Goal: Task Accomplishment & Management: Manage account settings

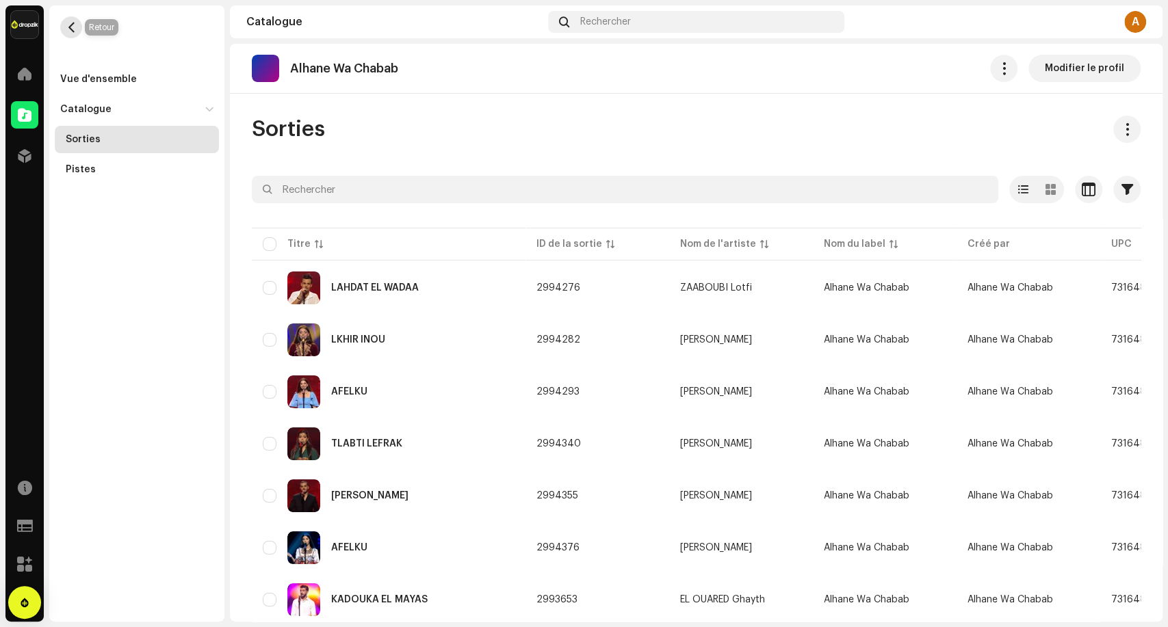
click at [70, 32] on span "button" at bounding box center [71, 27] width 10 height 11
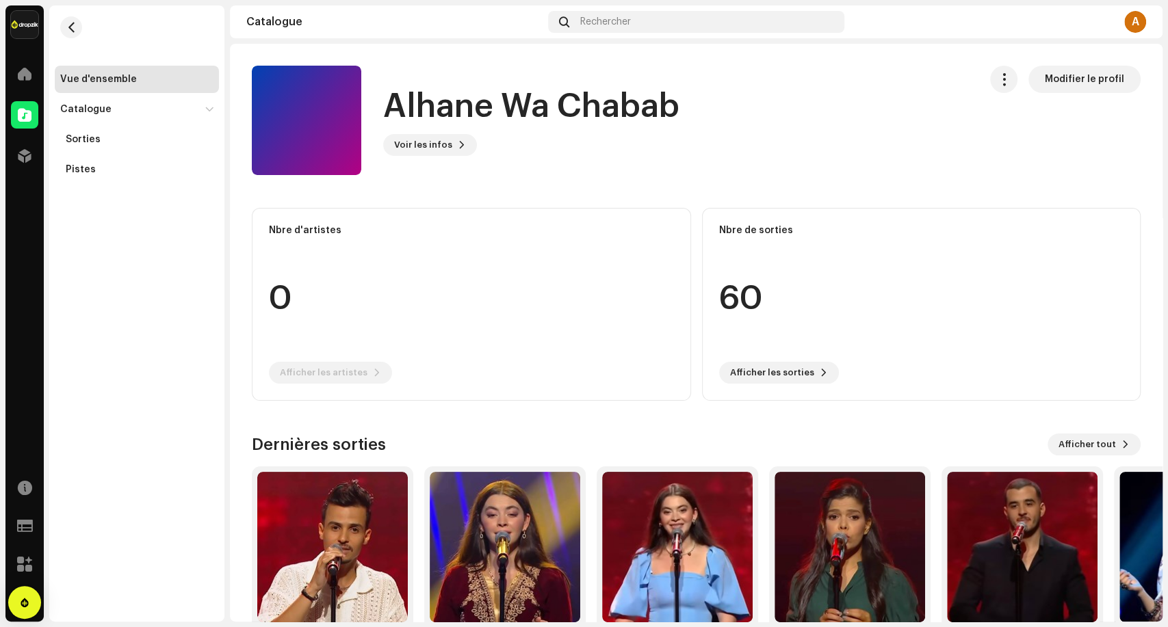
click at [58, 25] on re-m-nav-back at bounding box center [71, 35] width 33 height 60
click at [68, 23] on span "button" at bounding box center [71, 27] width 10 height 11
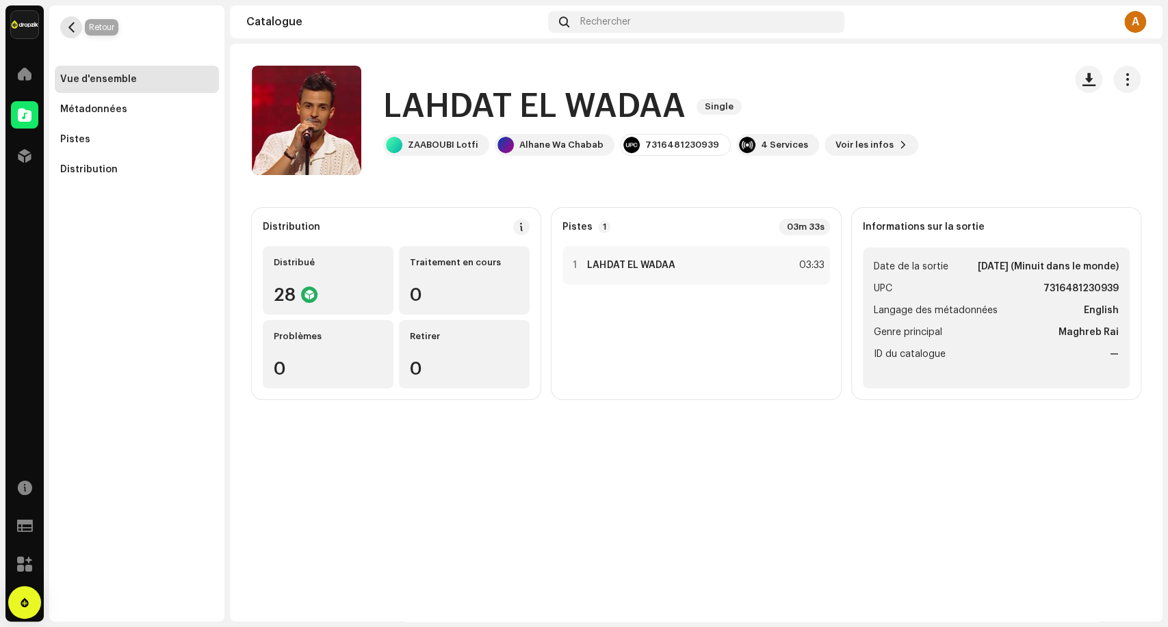
click at [67, 31] on span "button" at bounding box center [71, 27] width 10 height 11
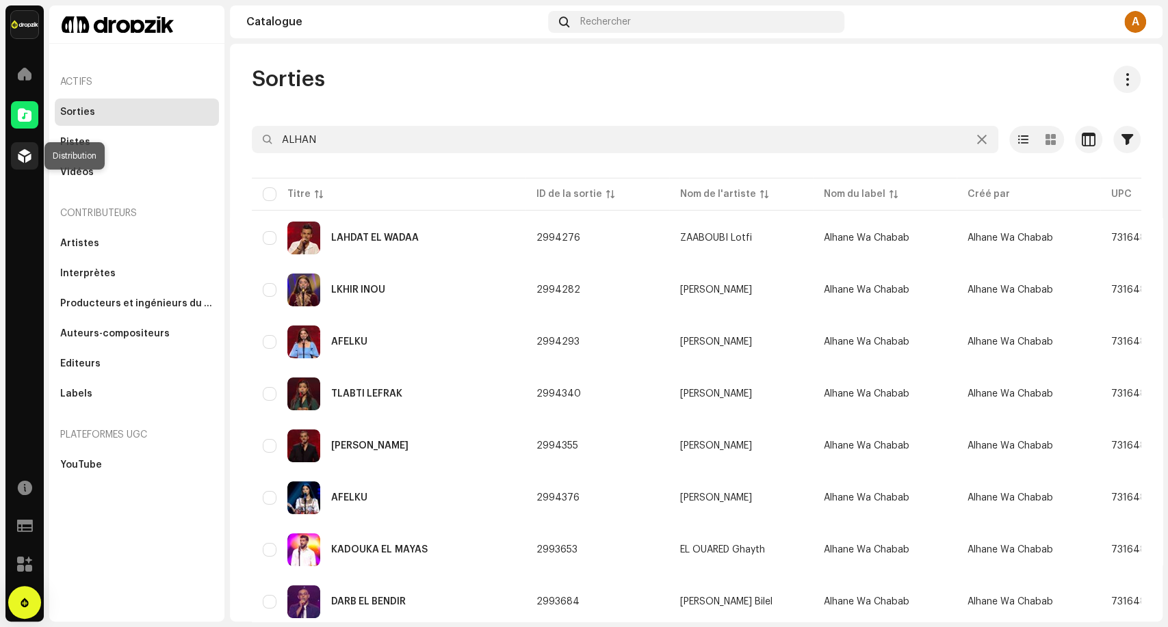
click at [14, 155] on div at bounding box center [24, 155] width 27 height 27
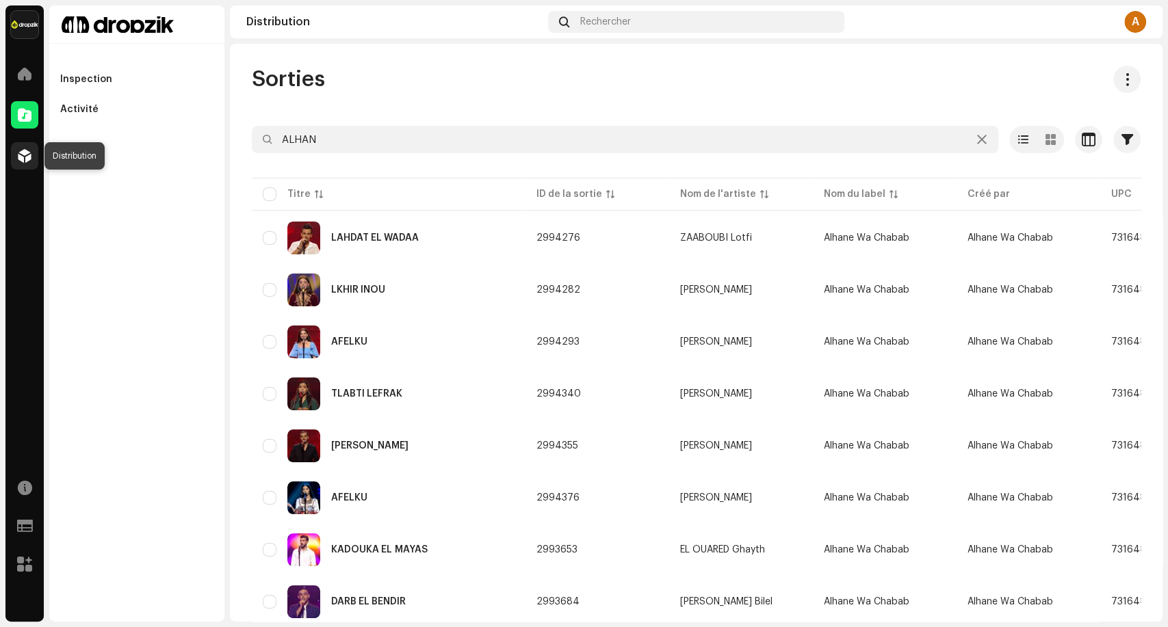
click at [27, 161] on span at bounding box center [25, 156] width 14 height 11
click at [25, 155] on span at bounding box center [25, 156] width 14 height 11
click at [27, 155] on span at bounding box center [25, 156] width 14 height 11
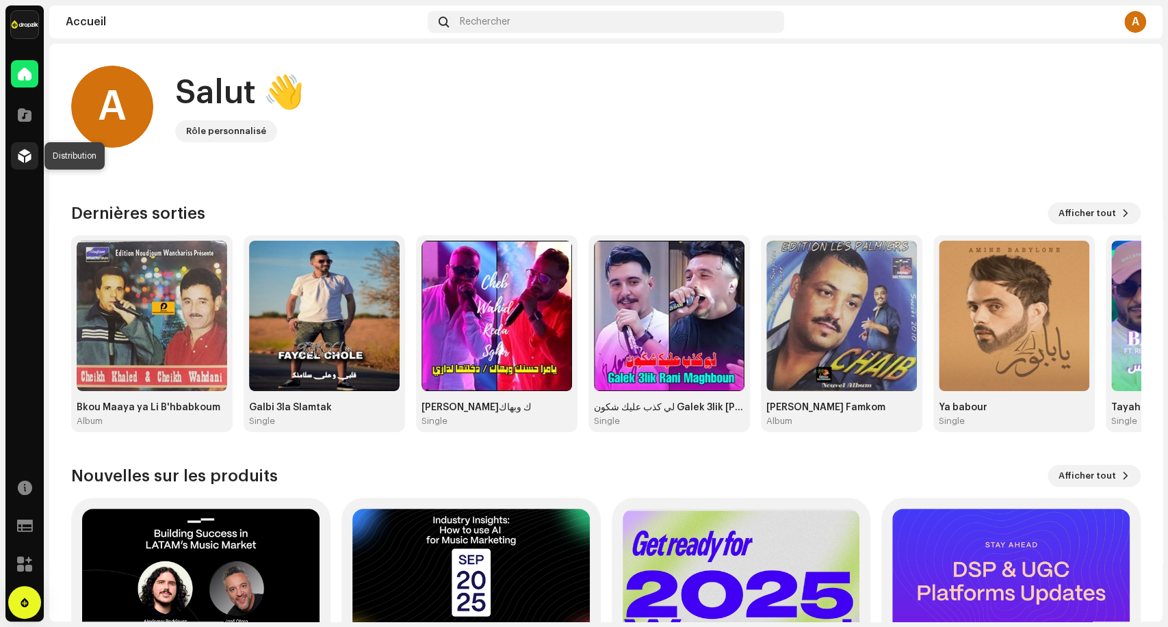
click at [29, 164] on div at bounding box center [24, 155] width 27 height 27
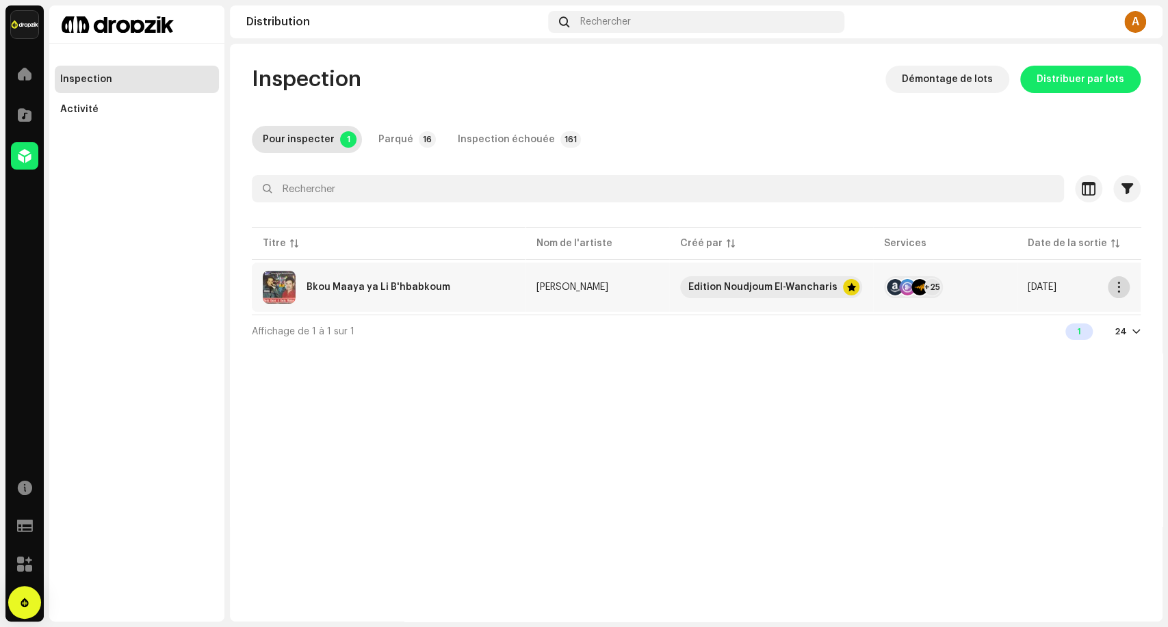
click at [1122, 293] on button "button" at bounding box center [1119, 287] width 22 height 22
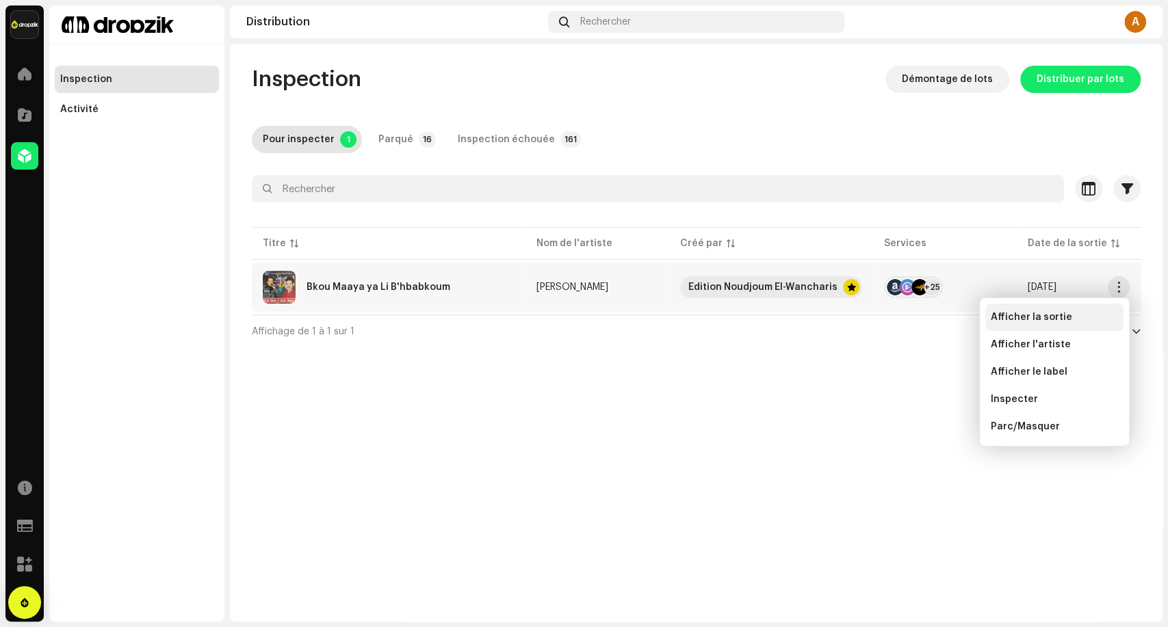
click at [1065, 323] on div "Afficher la sortie" at bounding box center [1054, 317] width 138 height 27
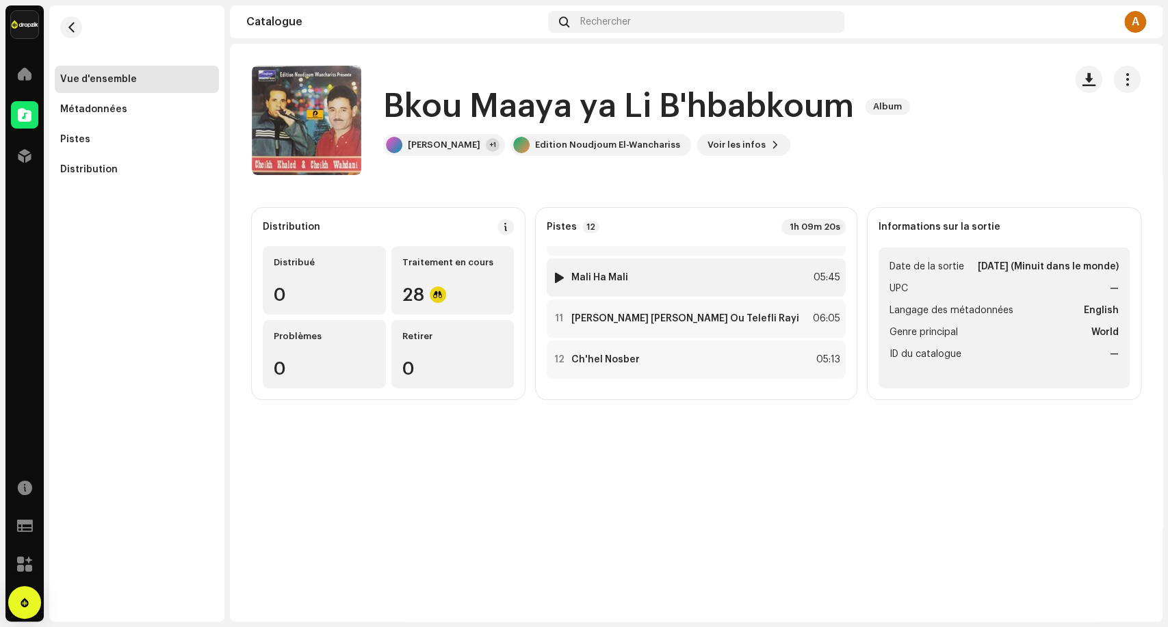
scroll to position [359, 0]
drag, startPoint x: 828, startPoint y: 227, endPoint x: 717, endPoint y: 239, distance: 111.5
click at [717, 239] on div "Pistes 12 1h 09m 20s 1 Baïtine Skara Fi Oued Kbir 05:56 2 Sbab Dhori 05:54 3 Zi…" at bounding box center [696, 304] width 321 height 192
click at [716, 235] on div "Pistes 12 1h 09m 20s" at bounding box center [696, 227] width 299 height 16
drag, startPoint x: 762, startPoint y: 225, endPoint x: 825, endPoint y: 229, distance: 63.1
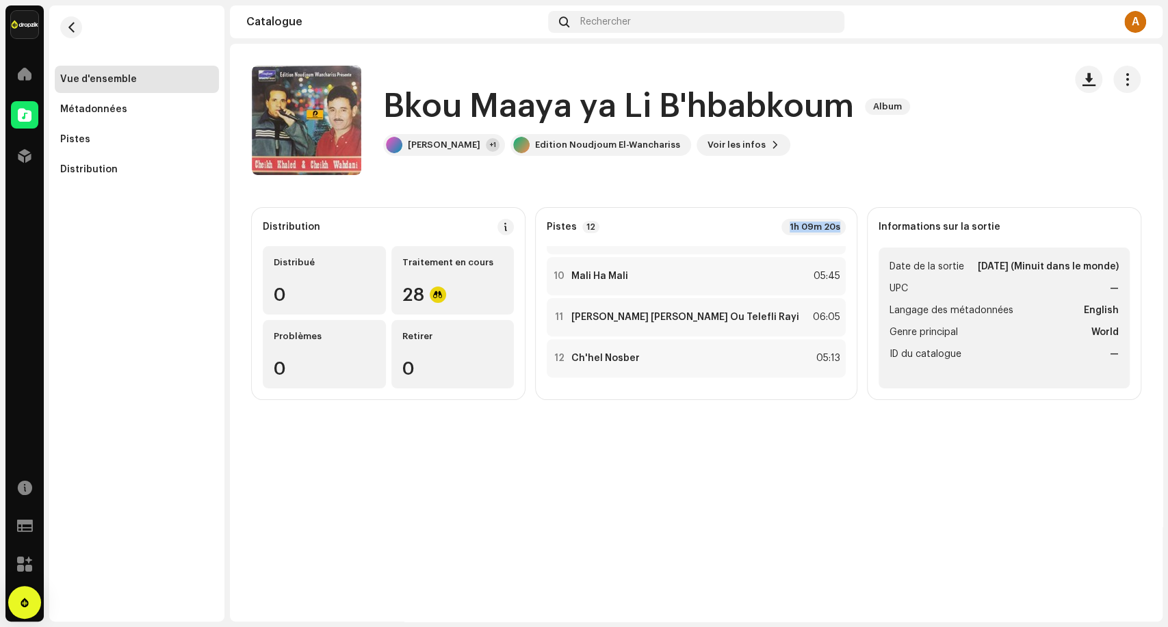
click at [825, 229] on div "Pistes 12 1h 09m 20s" at bounding box center [696, 227] width 299 height 16
click at [825, 226] on div "1h 09m 20s" at bounding box center [813, 227] width 64 height 16
drag, startPoint x: 827, startPoint y: 226, endPoint x: 734, endPoint y: 231, distance: 93.2
click at [734, 231] on div "Pistes 12 1h 09m 20s" at bounding box center [696, 227] width 299 height 16
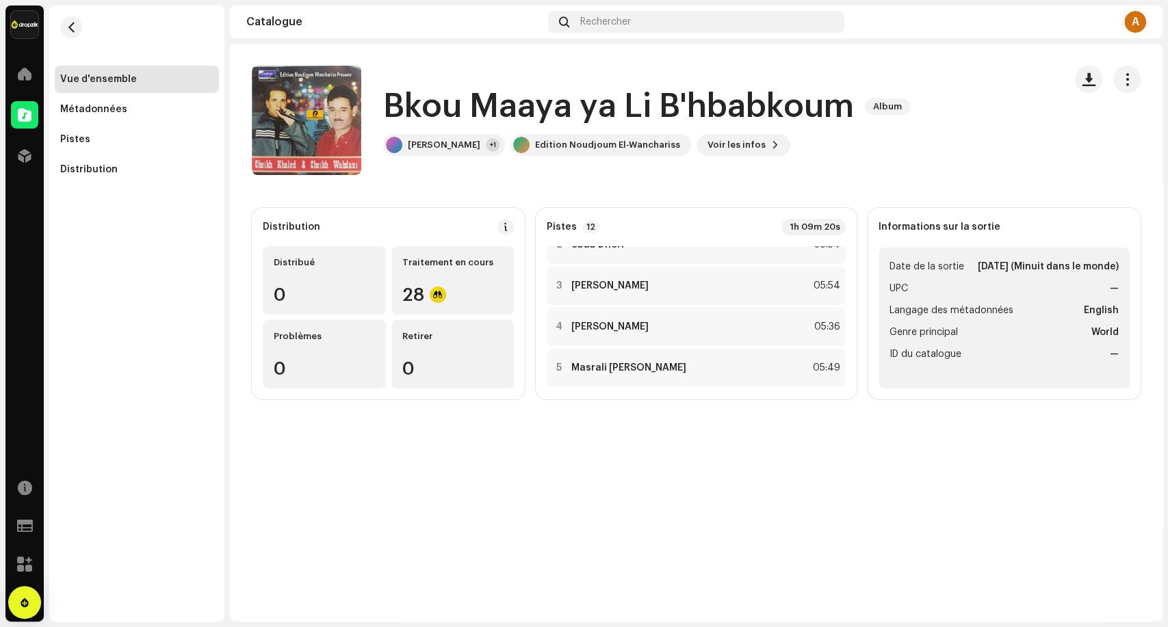
scroll to position [0, 0]
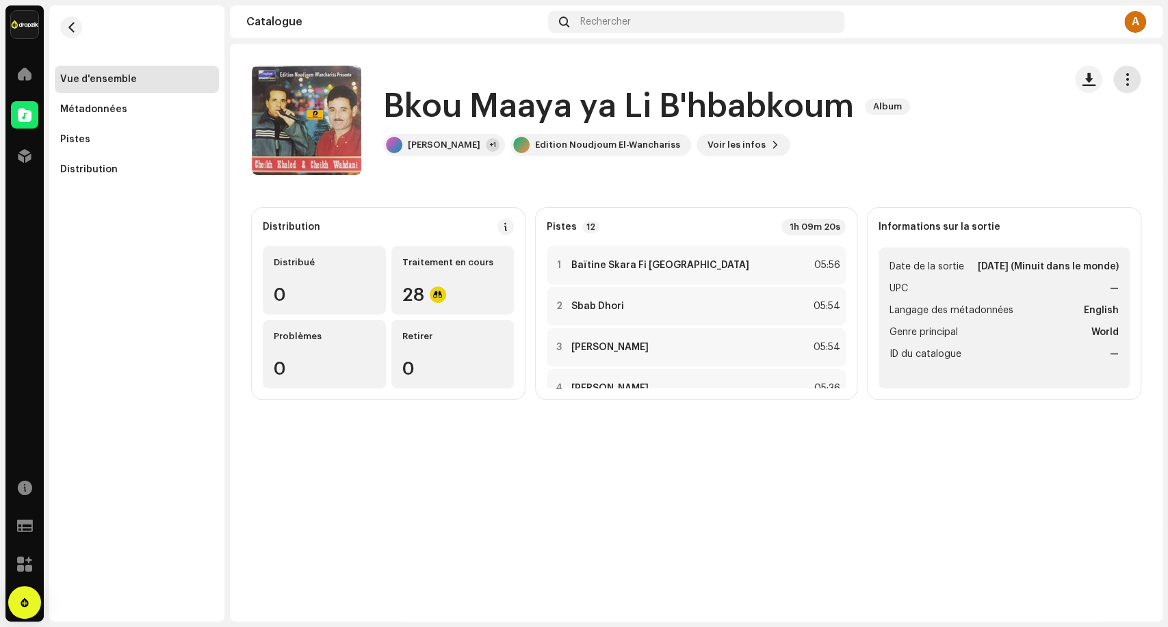
click at [1132, 79] on span "button" at bounding box center [1127, 79] width 13 height 11
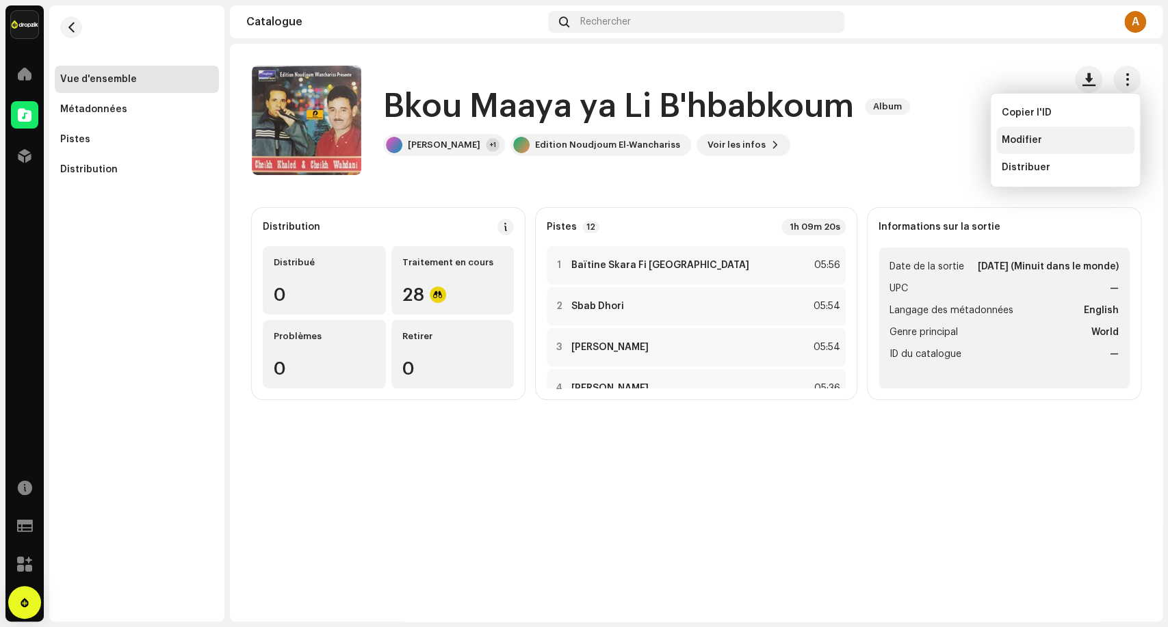
click at [1049, 144] on div "Modifier" at bounding box center [1065, 140] width 127 height 11
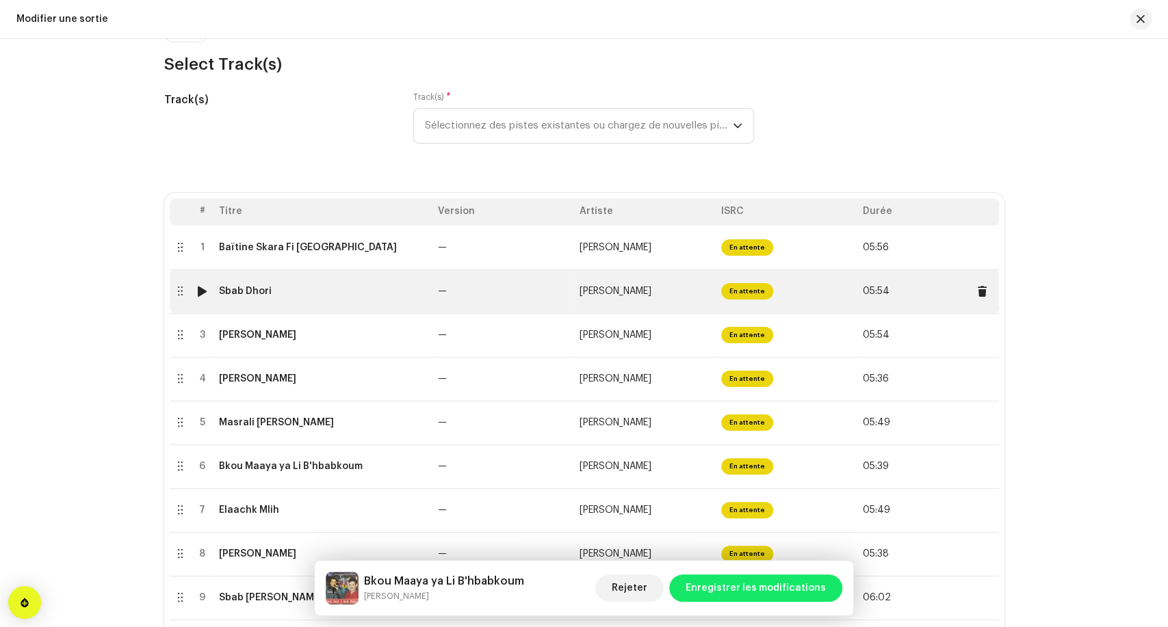
scroll to position [152, 0]
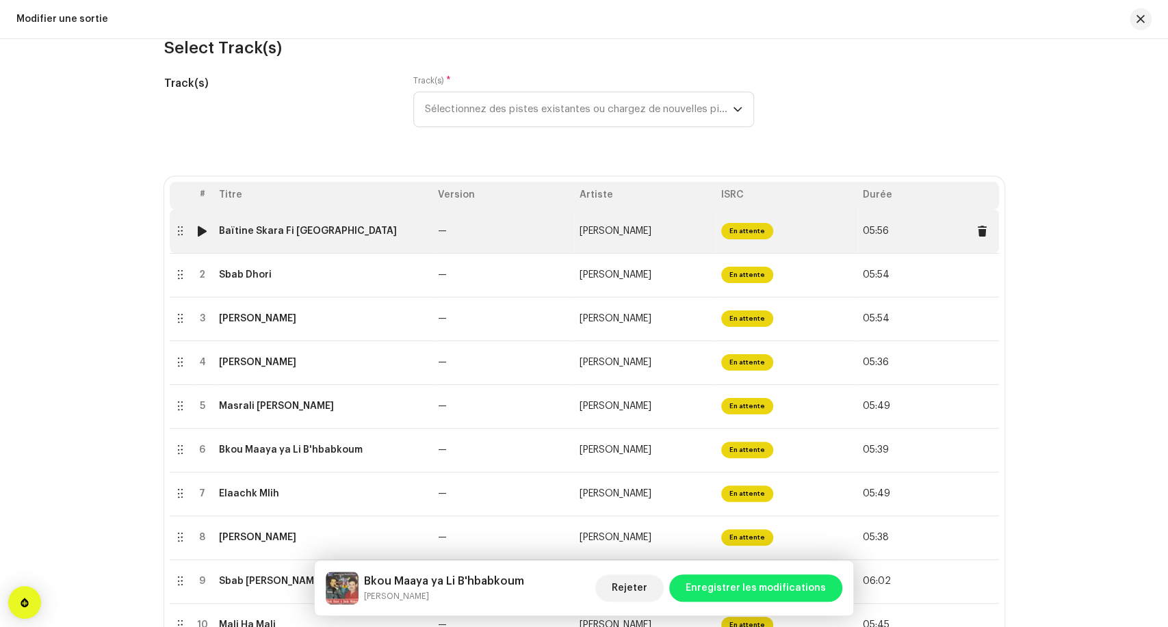
click at [448, 244] on td "—" at bounding box center [503, 231] width 142 height 44
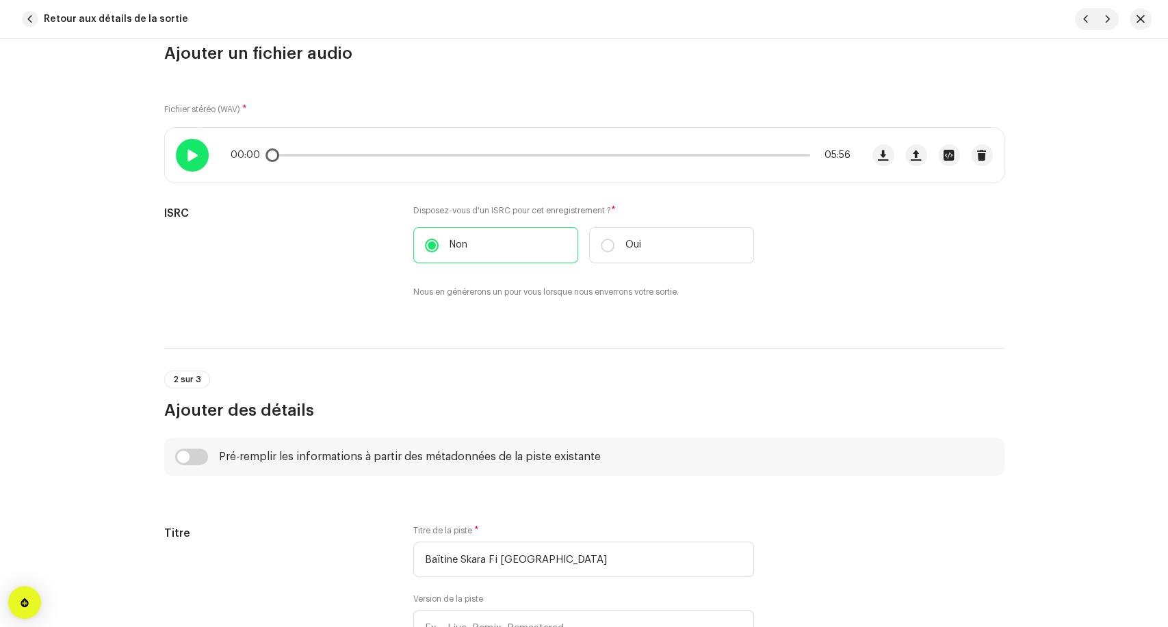
click at [187, 150] on span at bounding box center [192, 155] width 12 height 11
click at [186, 157] on span at bounding box center [192, 155] width 12 height 11
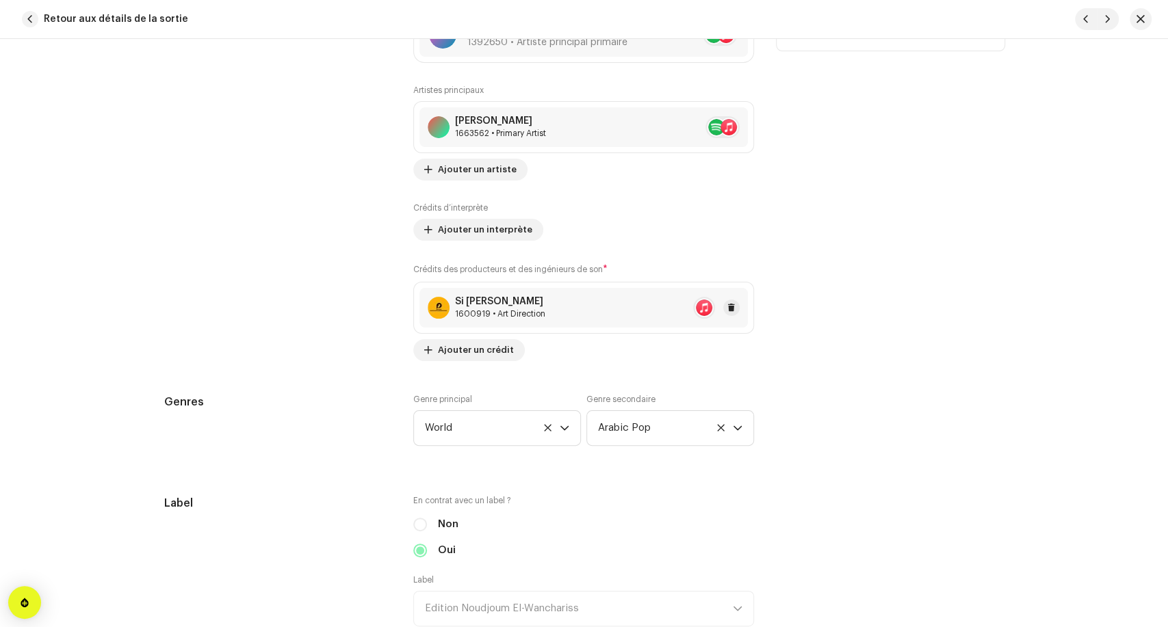
scroll to position [1140, 0]
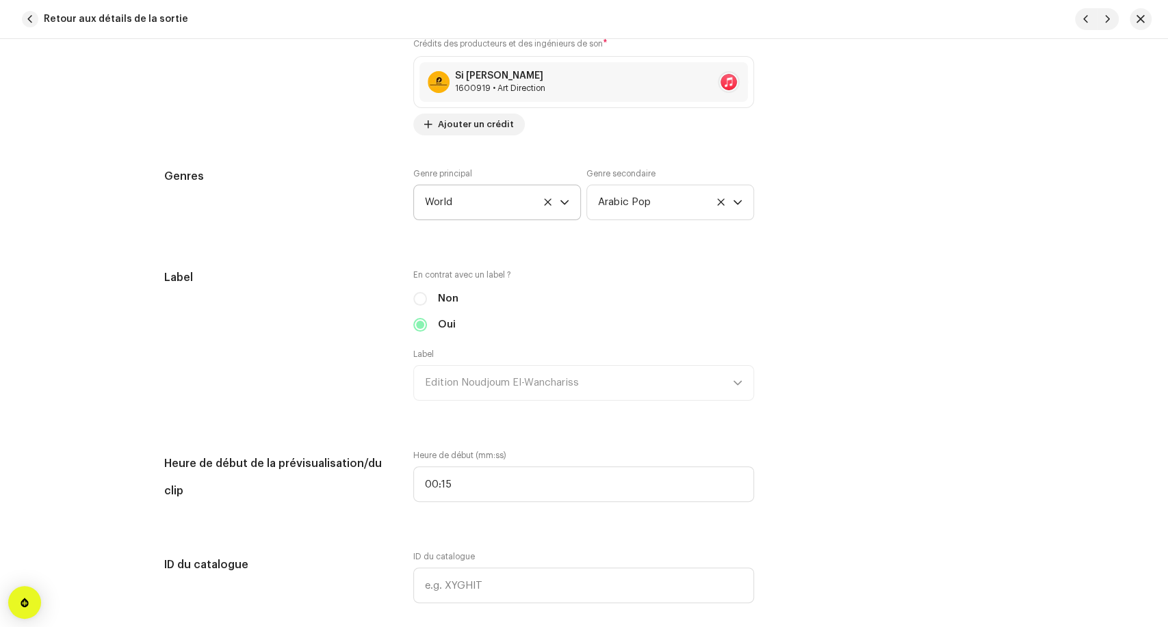
click at [547, 204] on icon at bounding box center [547, 202] width 9 height 9
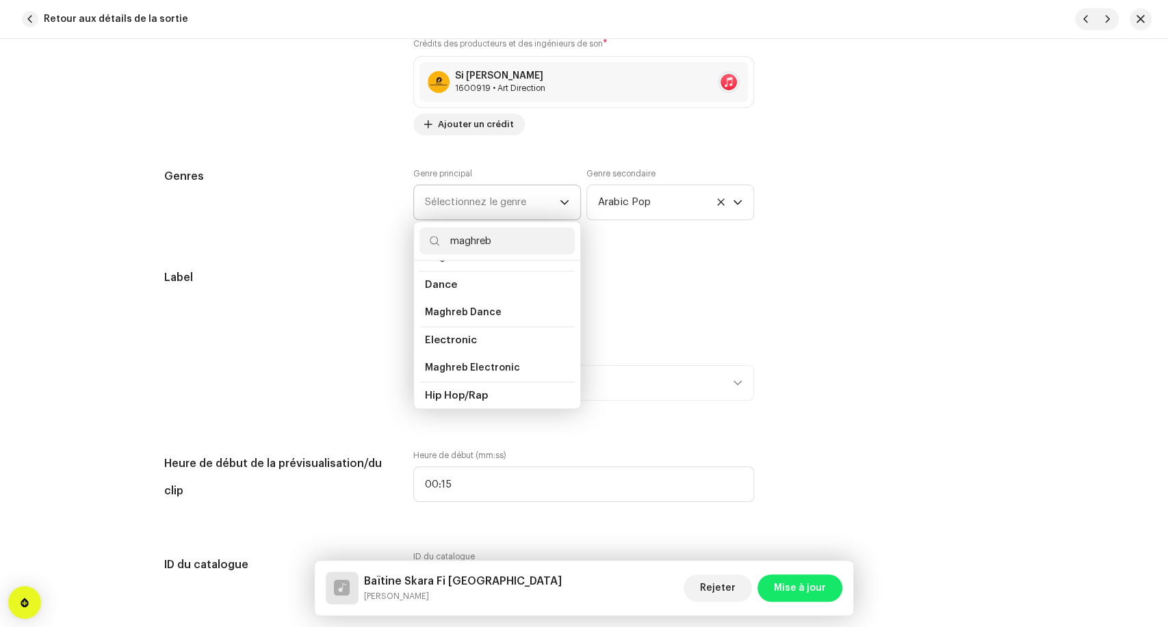
scroll to position [88, 0]
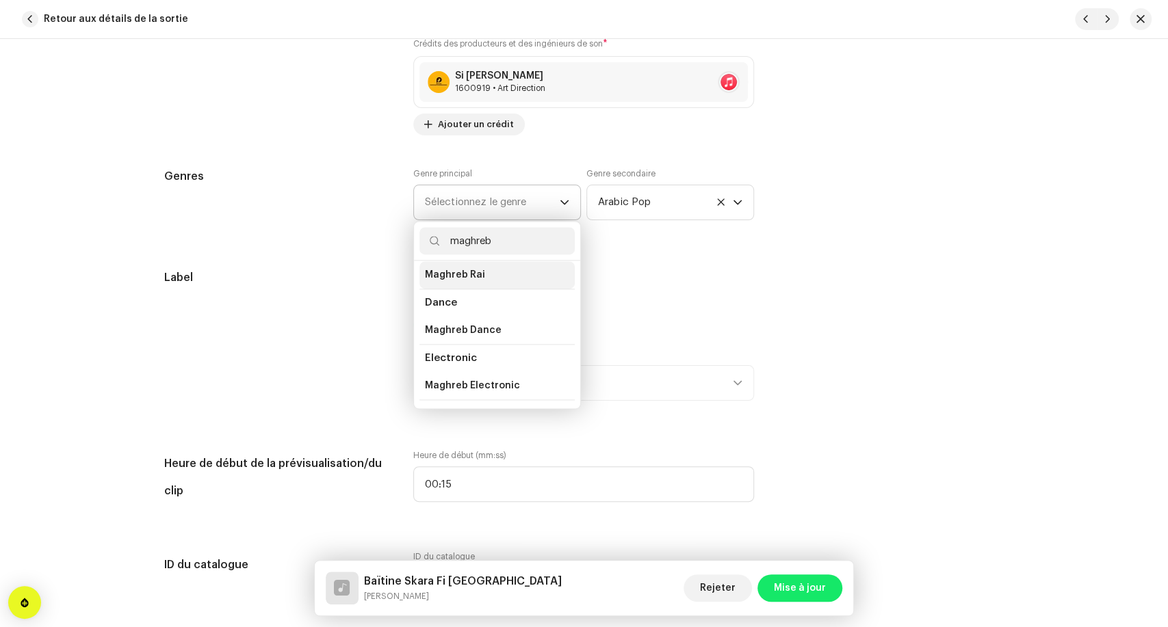
type input "maghreb"
click at [502, 287] on li "Maghreb Rai" at bounding box center [496, 274] width 155 height 27
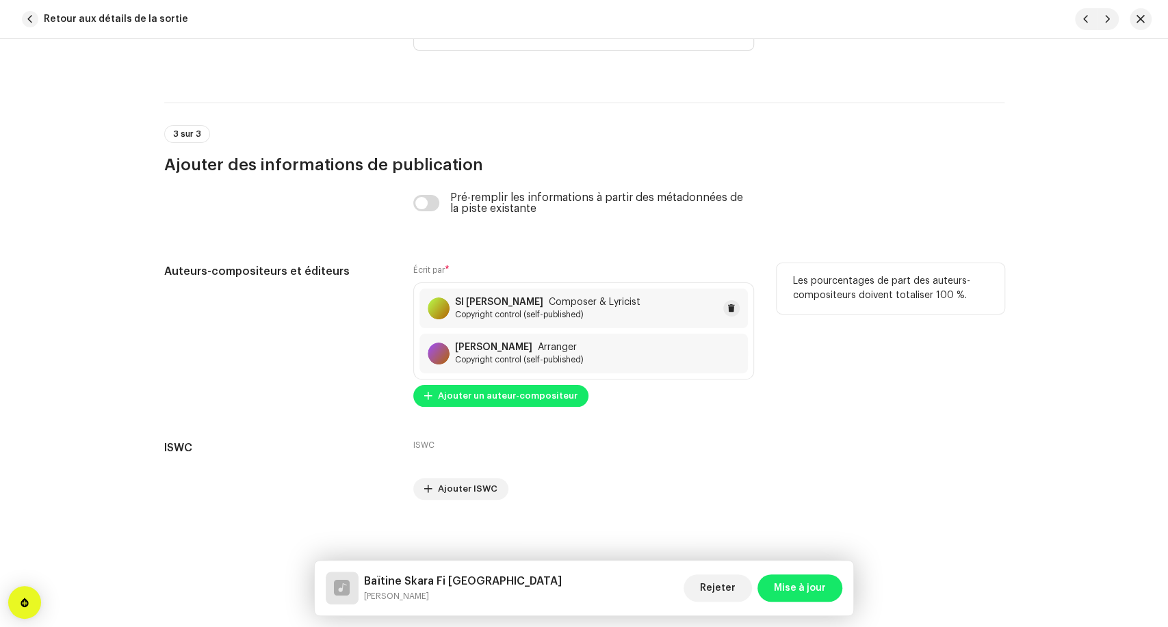
scroll to position [2743, 0]
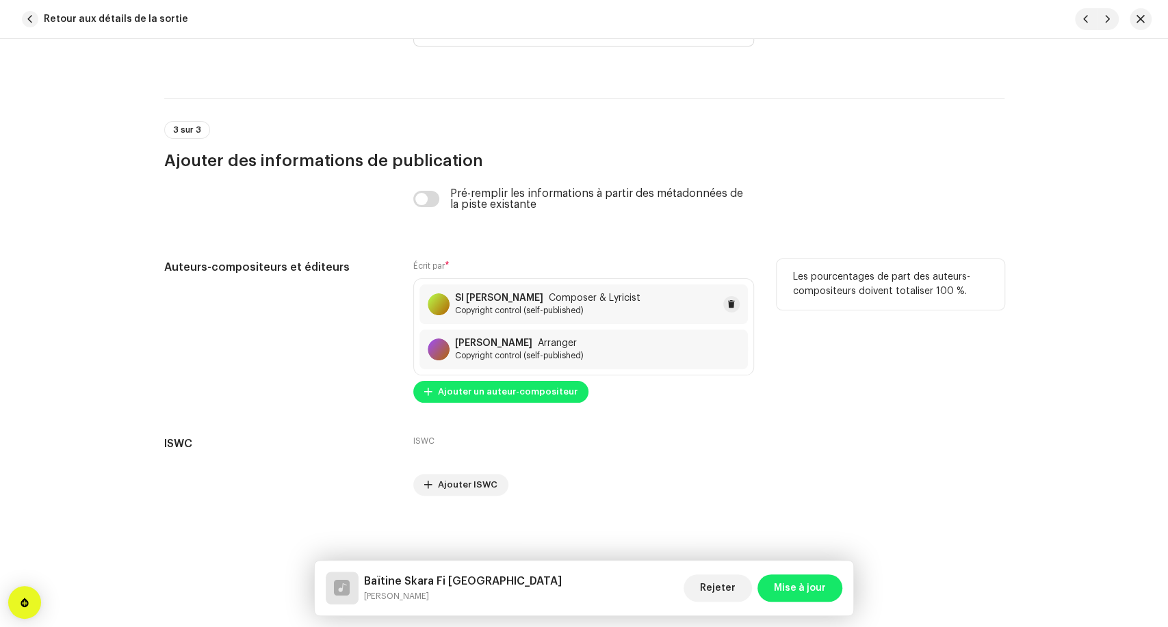
click at [617, 311] on span "Copyright control (self-published)" at bounding box center [547, 310] width 185 height 11
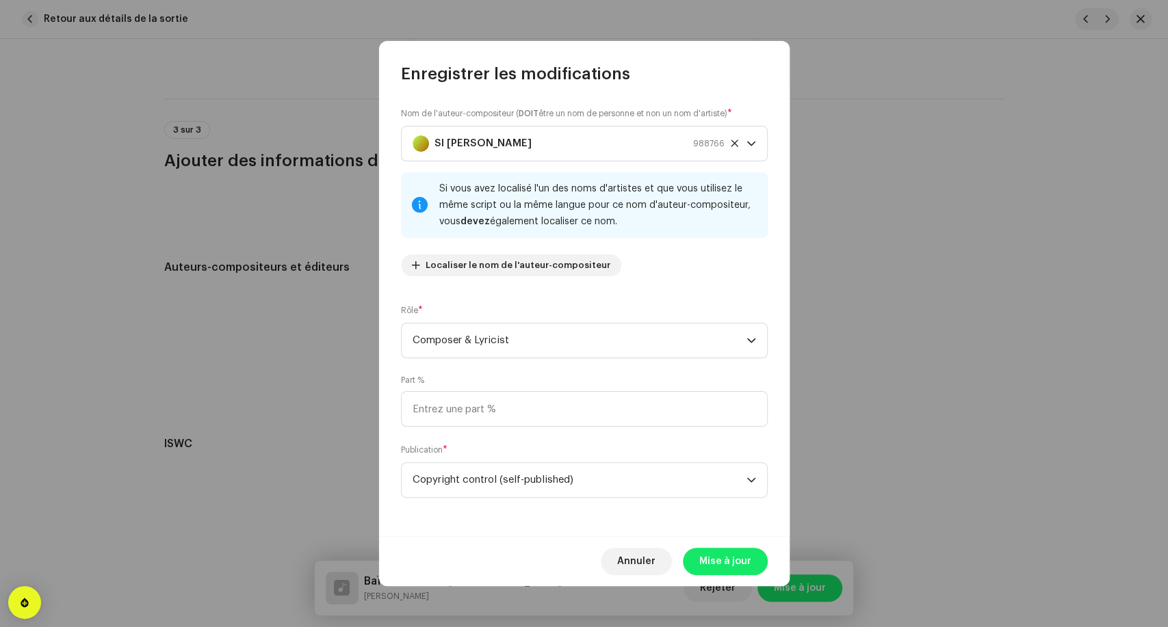
drag, startPoint x: 490, startPoint y: 430, endPoint x: 500, endPoint y: 413, distance: 20.2
click at [490, 430] on div "Nom de l'auteur-compositeur ( DOIT être un nom de personne et non un nom d'arti…" at bounding box center [584, 311] width 411 height 452
click at [503, 409] on input at bounding box center [584, 409] width 367 height 36
type input "50,00"
click at [712, 558] on span "Mise à jour" at bounding box center [725, 561] width 52 height 27
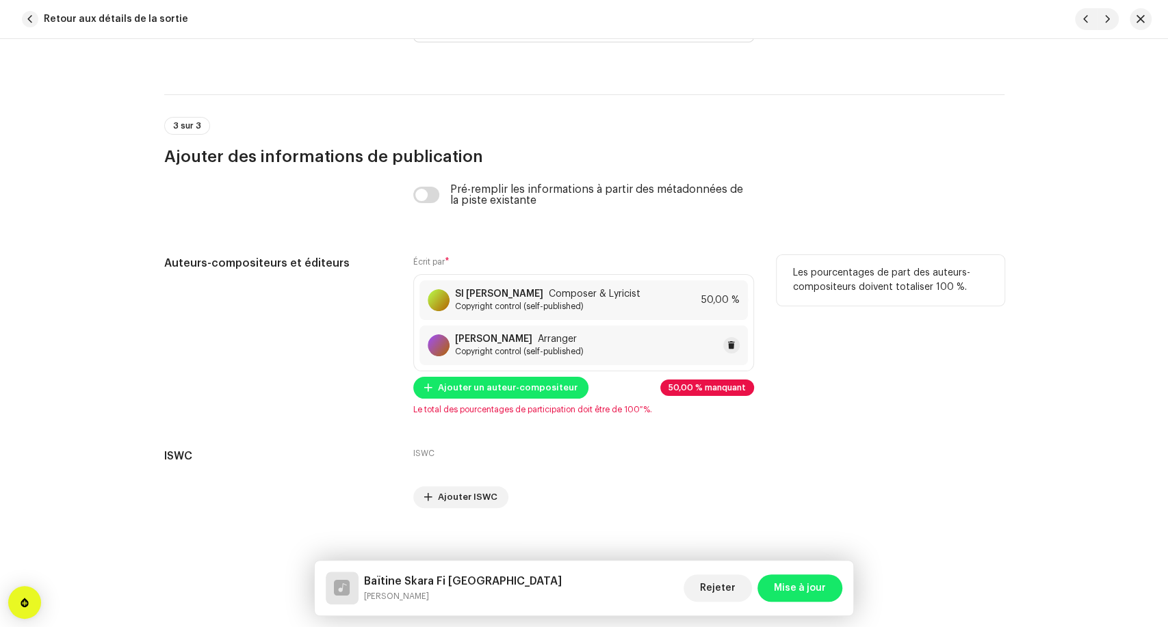
click at [569, 363] on div "[PERSON_NAME] Arranger Copyright control (self-published)" at bounding box center [583, 346] width 328 height 40
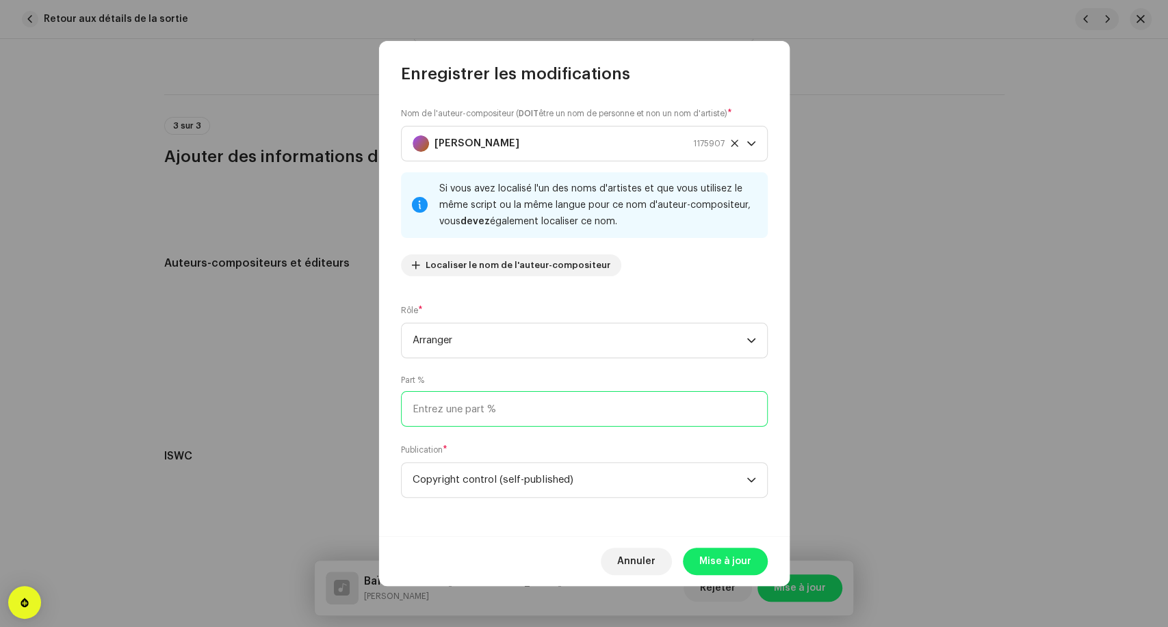
click at [499, 417] on input at bounding box center [584, 409] width 367 height 36
type input "50,00"
click at [711, 565] on span "Mise à jour" at bounding box center [725, 561] width 52 height 27
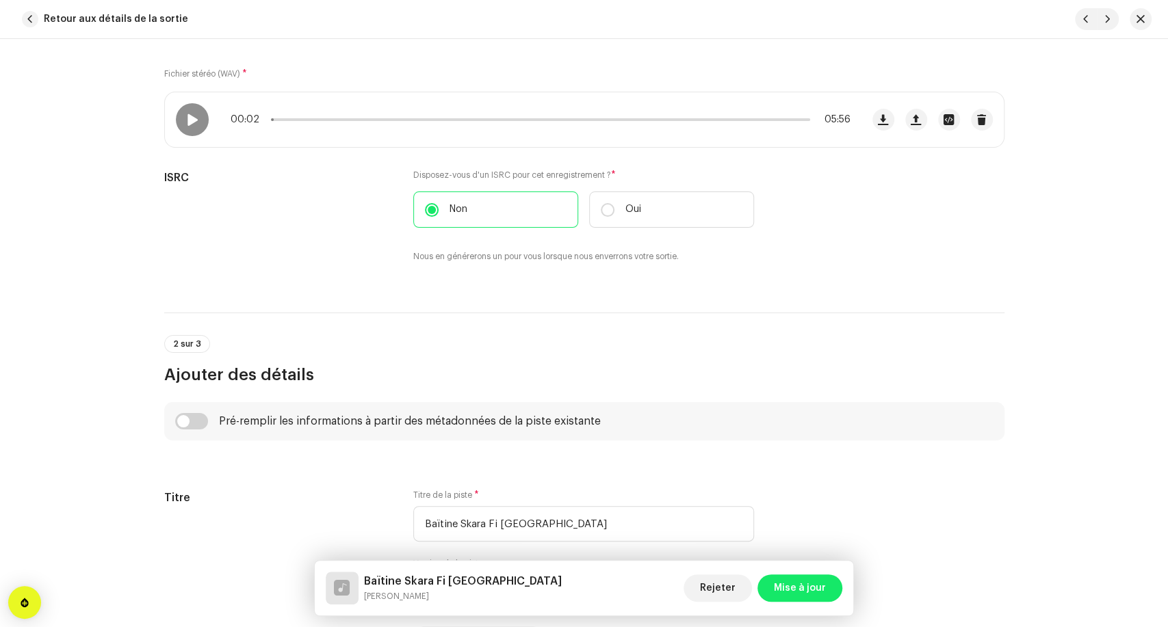
scroll to position [82, 0]
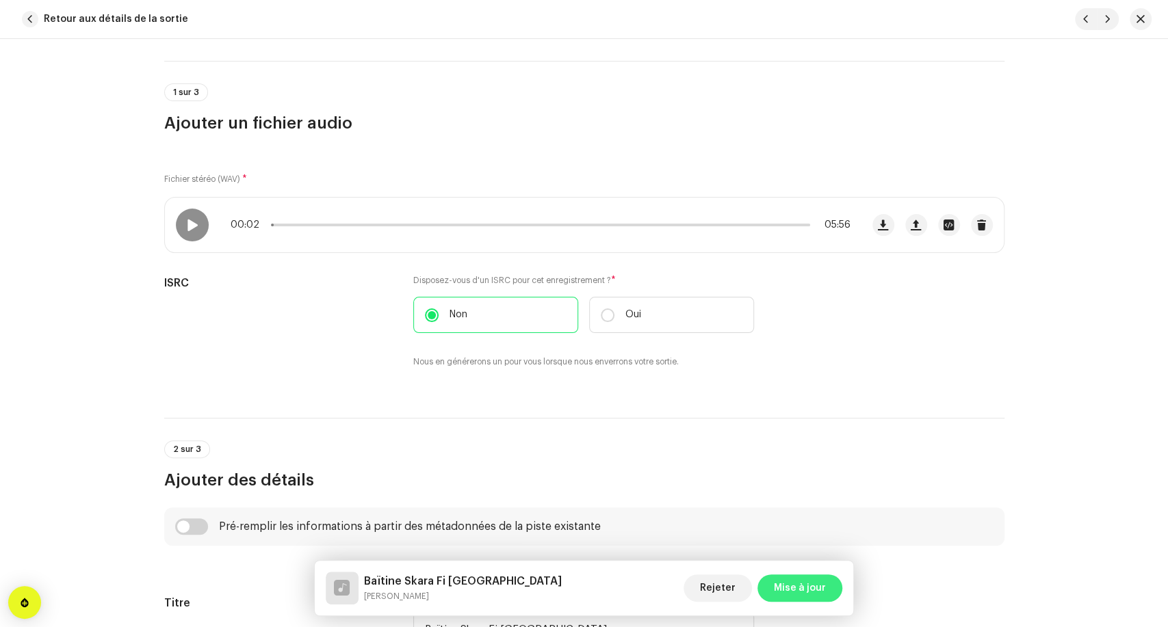
click at [795, 597] on span "Mise à jour" at bounding box center [800, 588] width 52 height 27
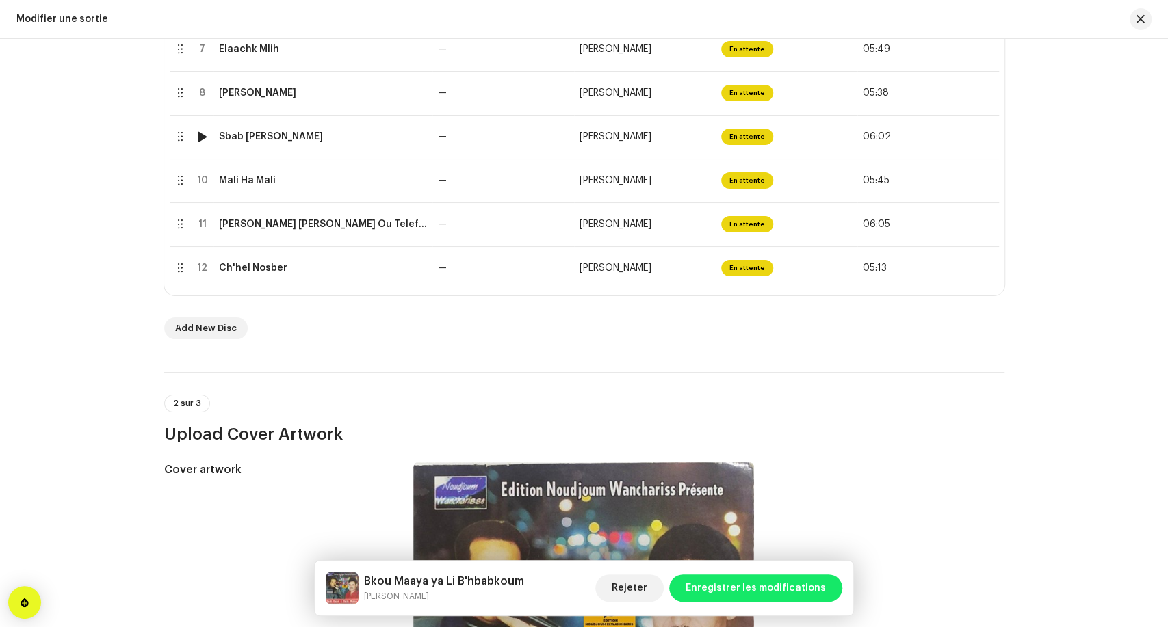
scroll to position [304, 0]
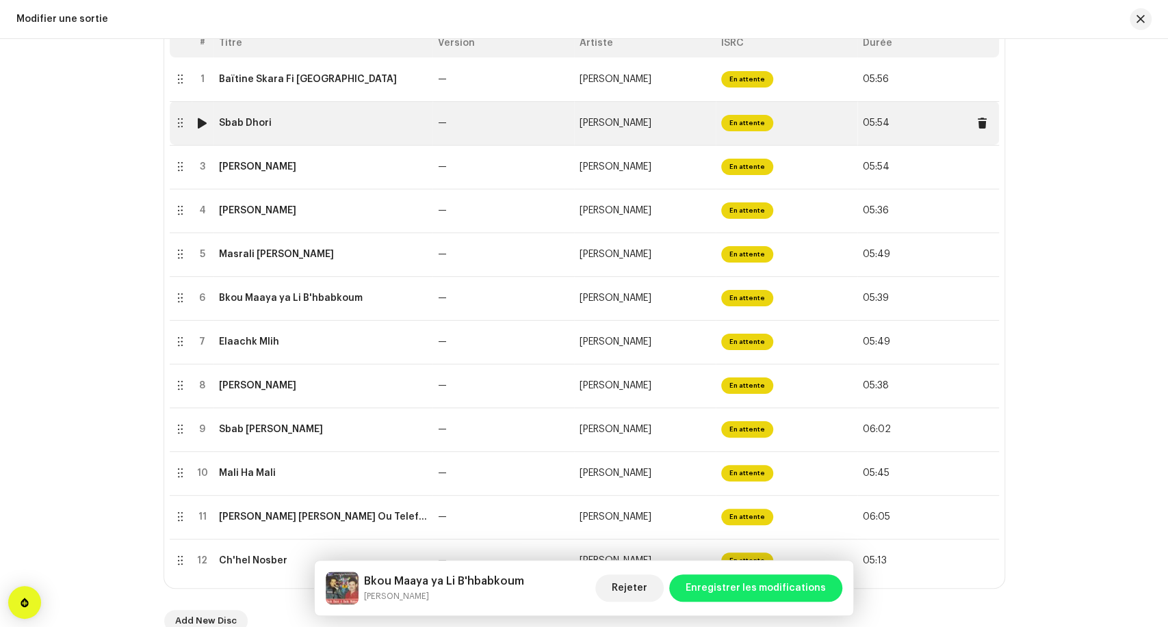
click at [332, 131] on td "Sbab Dhori" at bounding box center [322, 123] width 219 height 44
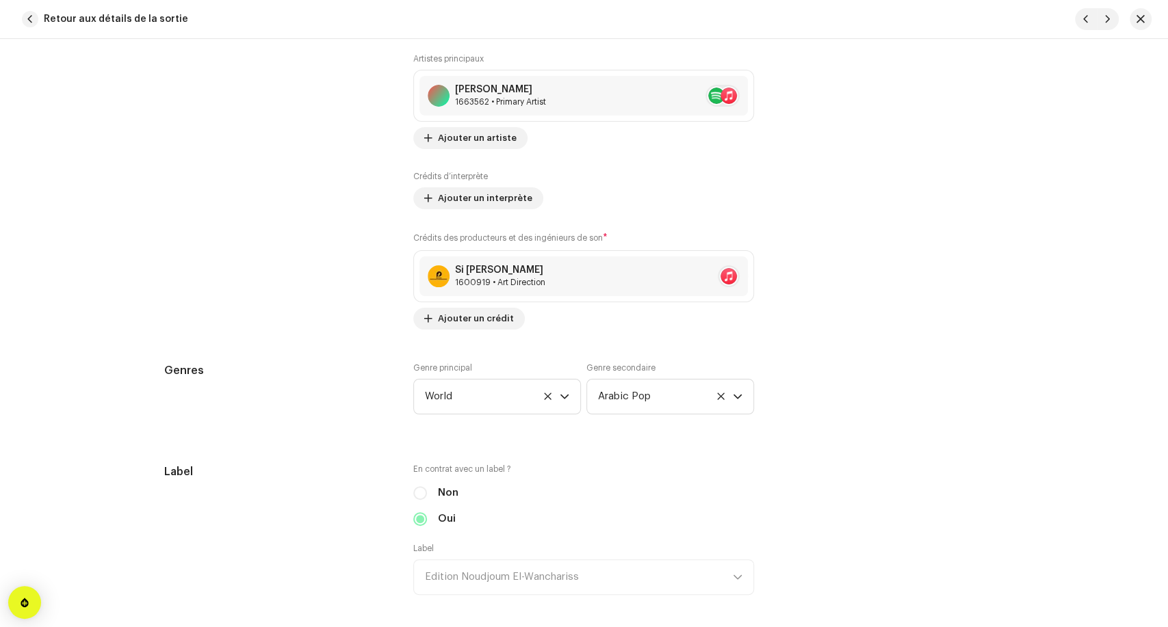
scroll to position [1064, 0]
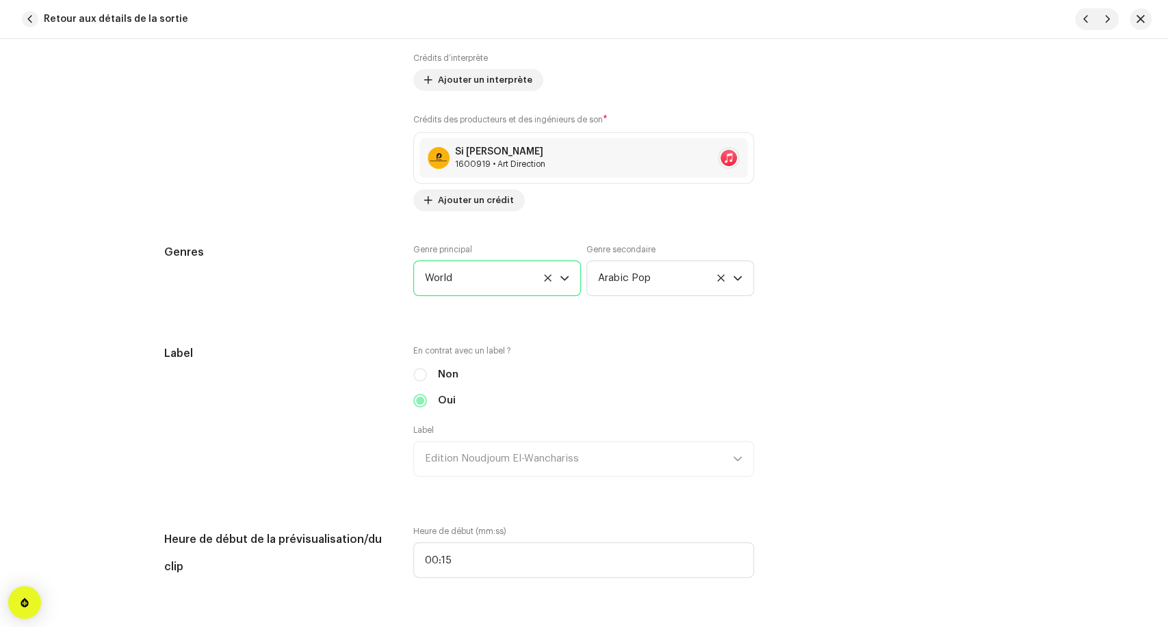
click at [507, 269] on span "World" at bounding box center [492, 278] width 135 height 34
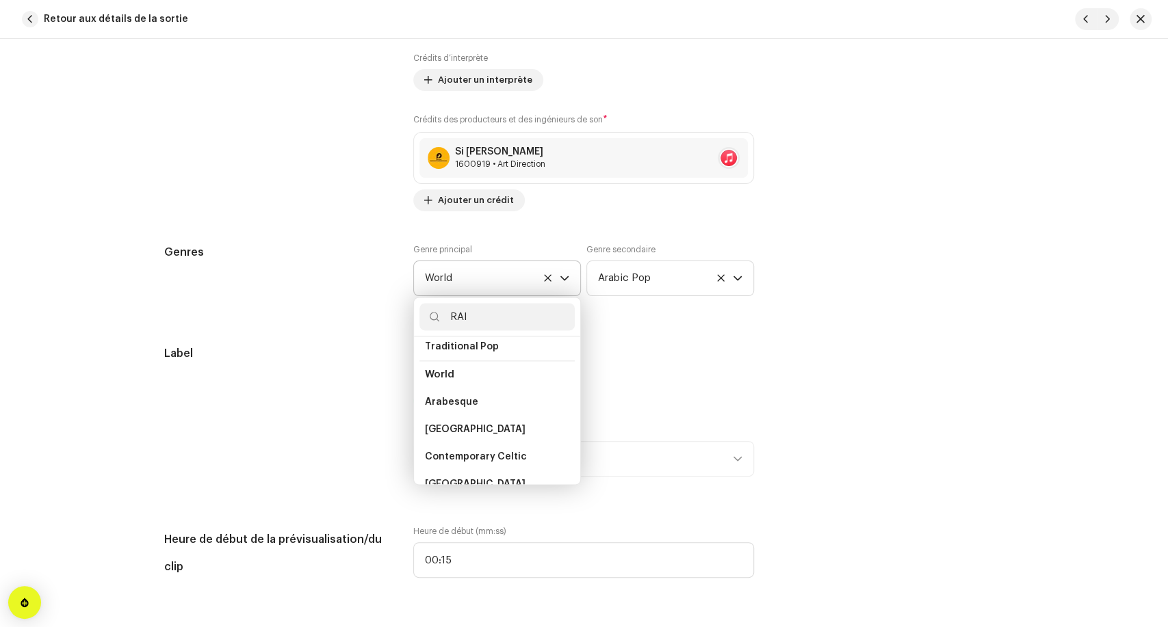
scroll to position [28, 0]
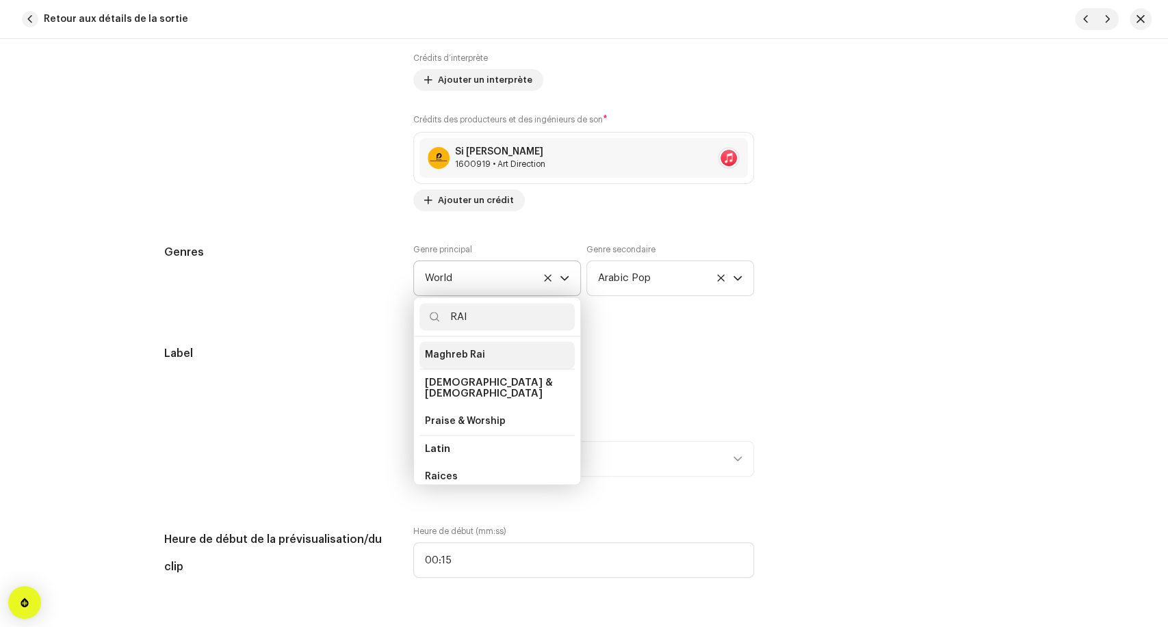
type input "RAI"
click at [504, 347] on li "Maghreb Rai" at bounding box center [496, 354] width 155 height 27
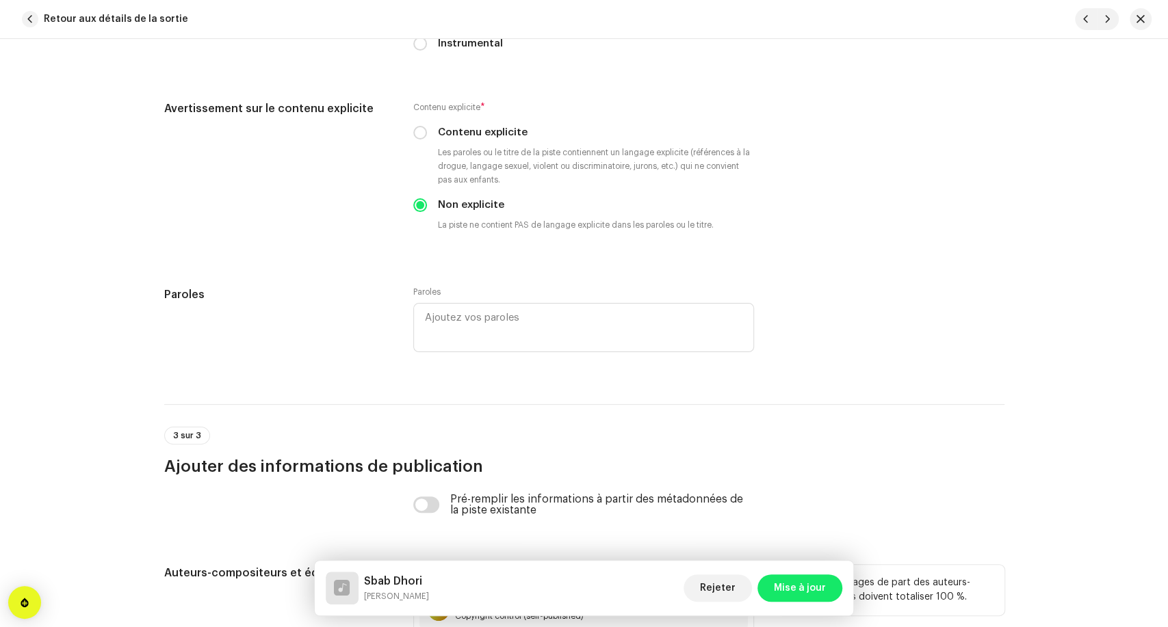
scroll to position [2743, 0]
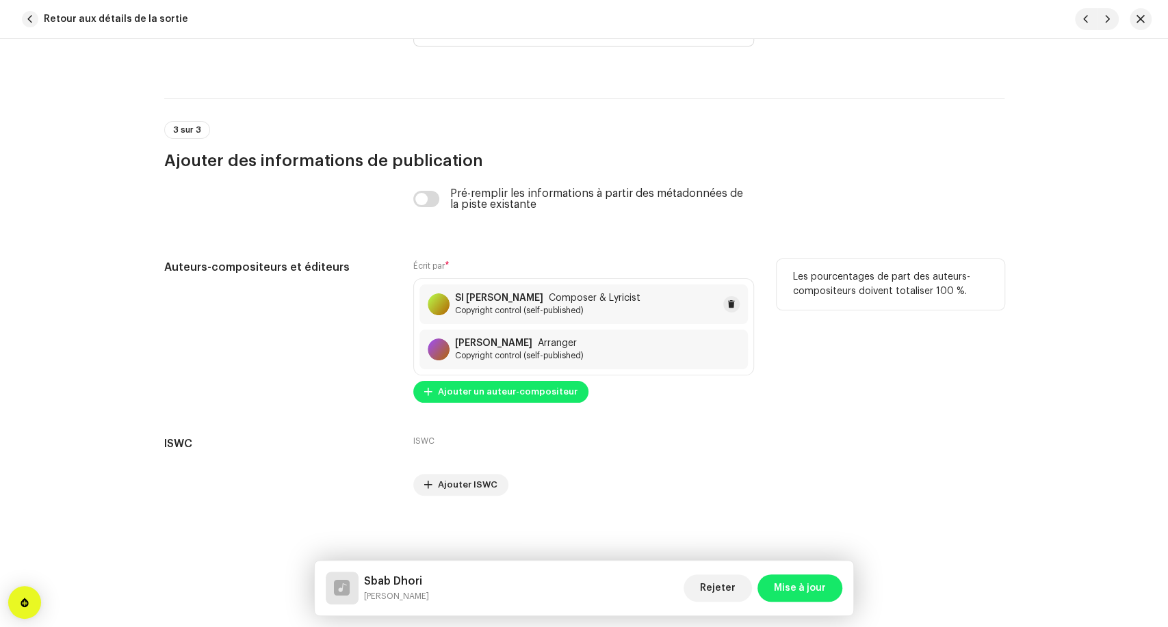
click at [551, 308] on span "Copyright control (self-published)" at bounding box center [547, 310] width 185 height 11
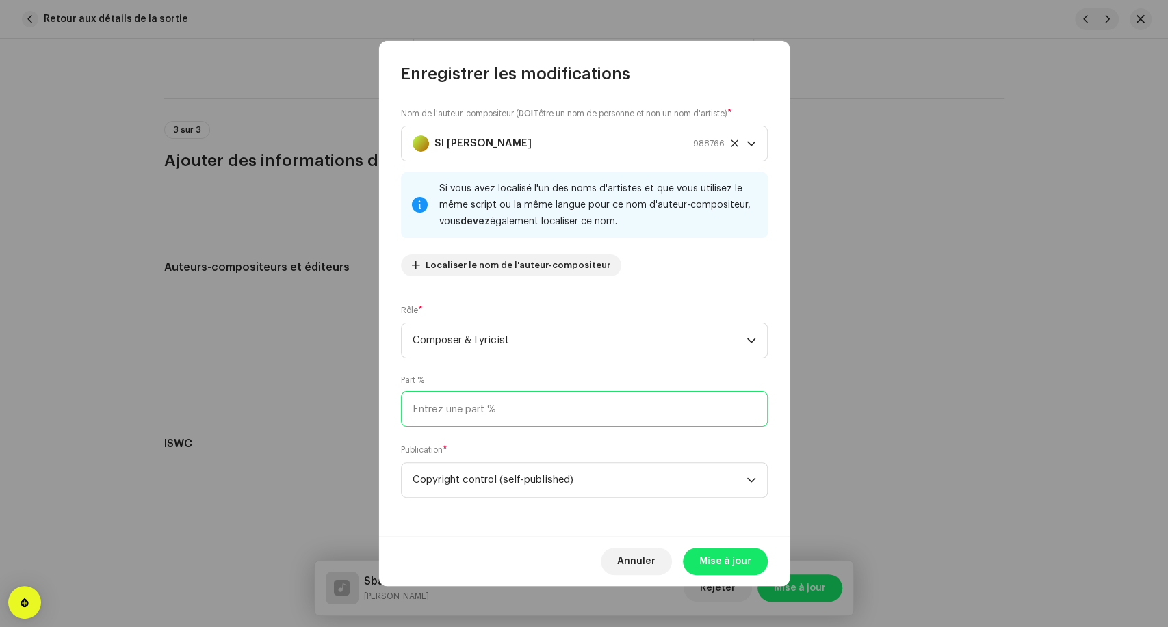
click at [517, 412] on input at bounding box center [584, 409] width 367 height 36
type input "50,00"
click at [701, 556] on span "Mise à jour" at bounding box center [725, 561] width 52 height 27
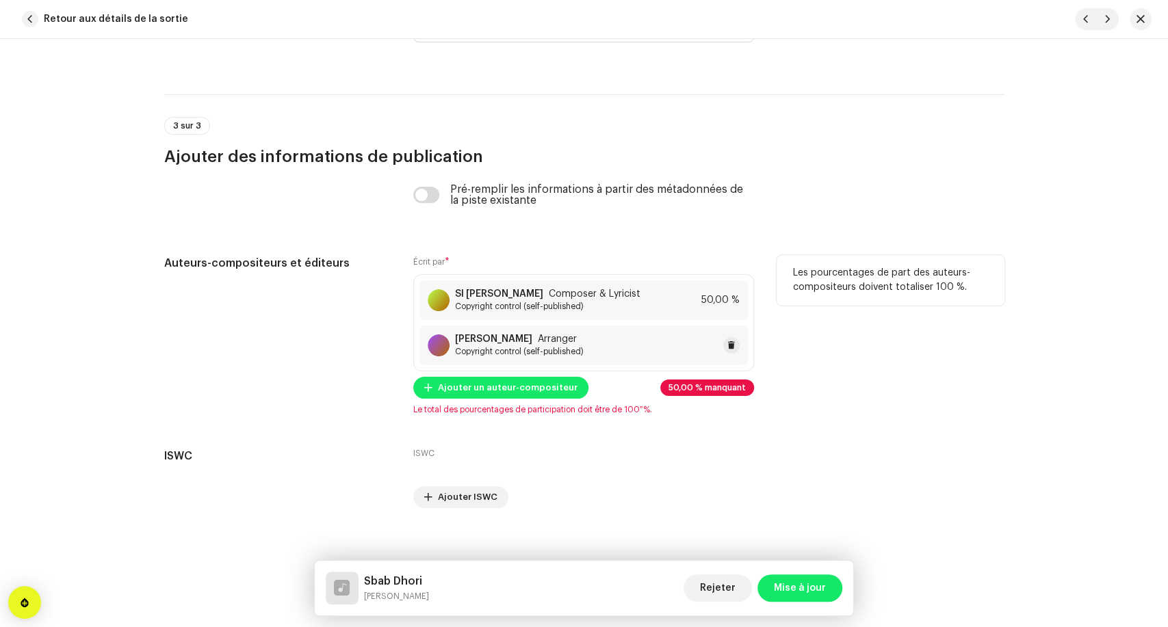
click at [493, 363] on div "[PERSON_NAME] Arranger Copyright control (self-published)" at bounding box center [583, 346] width 328 height 40
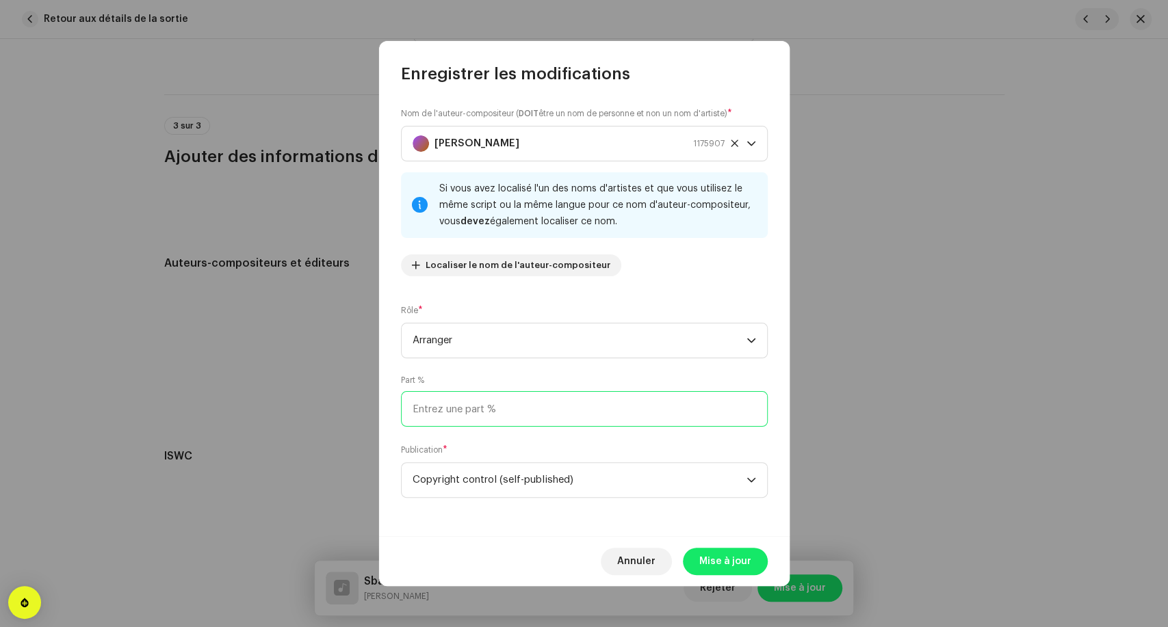
click at [502, 424] on input at bounding box center [584, 409] width 367 height 36
type input "50,00"
click at [738, 565] on span "Mise à jour" at bounding box center [725, 561] width 52 height 27
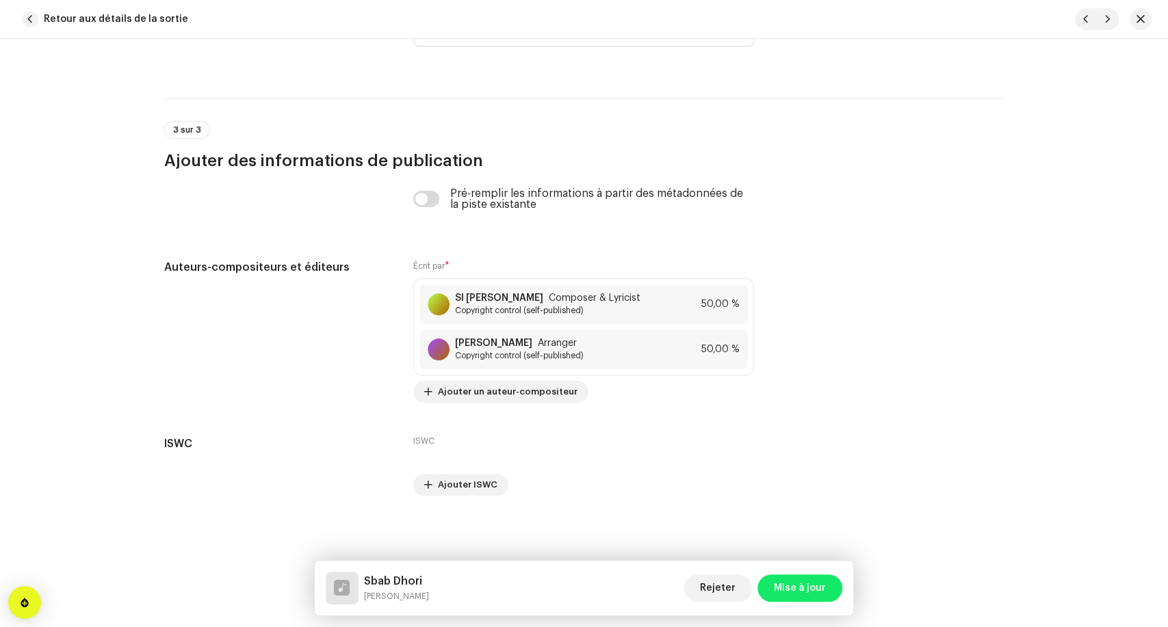
click at [785, 587] on span "Mise à jour" at bounding box center [800, 588] width 52 height 27
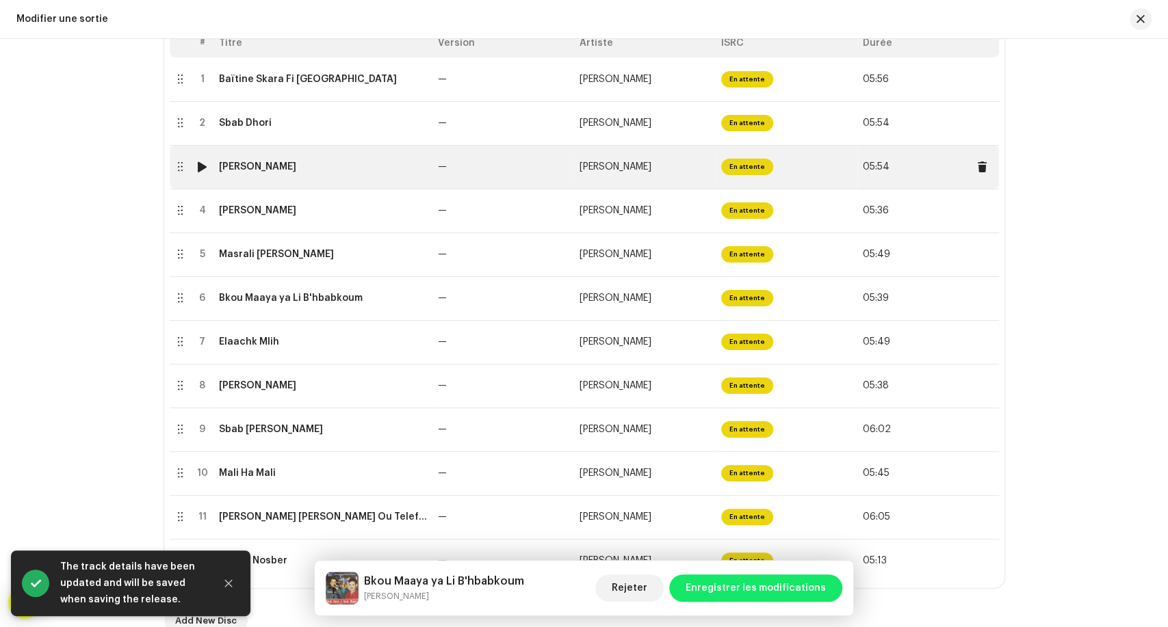
click at [313, 172] on div "[PERSON_NAME]" at bounding box center [323, 166] width 208 height 11
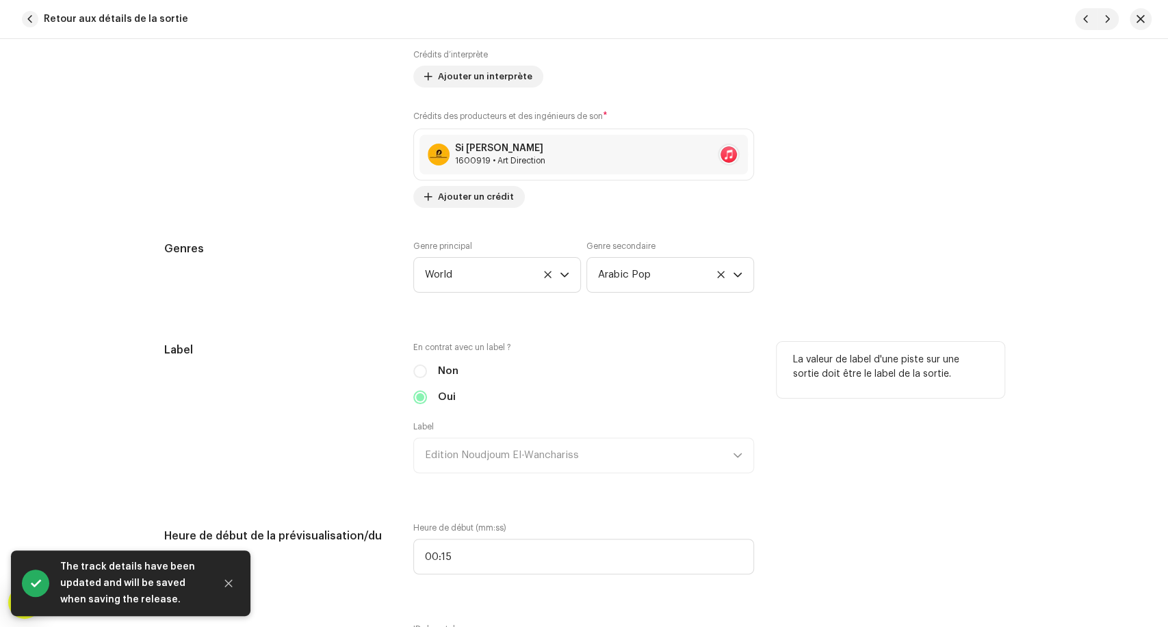
scroll to position [1140, 0]
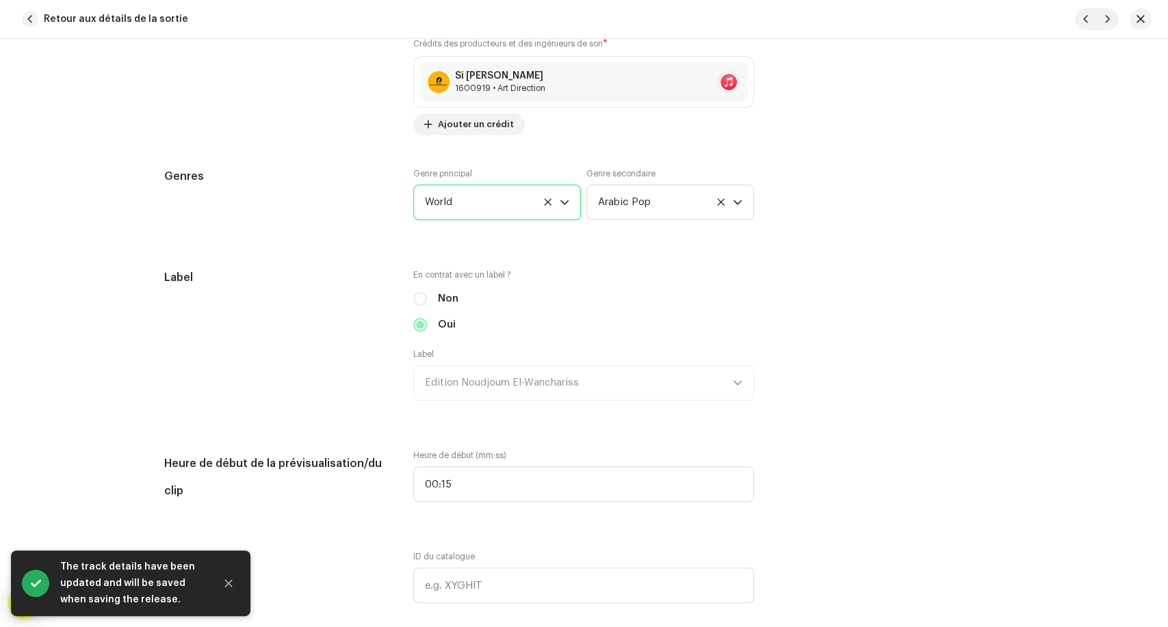
click at [500, 211] on span "World" at bounding box center [492, 202] width 135 height 34
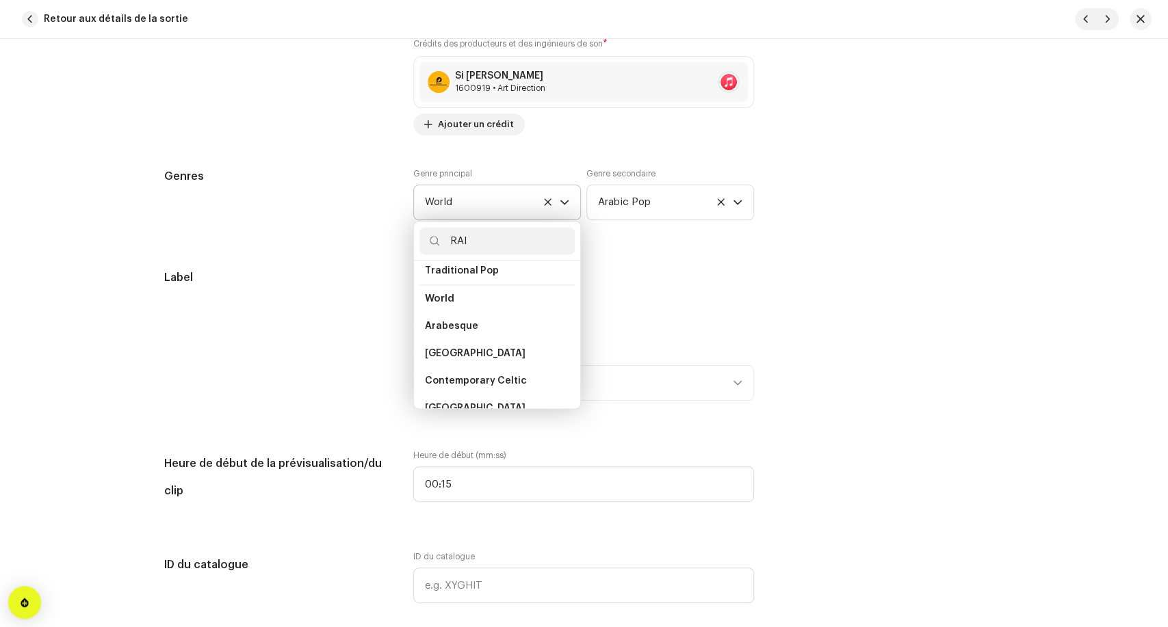
scroll to position [28, 0]
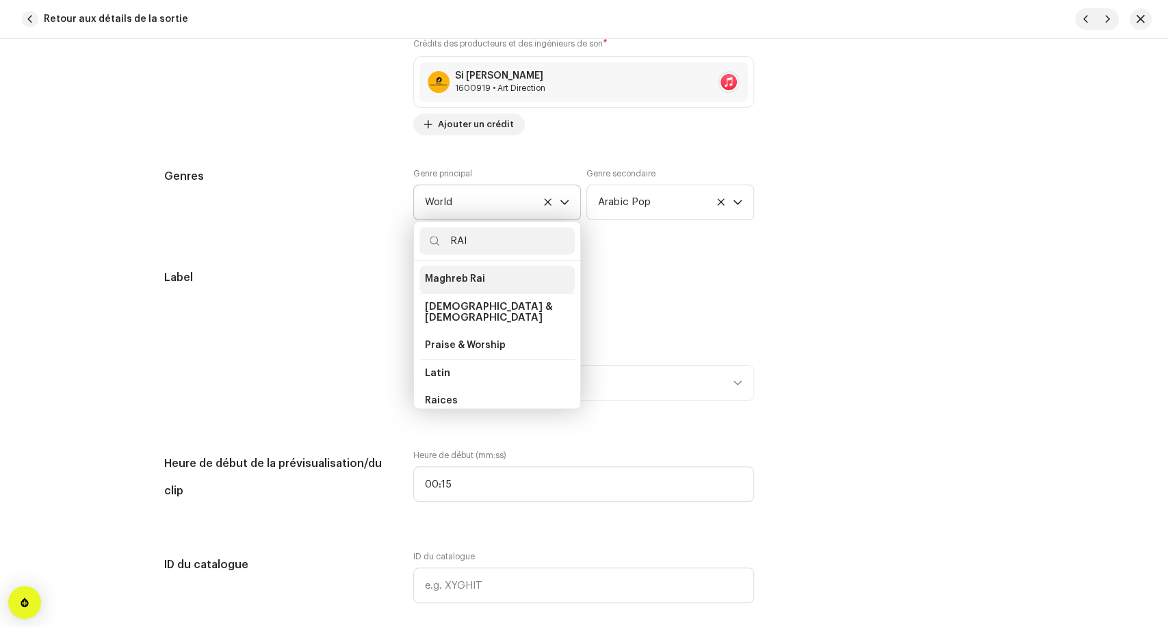
type input "RAI"
click at [507, 279] on li "Maghreb Rai" at bounding box center [496, 278] width 155 height 27
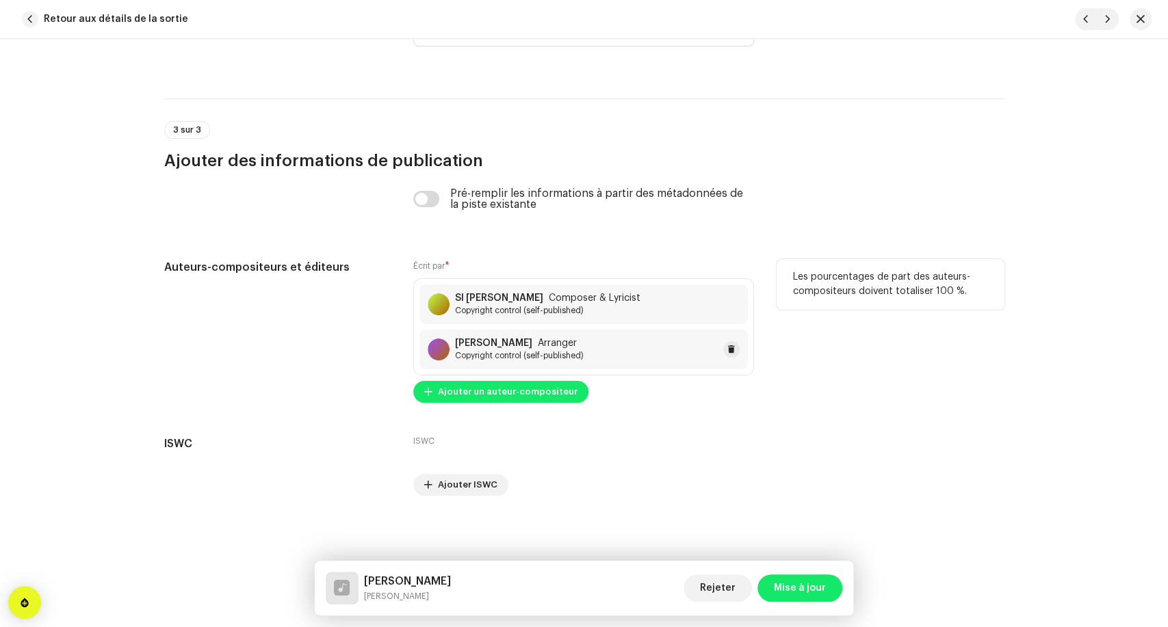
scroll to position [2743, 0]
click at [543, 293] on strong "SI [PERSON_NAME]" at bounding box center [499, 298] width 88 height 11
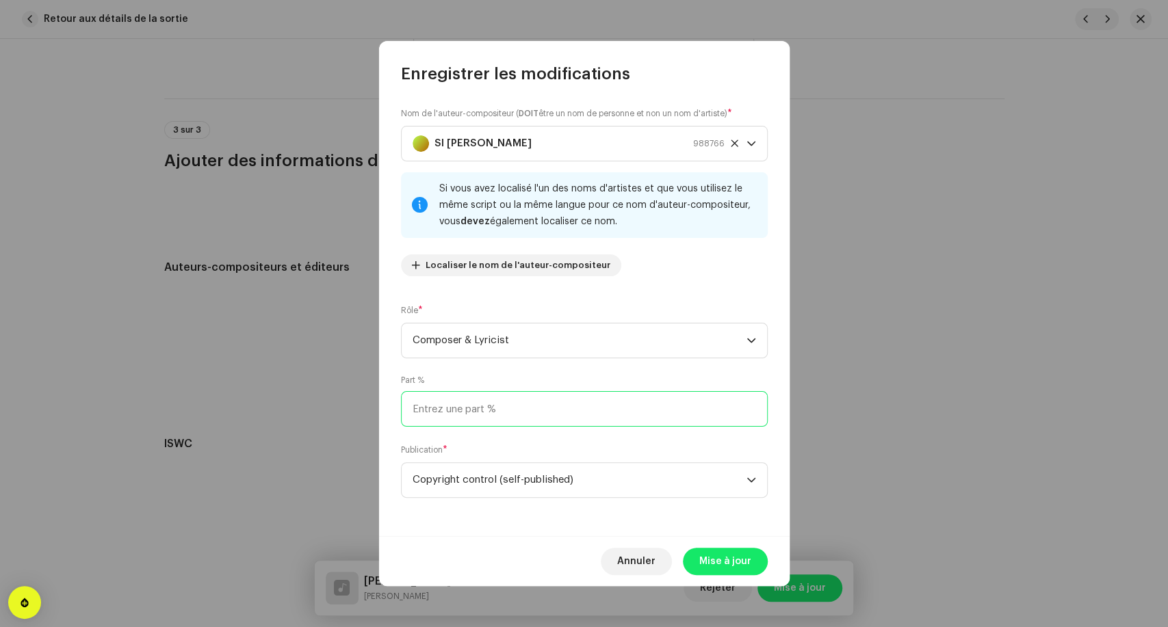
click at [454, 417] on input at bounding box center [584, 409] width 367 height 36
type input "50,00"
click at [750, 565] on span "Mise à jour" at bounding box center [725, 561] width 52 height 27
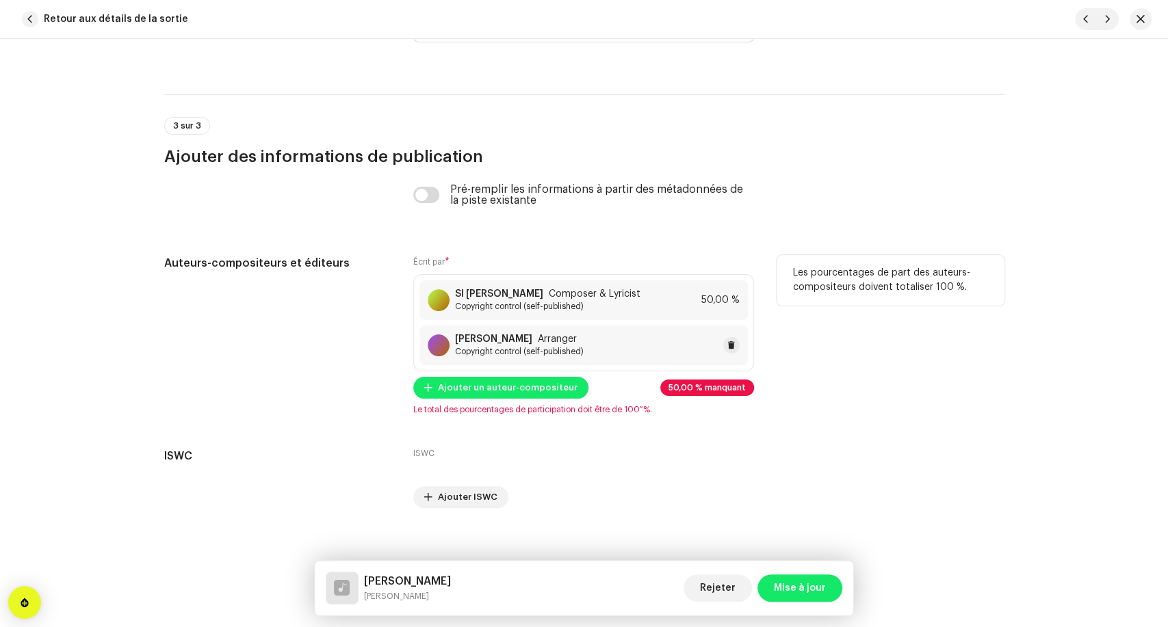
click at [504, 357] on span "Copyright control (self-published)" at bounding box center [519, 351] width 129 height 11
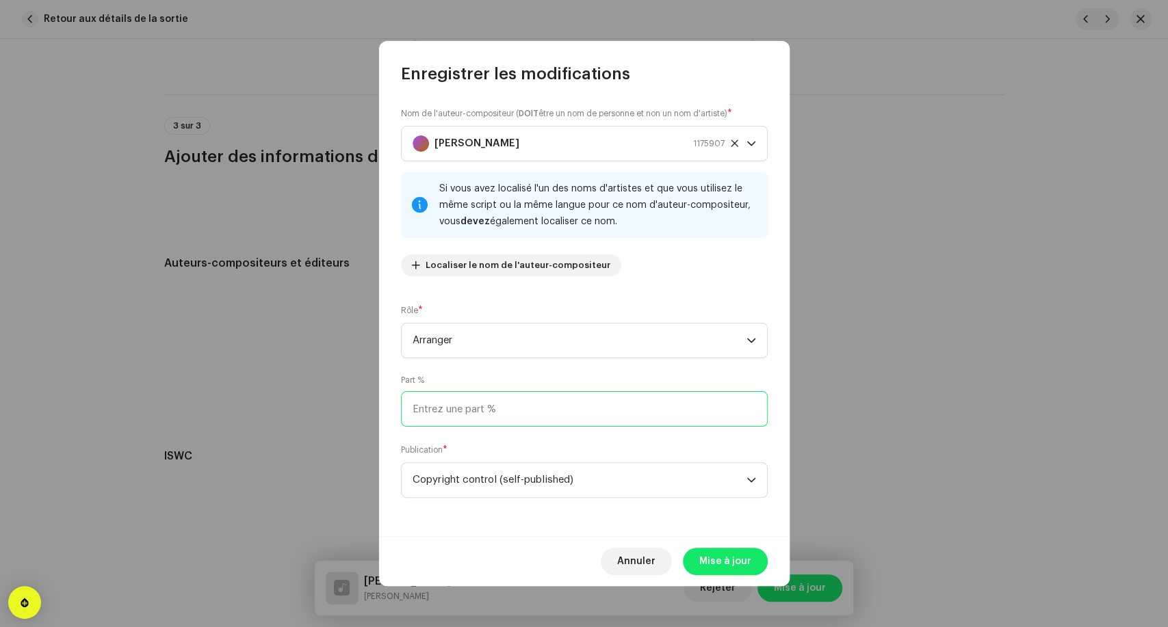
click at [536, 416] on input at bounding box center [584, 409] width 367 height 36
type input "50,00"
click at [711, 549] on span "Mise à jour" at bounding box center [725, 561] width 52 height 27
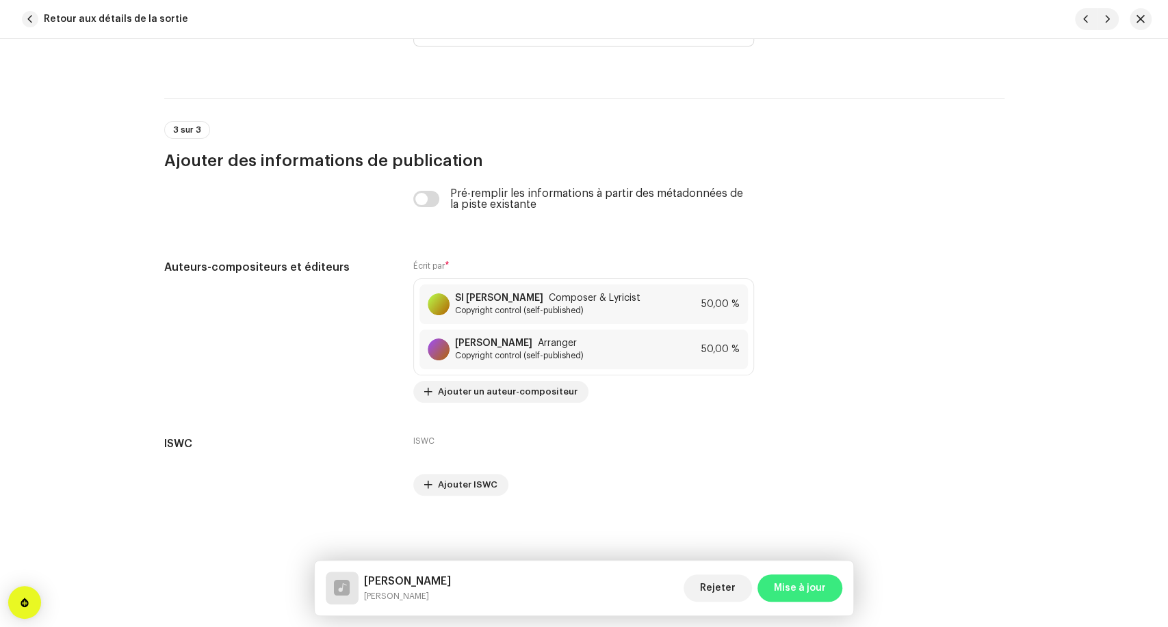
click at [777, 582] on span "Mise à jour" at bounding box center [800, 588] width 52 height 27
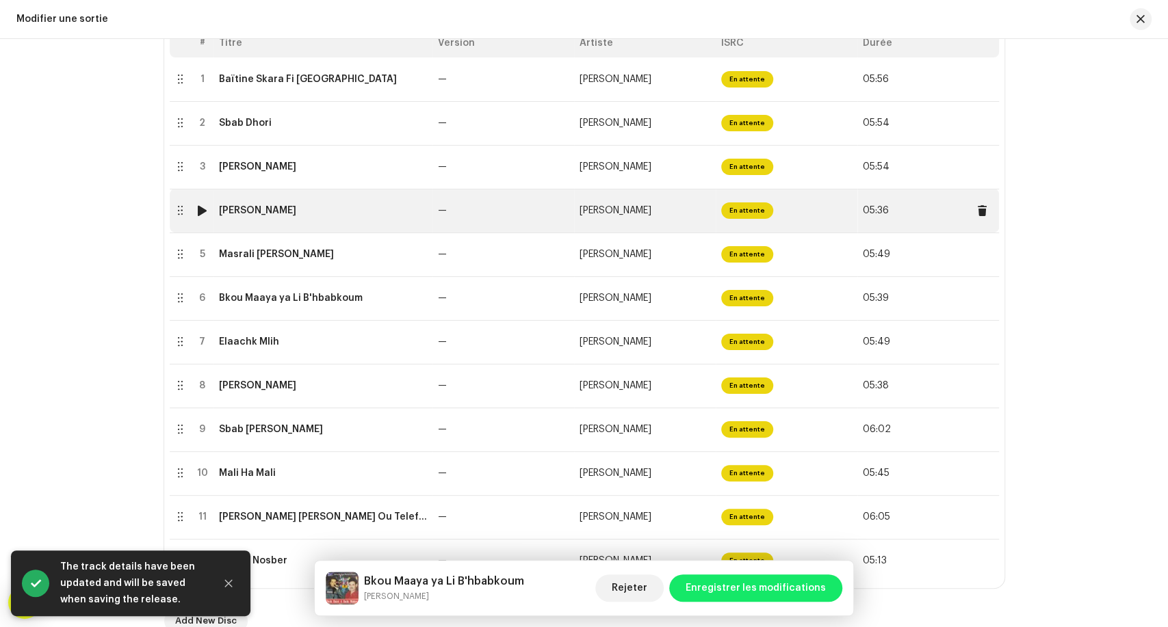
click at [307, 218] on td "[PERSON_NAME]" at bounding box center [322, 211] width 219 height 44
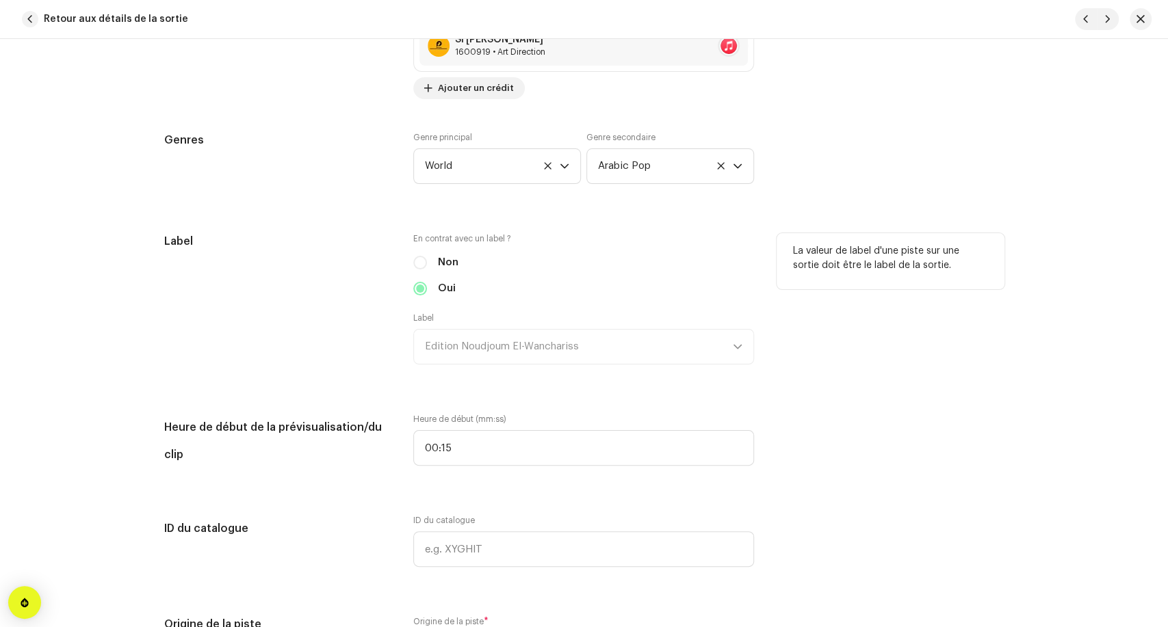
scroll to position [1140, 0]
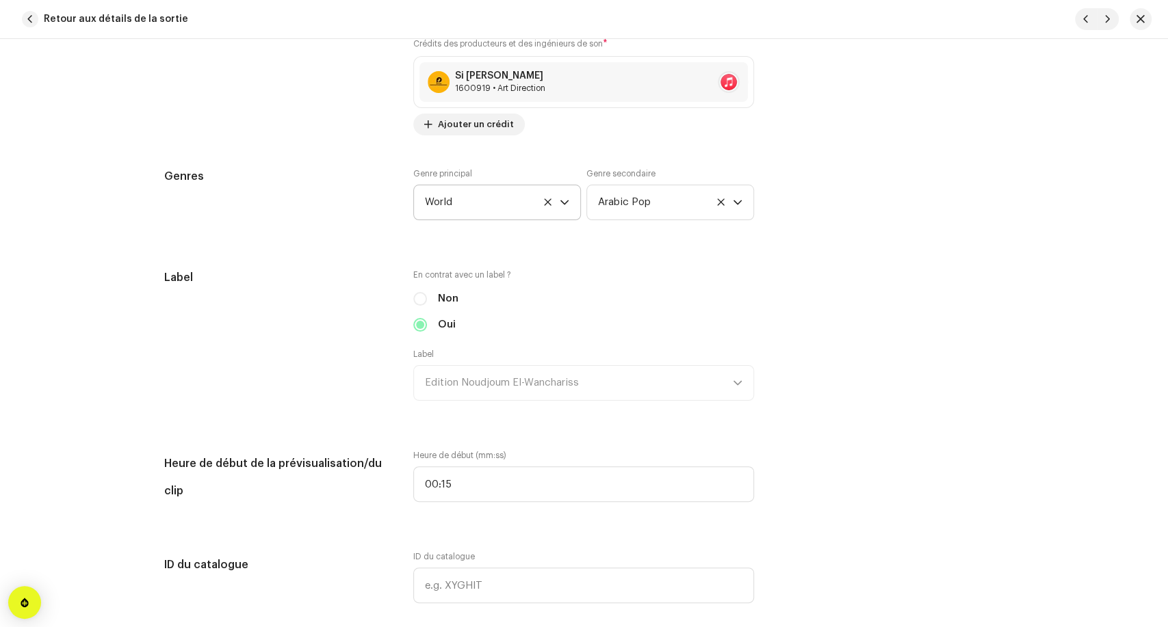
click at [491, 204] on span "World" at bounding box center [492, 202] width 135 height 34
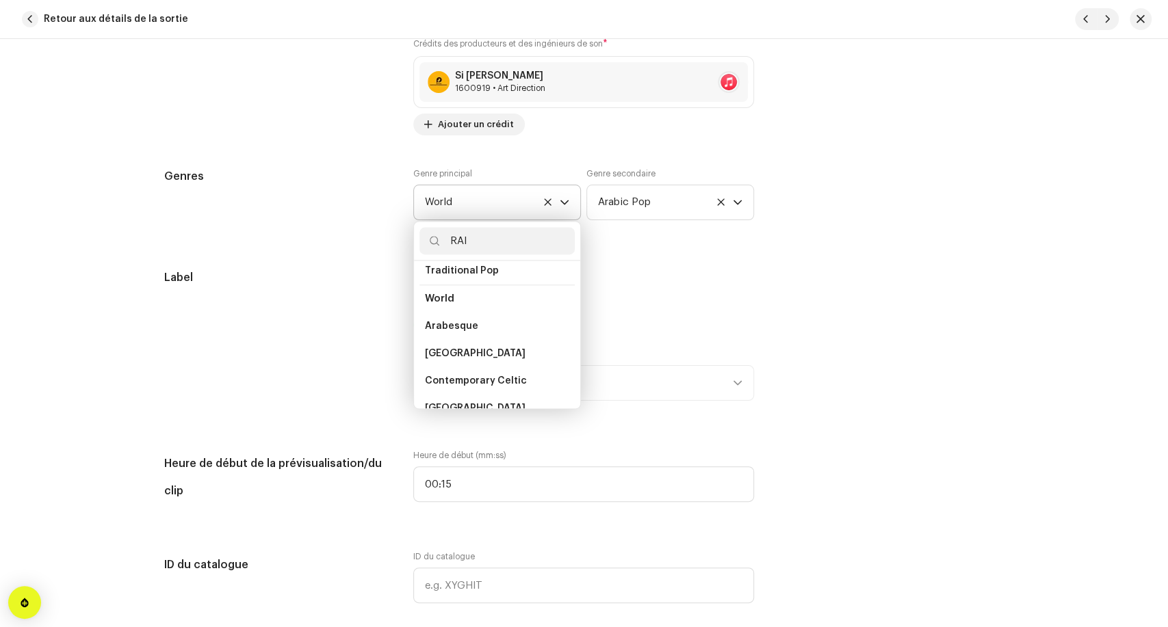
scroll to position [28, 0]
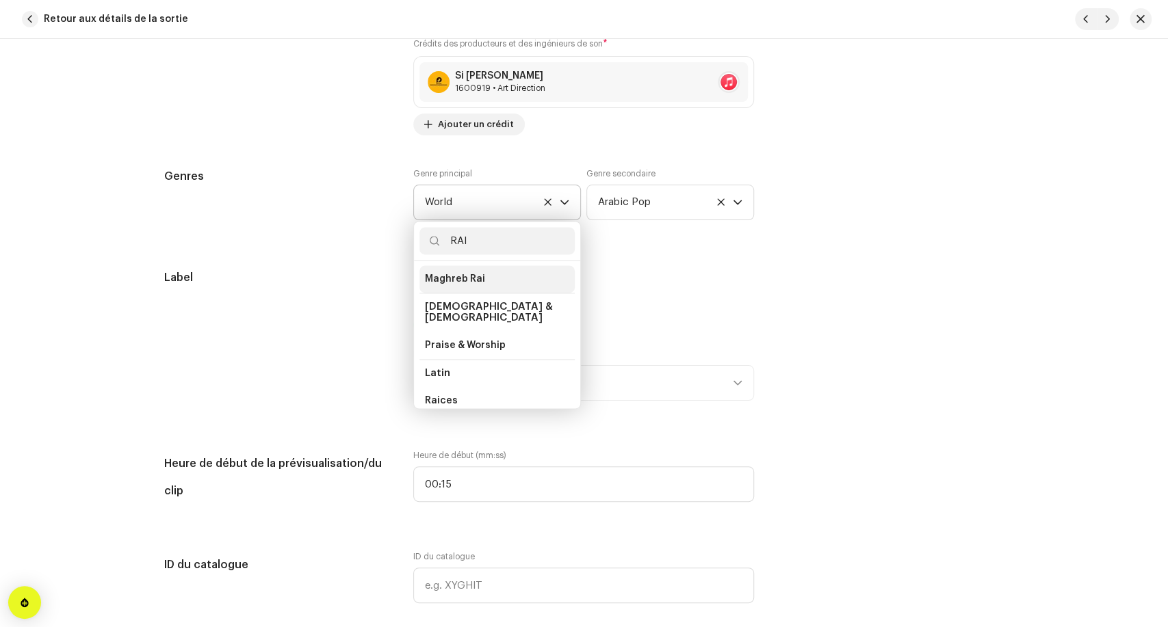
type input "RAI"
click at [490, 271] on li "Maghreb Rai" at bounding box center [496, 278] width 155 height 27
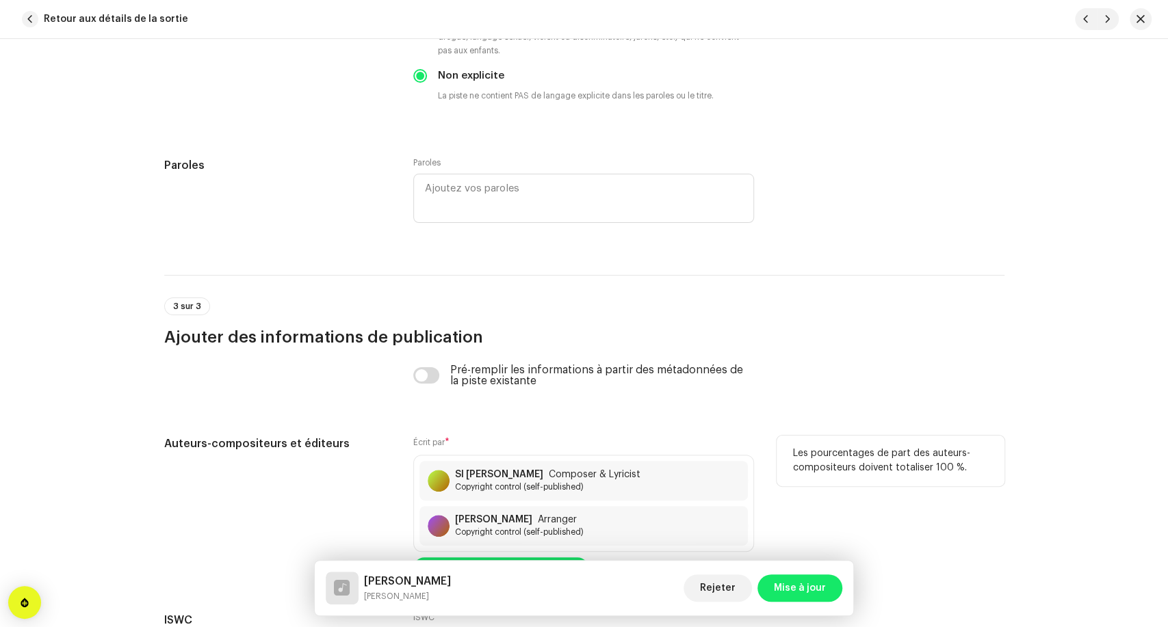
scroll to position [2743, 0]
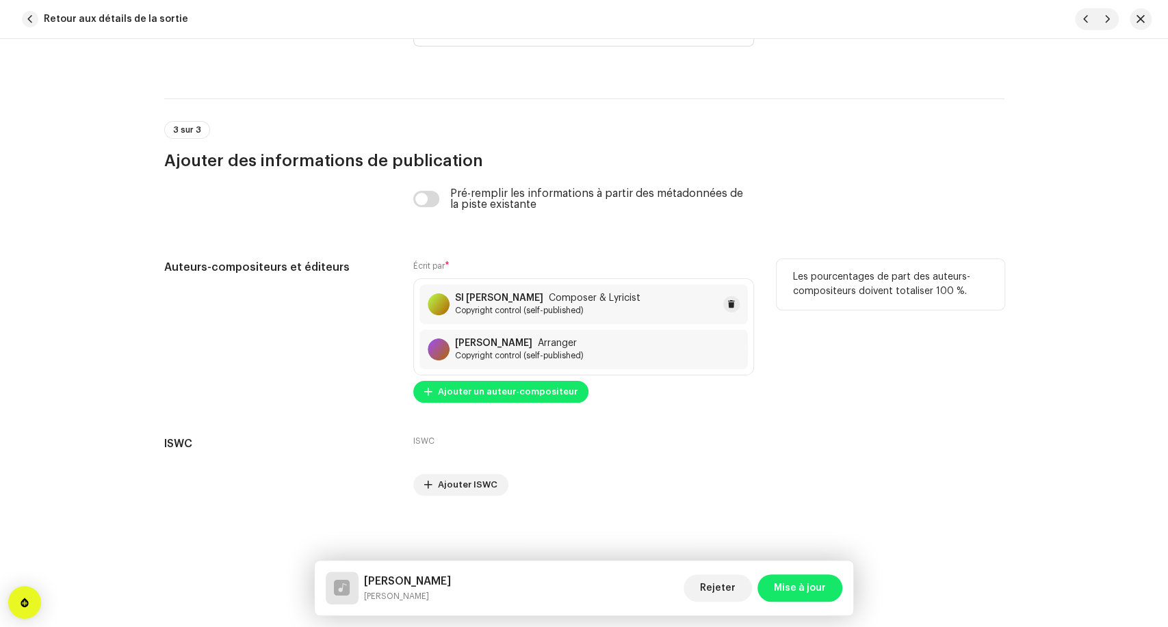
click at [575, 309] on span "Copyright control (self-published)" at bounding box center [547, 310] width 185 height 11
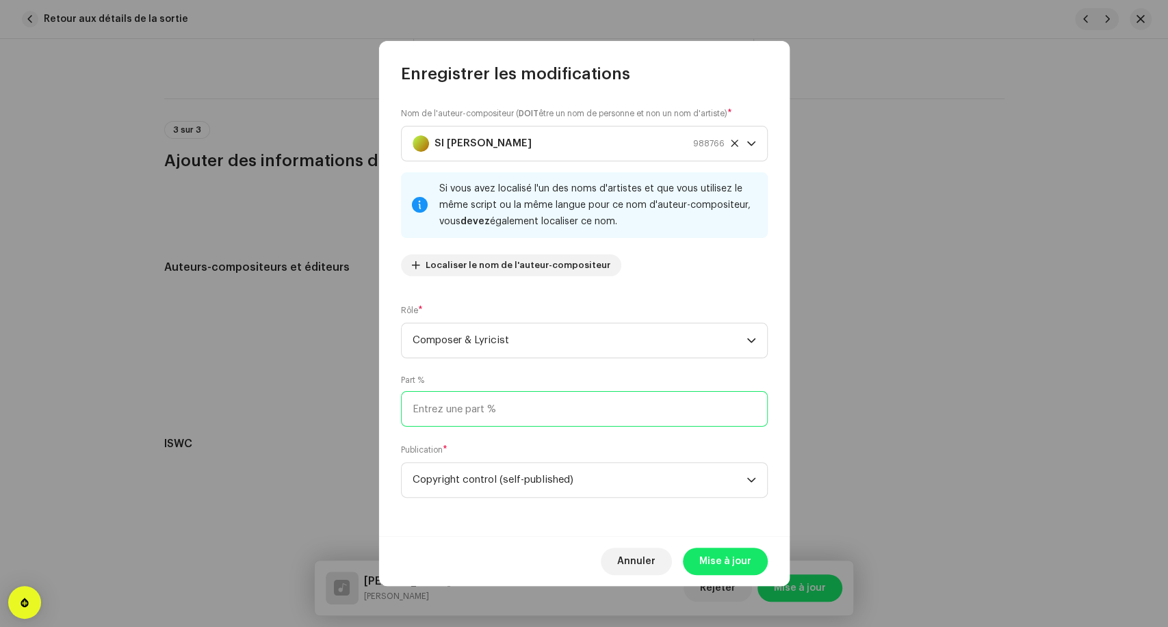
click at [519, 416] on input at bounding box center [584, 409] width 367 height 36
type input "50,00"
click at [706, 565] on span "Mise à jour" at bounding box center [725, 561] width 52 height 27
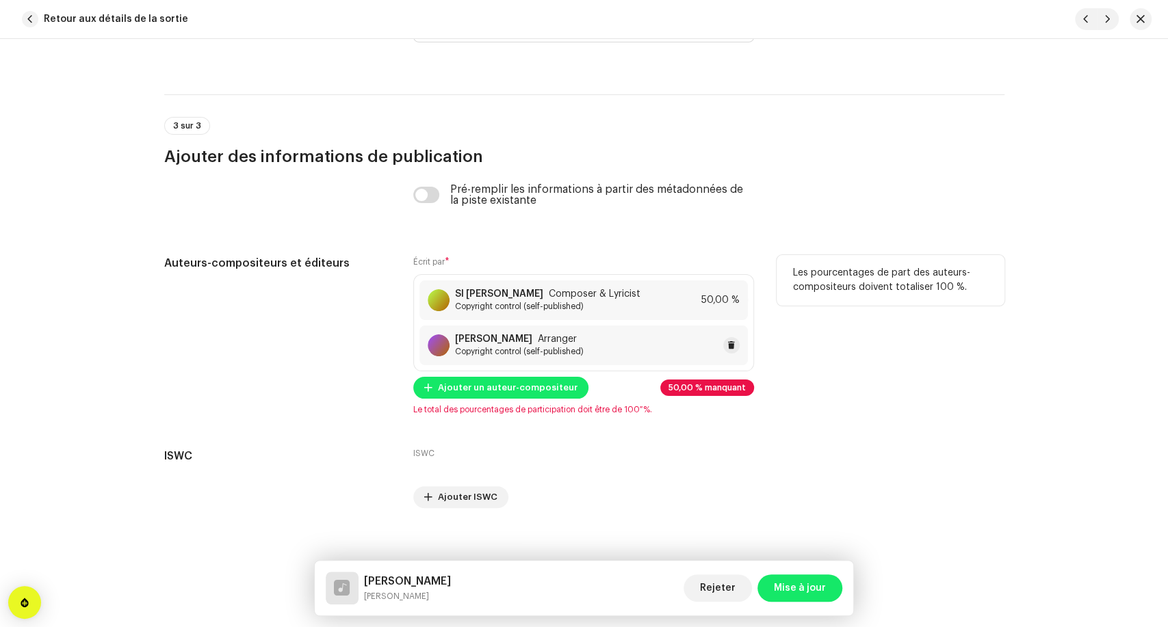
click at [550, 354] on span "Copyright control (self-published)" at bounding box center [519, 351] width 129 height 11
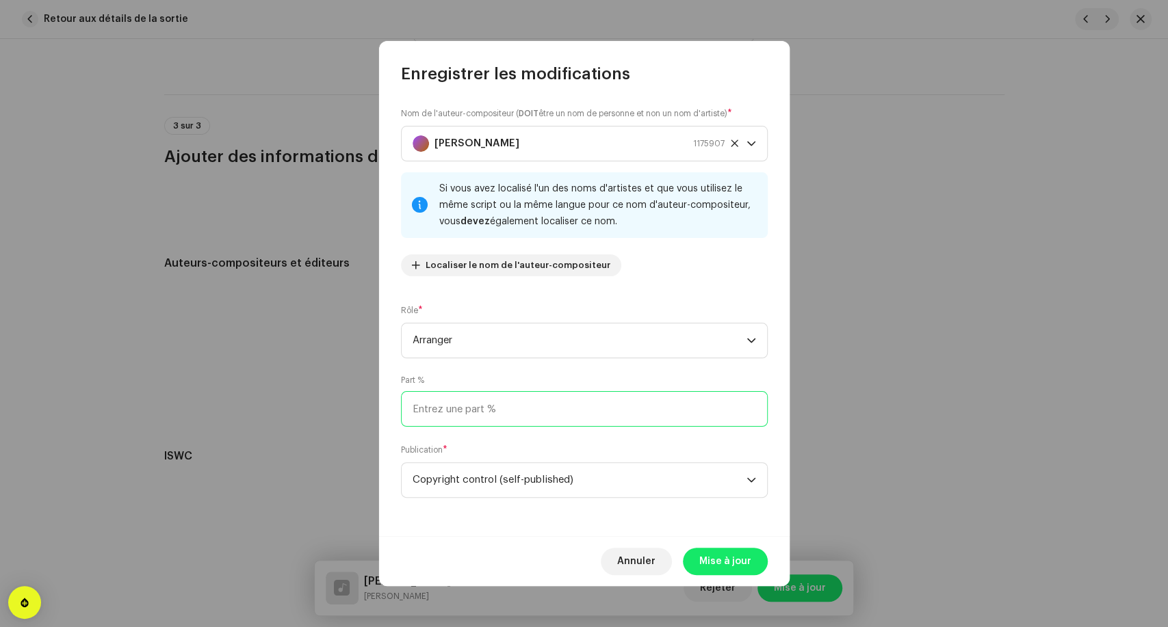
click at [474, 419] on input at bounding box center [584, 409] width 367 height 36
type input "50,00"
click at [723, 553] on span "Mise à jour" at bounding box center [725, 561] width 52 height 27
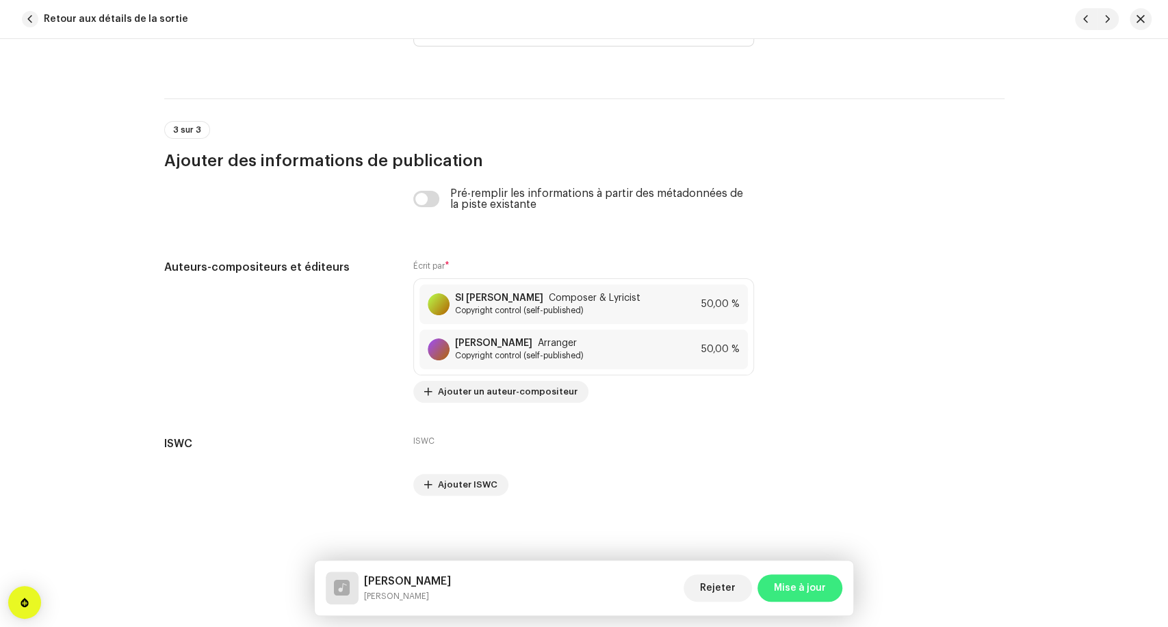
click at [802, 582] on span "Mise à jour" at bounding box center [800, 588] width 52 height 27
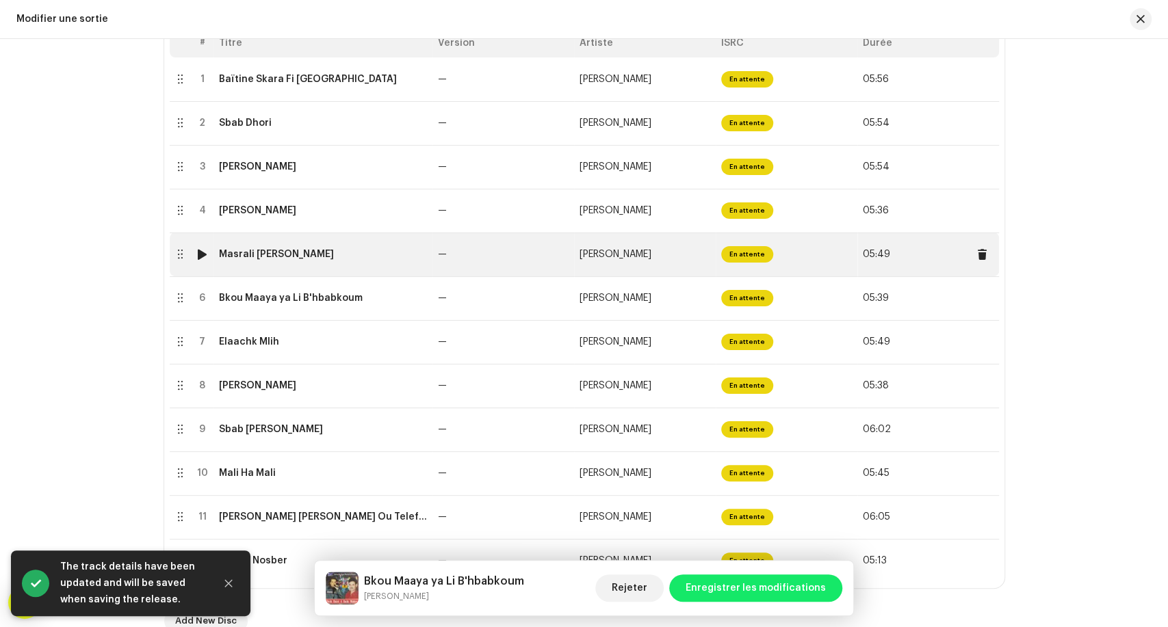
click at [320, 272] on td "Masrali [PERSON_NAME]" at bounding box center [322, 255] width 219 height 44
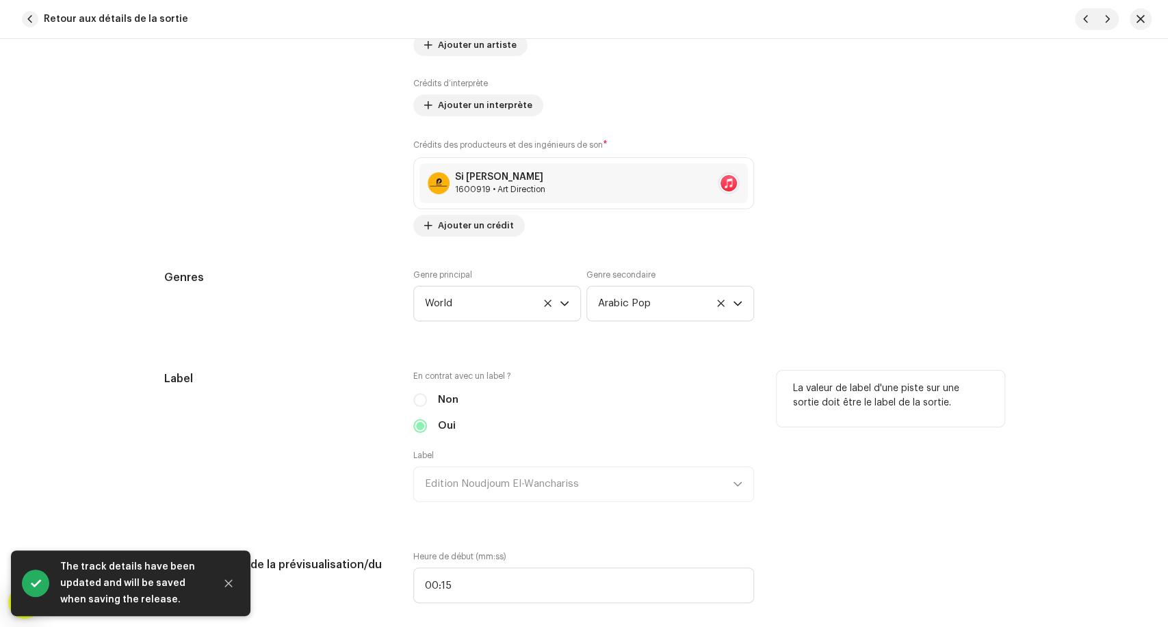
scroll to position [1064, 0]
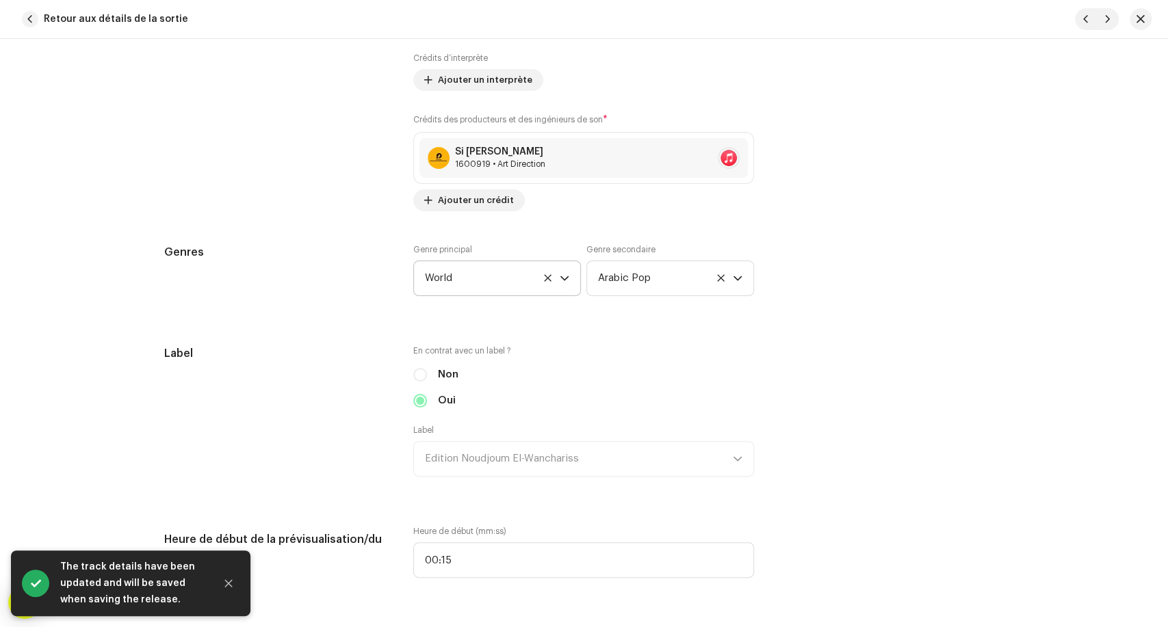
click at [469, 270] on span "World" at bounding box center [492, 278] width 135 height 34
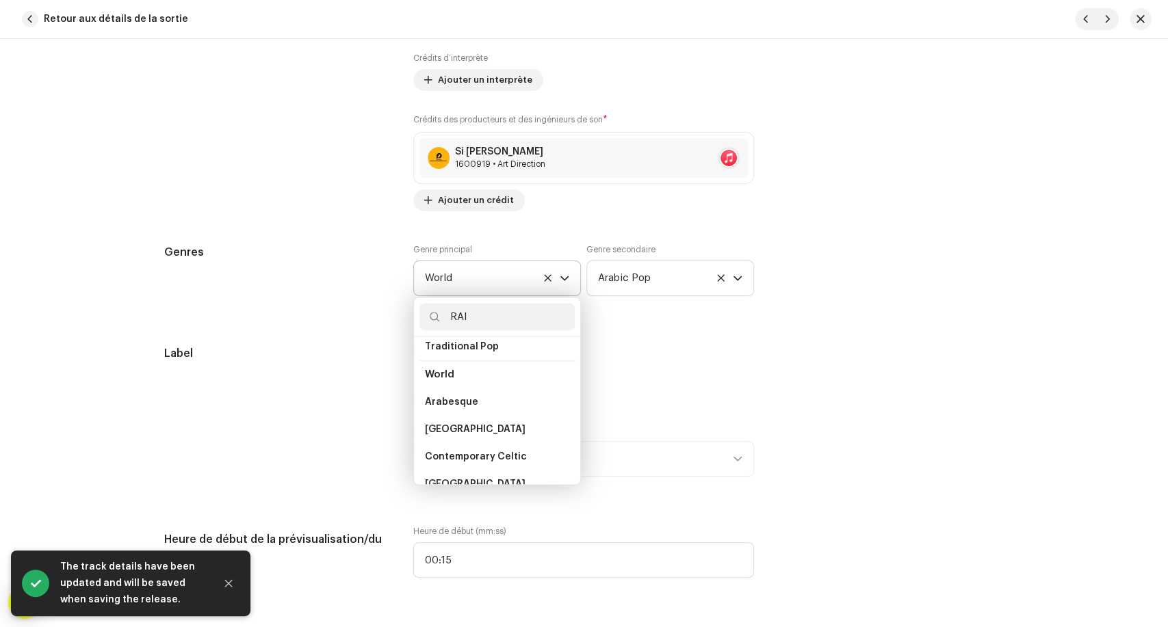
scroll to position [28, 0]
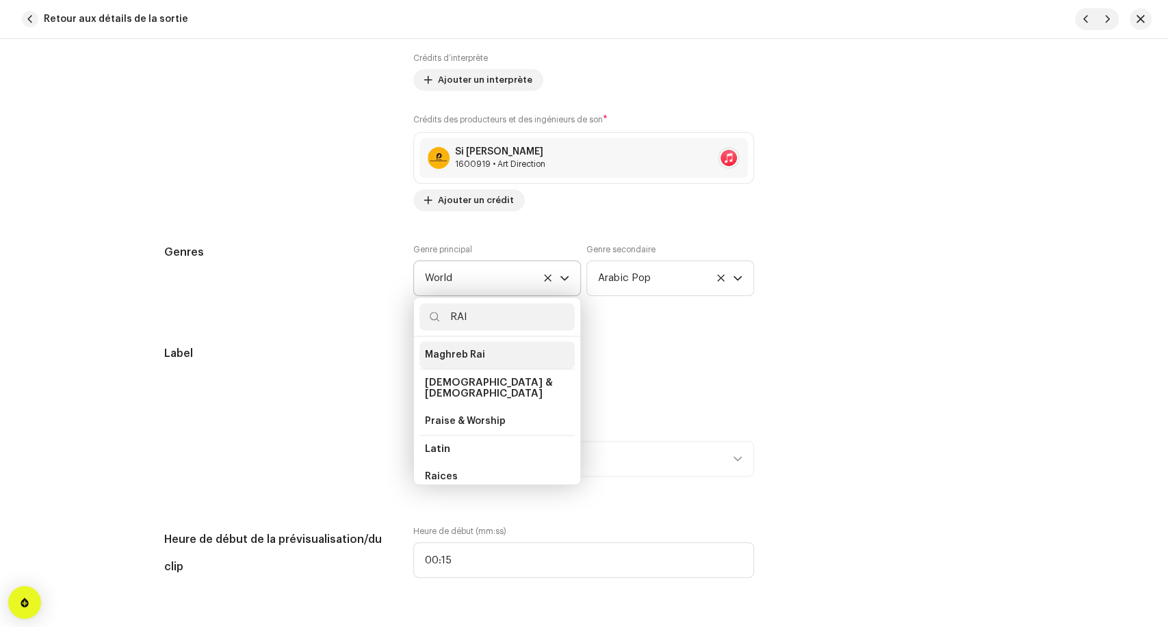
type input "RAI"
click at [482, 358] on li "Maghreb Rai" at bounding box center [496, 354] width 155 height 27
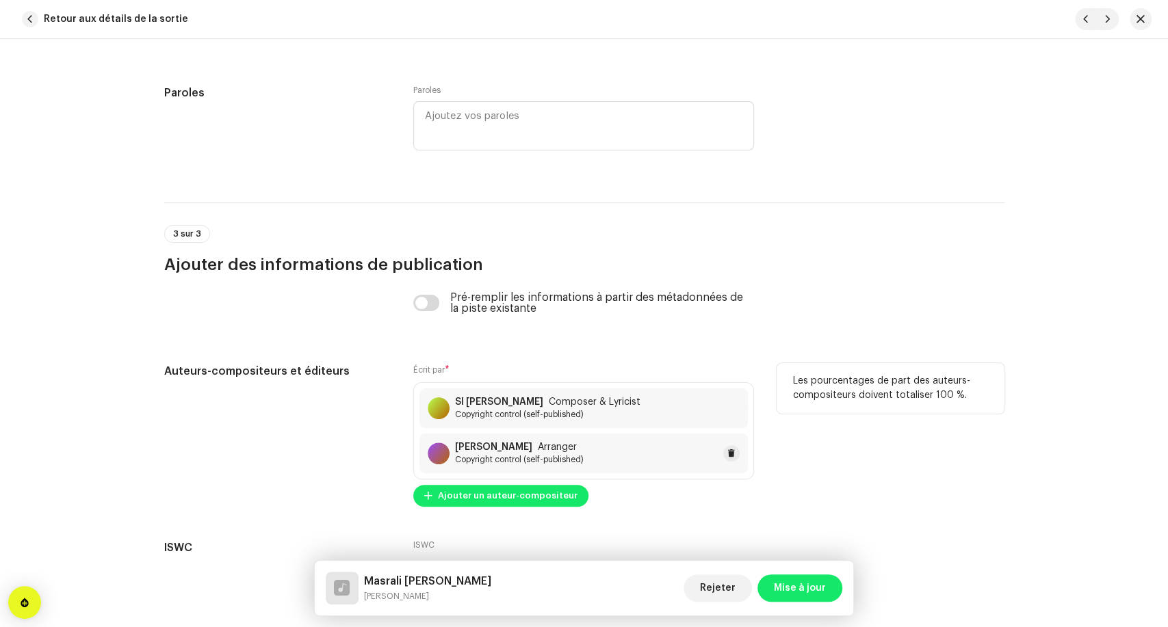
scroll to position [2743, 0]
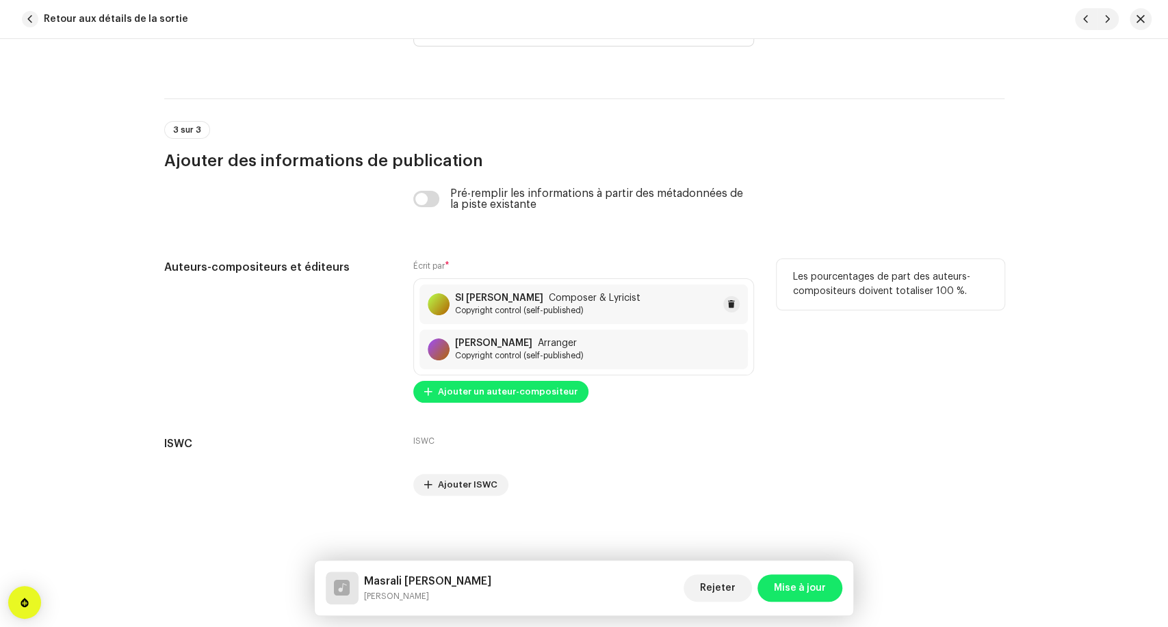
click at [604, 310] on span "Copyright control (self-published)" at bounding box center [547, 310] width 185 height 11
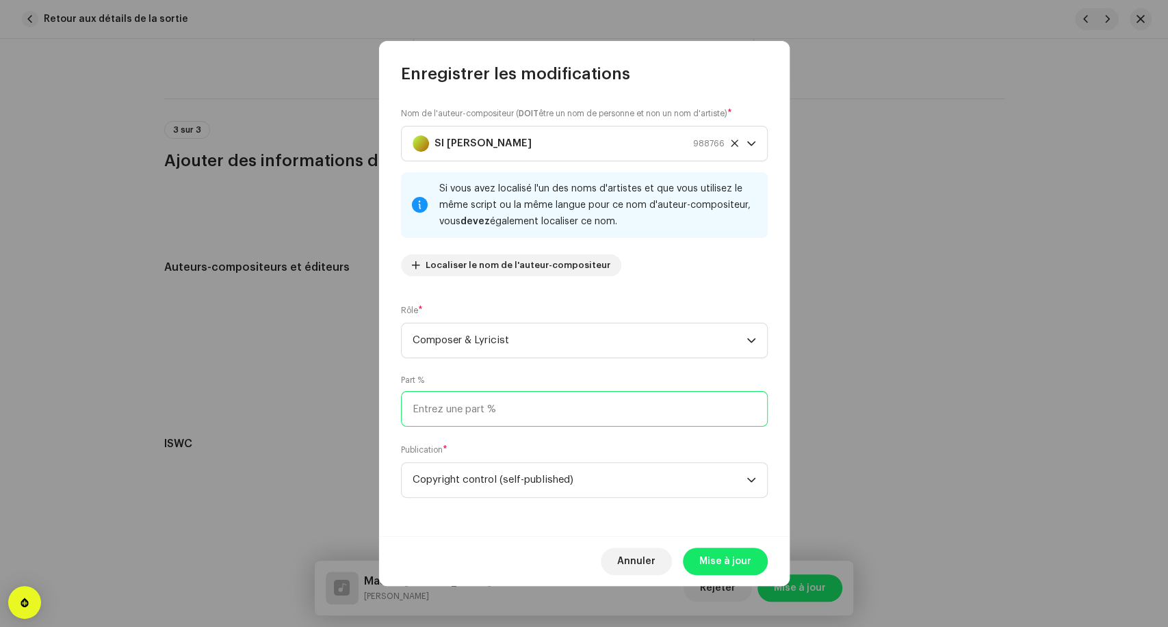
click at [498, 412] on input at bounding box center [584, 409] width 367 height 36
type input "50,00"
click at [718, 570] on span "Mise à jour" at bounding box center [725, 561] width 52 height 27
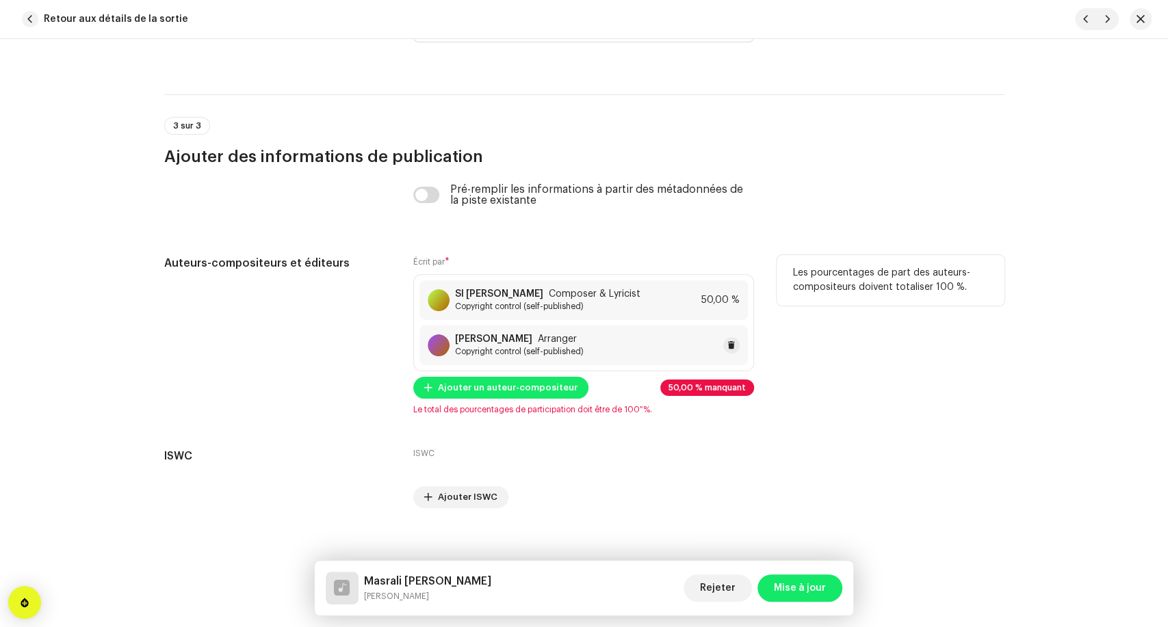
click at [542, 345] on span "Arranger" at bounding box center [557, 339] width 39 height 11
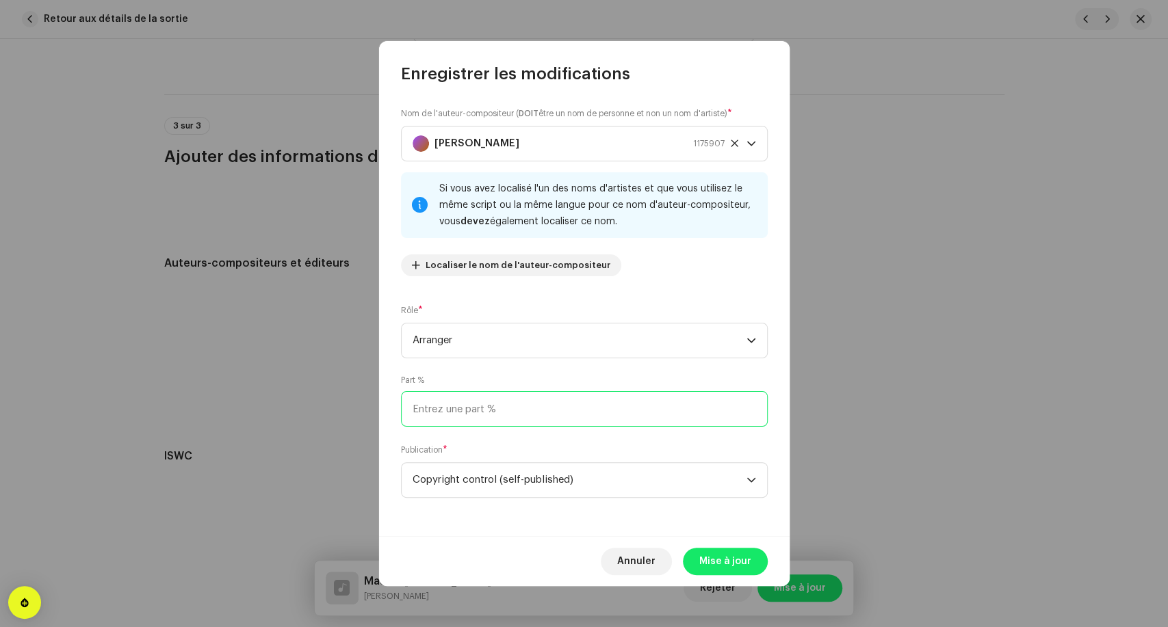
click at [515, 414] on input at bounding box center [584, 409] width 367 height 36
type input "50,00"
click at [721, 557] on span "Mise à jour" at bounding box center [725, 561] width 52 height 27
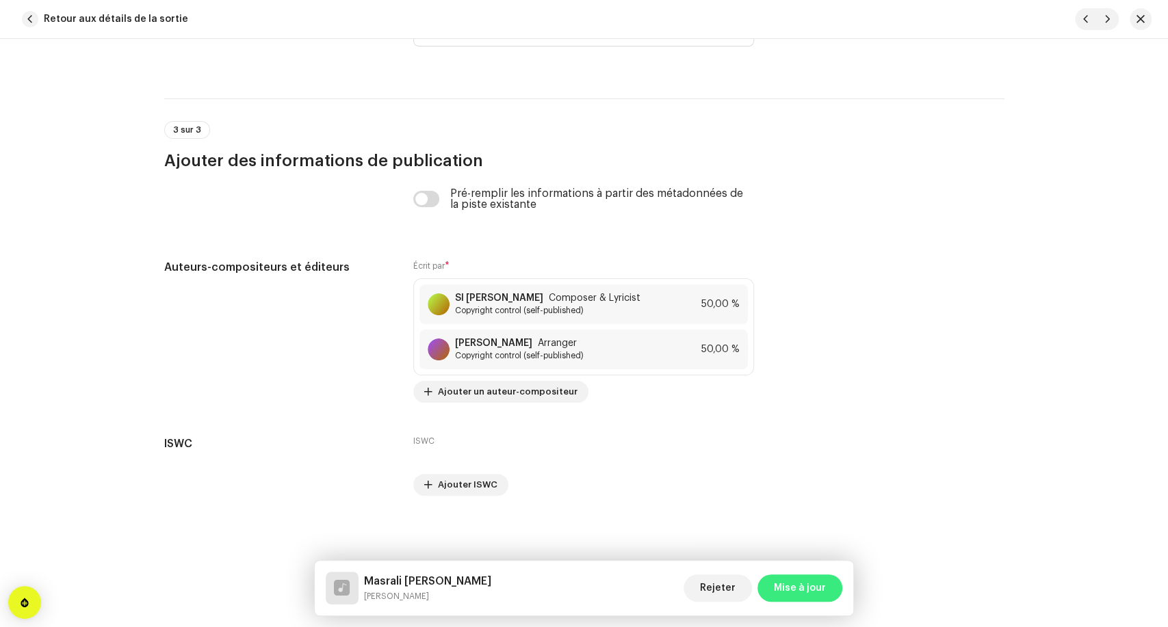
click at [809, 596] on span "Mise à jour" at bounding box center [800, 588] width 52 height 27
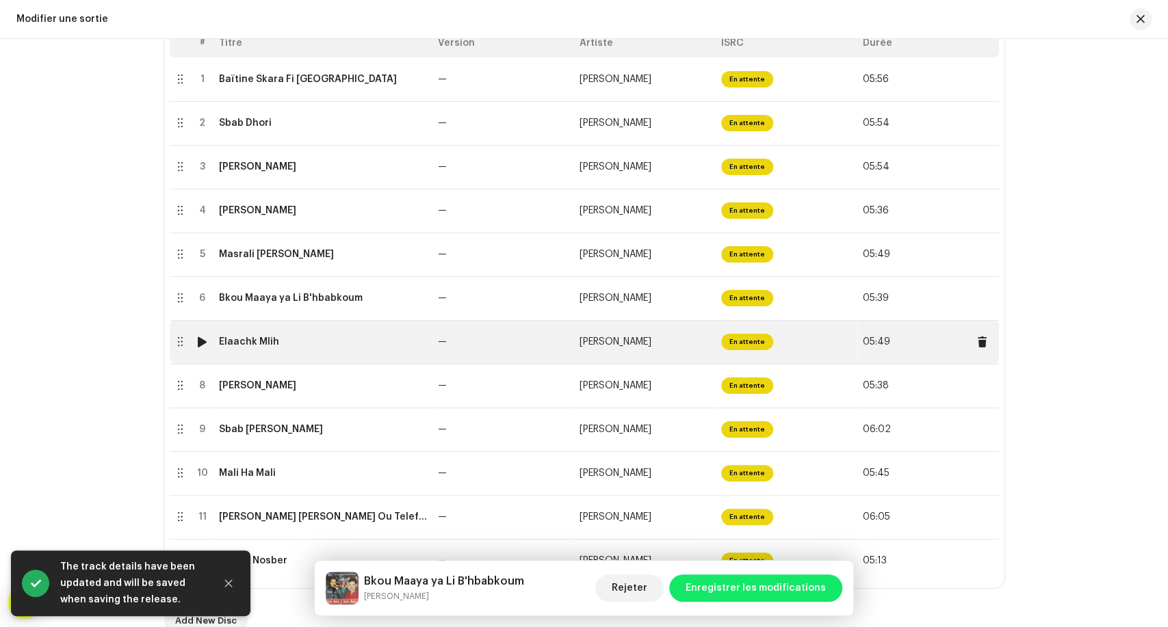
click at [312, 321] on td "Elaachk Mlih" at bounding box center [322, 342] width 219 height 44
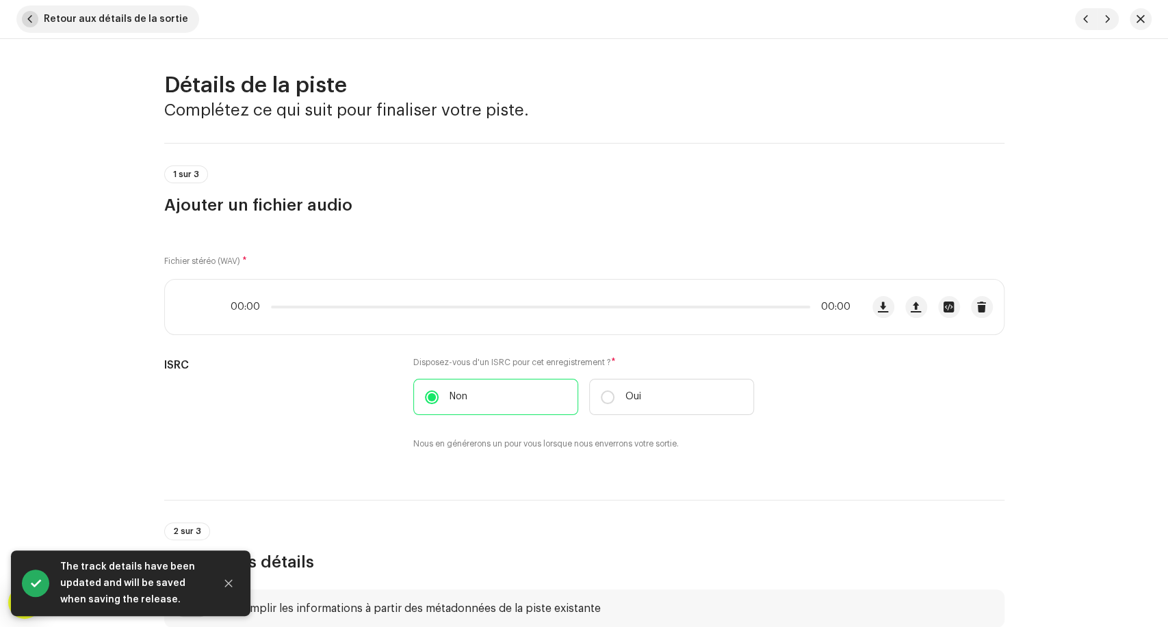
click at [49, 27] on span "Retour aux détails de la sortie" at bounding box center [116, 18] width 144 height 27
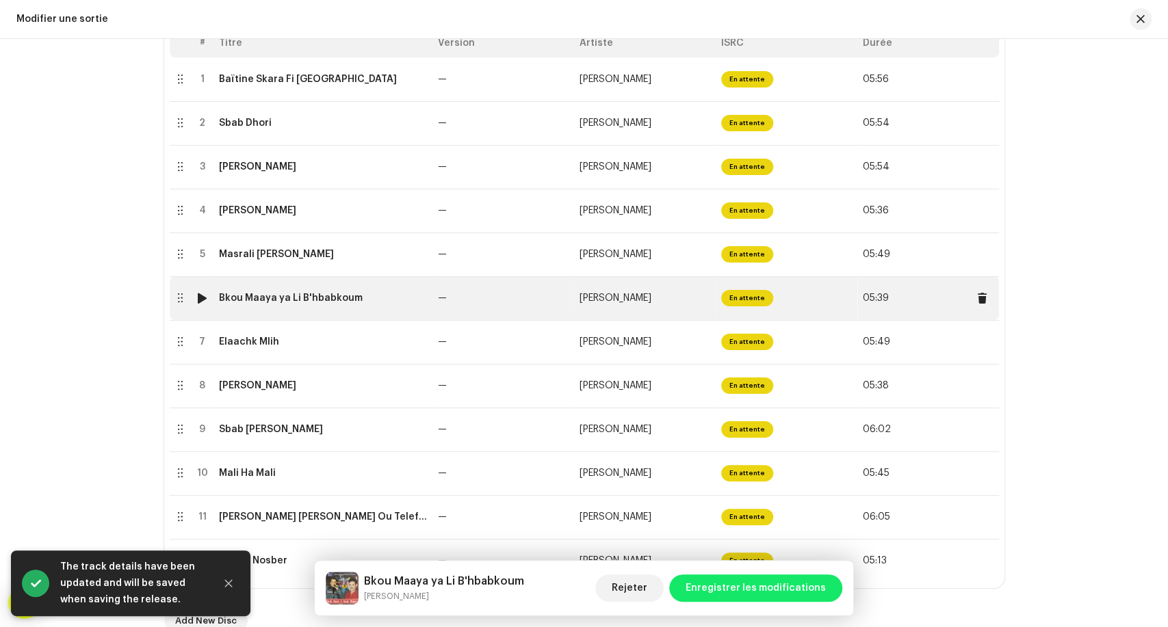
click at [319, 309] on td "Bkou Maaya ya Li B'hbabkoum" at bounding box center [322, 298] width 219 height 44
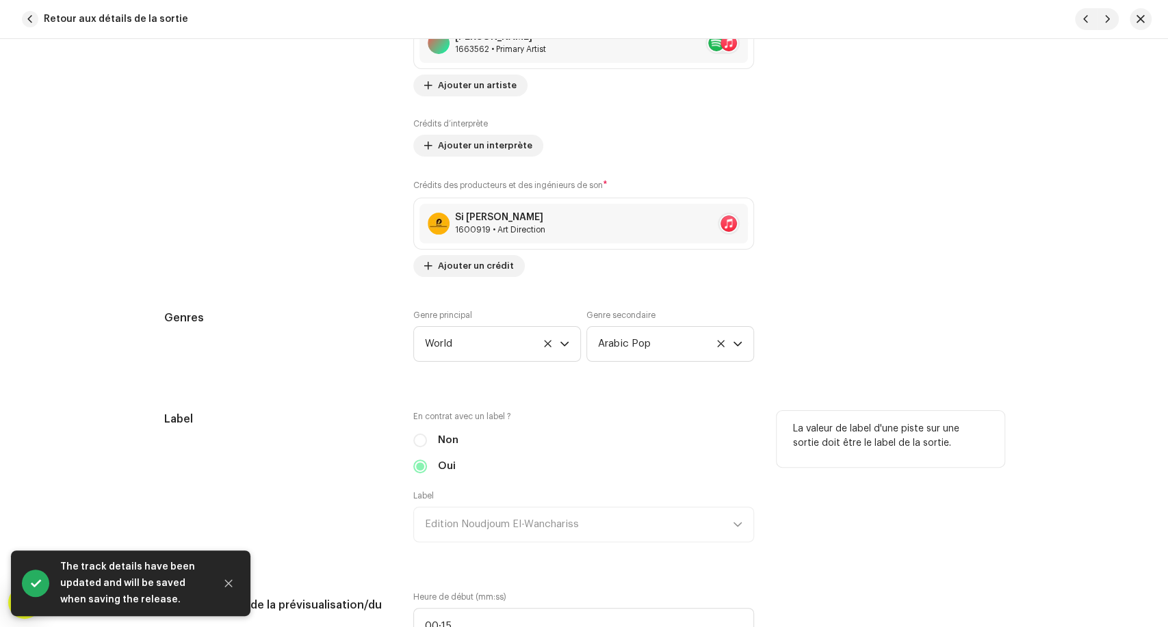
scroll to position [1064, 0]
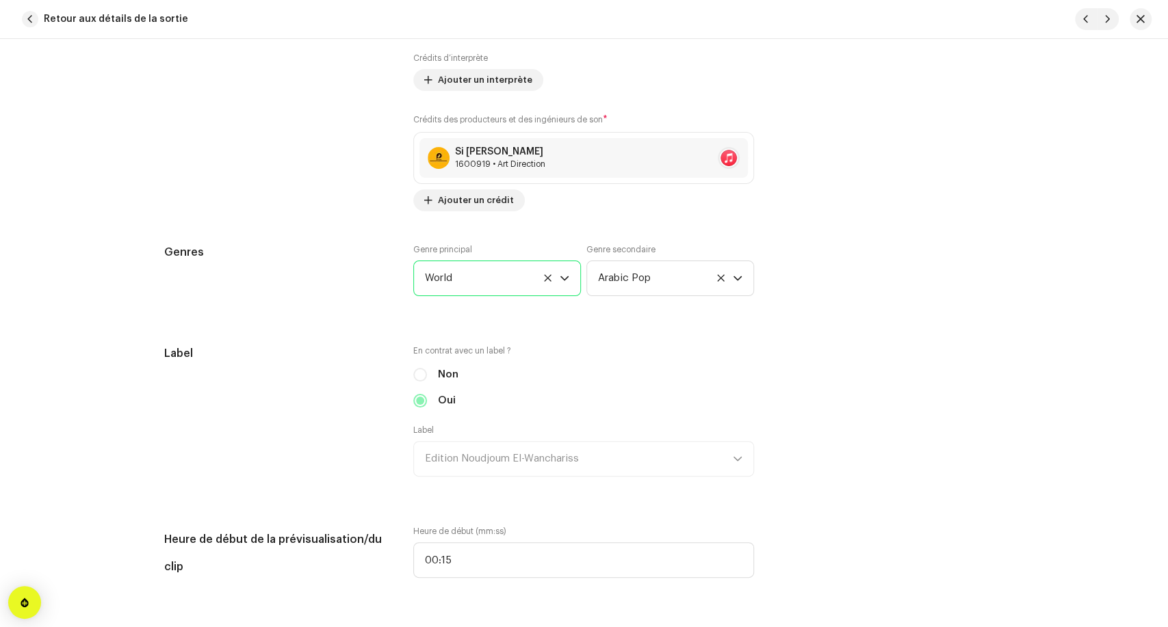
click at [487, 284] on span "World" at bounding box center [492, 278] width 135 height 34
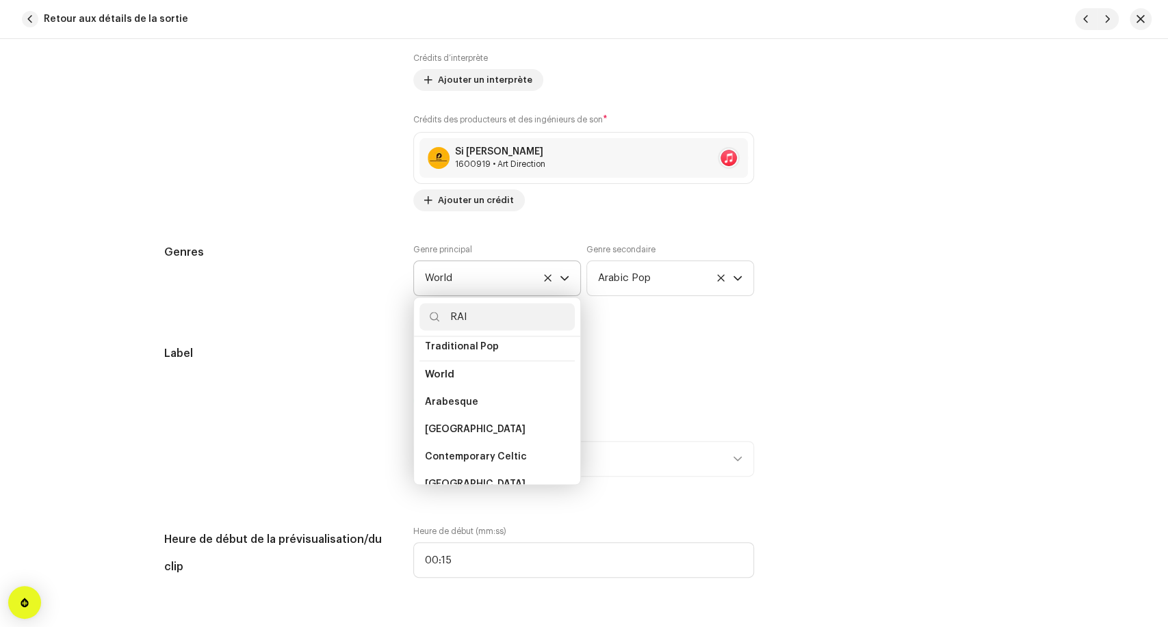
scroll to position [28, 0]
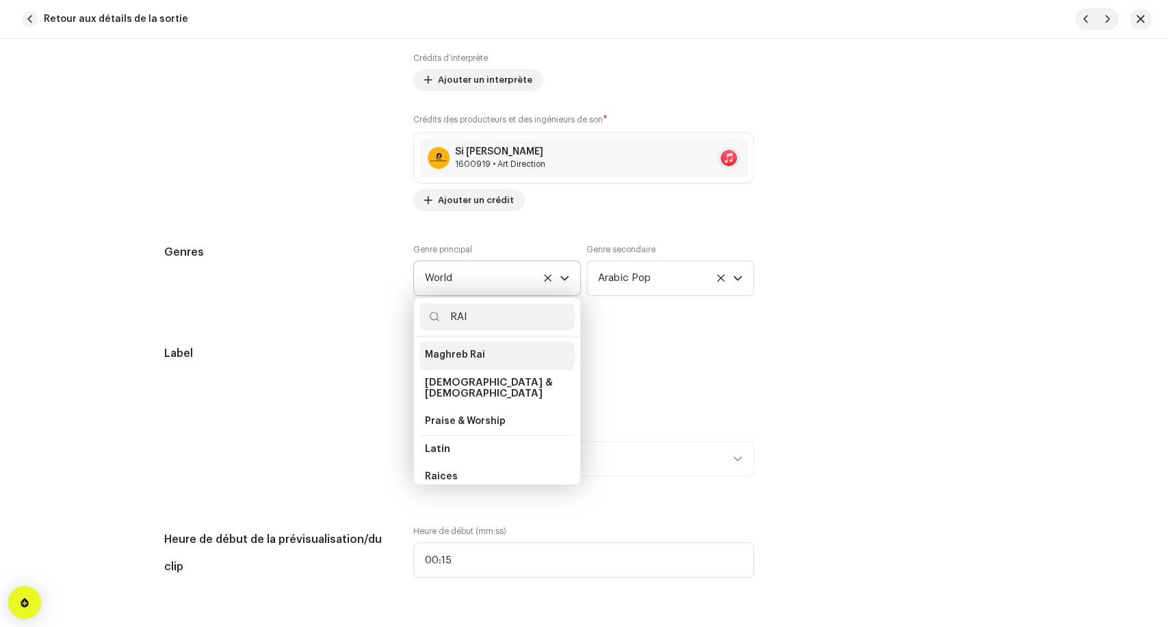
type input "RAI"
click at [498, 346] on li "Maghreb Rai" at bounding box center [496, 354] width 155 height 27
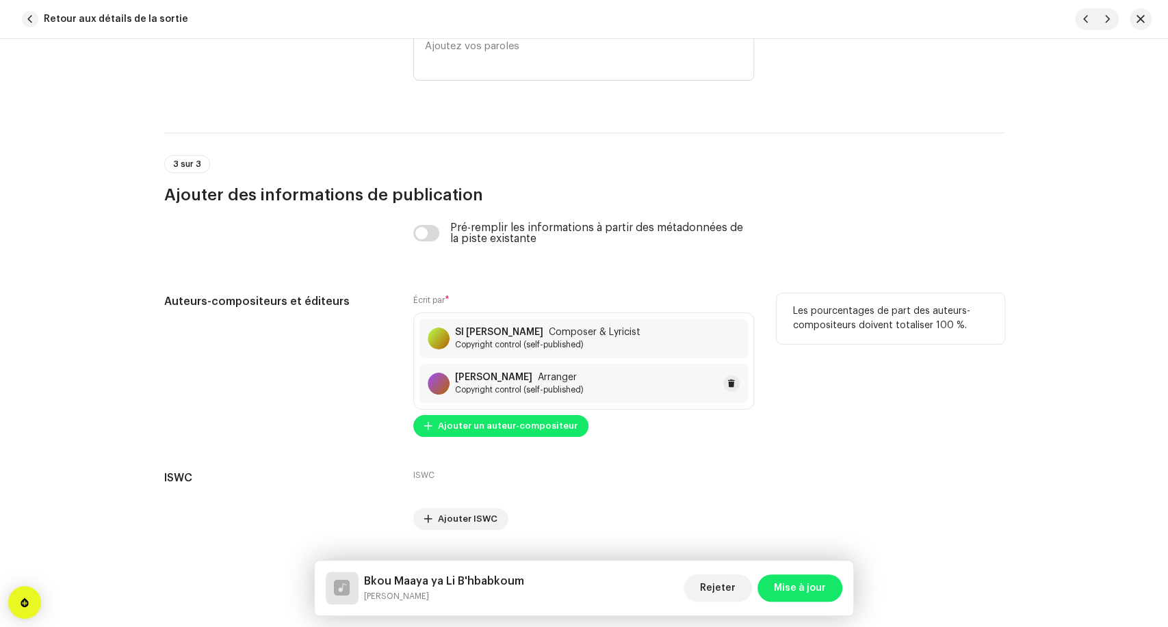
scroll to position [2743, 0]
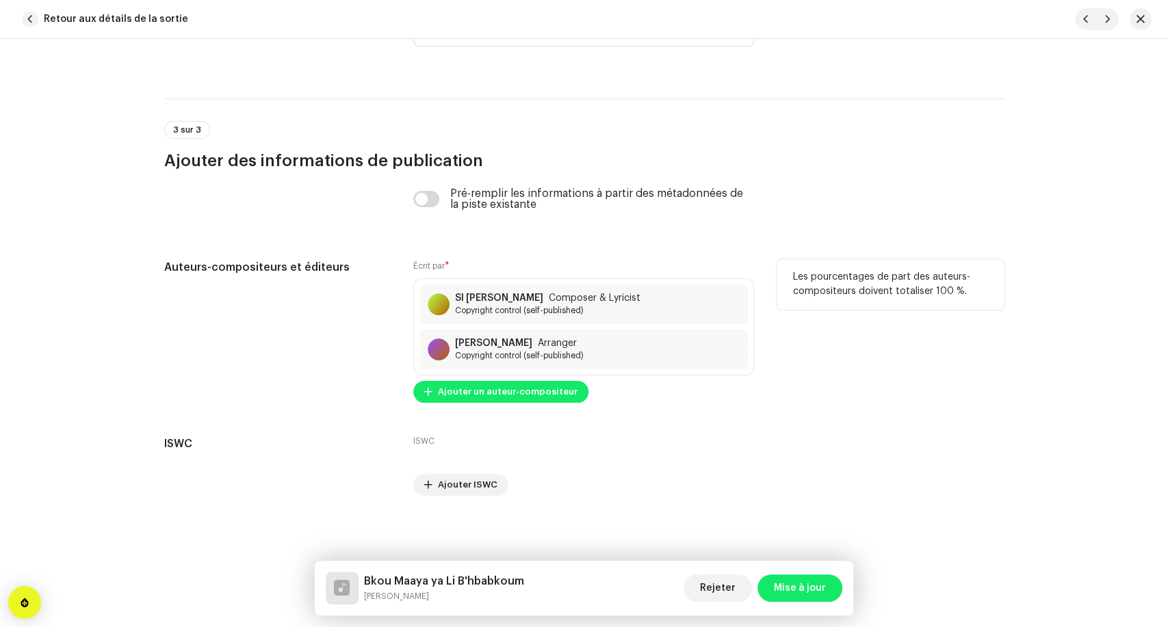
click at [551, 325] on div "SI [PERSON_NAME] Composer & Lyricist Copyright control (self-published) [PERSON…" at bounding box center [583, 327] width 341 height 97
click at [562, 302] on span "Composer & Lyricist" at bounding box center [595, 298] width 92 height 11
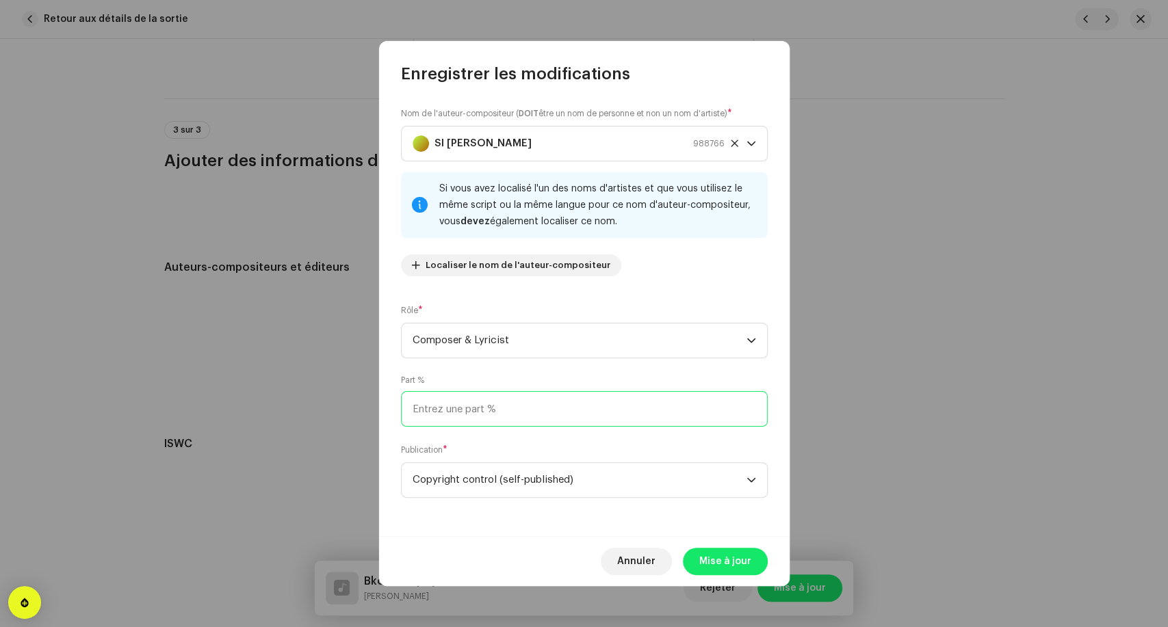
click at [519, 416] on input at bounding box center [584, 409] width 367 height 36
type input "50,00"
click at [711, 569] on span "Mise à jour" at bounding box center [725, 561] width 52 height 27
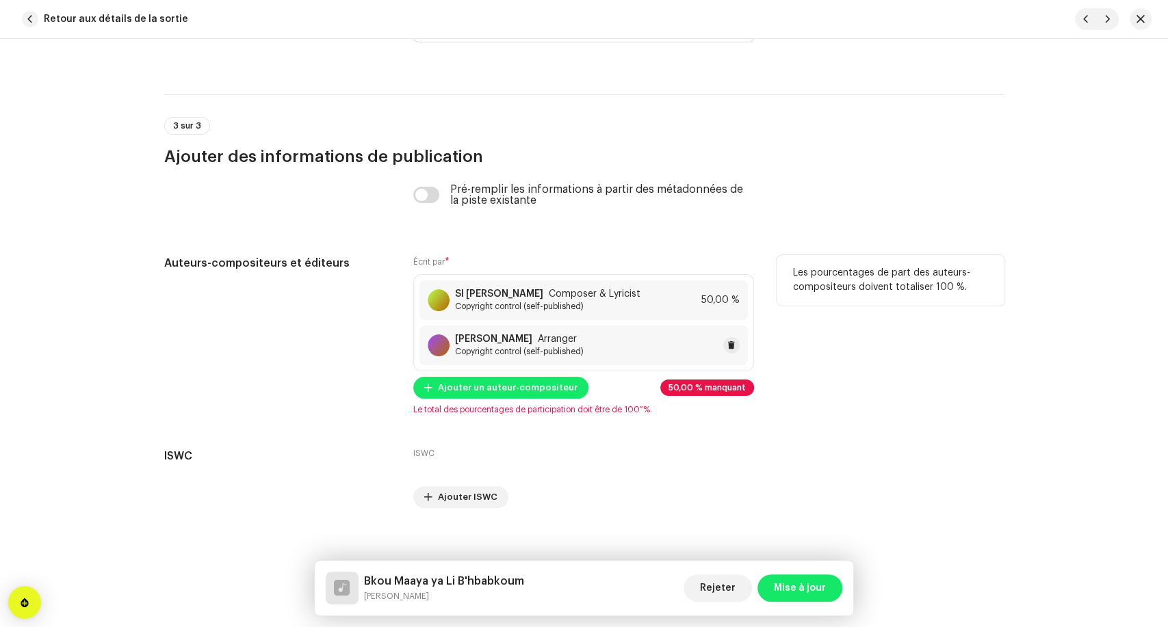
click at [543, 352] on span "Copyright control (self-published)" at bounding box center [519, 351] width 129 height 11
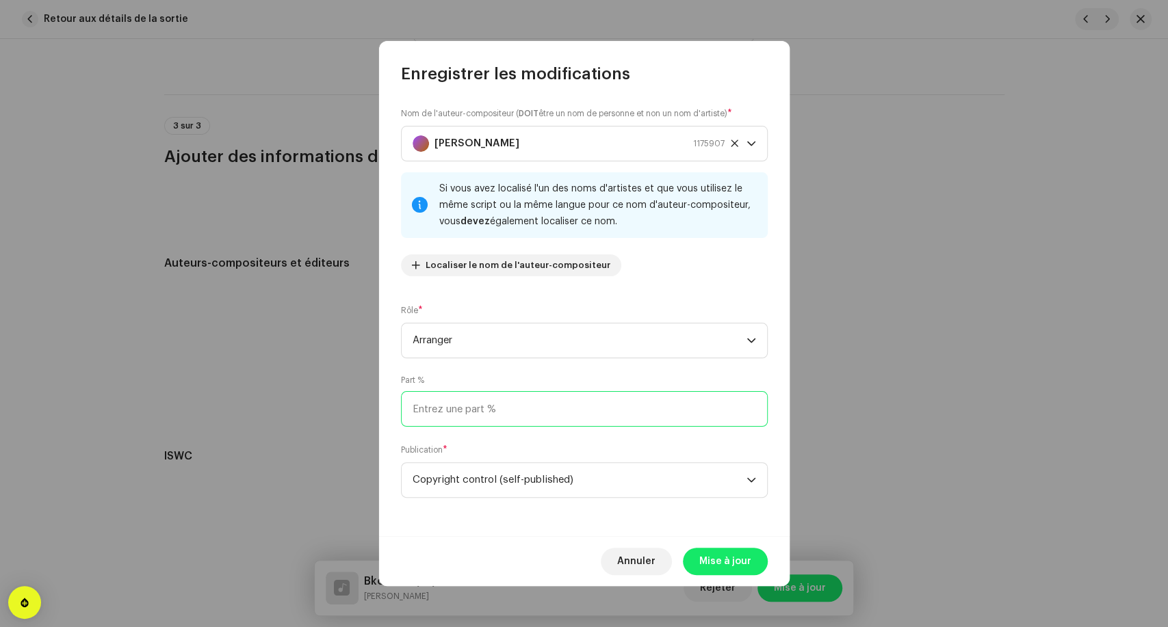
click at [519, 411] on input at bounding box center [584, 409] width 367 height 36
type input "50,00"
click at [706, 560] on span "Mise à jour" at bounding box center [725, 561] width 52 height 27
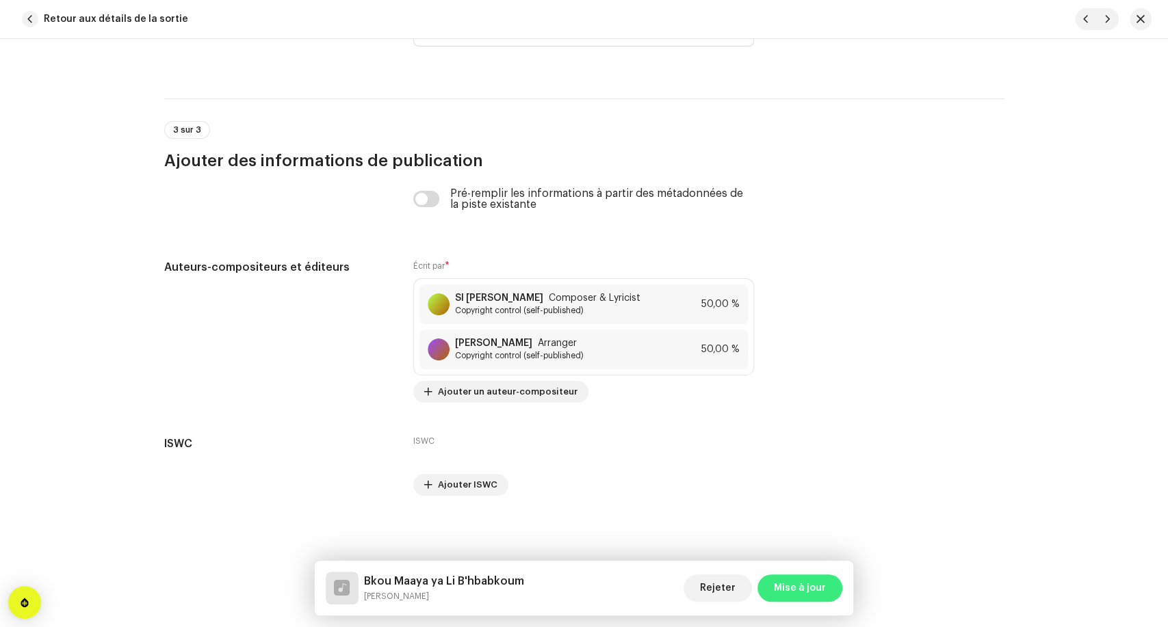
click at [794, 595] on span "Mise à jour" at bounding box center [800, 588] width 52 height 27
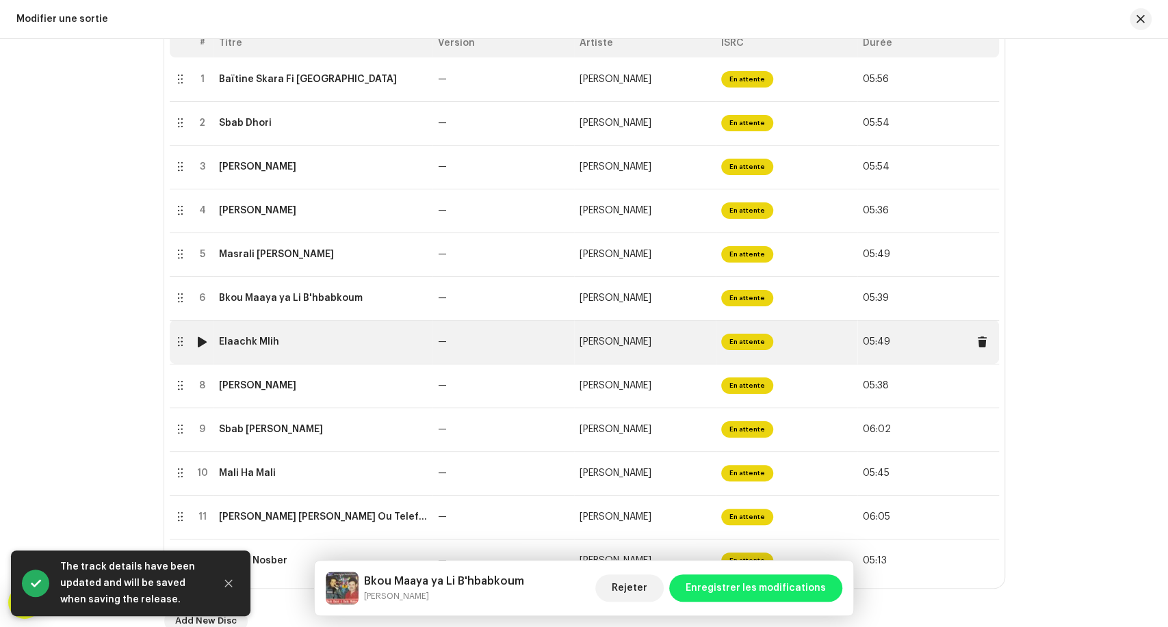
click at [333, 352] on td "Elaachk Mlih" at bounding box center [322, 342] width 219 height 44
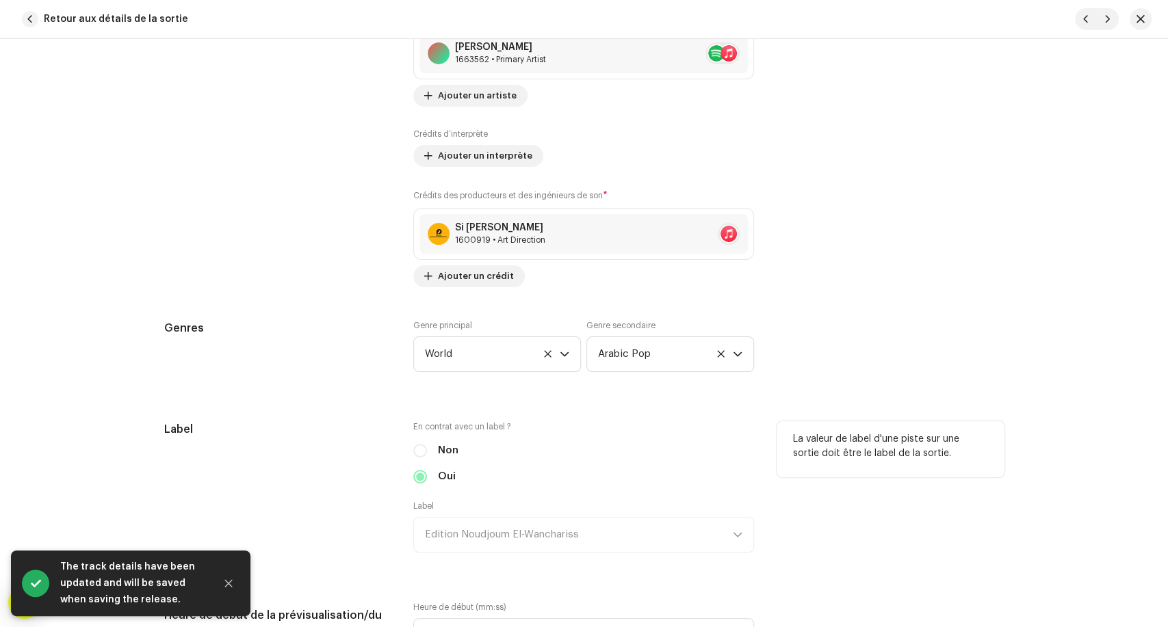
scroll to position [1064, 0]
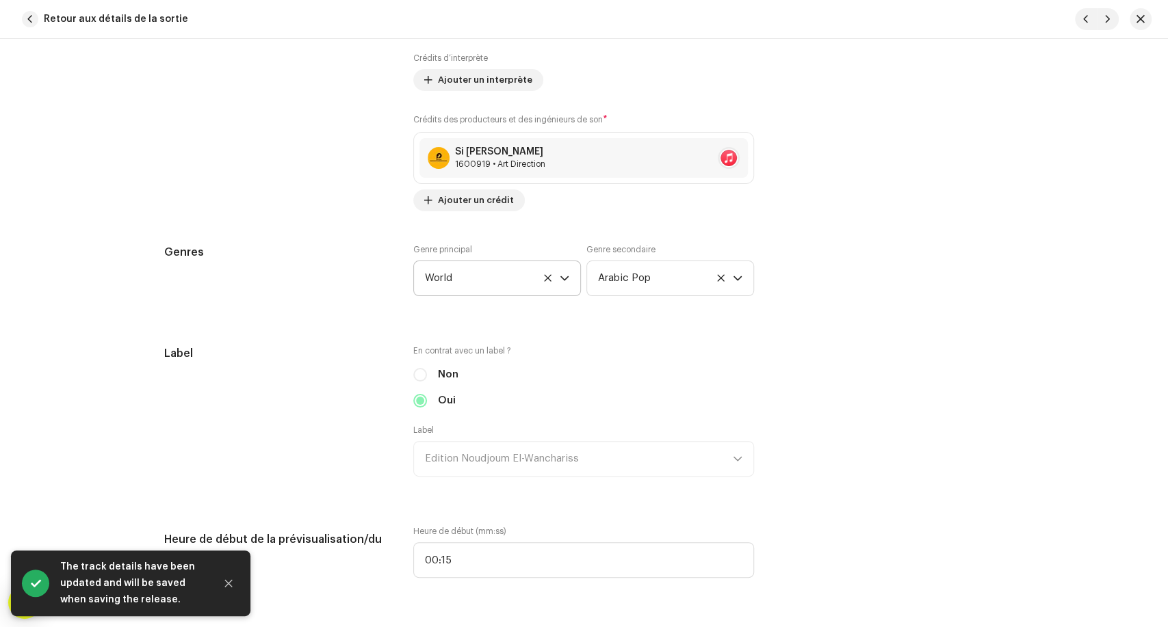
click at [545, 282] on icon at bounding box center [547, 278] width 9 height 9
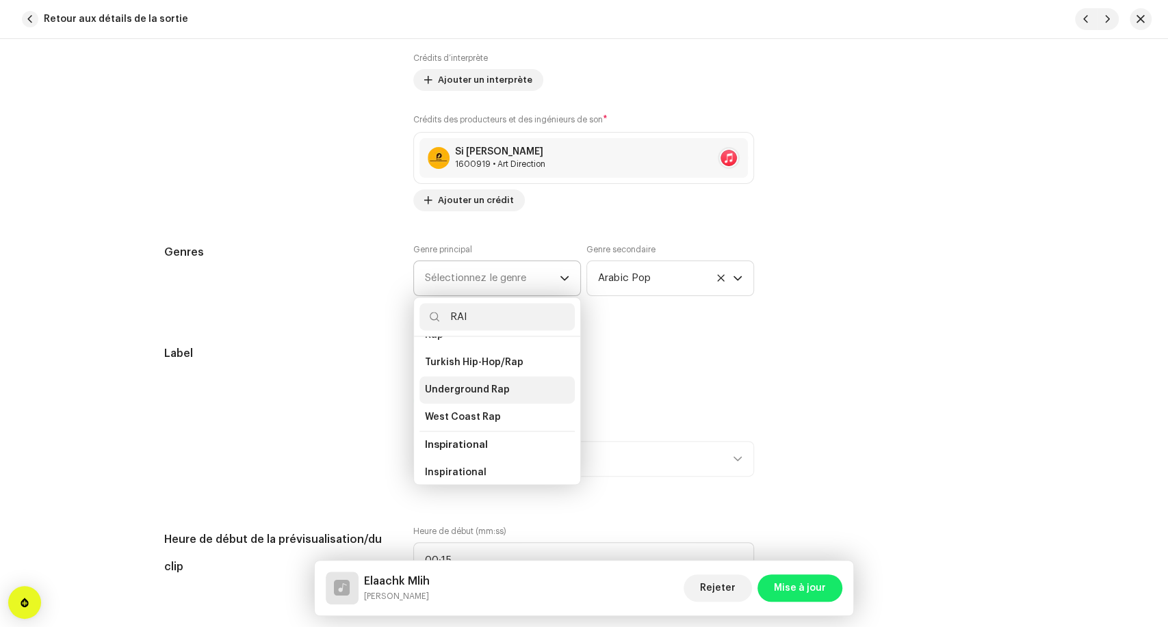
scroll to position [28, 0]
type input "RAI"
click at [495, 355] on li "Maghreb Rai" at bounding box center [496, 354] width 155 height 27
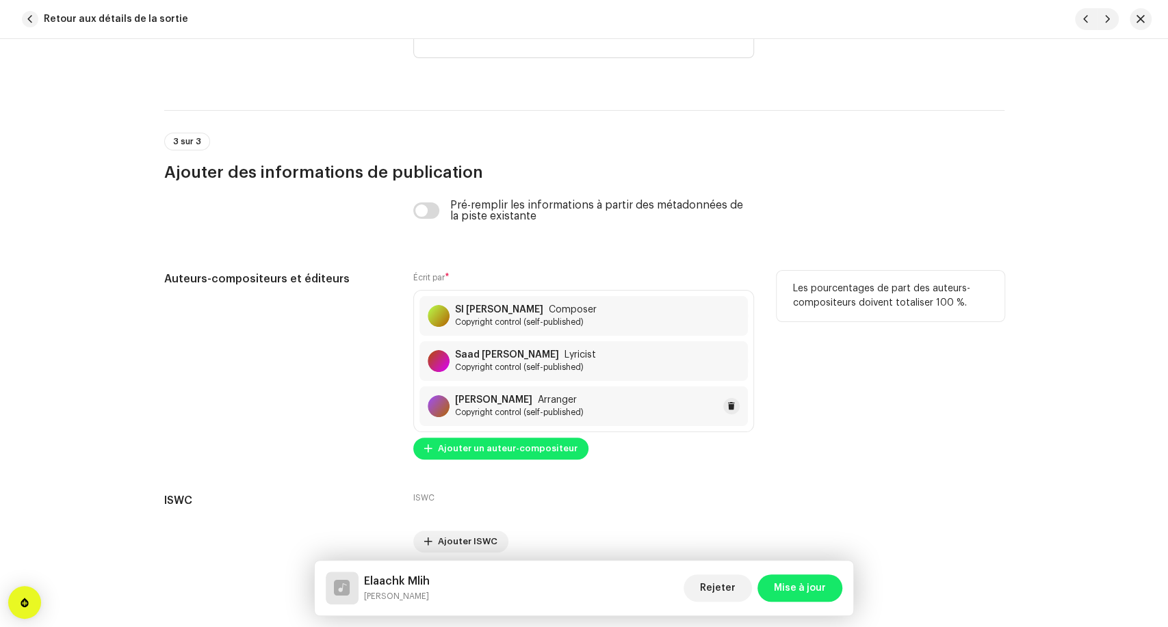
scroll to position [2788, 0]
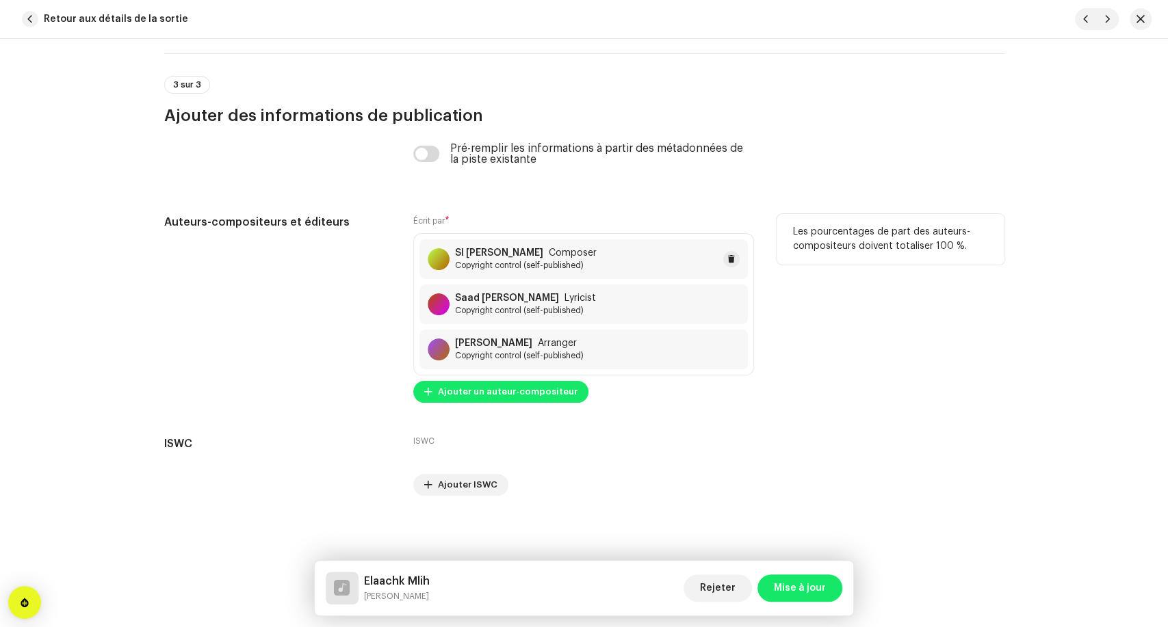
click at [557, 264] on span "Copyright control (self-published)" at bounding box center [526, 265] width 142 height 11
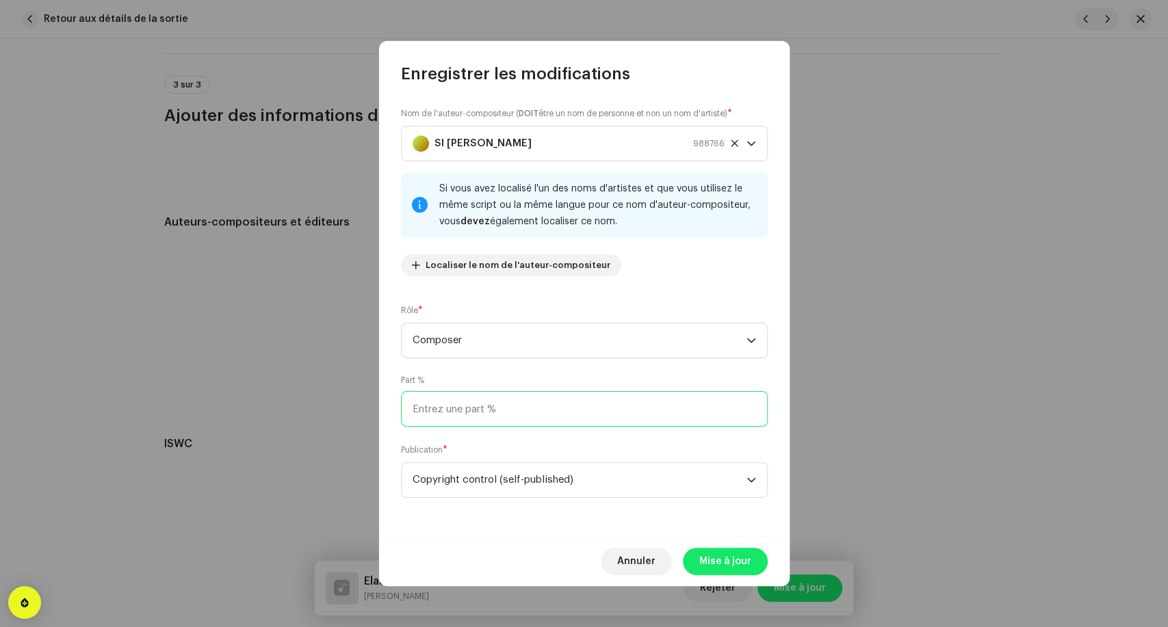
click at [501, 417] on input at bounding box center [584, 409] width 367 height 36
type input "50,00"
click at [704, 567] on span "Mise à jour" at bounding box center [725, 561] width 52 height 27
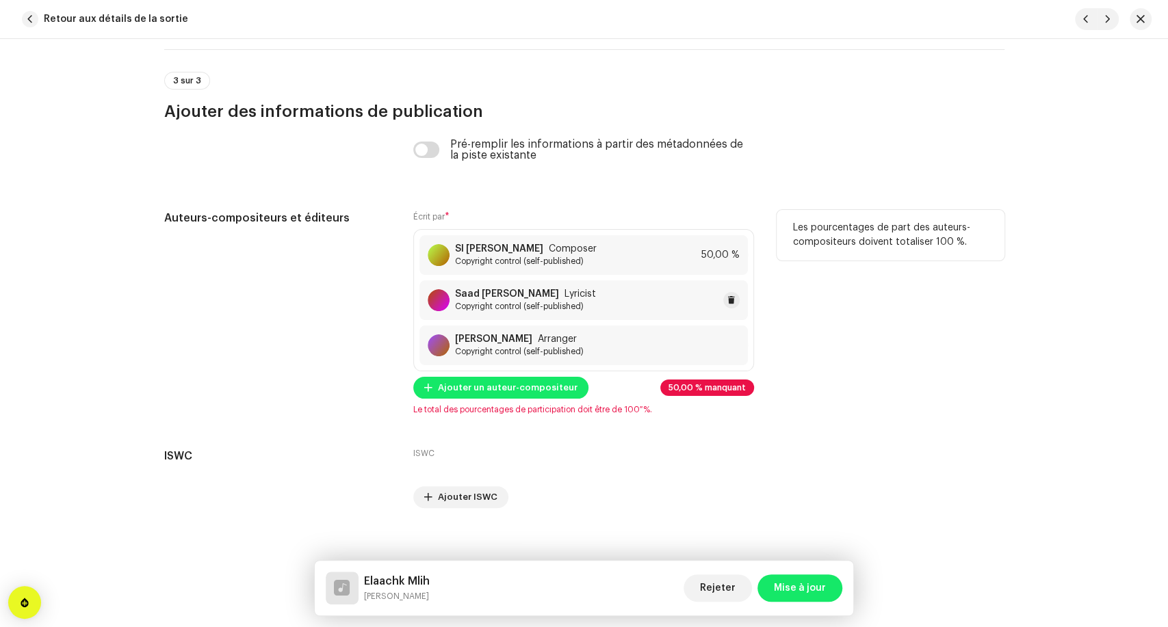
click at [528, 307] on span "Copyright control (self-published)" at bounding box center [525, 306] width 141 height 11
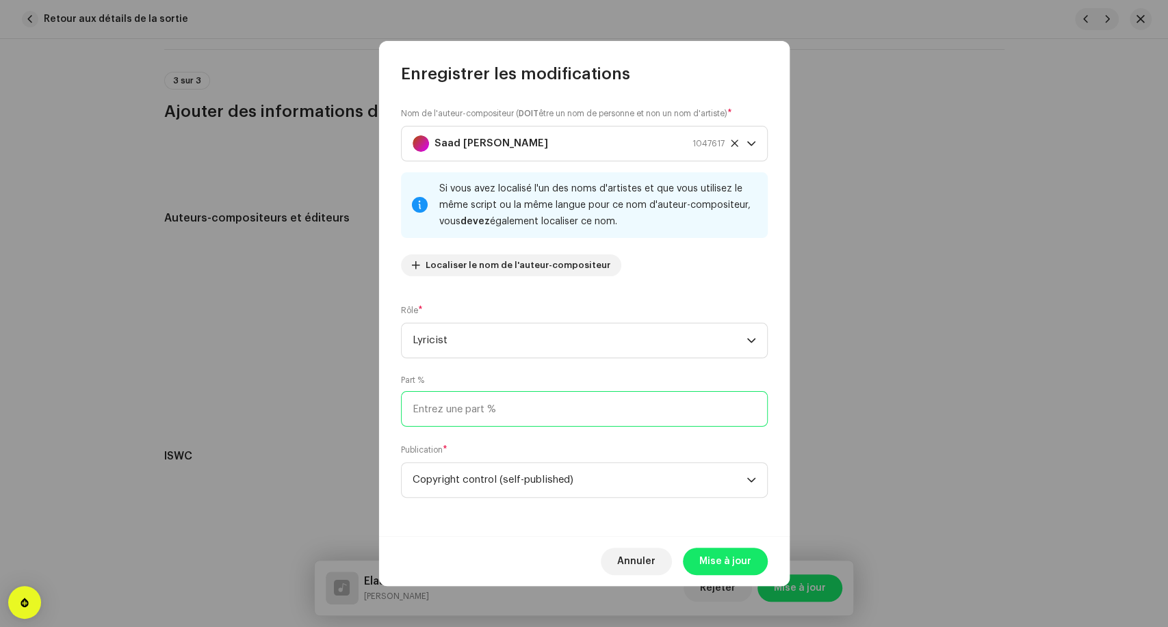
drag, startPoint x: 496, startPoint y: 399, endPoint x: 495, endPoint y: 406, distance: 7.6
click at [496, 402] on input at bounding box center [584, 409] width 367 height 36
type input "25,00"
click at [734, 563] on span "Mise à jour" at bounding box center [725, 561] width 52 height 27
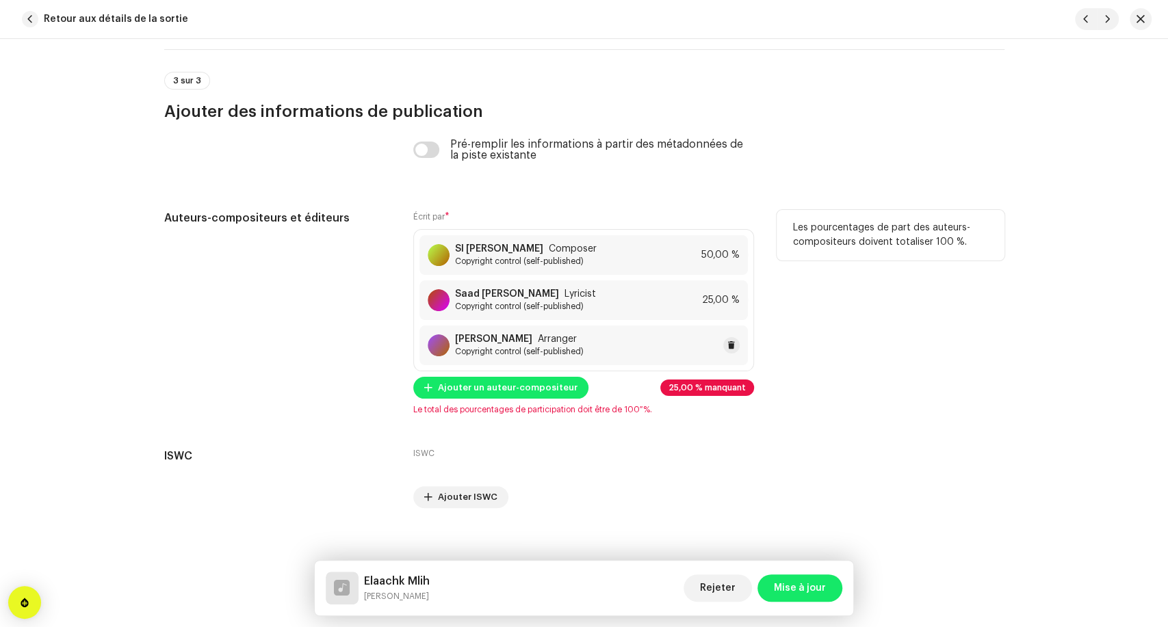
click at [571, 352] on span "Copyright control (self-published)" at bounding box center [519, 351] width 129 height 11
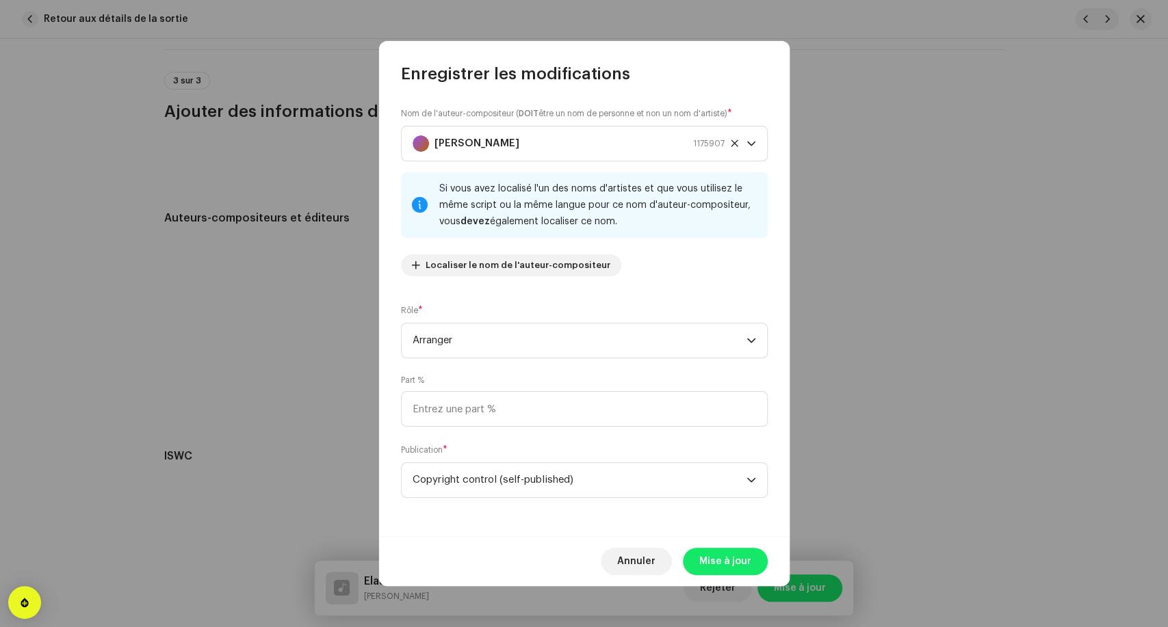
click at [526, 428] on div "Nom de l'auteur-compositeur ( DOIT être un nom de personne et non un nom d'arti…" at bounding box center [584, 311] width 411 height 452
click at [534, 422] on input at bounding box center [584, 409] width 367 height 36
type input "25,00"
click at [725, 556] on span "Mise à jour" at bounding box center [725, 561] width 52 height 27
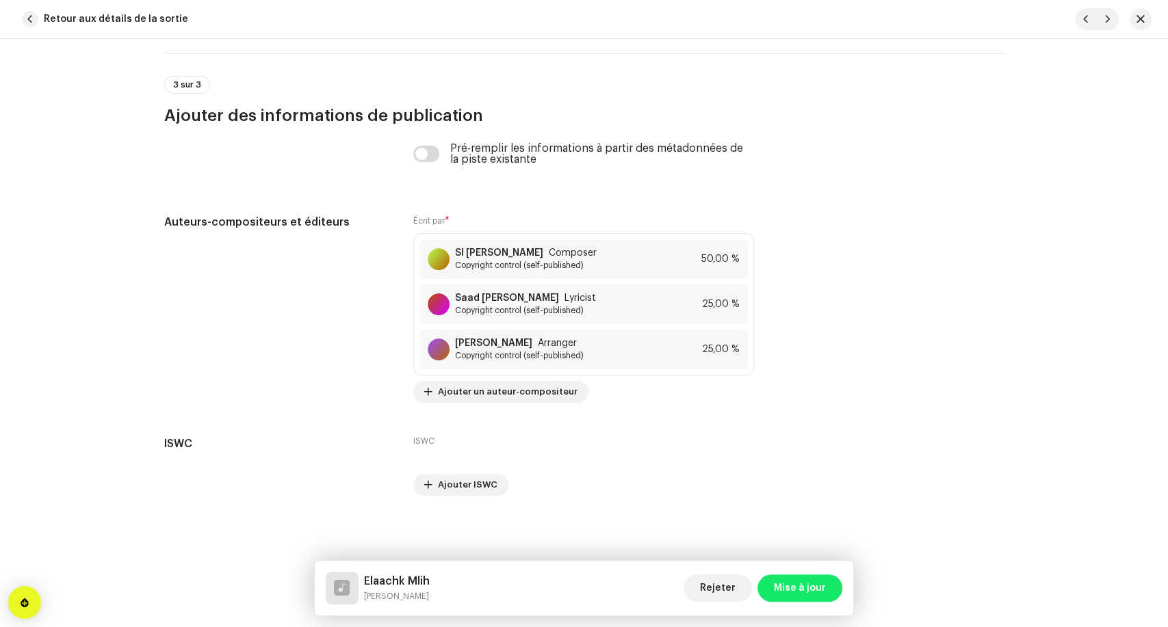
click at [790, 578] on span "Mise à jour" at bounding box center [800, 588] width 52 height 27
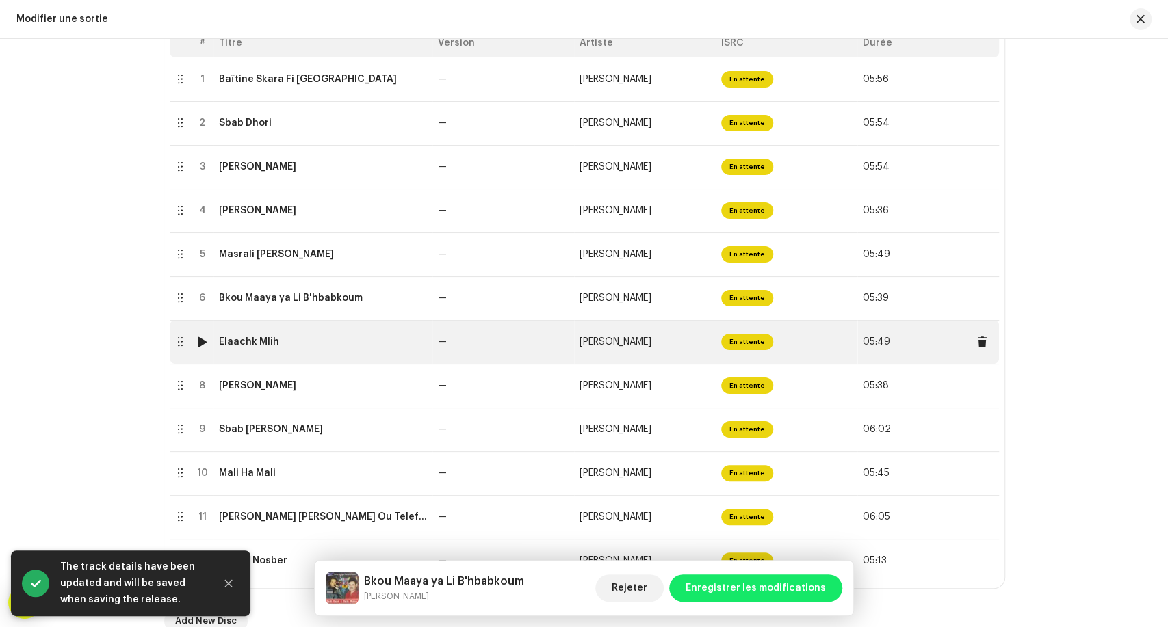
click at [295, 352] on td "Elaachk Mlih" at bounding box center [322, 342] width 219 height 44
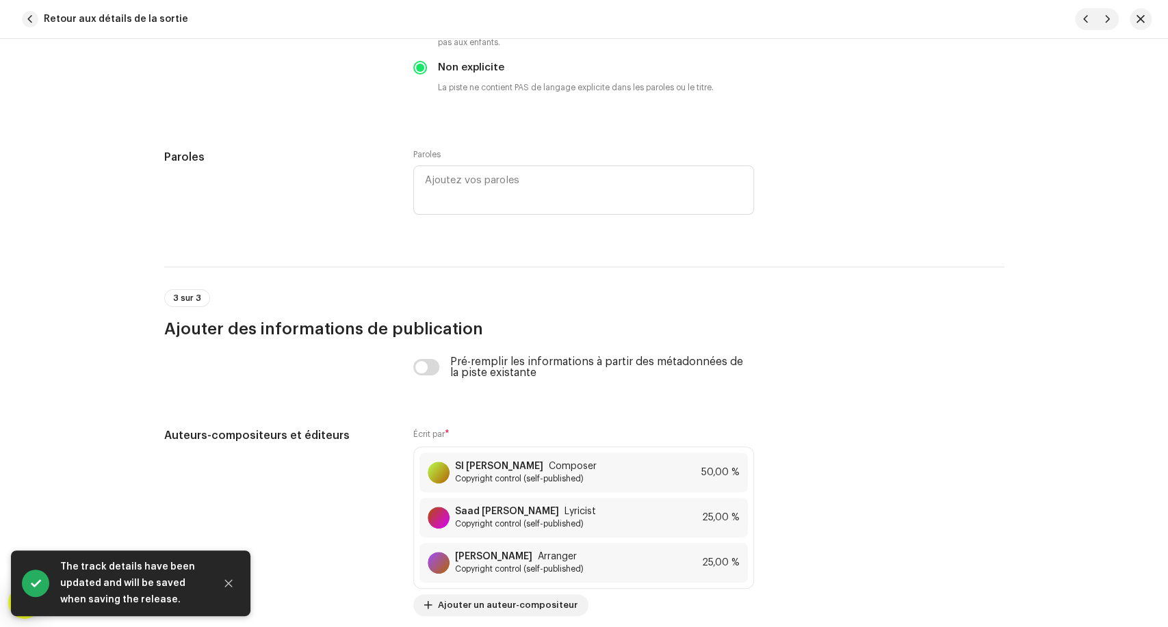
scroll to position [2560, 0]
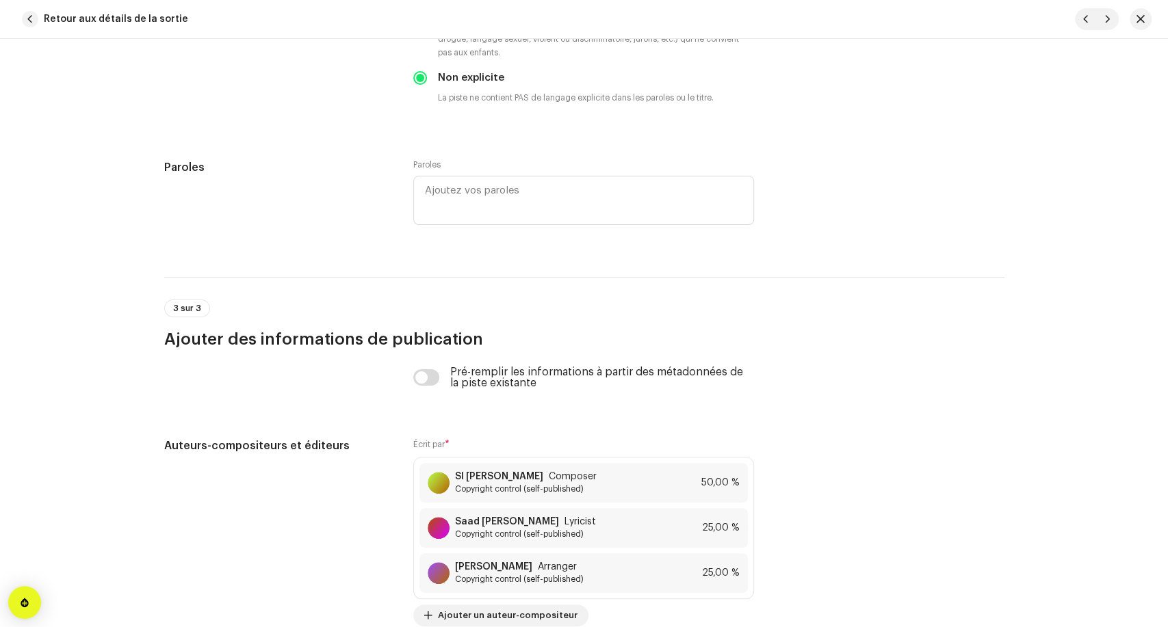
click at [89, 31] on span "Retour aux détails de la sortie" at bounding box center [116, 18] width 144 height 27
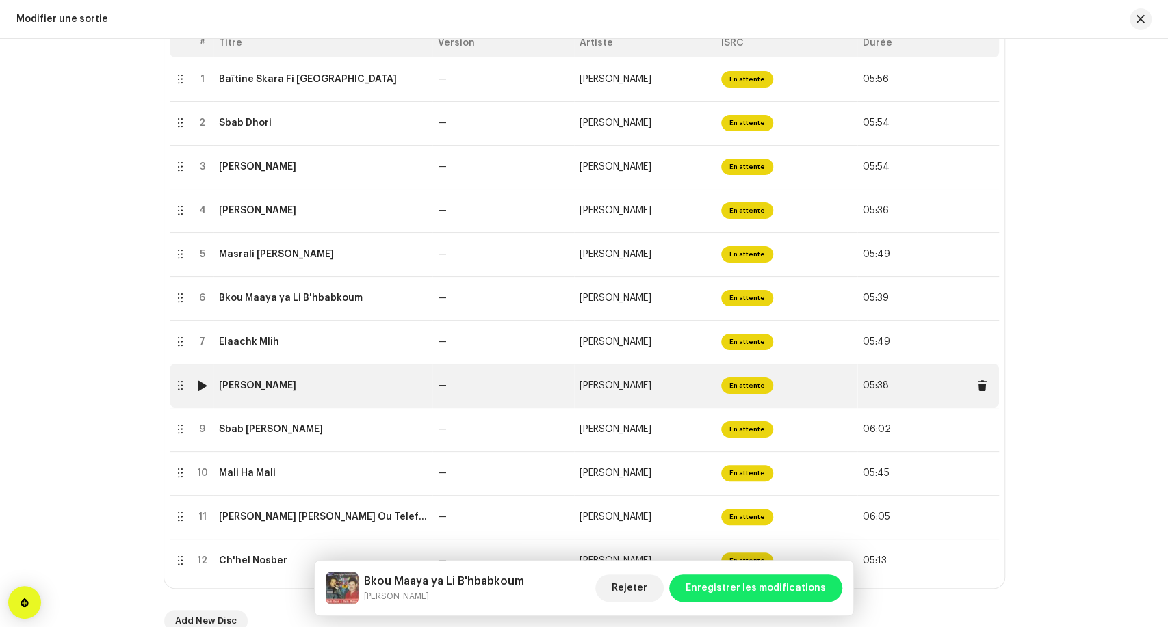
click at [294, 380] on div "[PERSON_NAME]" at bounding box center [323, 385] width 208 height 11
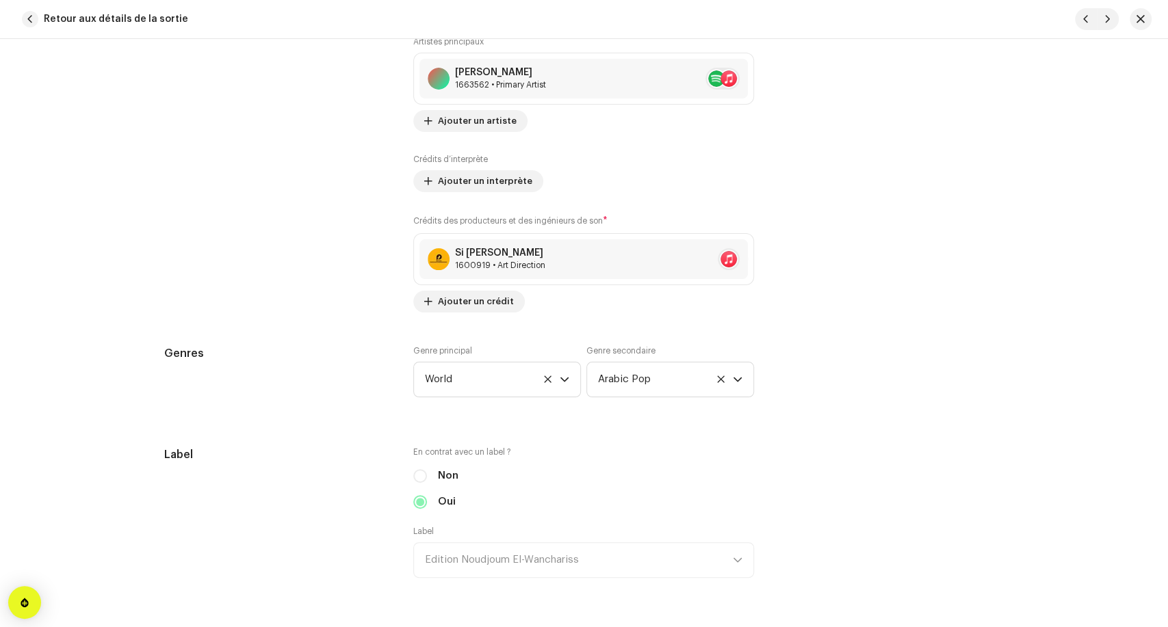
scroll to position [988, 0]
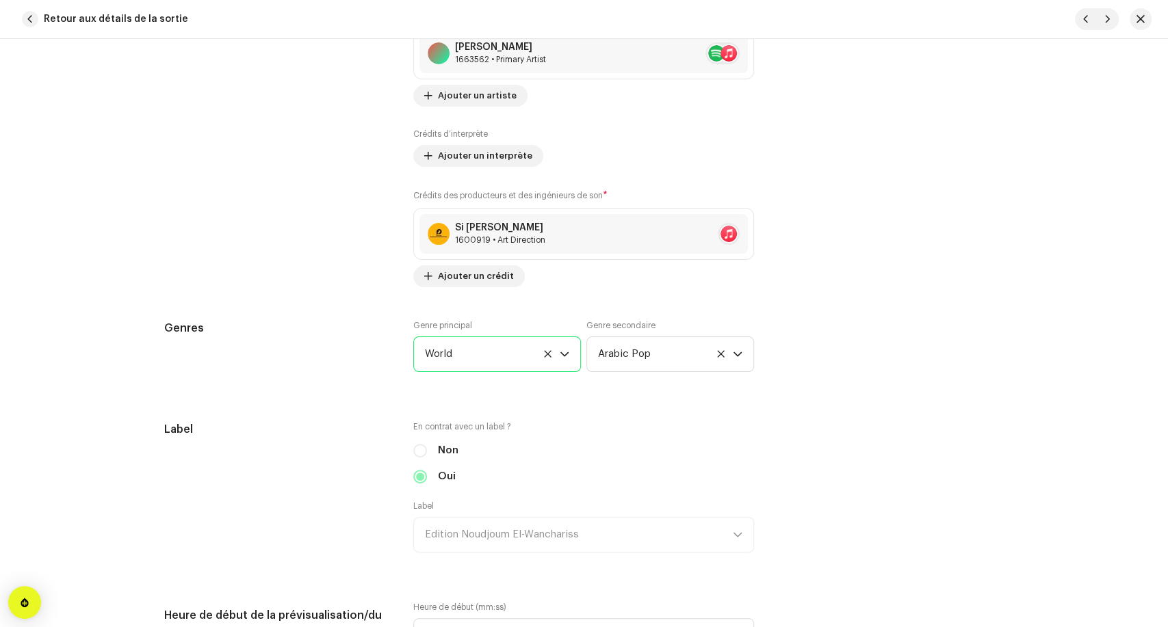
click at [489, 354] on span "World" at bounding box center [492, 354] width 135 height 34
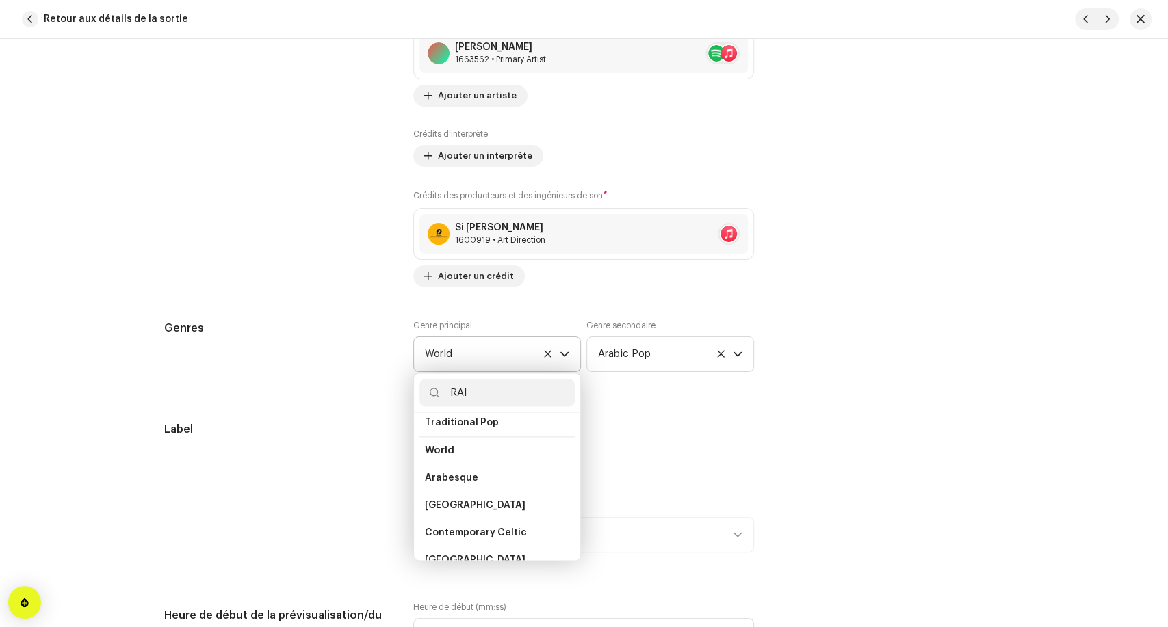
scroll to position [28, 0]
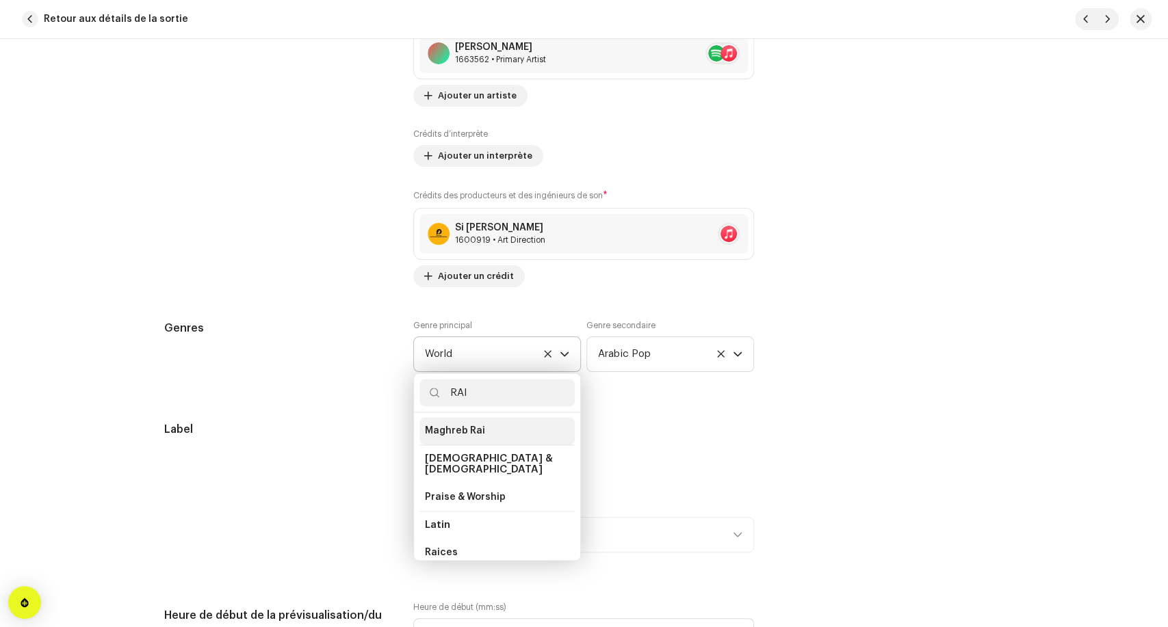
type input "RAI"
click at [482, 432] on li "Maghreb Rai" at bounding box center [496, 430] width 155 height 27
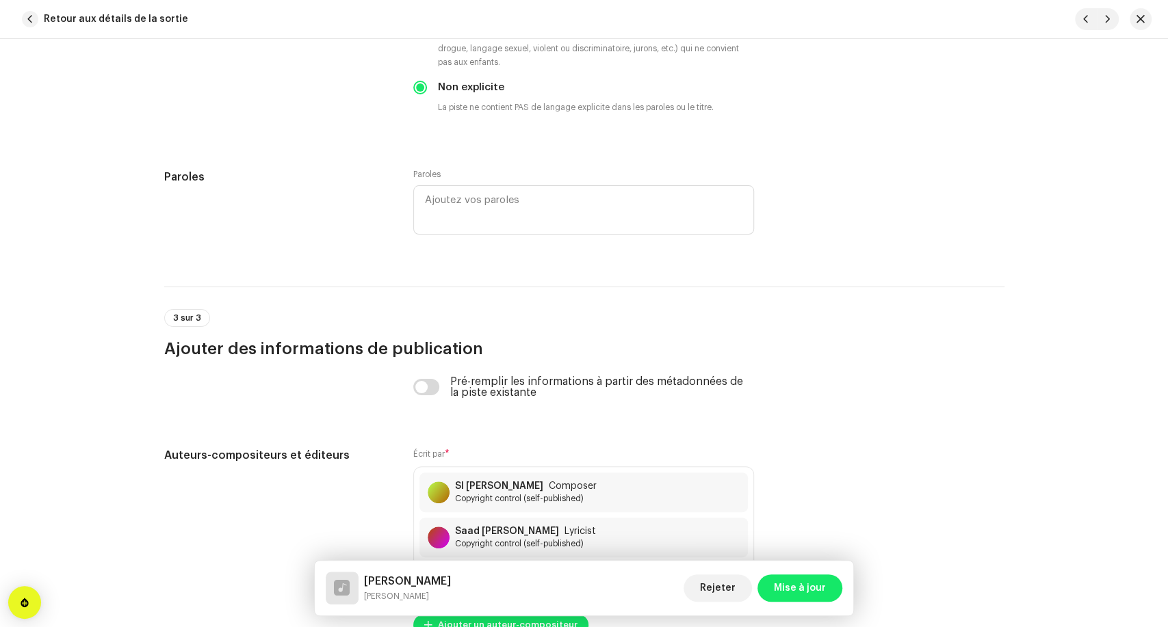
scroll to position [2788, 0]
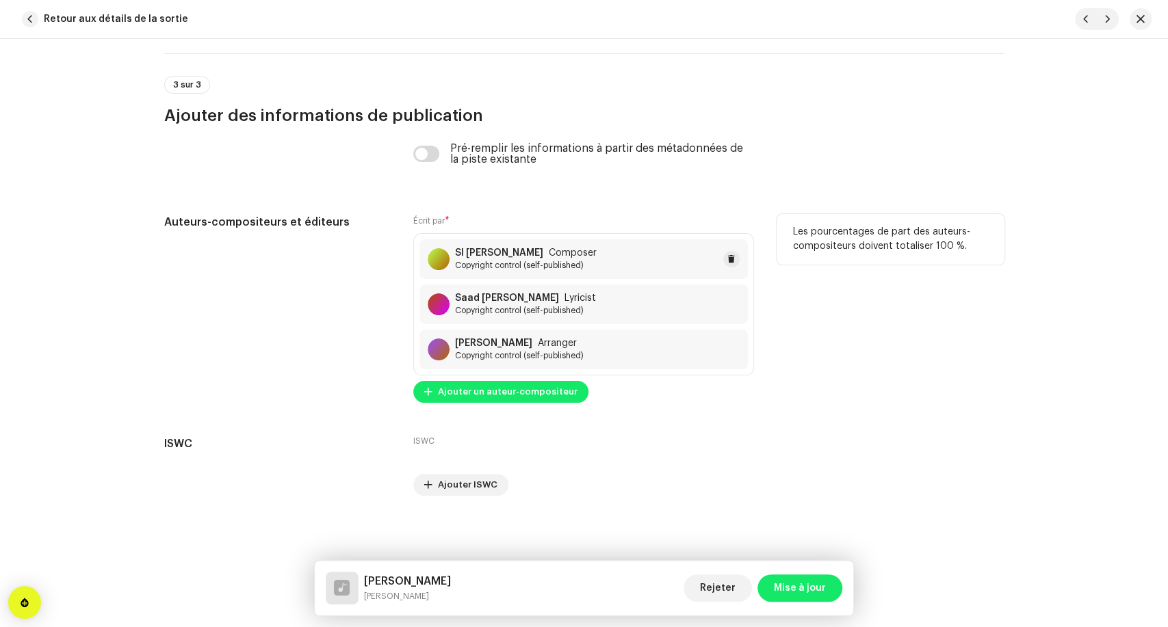
click at [543, 268] on span "Copyright control (self-published)" at bounding box center [526, 265] width 142 height 11
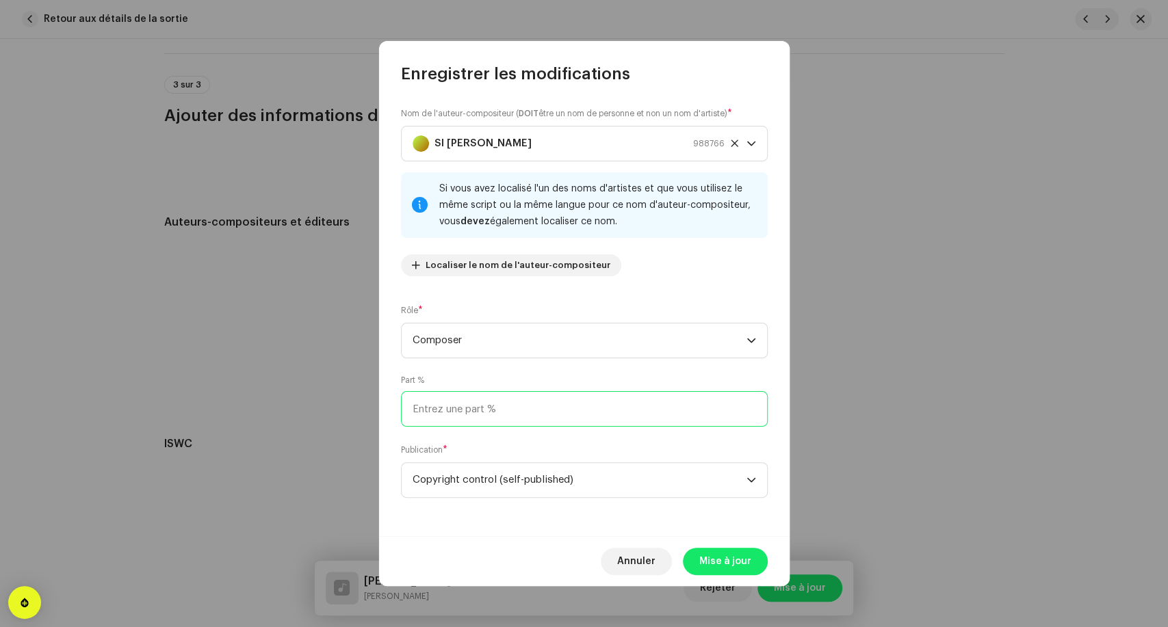
click at [478, 405] on input at bounding box center [584, 409] width 367 height 36
type input "50,00"
click at [706, 556] on span "Mise à jour" at bounding box center [725, 561] width 52 height 27
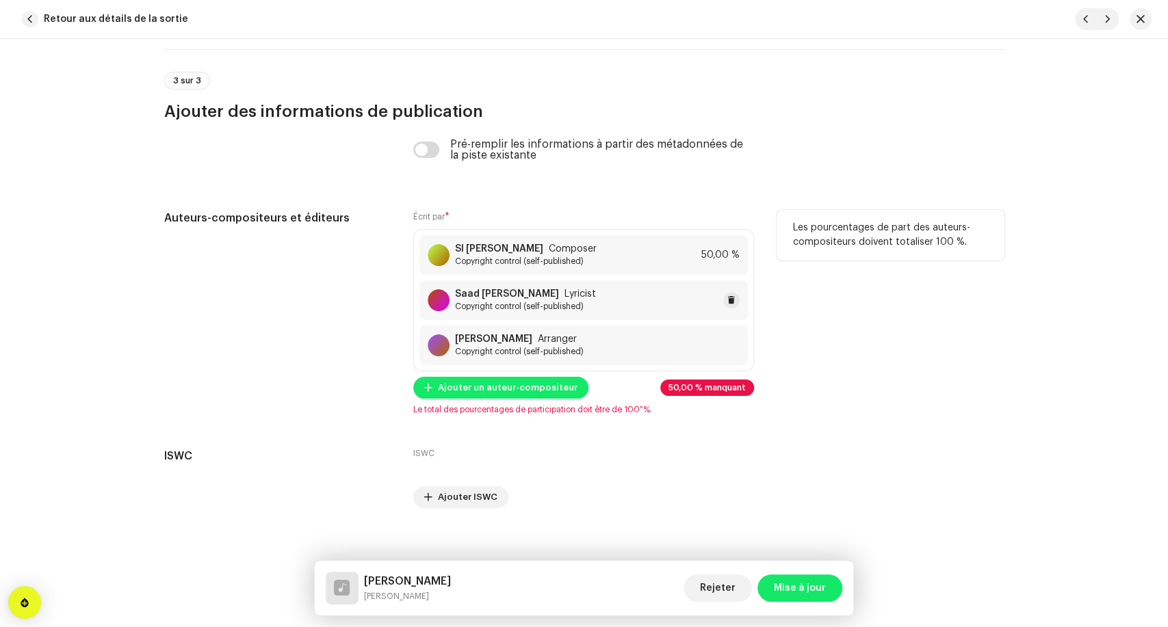
click at [539, 297] on strong "Saad [PERSON_NAME]" at bounding box center [507, 294] width 104 height 11
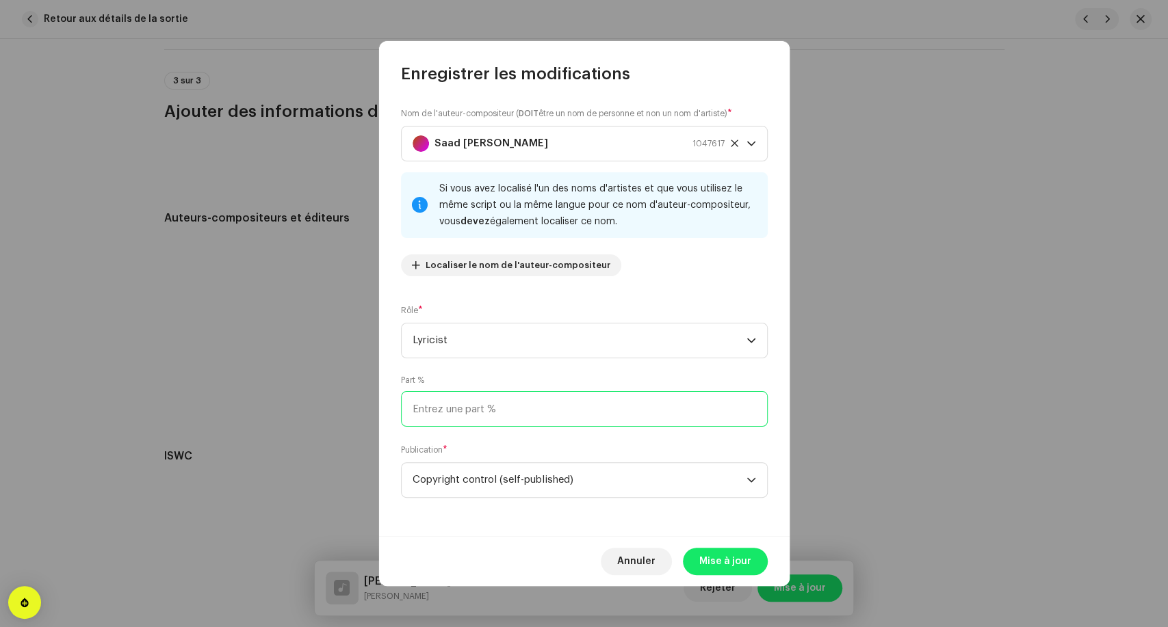
click at [490, 414] on input at bounding box center [584, 409] width 367 height 36
type input "25,00"
click at [703, 556] on span "Mise à jour" at bounding box center [725, 561] width 52 height 27
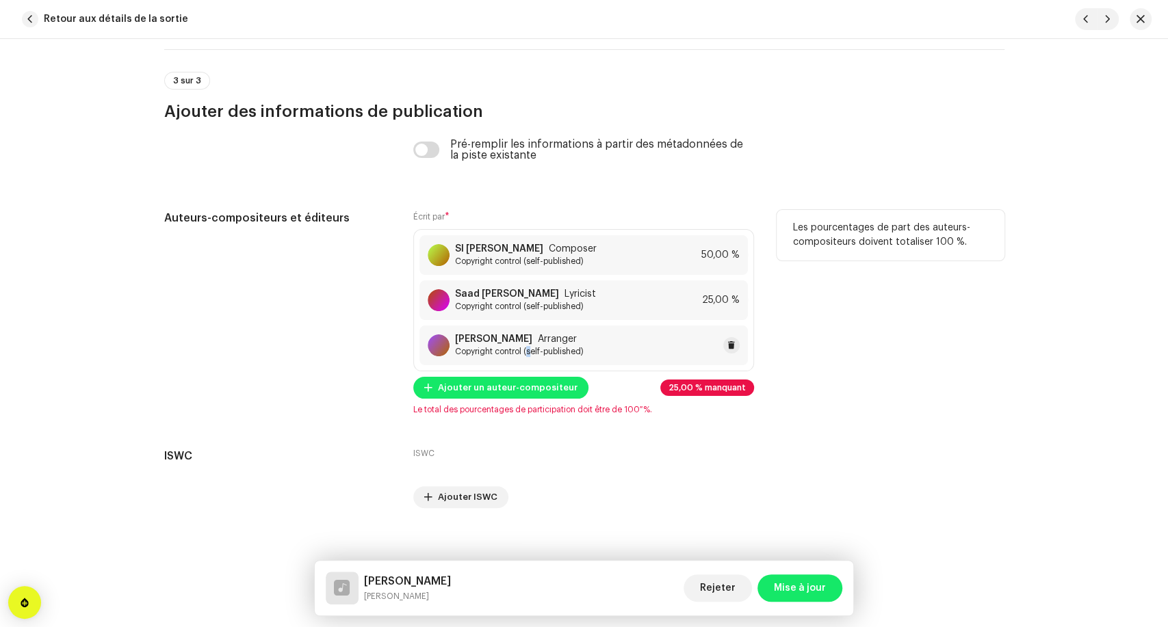
click at [527, 363] on div "[PERSON_NAME] Arranger Copyright control (self-published)" at bounding box center [583, 346] width 328 height 40
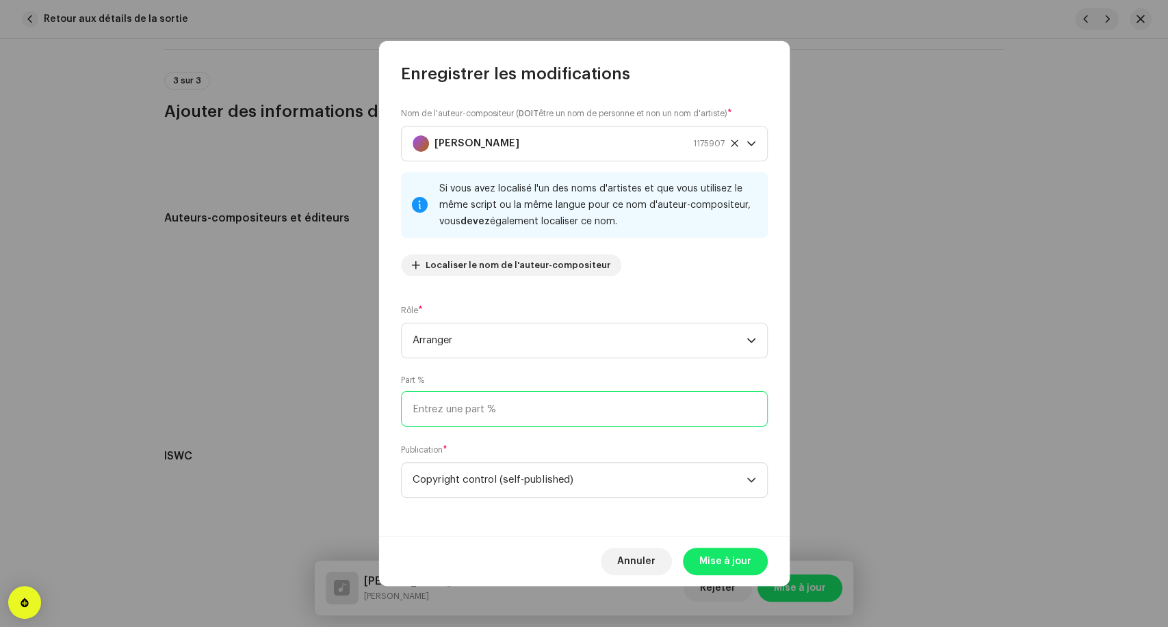
click at [504, 422] on input at bounding box center [584, 409] width 367 height 36
type input "25,00"
click at [722, 561] on span "Mise à jour" at bounding box center [725, 561] width 52 height 27
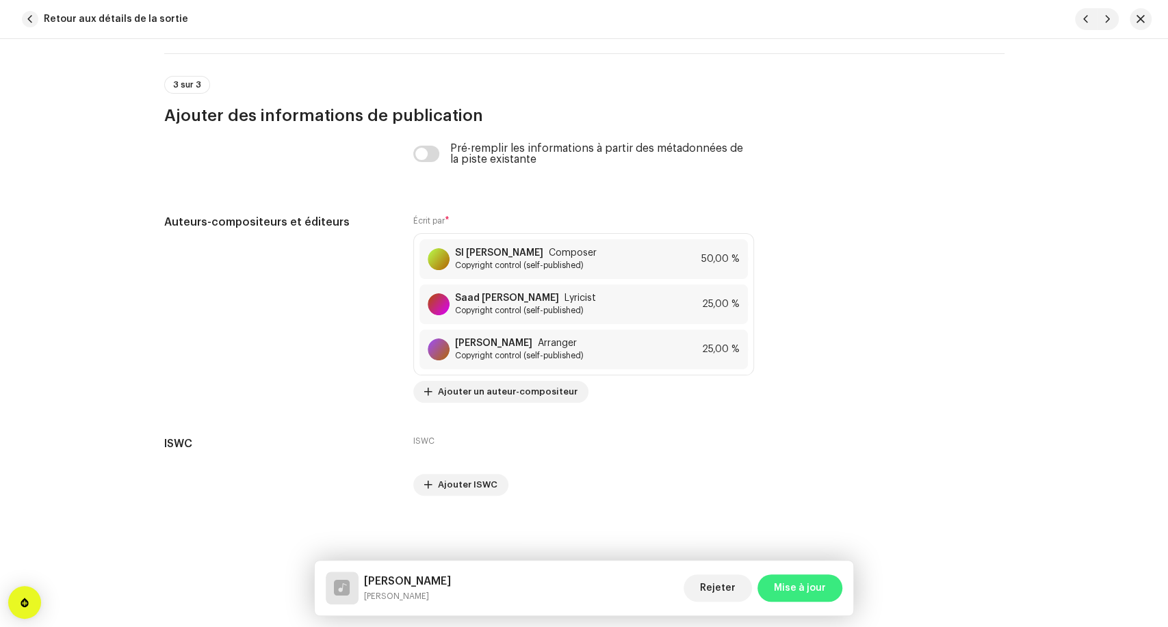
click at [783, 591] on span "Mise à jour" at bounding box center [800, 588] width 52 height 27
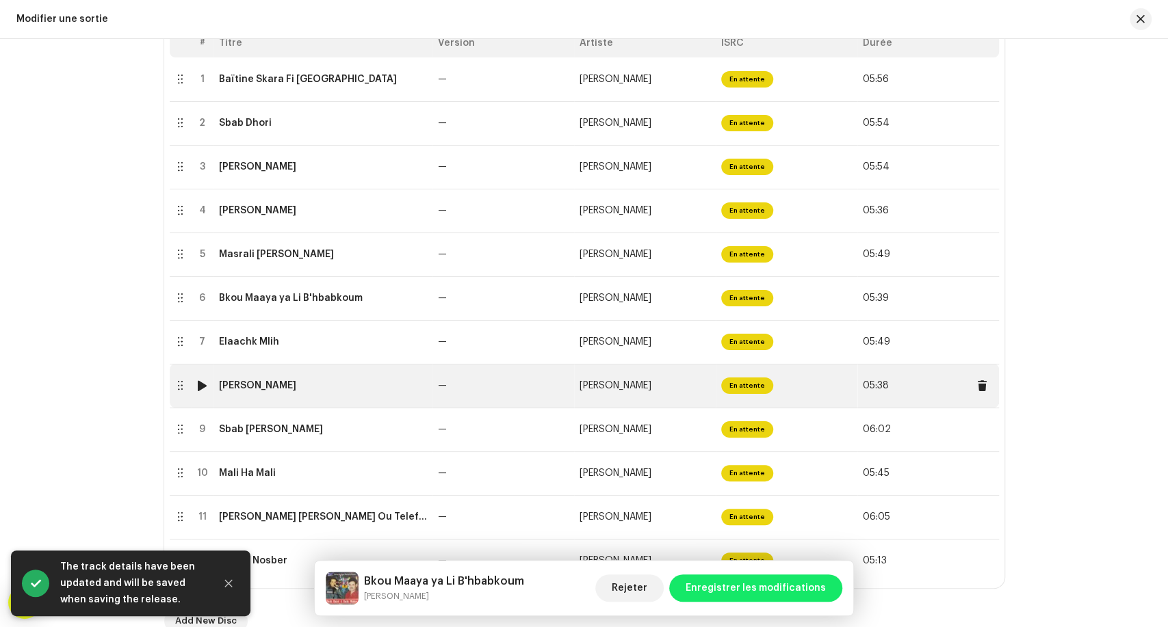
click at [318, 403] on td "[PERSON_NAME]" at bounding box center [322, 386] width 219 height 44
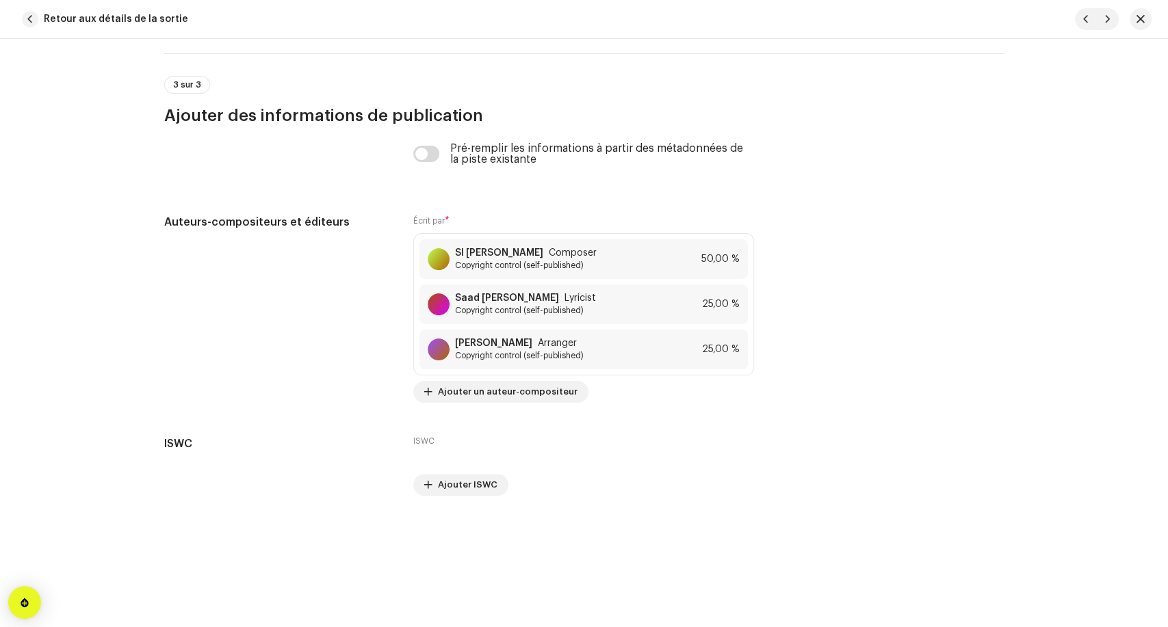
click at [42, 23] on button "Retour aux détails de la sortie" at bounding box center [107, 18] width 183 height 27
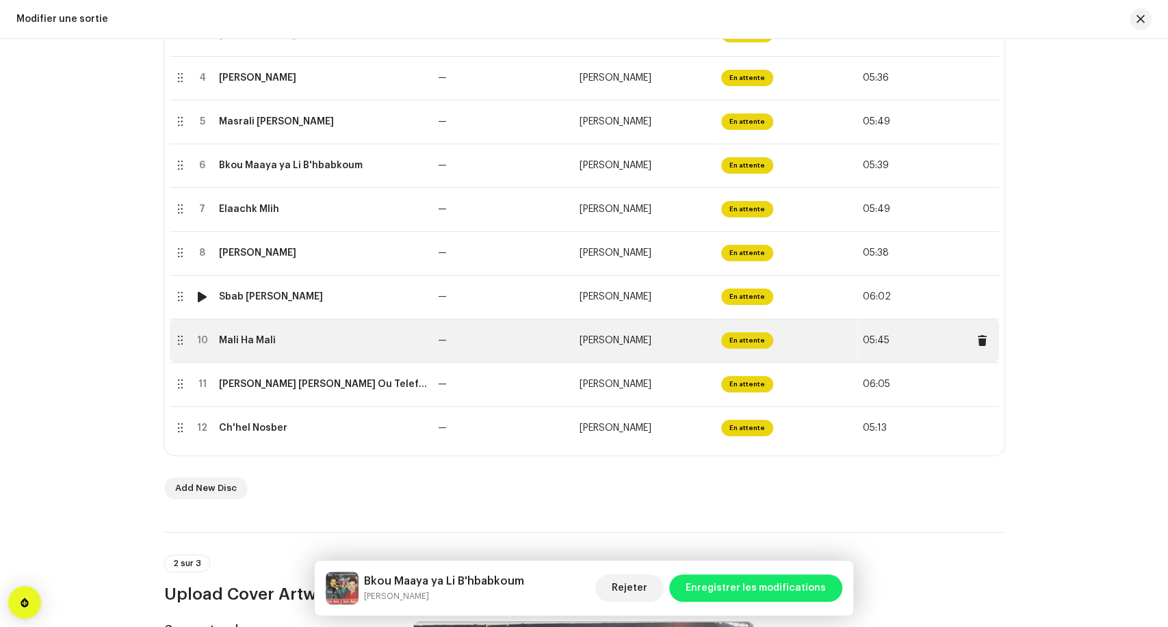
scroll to position [456, 0]
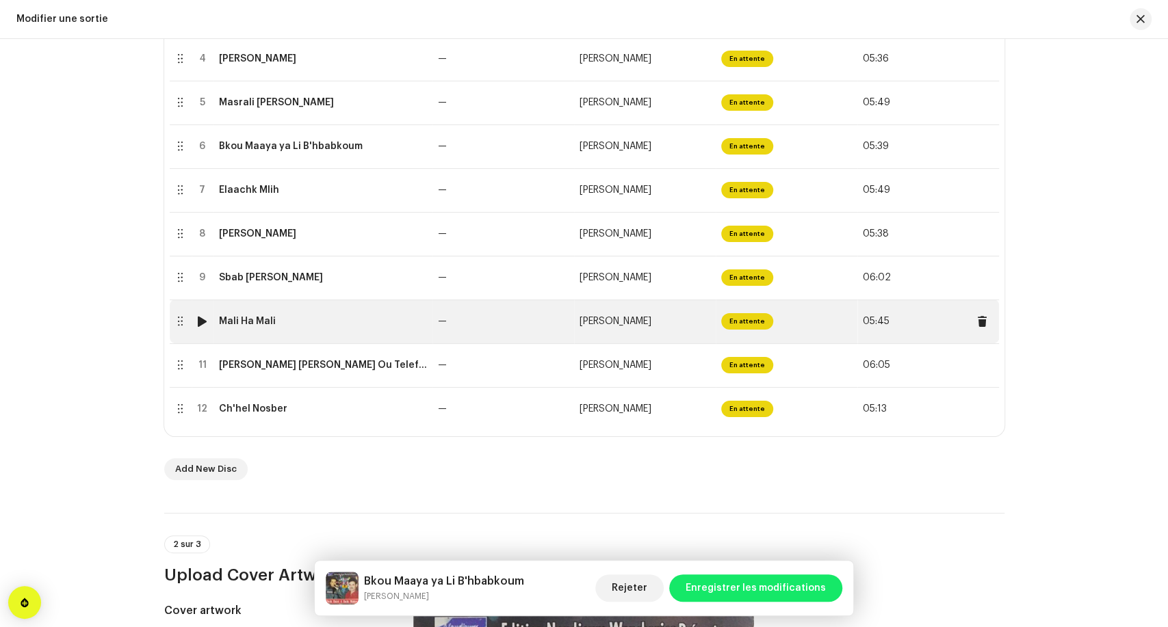
click at [306, 324] on div "Mali Ha Mali" at bounding box center [323, 321] width 208 height 11
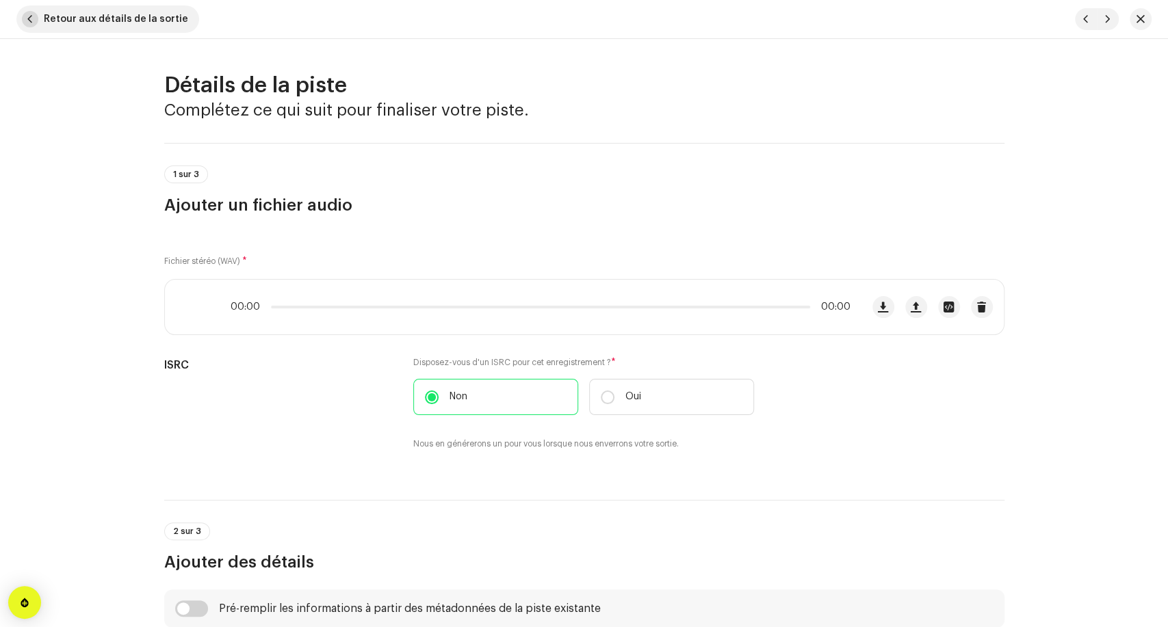
click at [44, 25] on span "Retour aux détails de la sortie" at bounding box center [116, 18] width 144 height 27
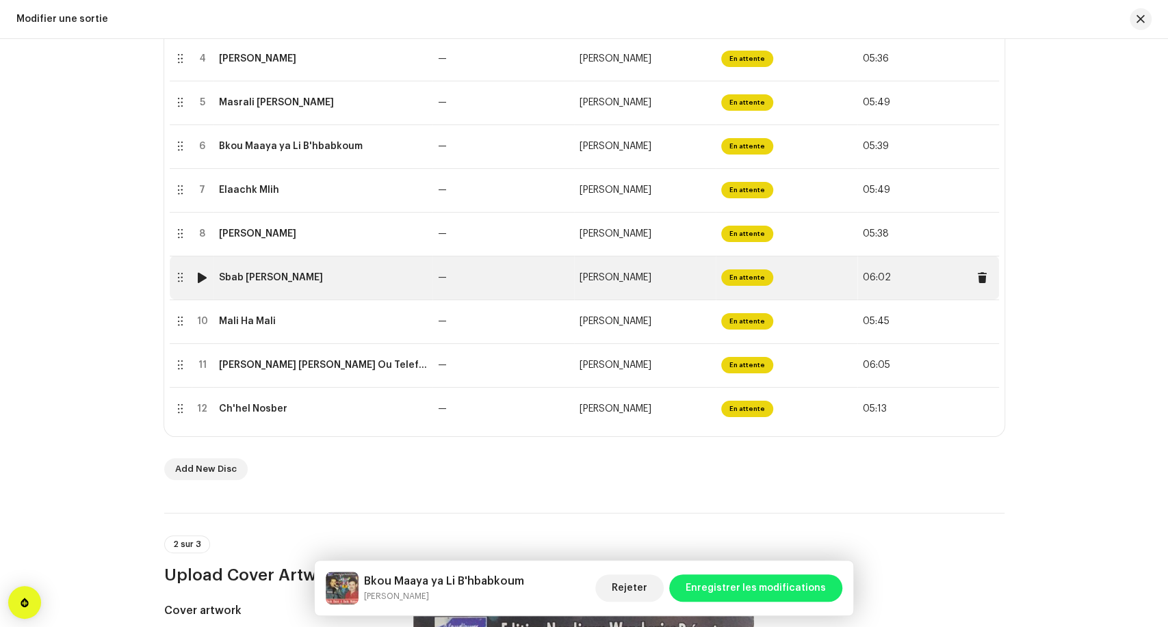
click at [264, 288] on td "Sbab [PERSON_NAME]" at bounding box center [322, 278] width 219 height 44
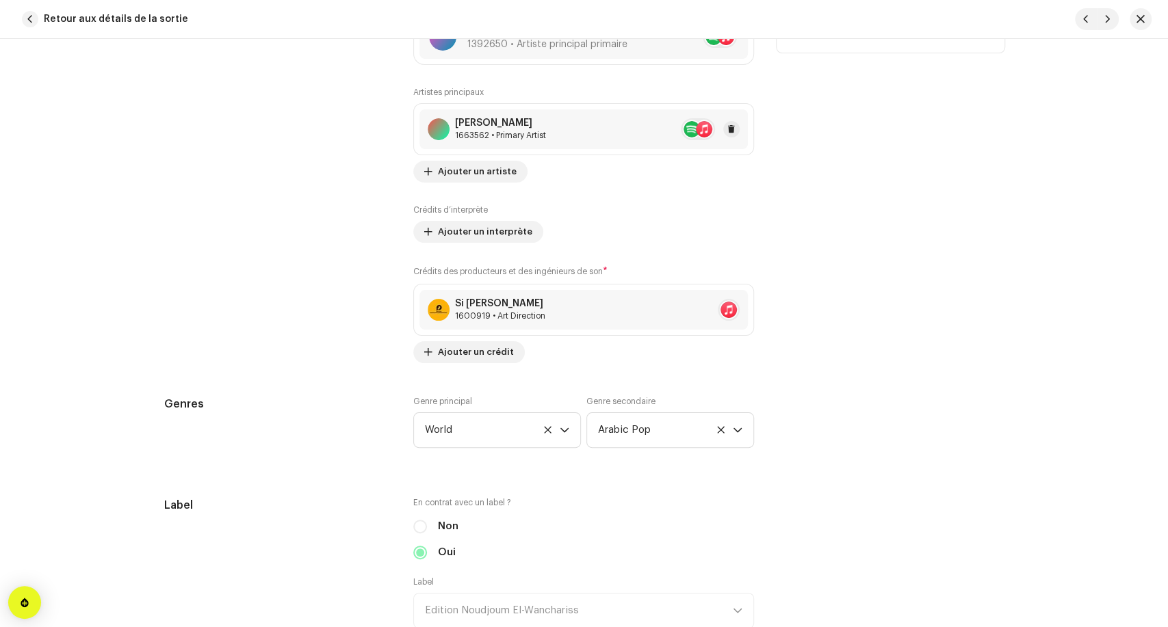
scroll to position [1140, 0]
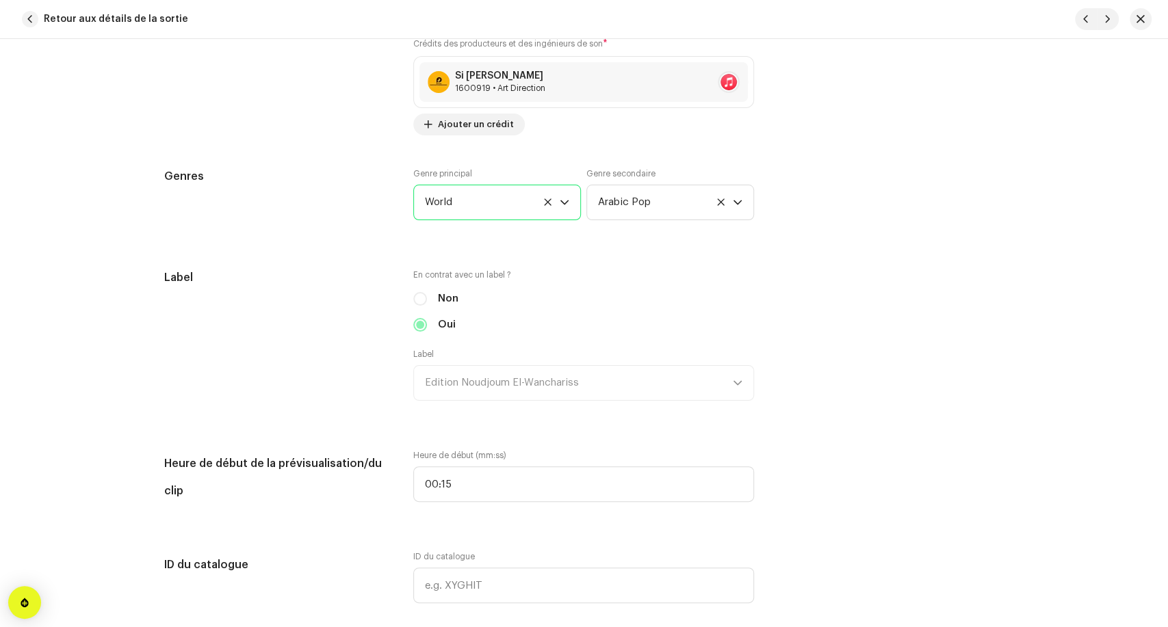
click at [485, 204] on span "World" at bounding box center [492, 202] width 135 height 34
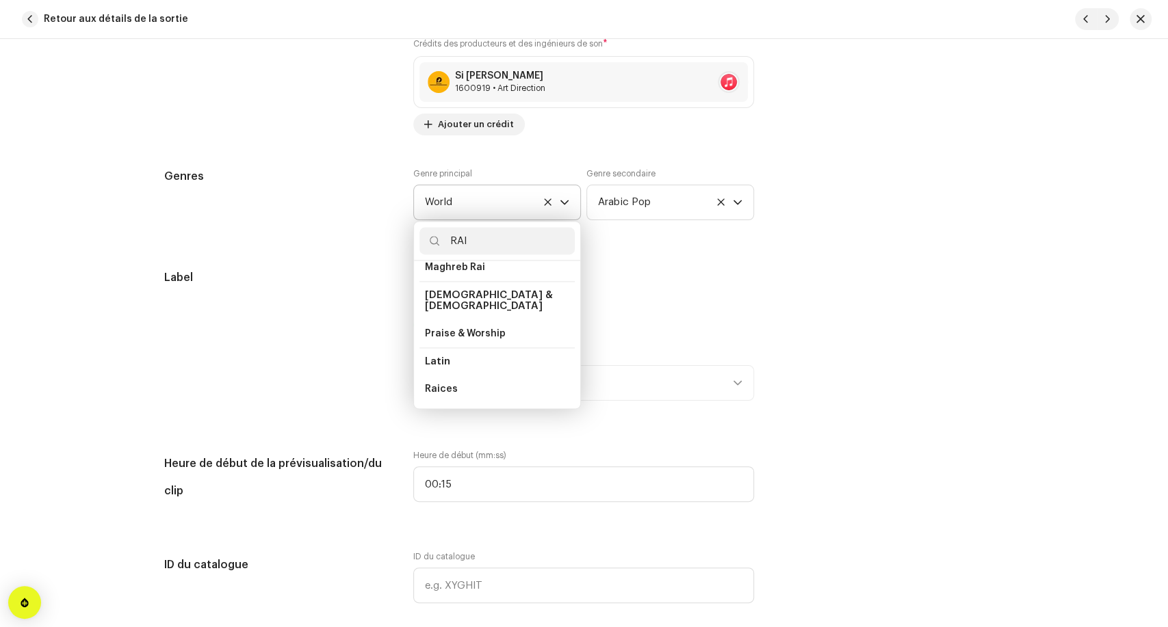
scroll to position [28, 0]
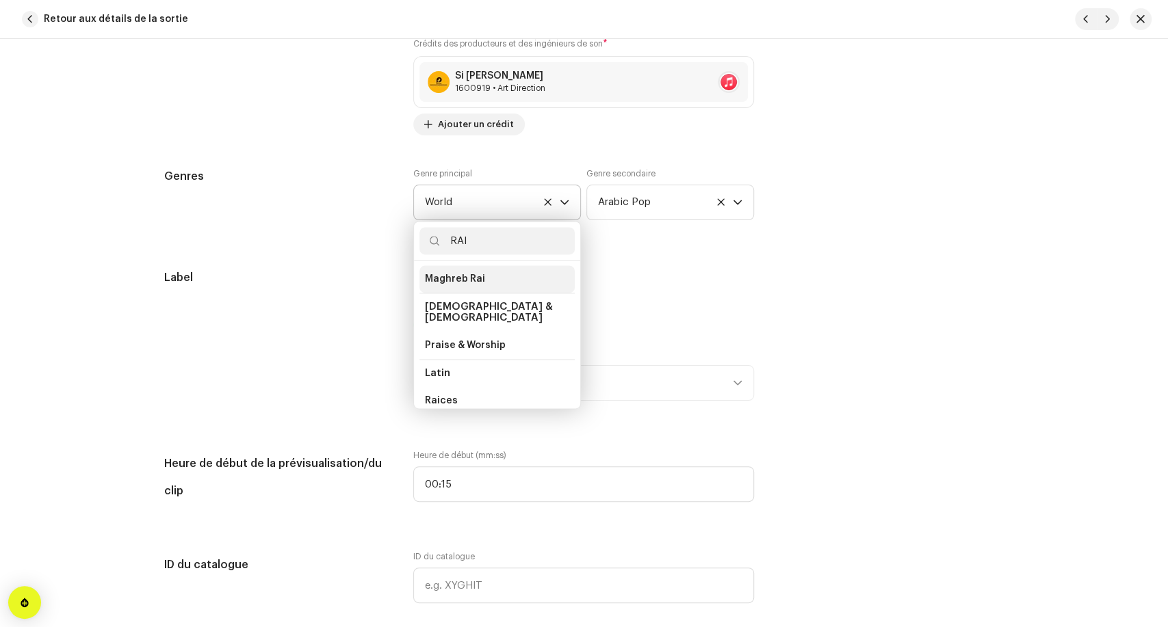
type input "RAI"
click at [482, 279] on li "Maghreb Rai" at bounding box center [496, 278] width 155 height 27
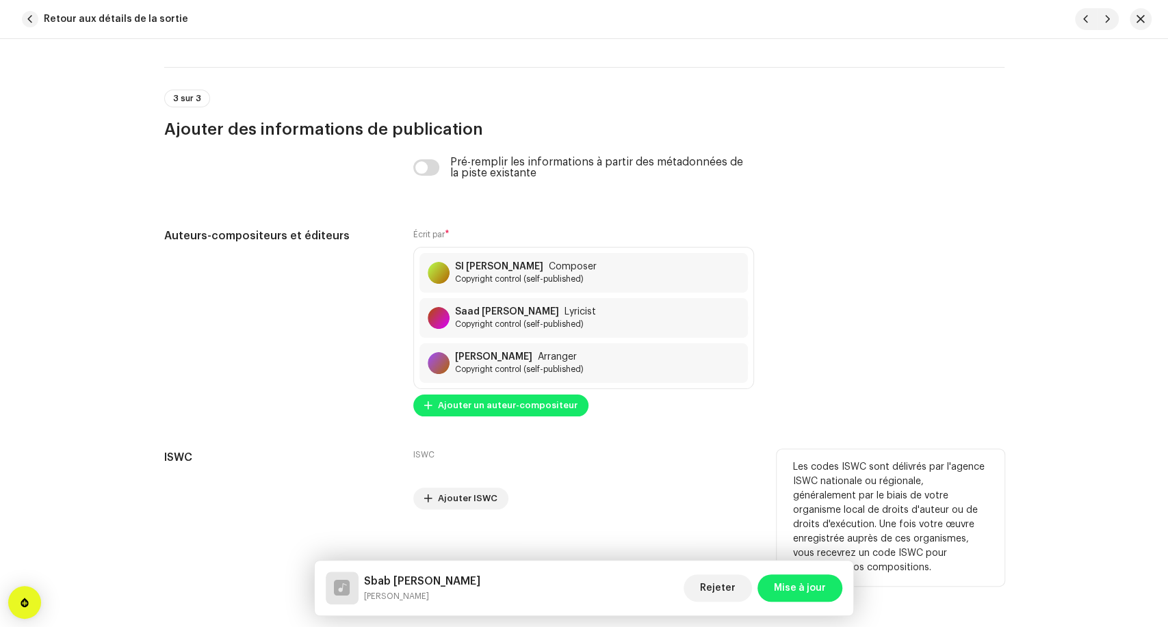
scroll to position [2788, 0]
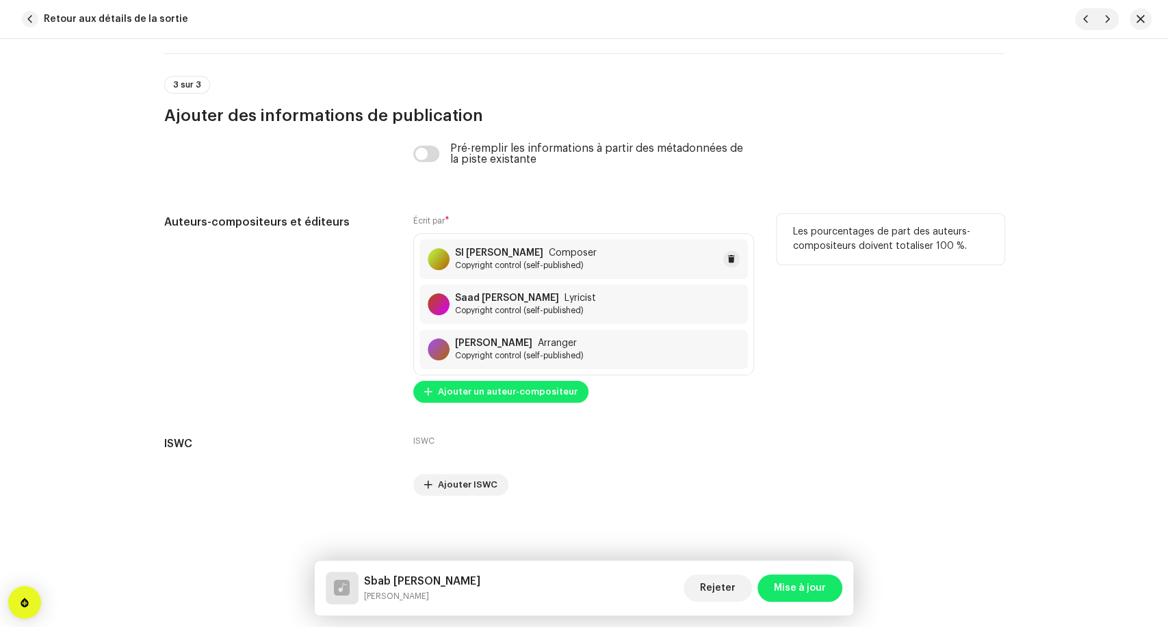
click at [556, 263] on span "Copyright control (self-published)" at bounding box center [526, 265] width 142 height 11
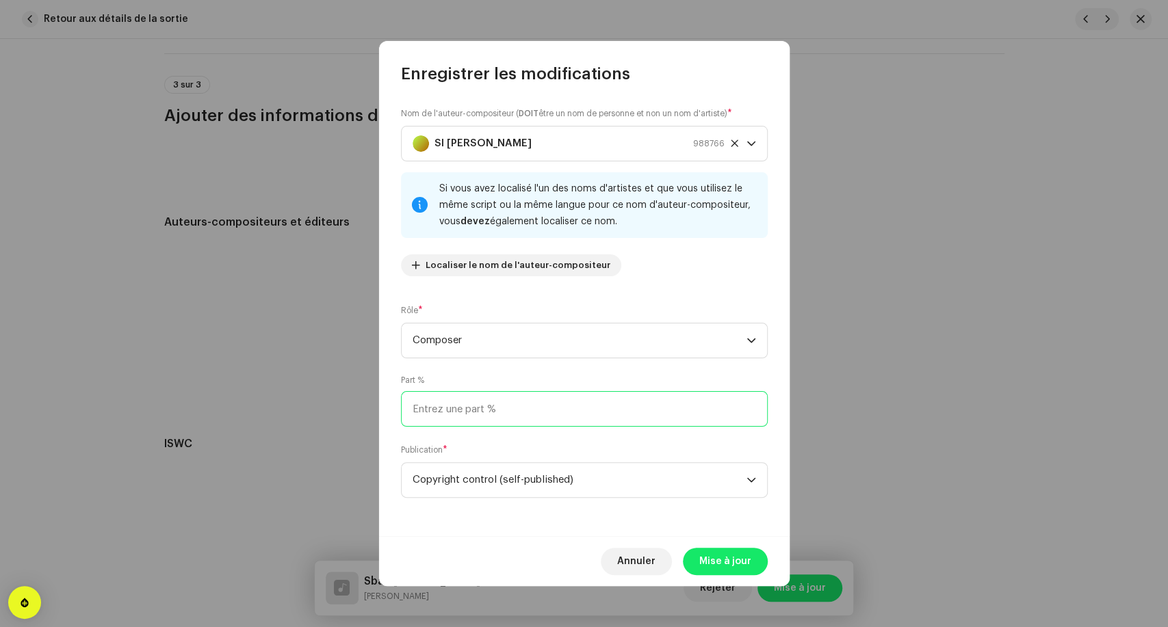
click at [495, 404] on input at bounding box center [584, 409] width 367 height 36
type input "50,00"
drag, startPoint x: 723, startPoint y: 569, endPoint x: 715, endPoint y: 565, distance: 8.9
click at [723, 569] on span "Mise à jour" at bounding box center [725, 561] width 52 height 27
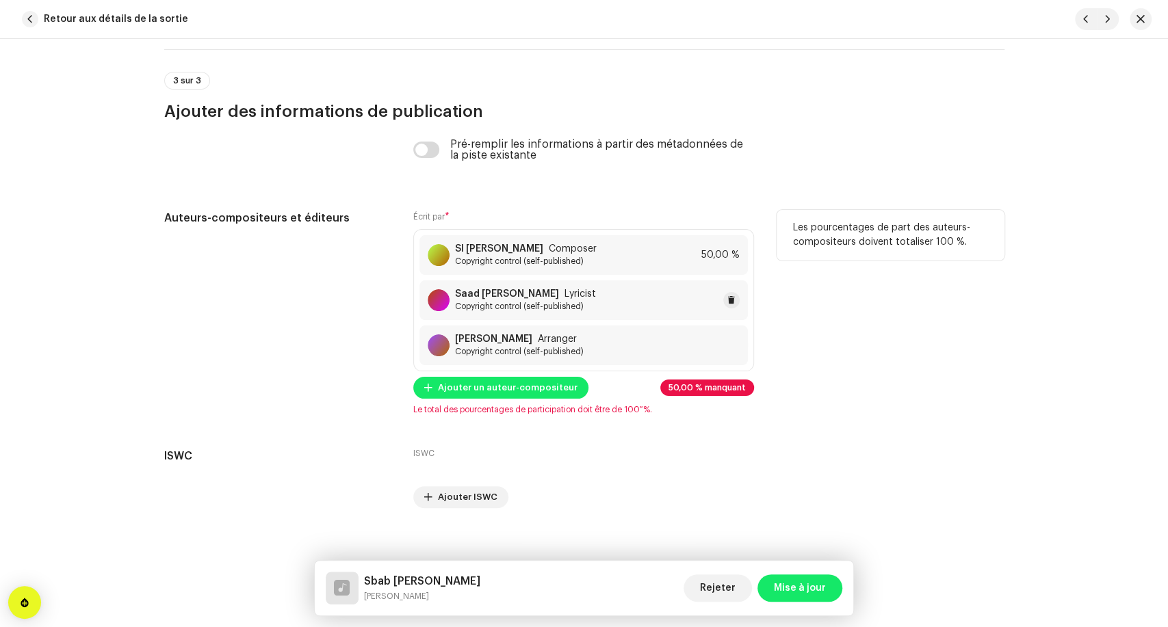
click at [506, 319] on div "[PERSON_NAME] [PERSON_NAME] Lyricist Copyright control (self-published)" at bounding box center [583, 301] width 328 height 40
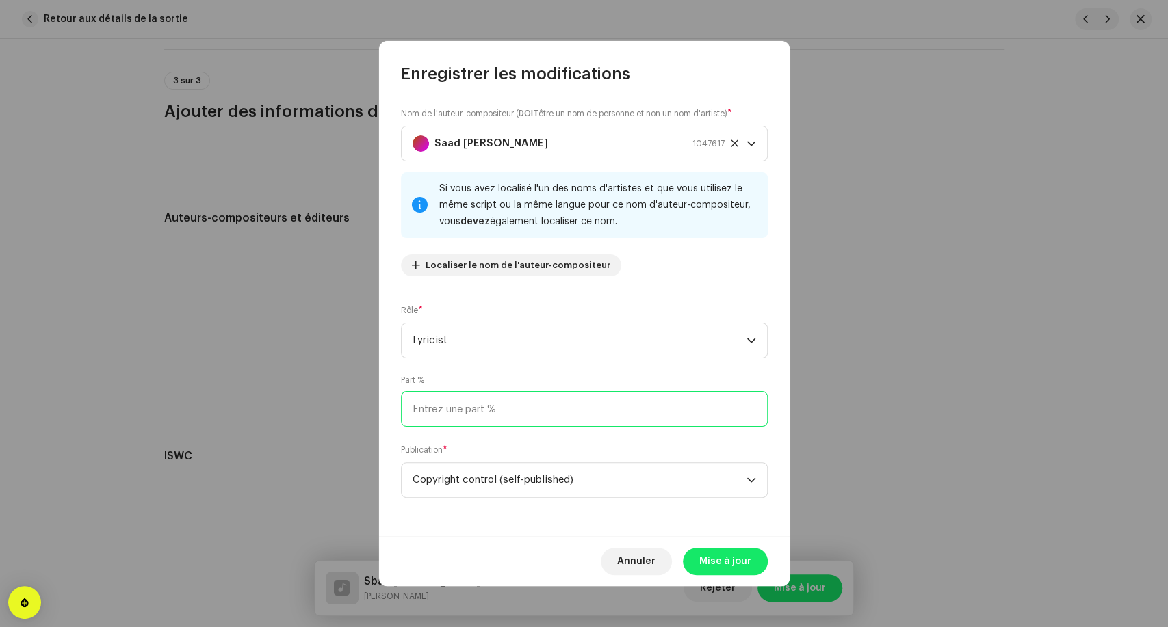
click at [519, 412] on input at bounding box center [584, 409] width 367 height 36
type input "25,00"
click at [733, 561] on span "Mise à jour" at bounding box center [725, 561] width 52 height 27
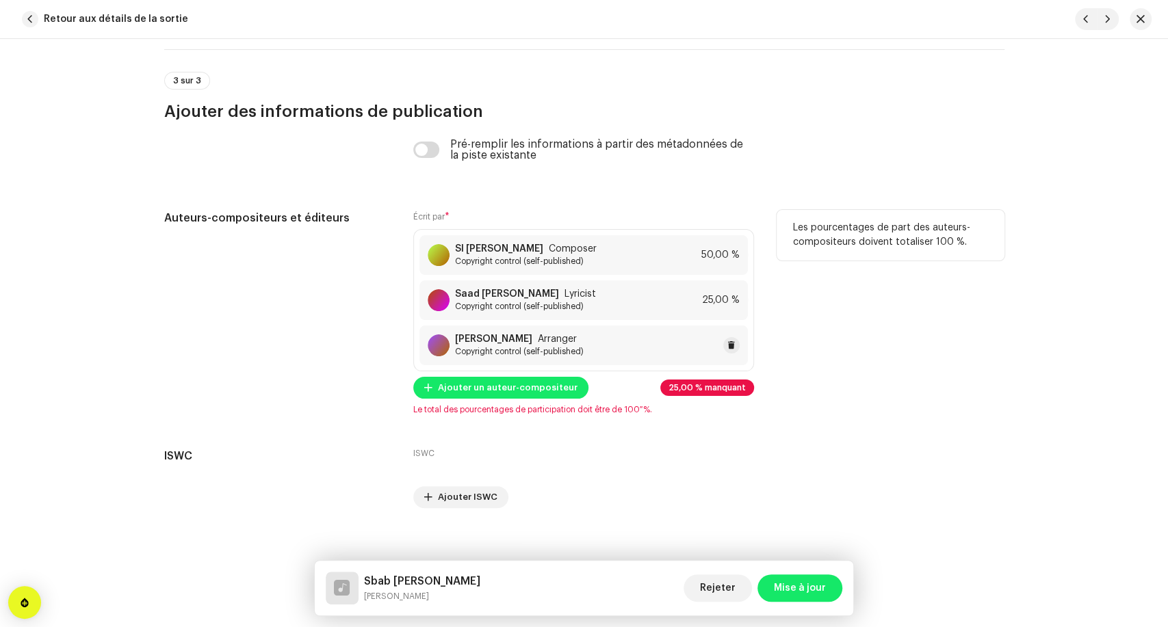
click at [516, 357] on span "Copyright control (self-published)" at bounding box center [519, 351] width 129 height 11
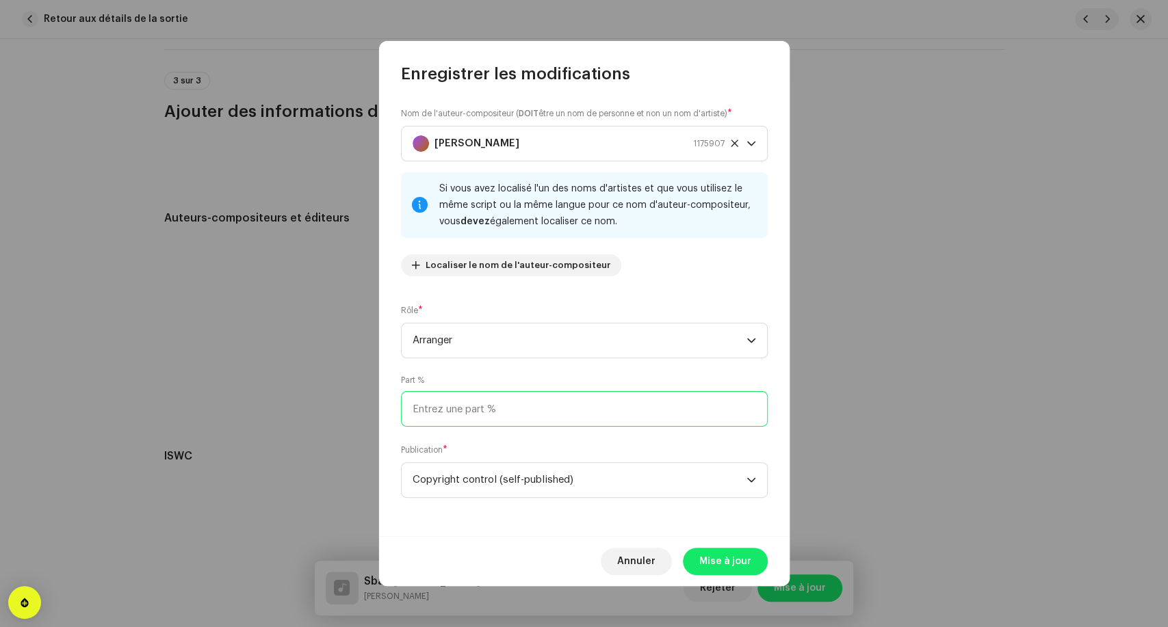
click at [483, 414] on input at bounding box center [584, 409] width 367 height 36
type input "25,00"
click at [739, 560] on span "Mise à jour" at bounding box center [725, 561] width 52 height 27
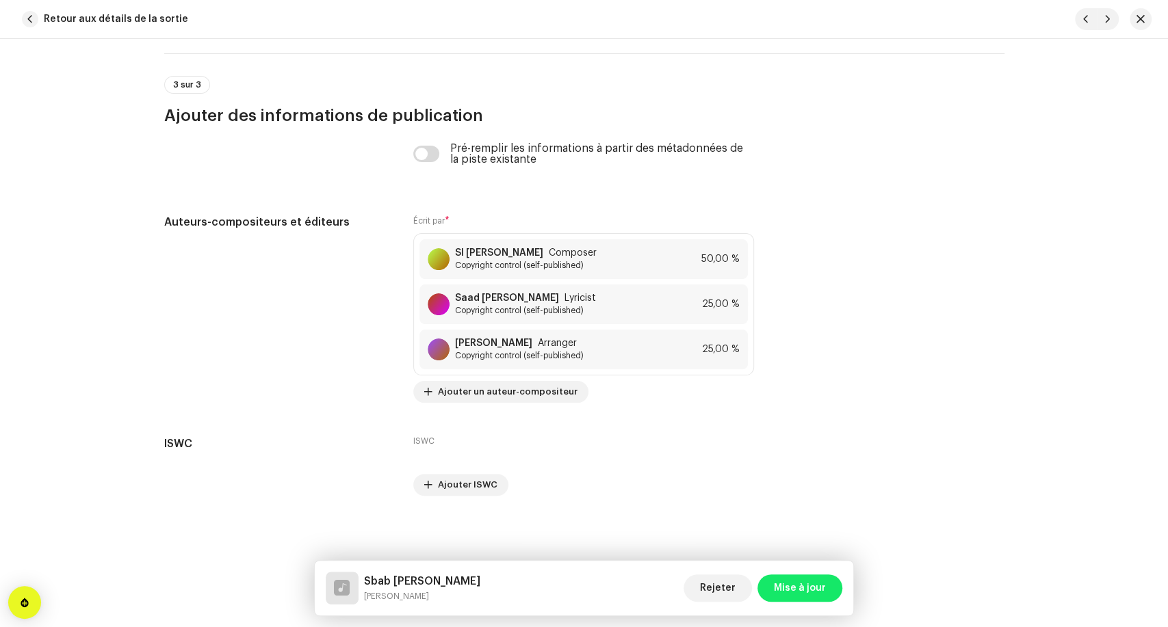
click at [803, 604] on div "Rejeter Mise à jour" at bounding box center [763, 588] width 159 height 33
click at [793, 593] on span "Mise à jour" at bounding box center [800, 588] width 52 height 27
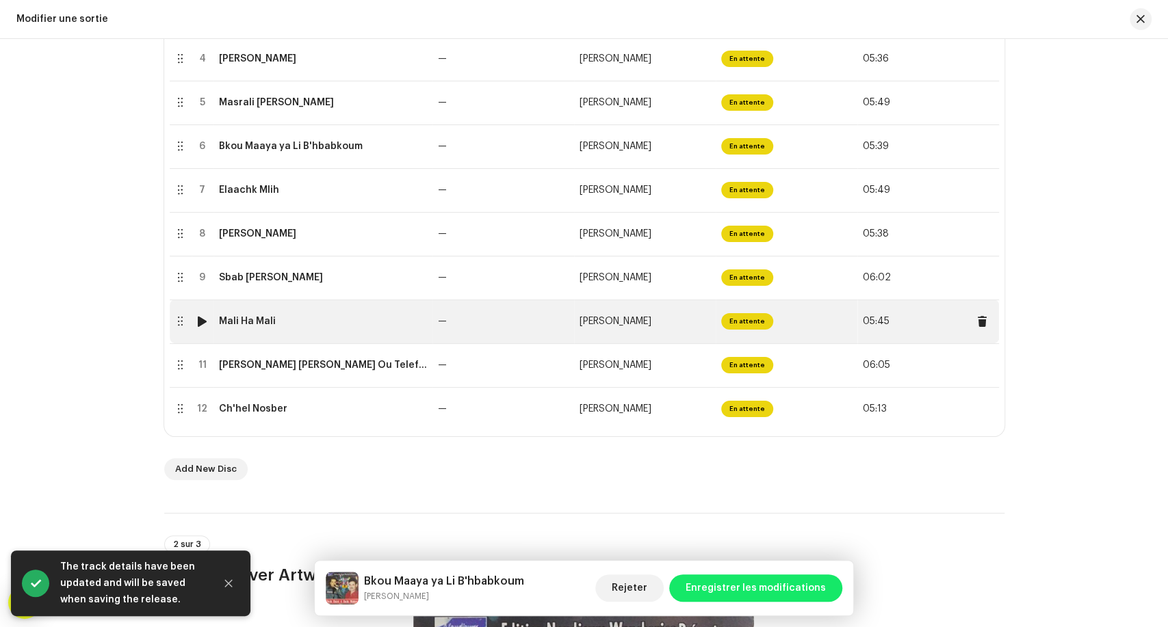
click at [339, 339] on td "Mali Ha Mali" at bounding box center [322, 322] width 219 height 44
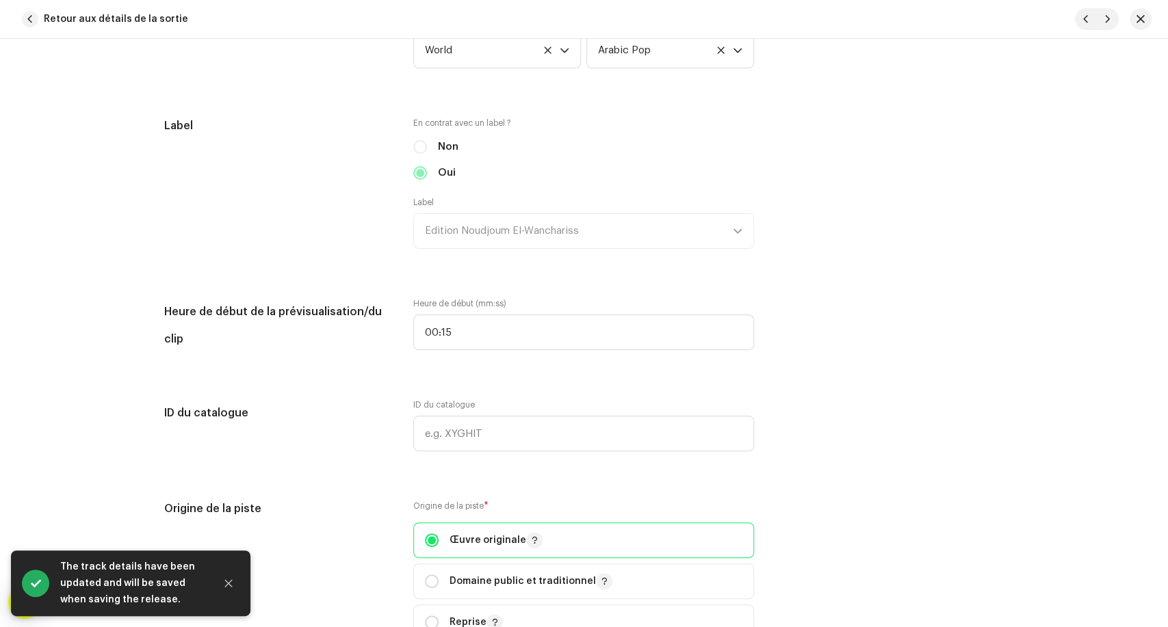
scroll to position [1140, 0]
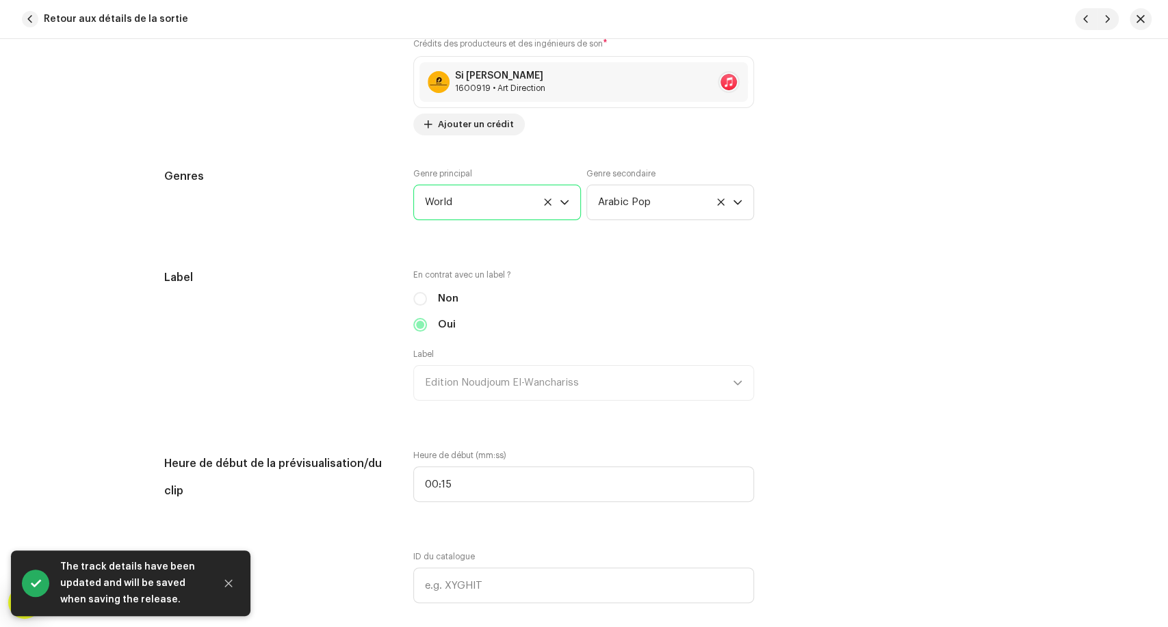
click at [495, 206] on span "World" at bounding box center [492, 202] width 135 height 34
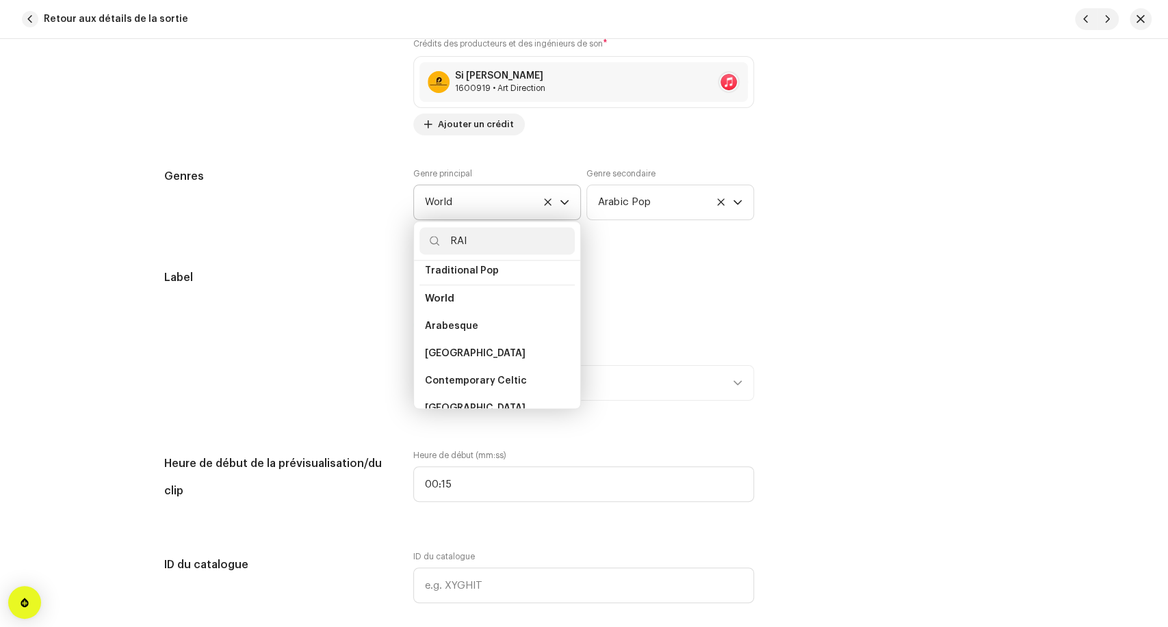
scroll to position [28, 0]
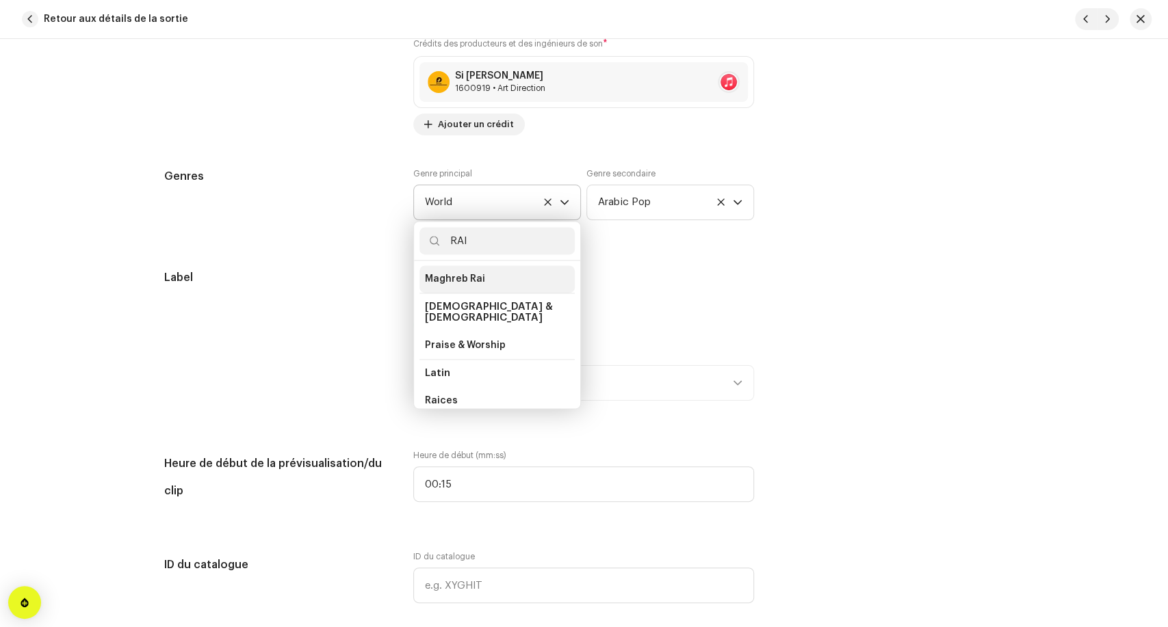
type input "RAI"
click at [503, 272] on li "Maghreb Rai" at bounding box center [496, 278] width 155 height 27
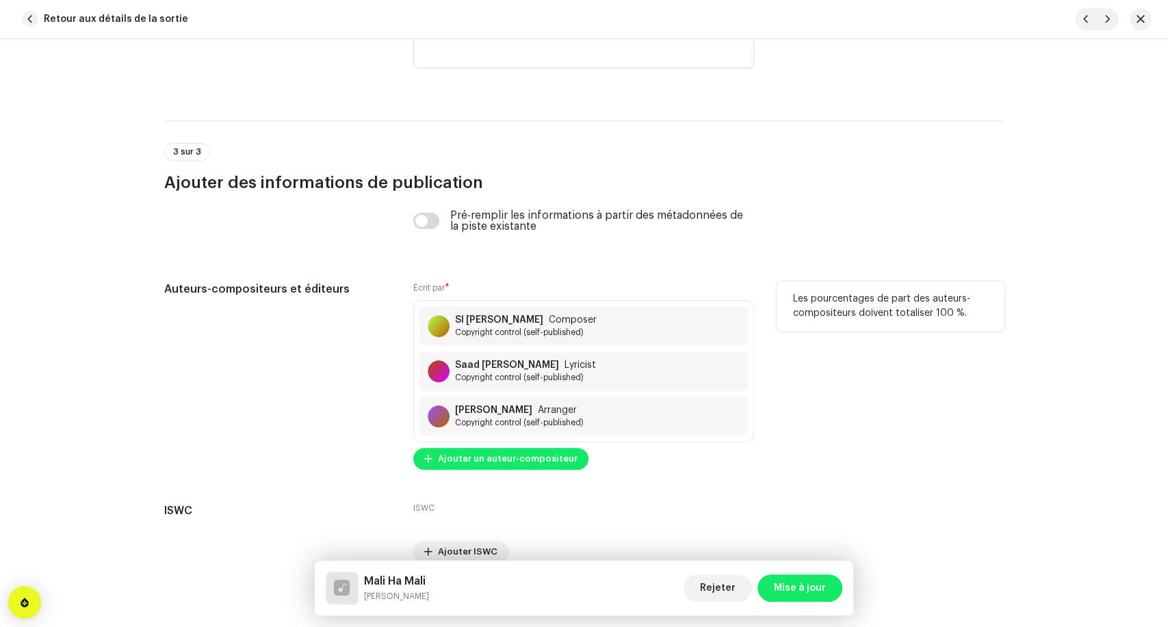
scroll to position [2788, 0]
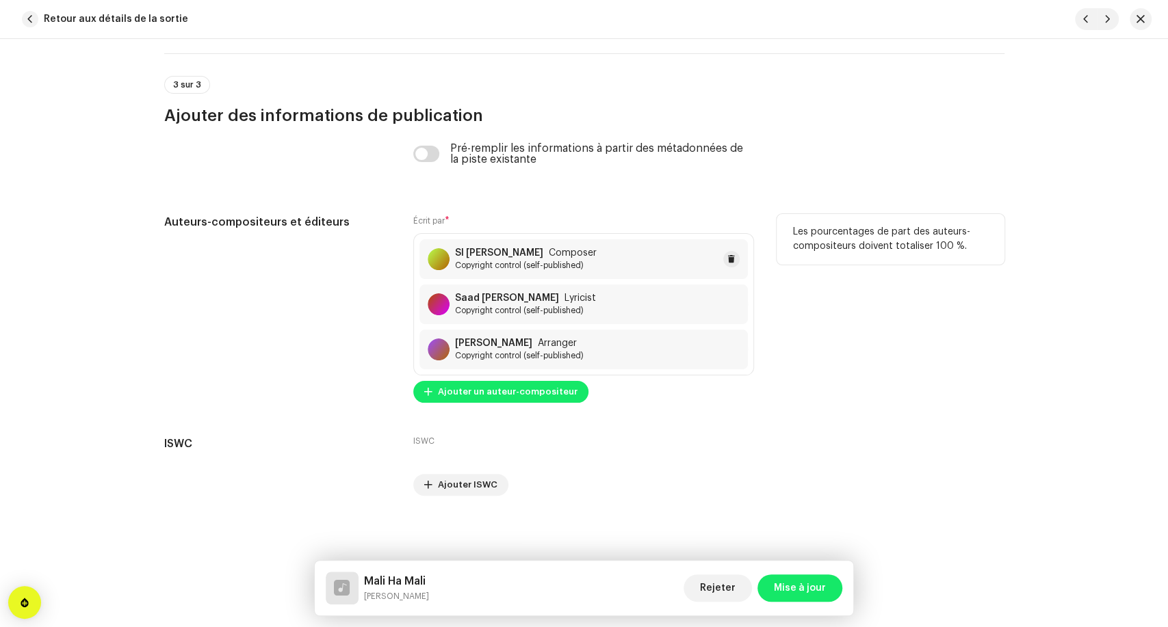
click at [555, 275] on div "SI [PERSON_NAME] Composer Copyright control (self-published)" at bounding box center [583, 259] width 328 height 40
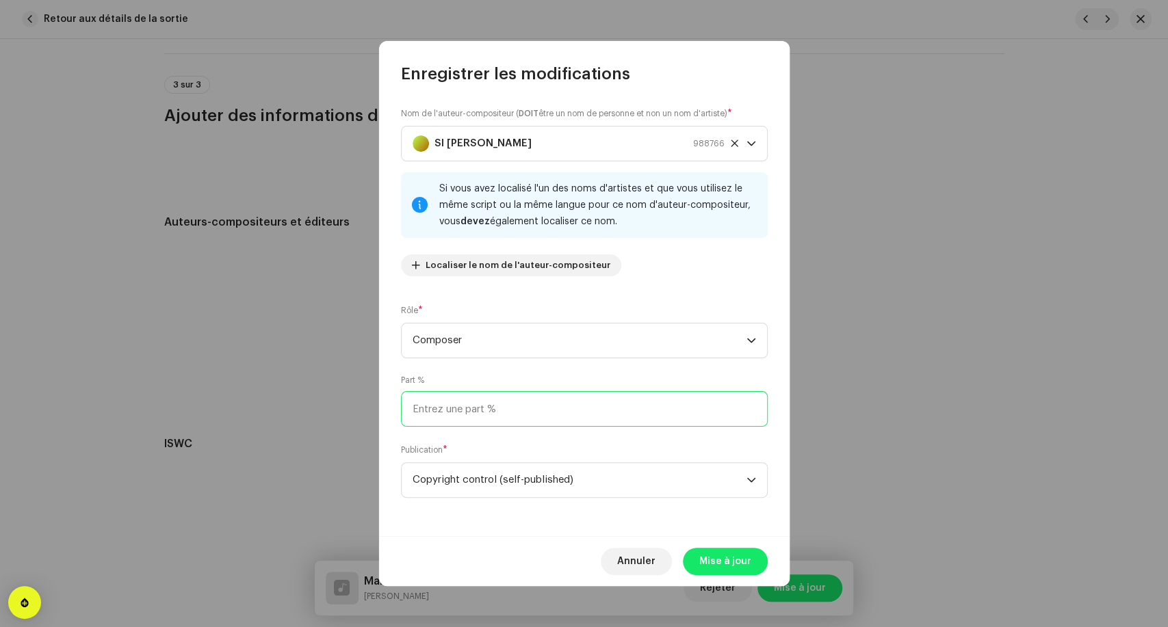
click at [513, 404] on input at bounding box center [584, 409] width 367 height 36
type input "50,00"
click at [716, 565] on span "Mise à jour" at bounding box center [725, 561] width 52 height 27
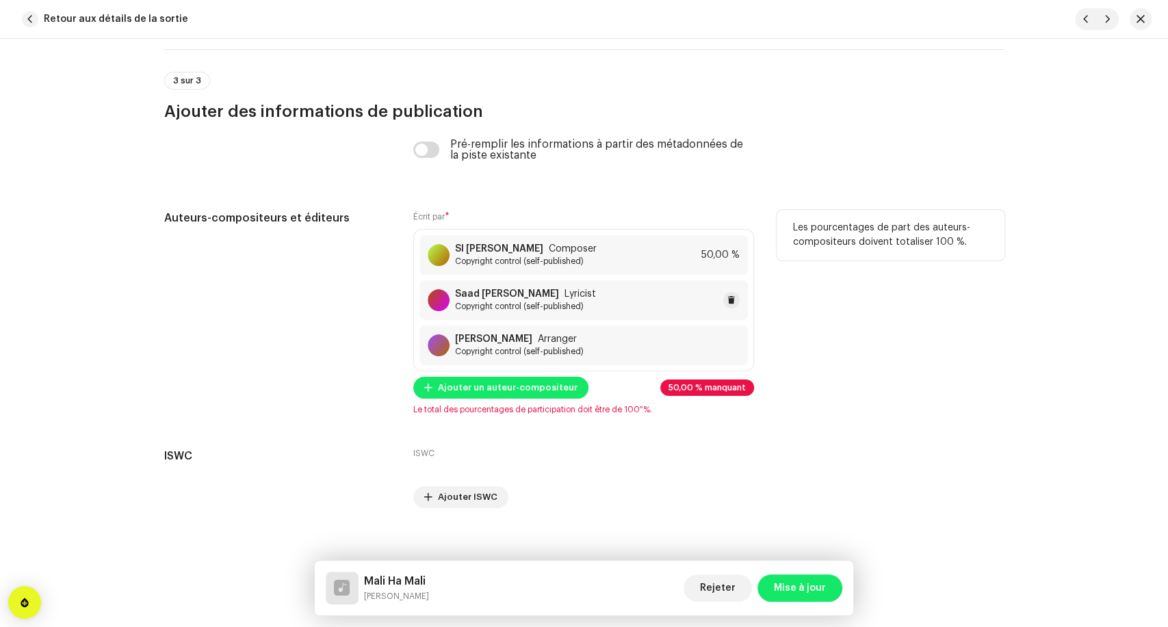
click at [531, 297] on strong "Saad [PERSON_NAME]" at bounding box center [507, 294] width 104 height 11
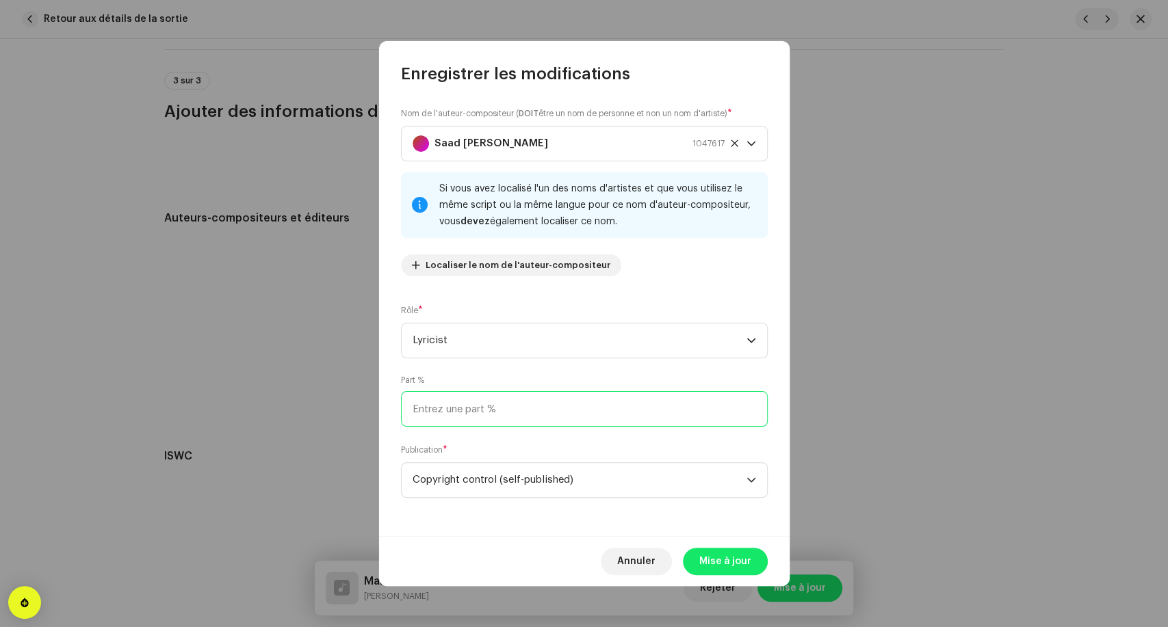
click at [461, 412] on input at bounding box center [584, 409] width 367 height 36
type input "25,00"
click at [740, 566] on span "Mise à jour" at bounding box center [725, 561] width 52 height 27
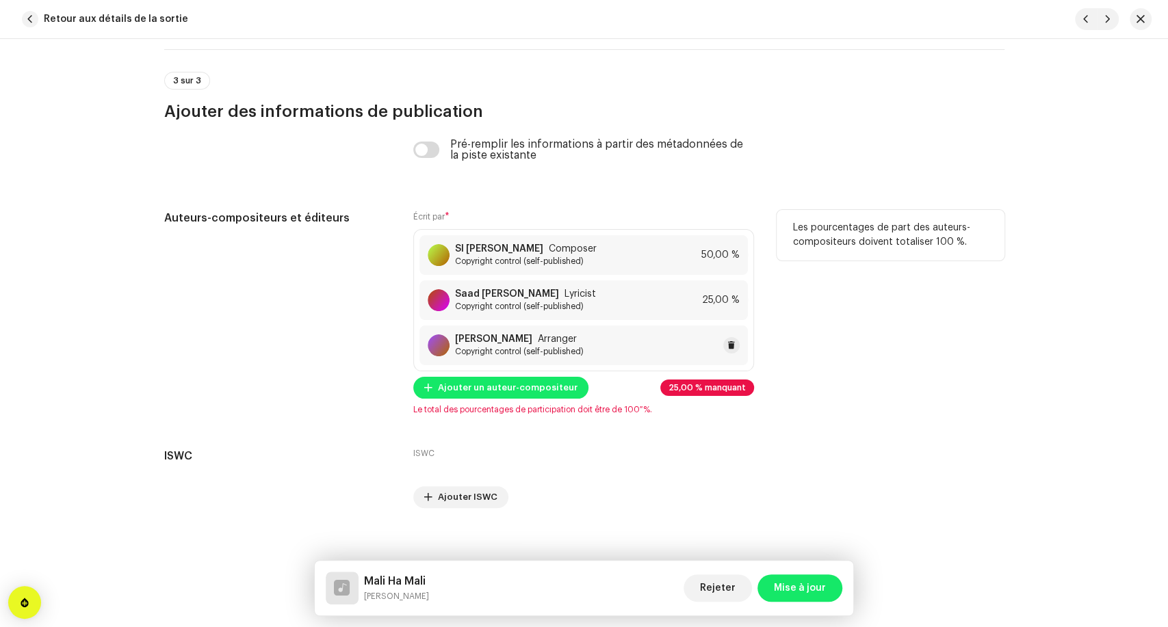
click at [533, 356] on span "Copyright control (self-published)" at bounding box center [519, 351] width 129 height 11
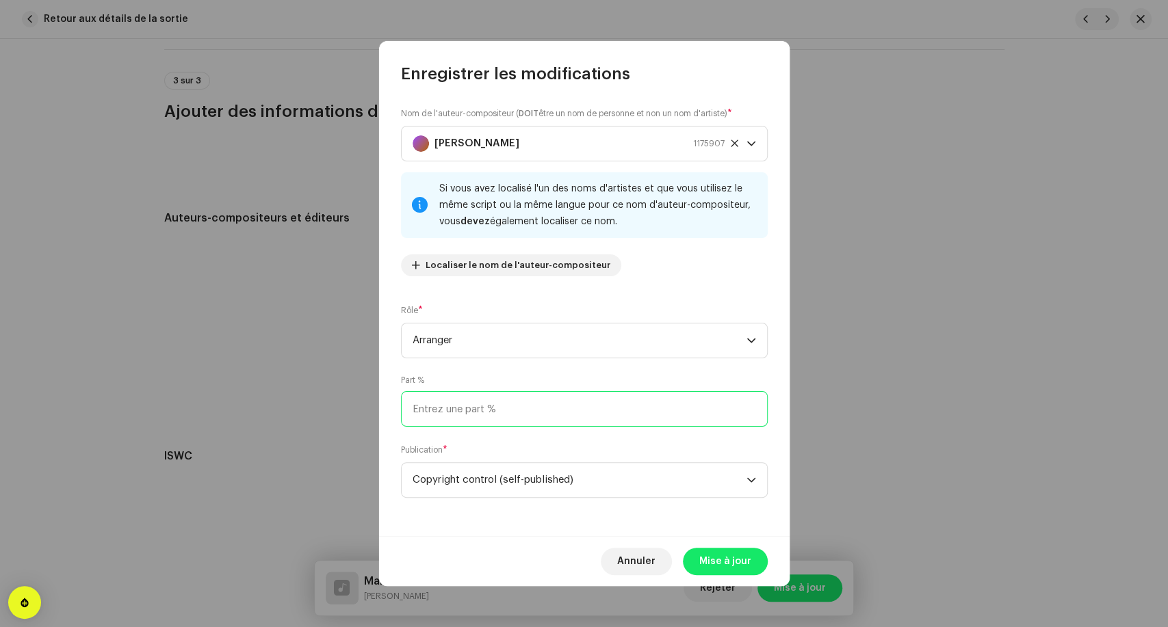
click at [473, 415] on input at bounding box center [584, 409] width 367 height 36
type input "25,00"
click at [727, 560] on span "Mise à jour" at bounding box center [725, 561] width 52 height 27
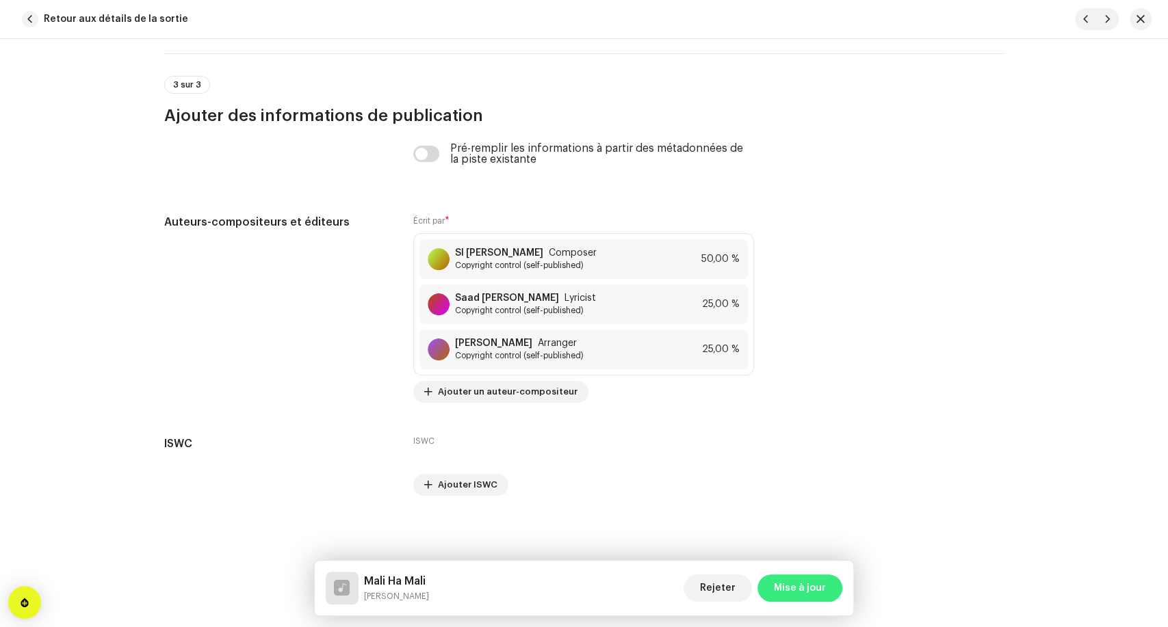
click at [821, 589] on span "Mise à jour" at bounding box center [800, 588] width 52 height 27
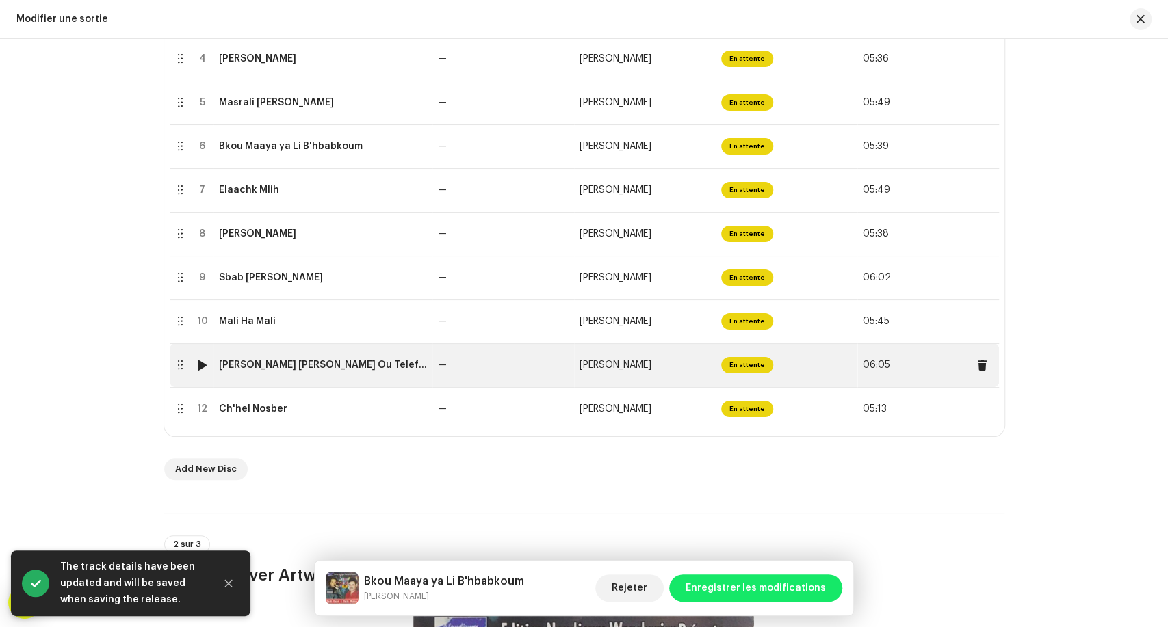
click at [363, 382] on td "[PERSON_NAME] [PERSON_NAME] Ou Telefli Rayi" at bounding box center [322, 366] width 219 height 44
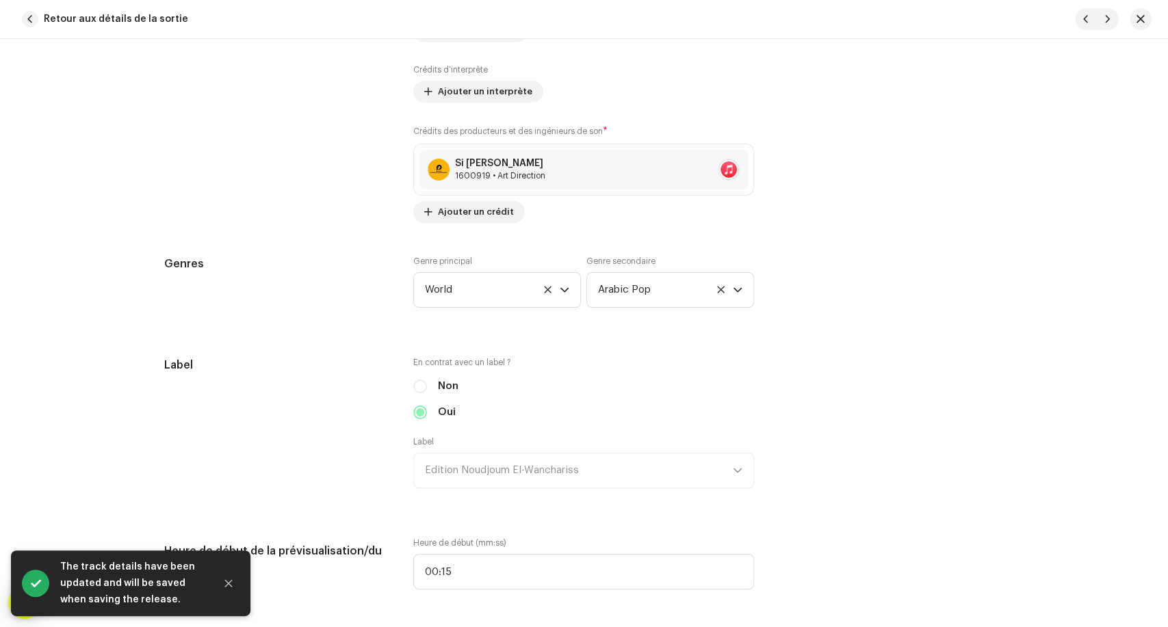
scroll to position [988, 0]
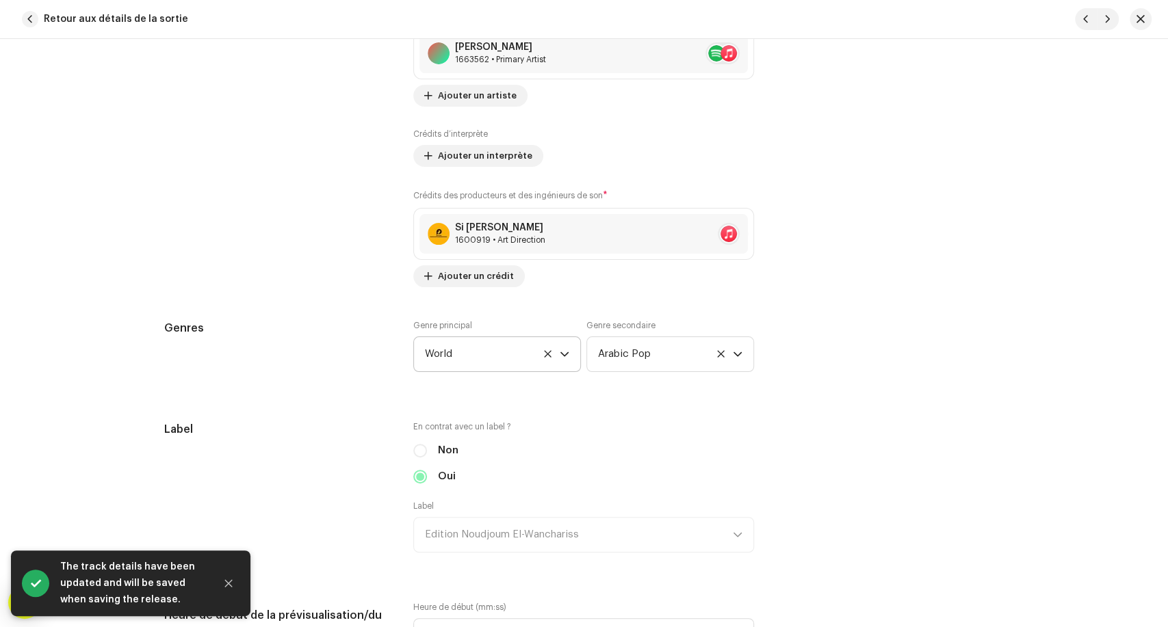
click at [484, 366] on span "World" at bounding box center [492, 354] width 135 height 34
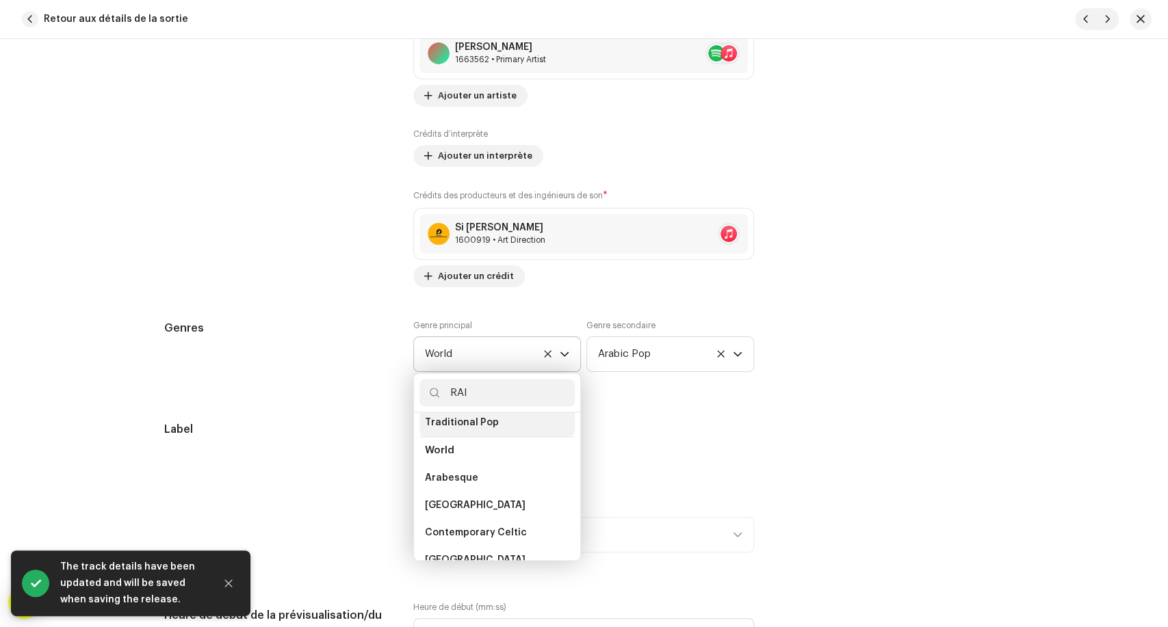
scroll to position [28, 0]
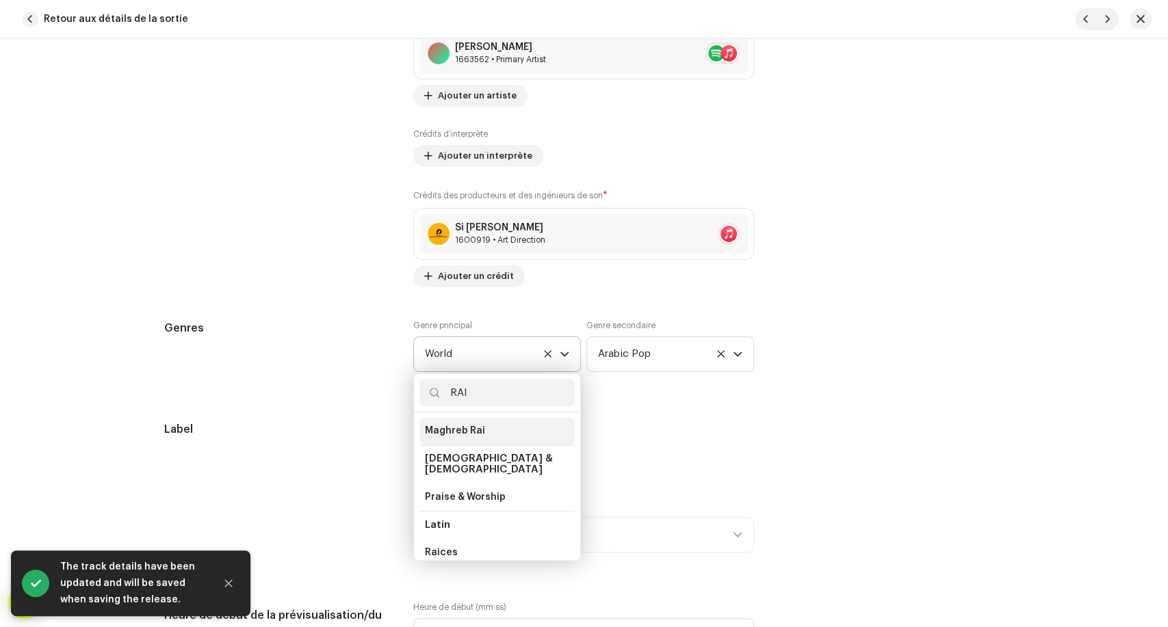
type input "RAI"
click at [482, 431] on li "Maghreb Rai" at bounding box center [496, 430] width 155 height 27
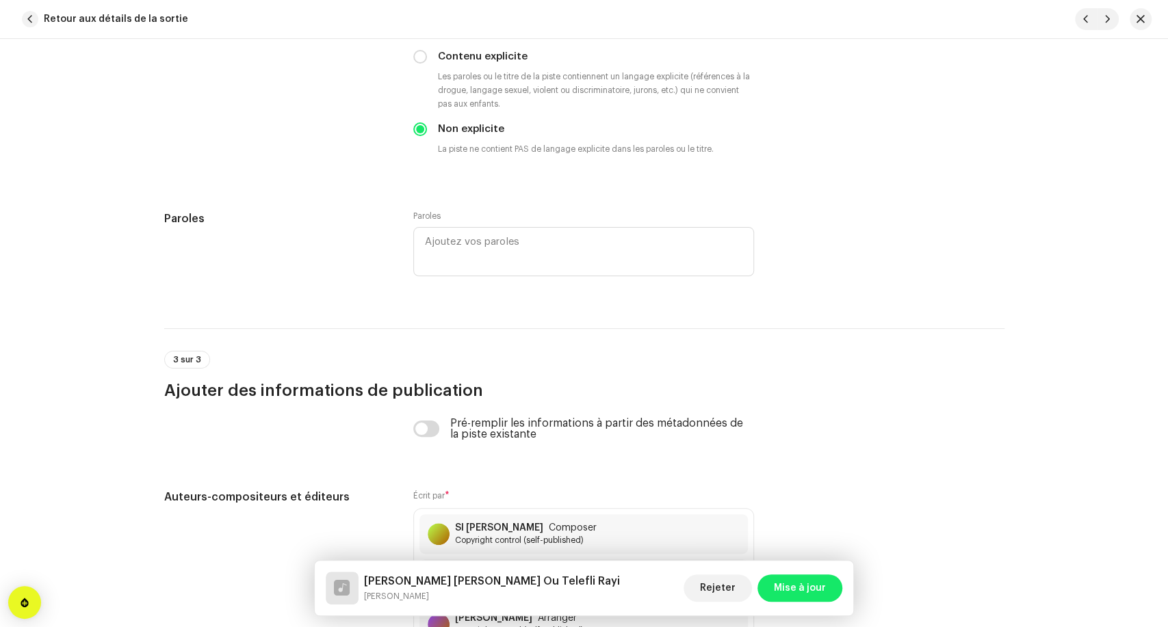
scroll to position [2788, 0]
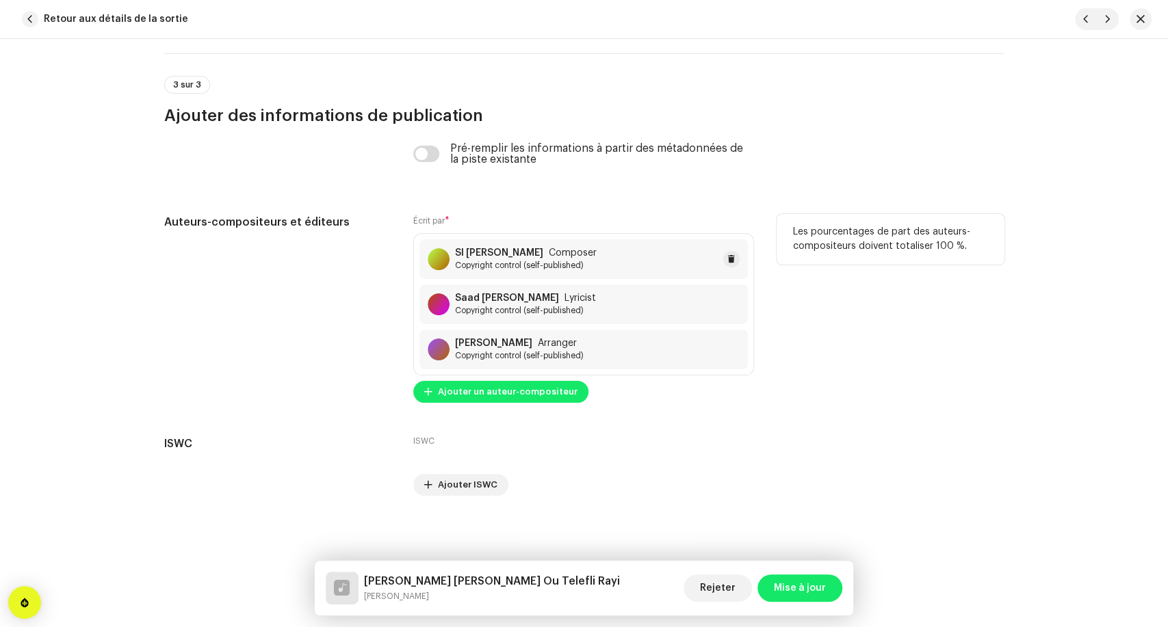
click at [548, 268] on span "Copyright control (self-published)" at bounding box center [526, 265] width 142 height 11
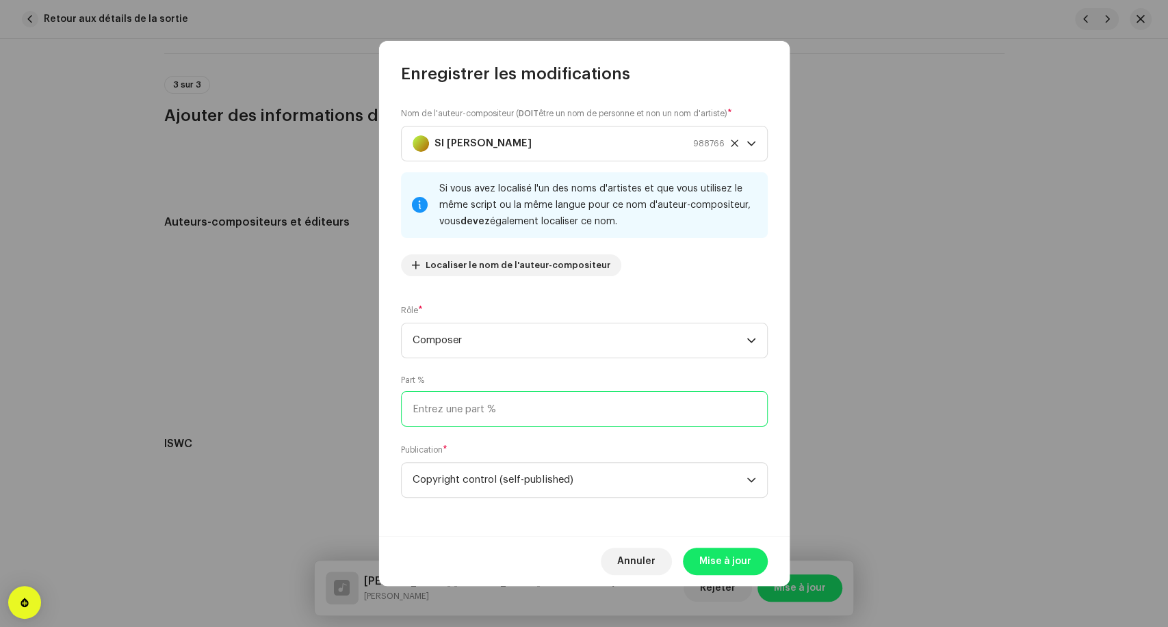
click at [517, 416] on input at bounding box center [584, 409] width 367 height 36
type input "50,00"
click at [733, 561] on span "Mise à jour" at bounding box center [725, 561] width 52 height 27
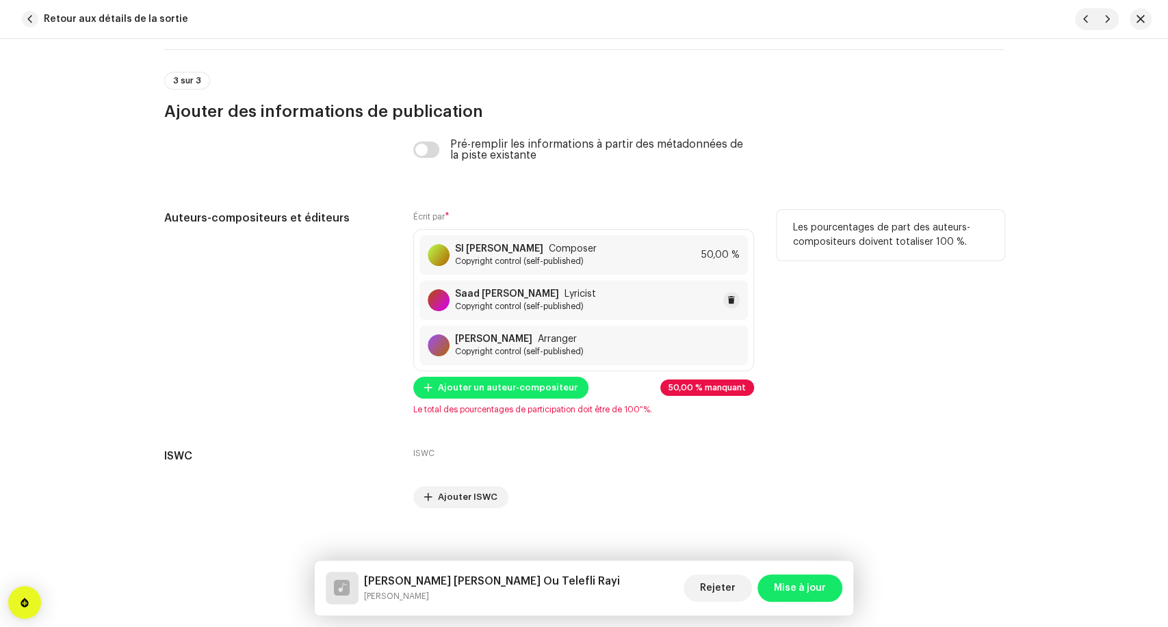
click at [550, 306] on span "Copyright control (self-published)" at bounding box center [525, 306] width 141 height 11
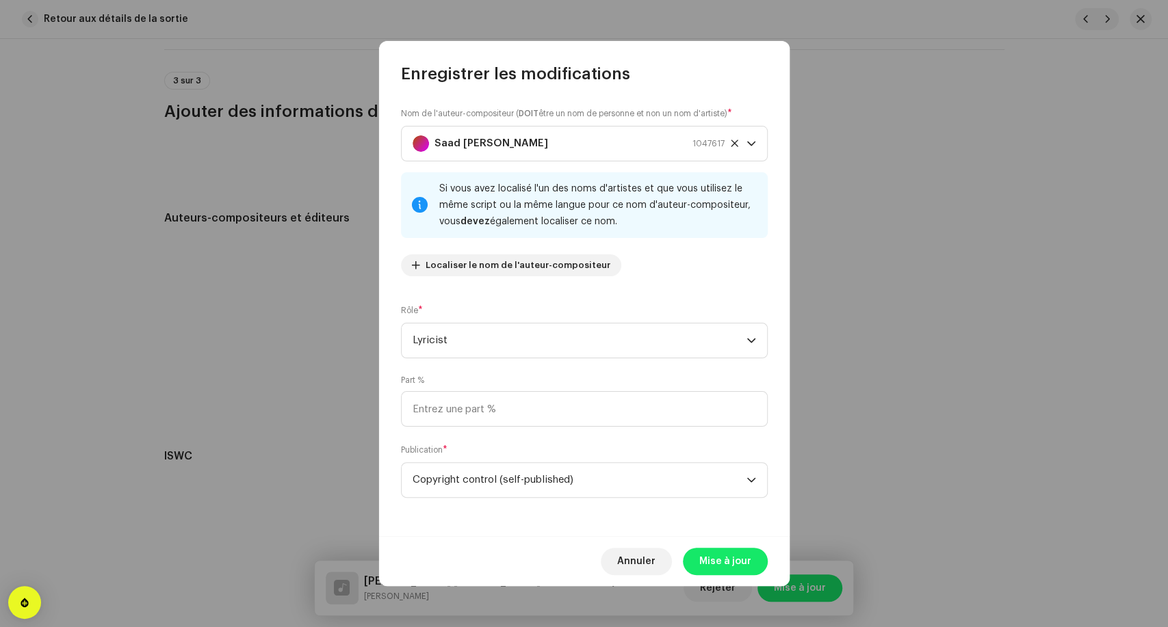
click at [476, 428] on div "Nom de l'auteur-compositeur ( DOIT être un nom de personne et non un nom d'arti…" at bounding box center [584, 311] width 411 height 452
click at [475, 417] on input at bounding box center [584, 409] width 367 height 36
type input "25,00"
click at [735, 562] on span "Mise à jour" at bounding box center [725, 561] width 52 height 27
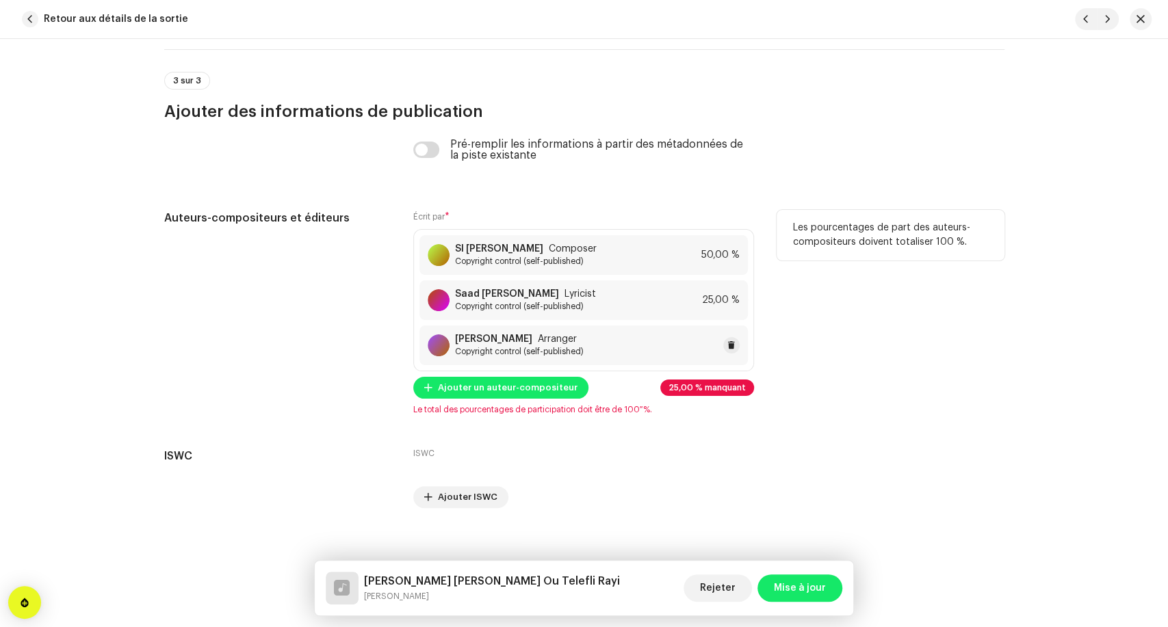
click at [524, 352] on span "Copyright control (self-published)" at bounding box center [519, 351] width 129 height 11
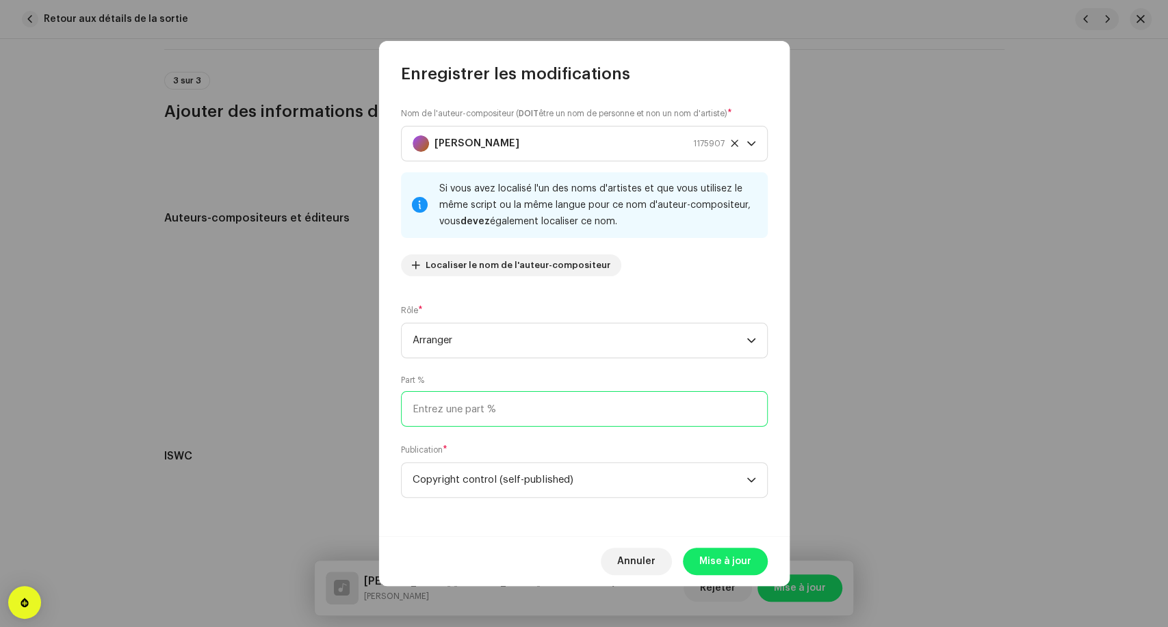
click at [506, 409] on input at bounding box center [584, 409] width 367 height 36
type input "25,00"
click at [719, 559] on span "Mise à jour" at bounding box center [725, 561] width 52 height 27
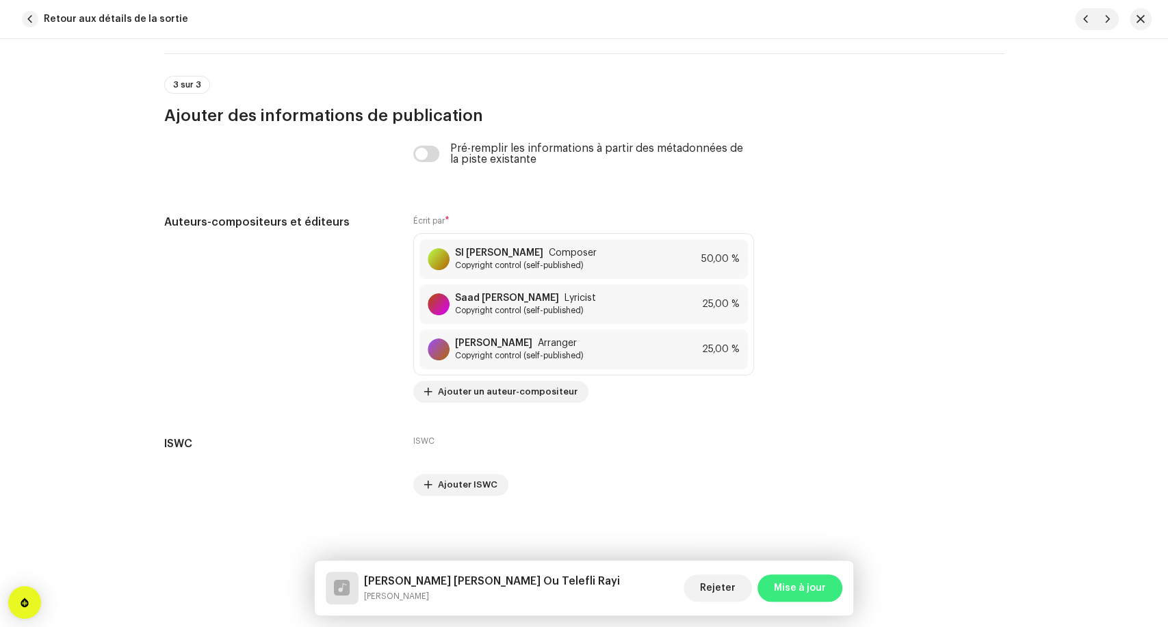
click at [788, 591] on span "Mise à jour" at bounding box center [800, 588] width 52 height 27
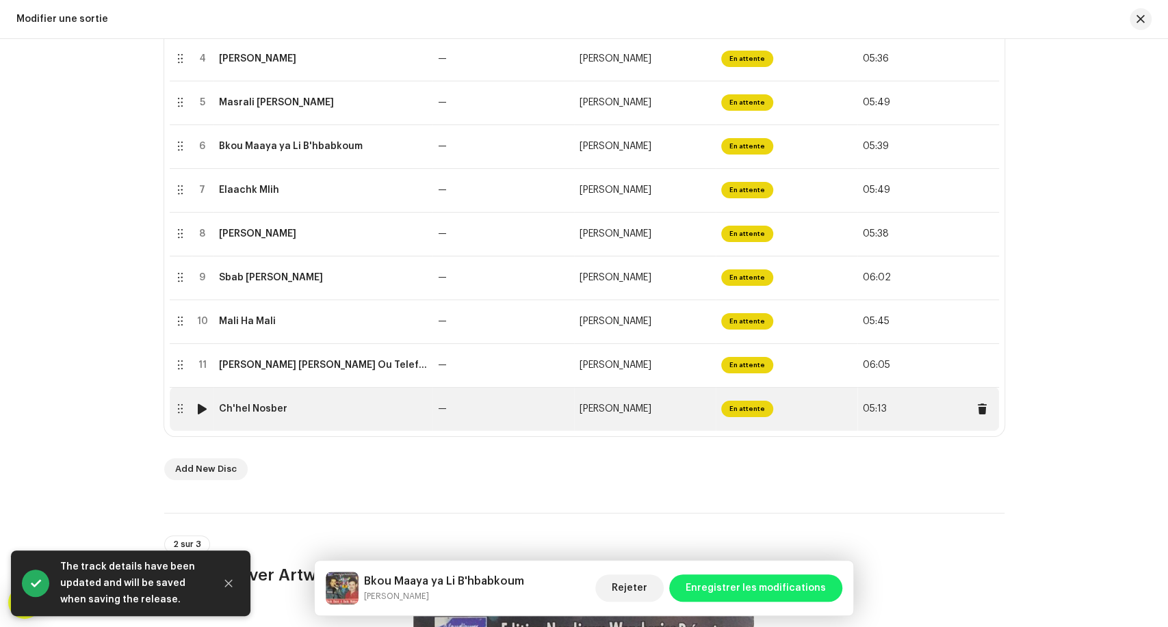
click at [378, 402] on td "Ch'hel Nosber" at bounding box center [322, 409] width 219 height 44
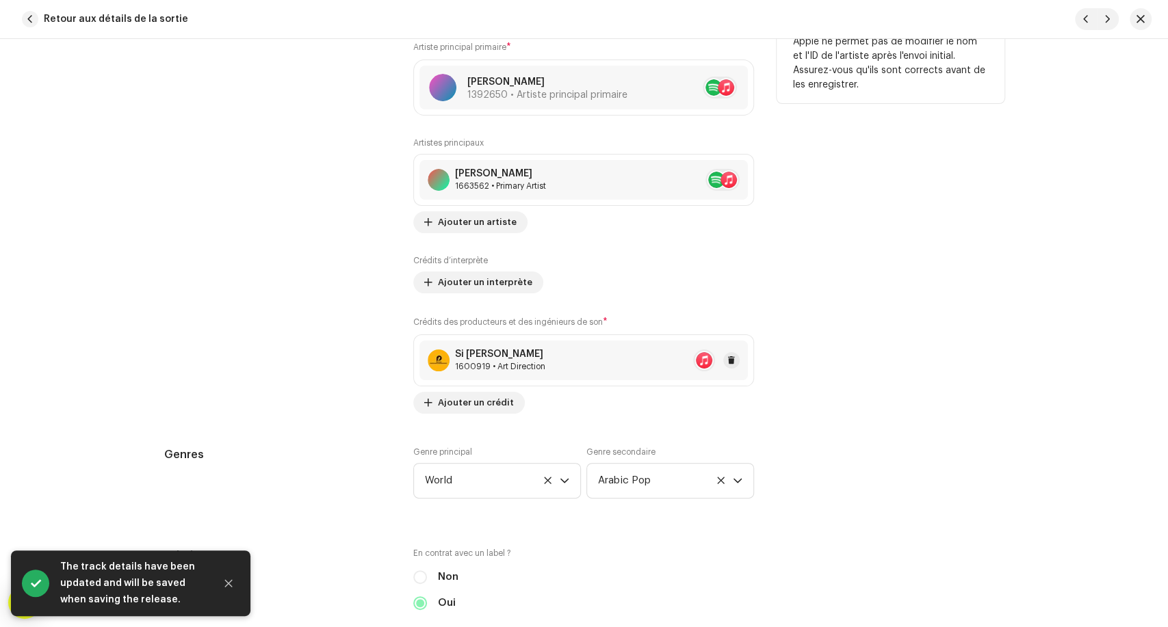
scroll to position [1064, 0]
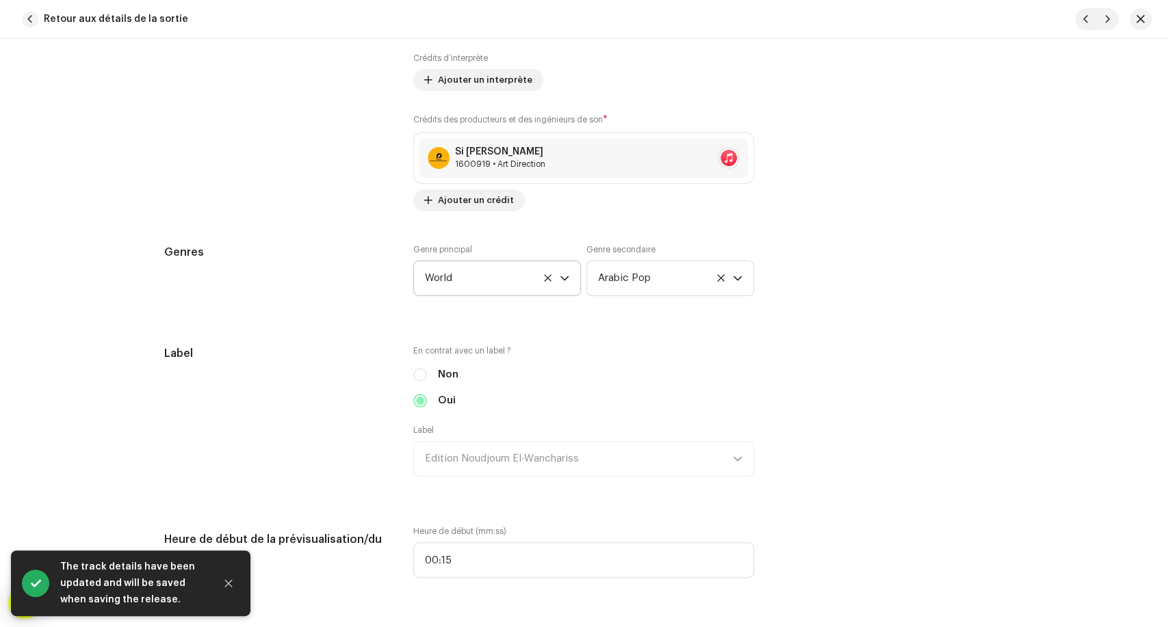
click at [474, 275] on span "World" at bounding box center [492, 278] width 135 height 34
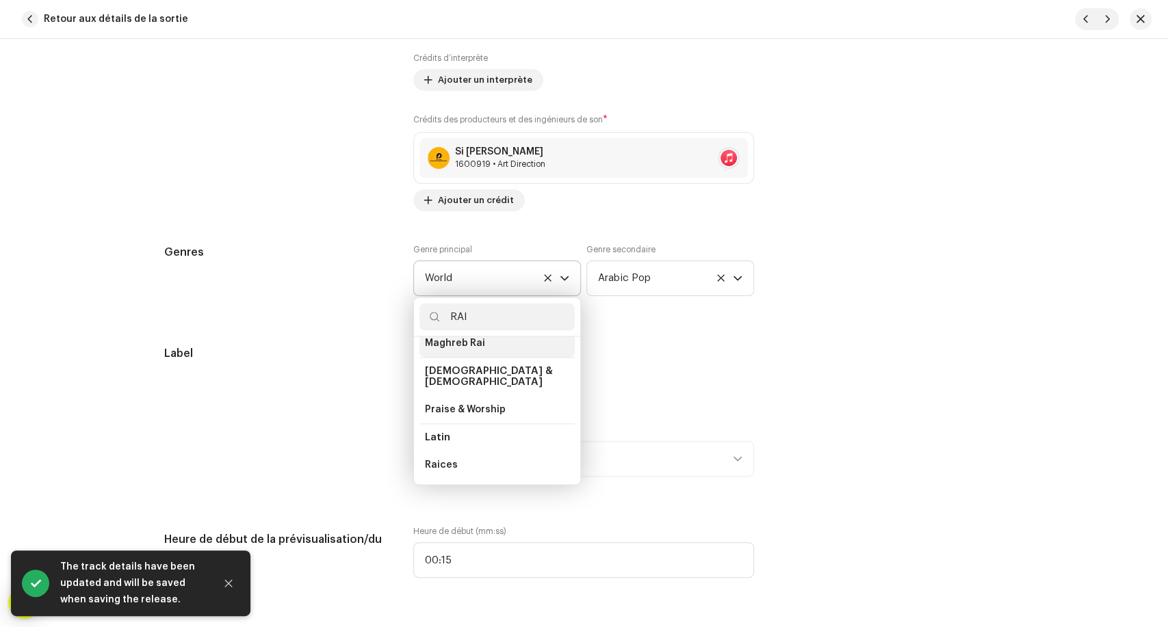
scroll to position [28, 0]
type input "RAI"
click at [521, 351] on li "Maghreb Rai" at bounding box center [496, 354] width 155 height 27
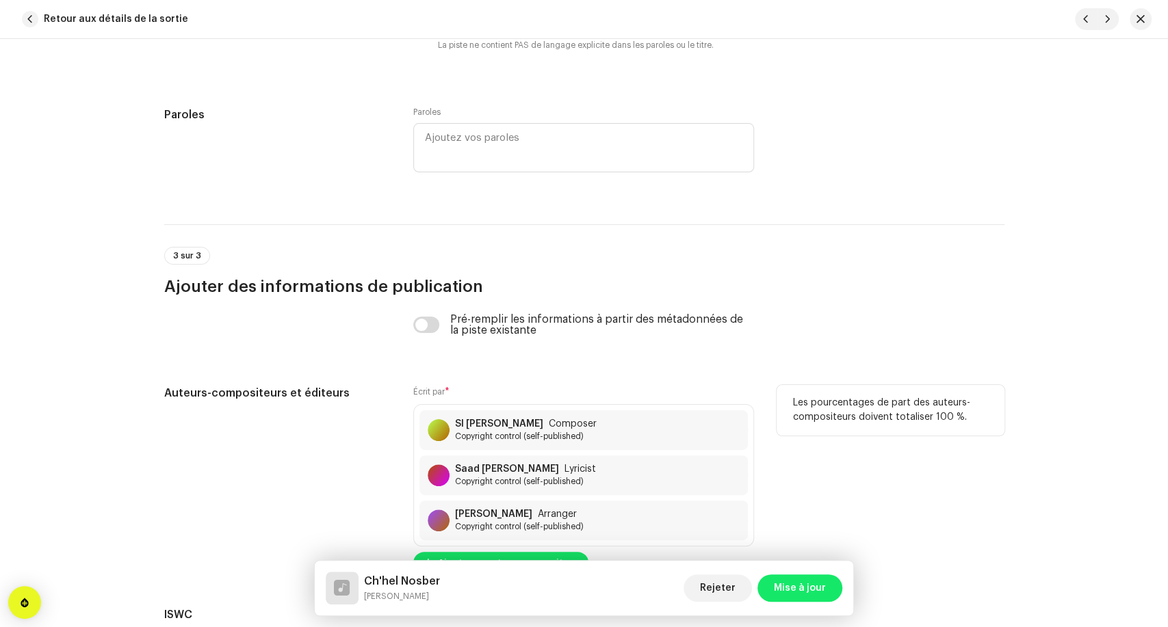
scroll to position [2788, 0]
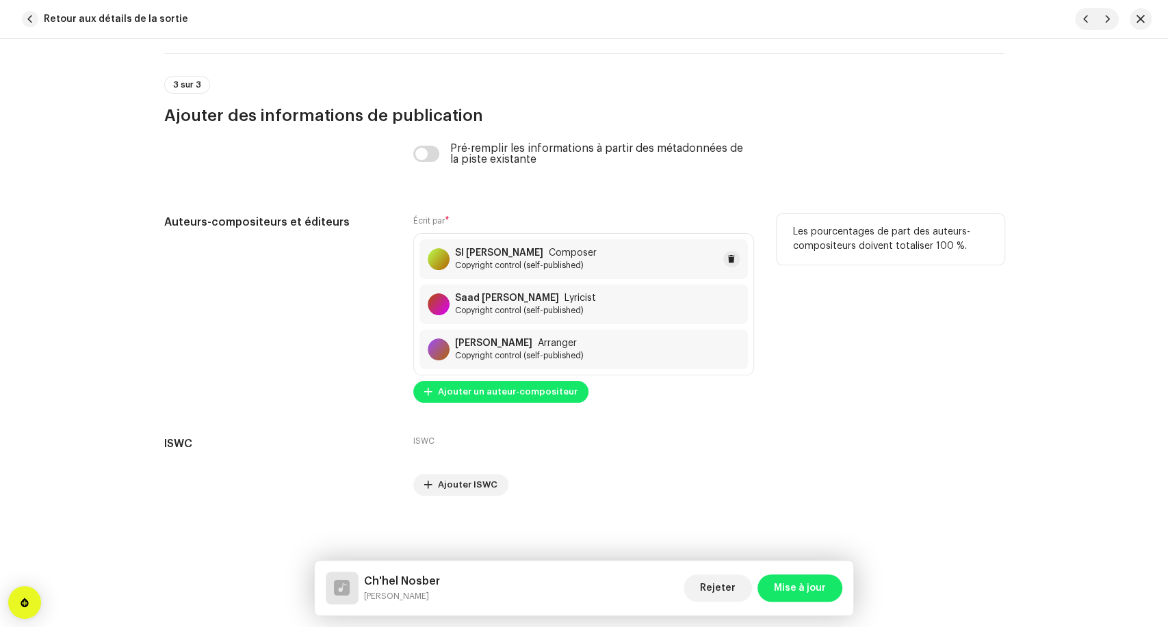
click at [515, 271] on span "Copyright control (self-published)" at bounding box center [526, 265] width 142 height 11
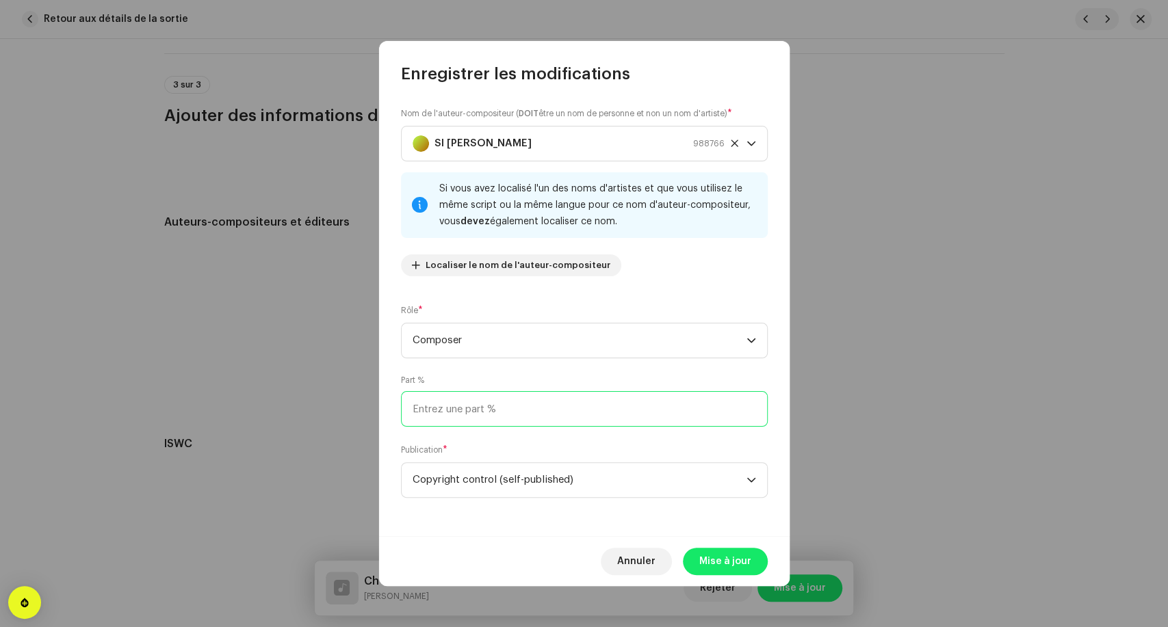
click at [543, 406] on input at bounding box center [584, 409] width 367 height 36
type input "50,00"
click at [710, 554] on span "Mise à jour" at bounding box center [725, 561] width 52 height 27
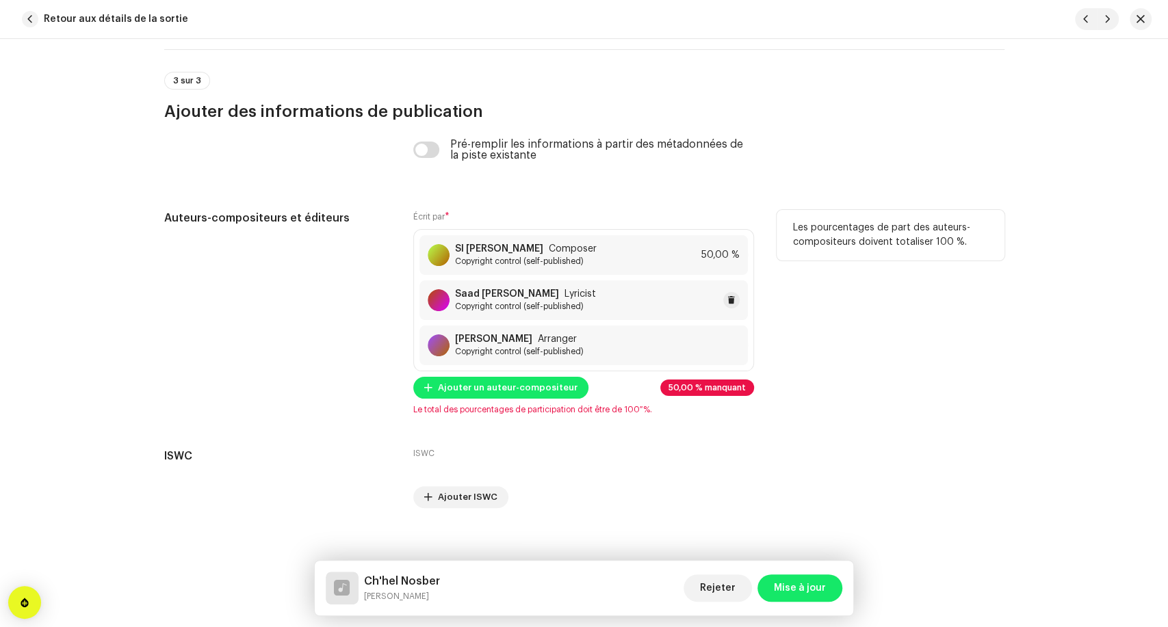
click at [482, 294] on strong "Saad [PERSON_NAME]" at bounding box center [507, 294] width 104 height 11
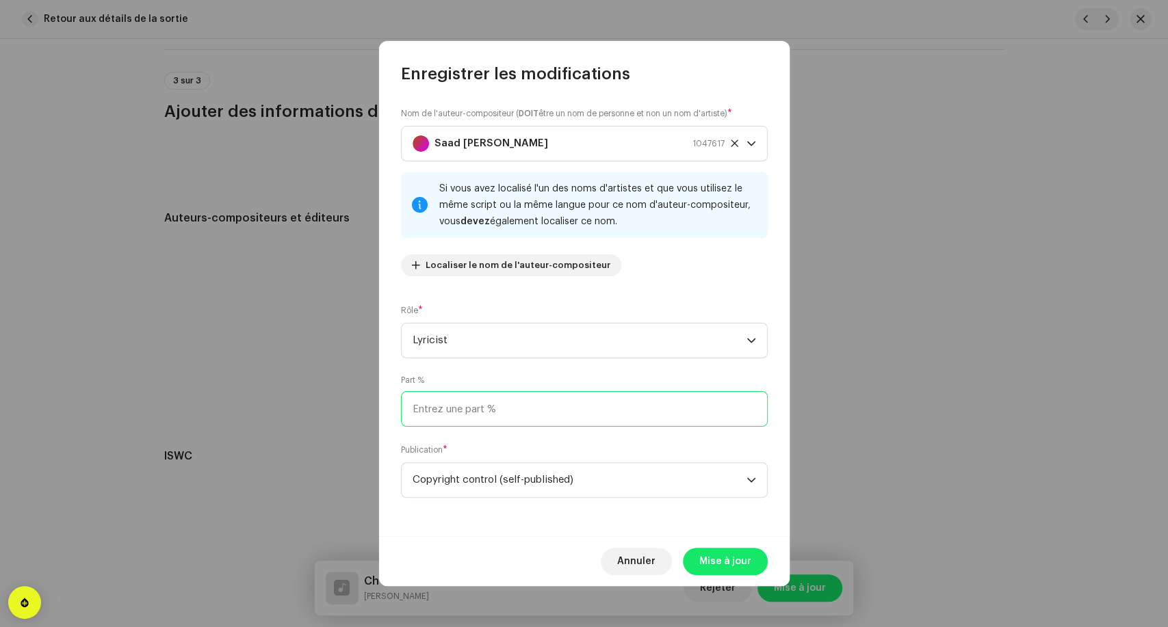
click at [500, 399] on input at bounding box center [584, 409] width 367 height 36
type input "35,00"
click at [720, 561] on span "Mise à jour" at bounding box center [725, 561] width 52 height 27
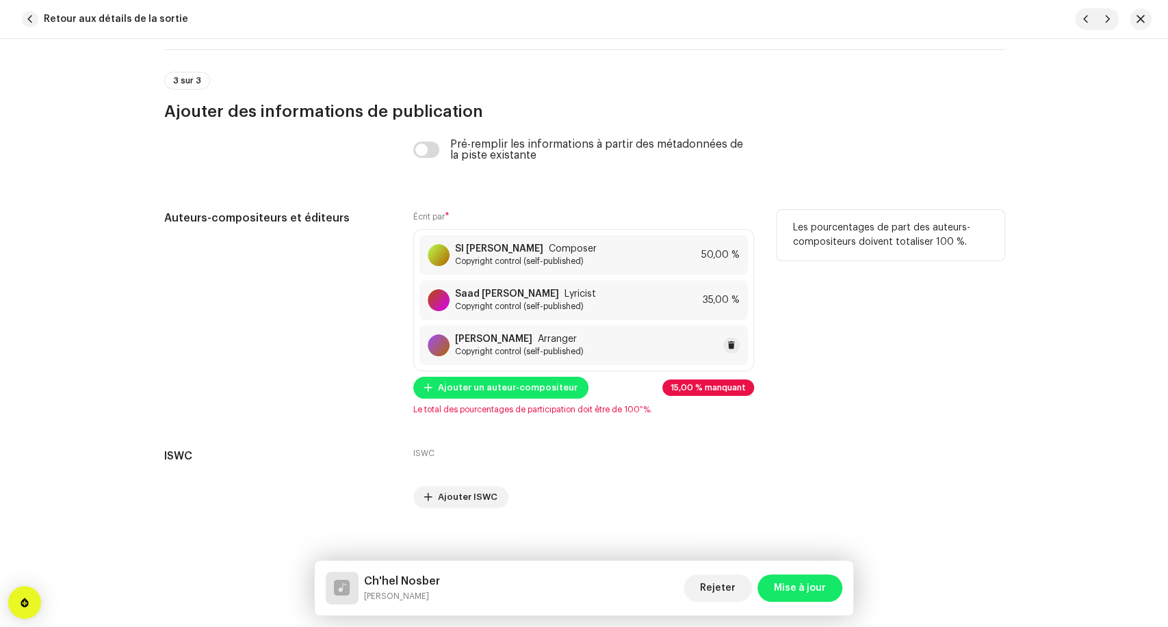
click at [545, 357] on span "Copyright control (self-published)" at bounding box center [519, 351] width 129 height 11
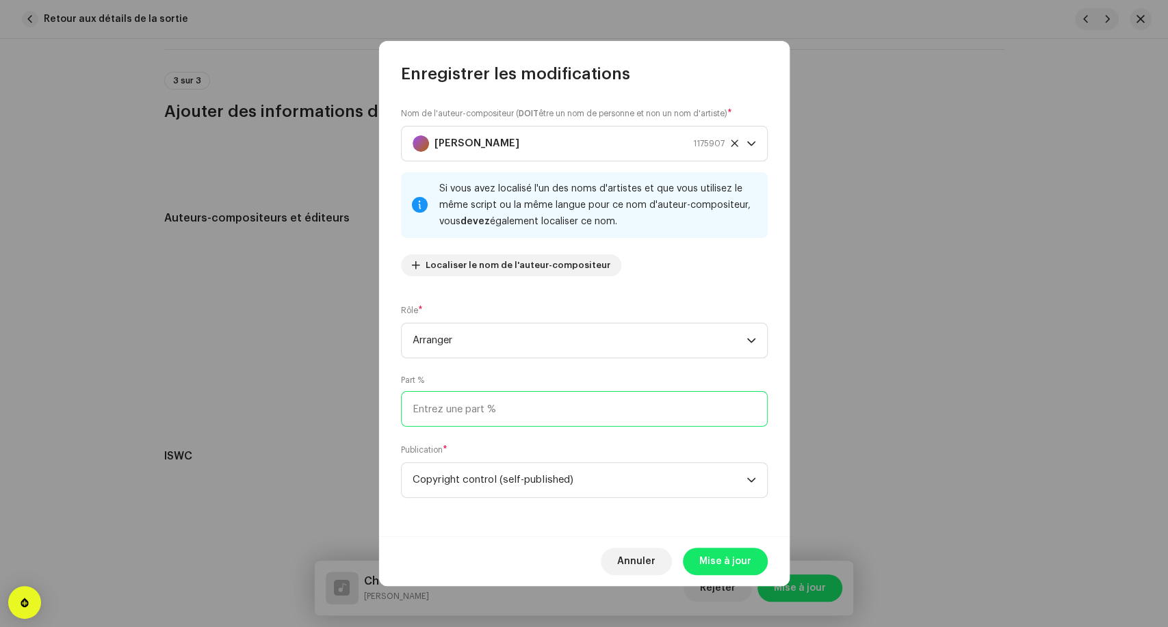
click at [467, 402] on input at bounding box center [584, 409] width 367 height 36
type input "15,00"
click at [730, 561] on span "Mise à jour" at bounding box center [725, 561] width 52 height 27
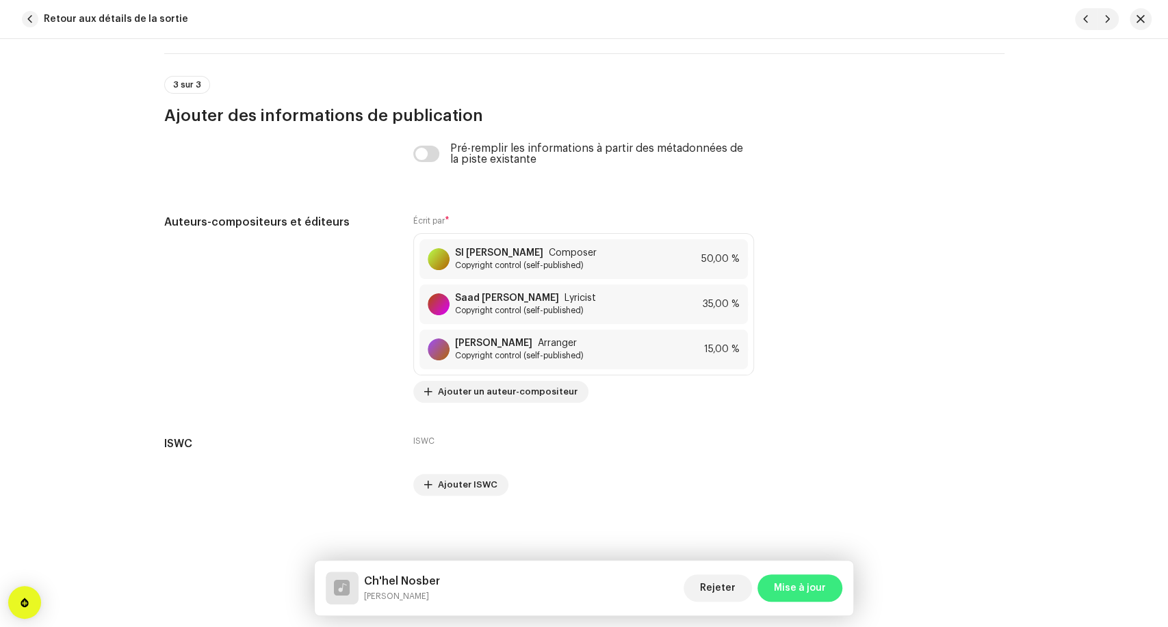
click at [782, 585] on span "Mise à jour" at bounding box center [800, 588] width 52 height 27
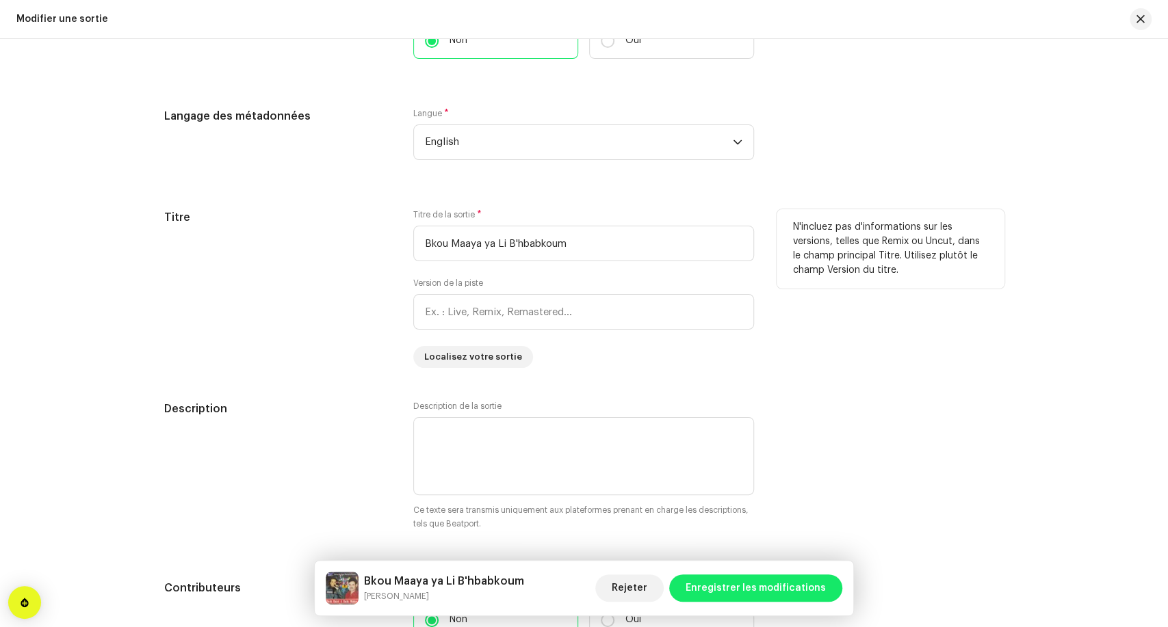
scroll to position [1596, 0]
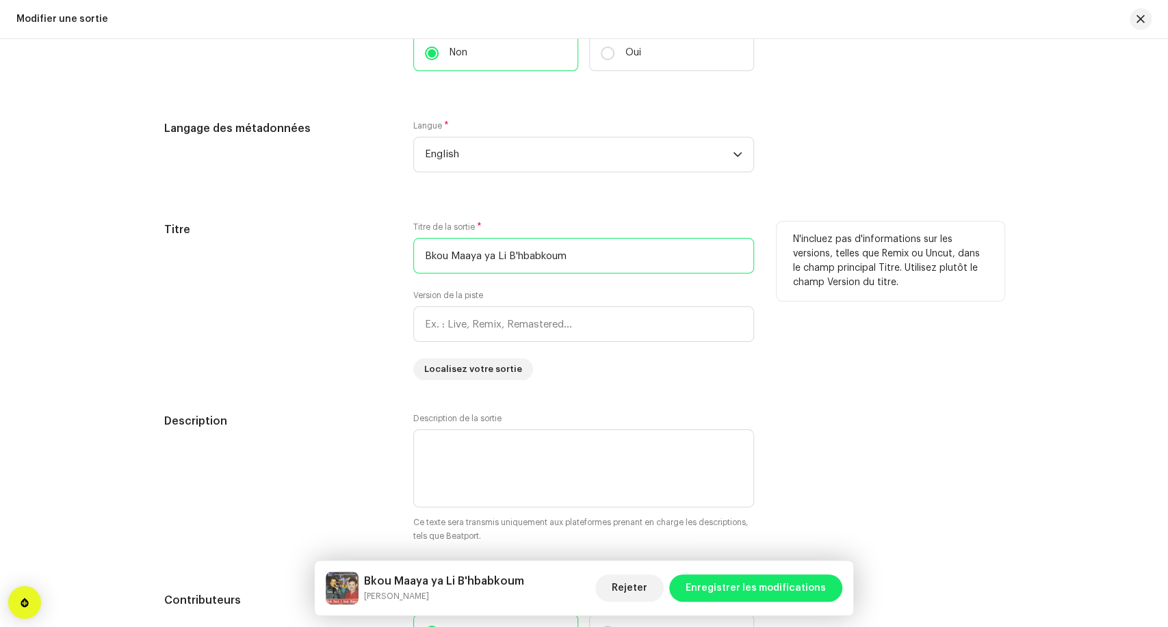
click at [487, 258] on input "Bkou Maaya ya Li B'hbabkoum" at bounding box center [583, 256] width 341 height 36
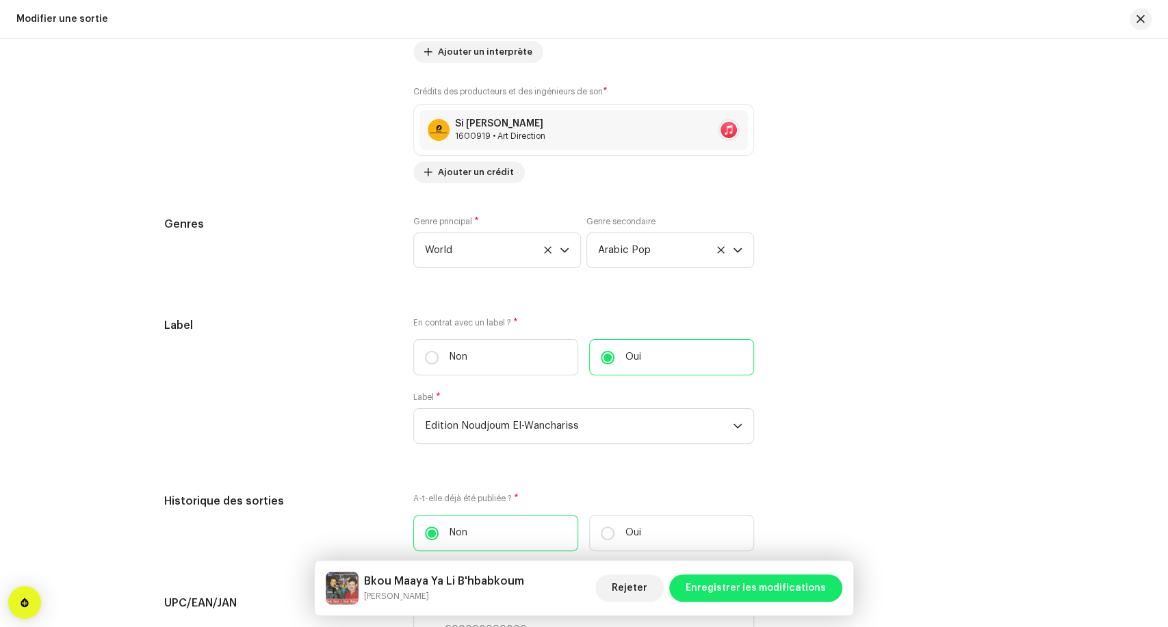
scroll to position [2509, 0]
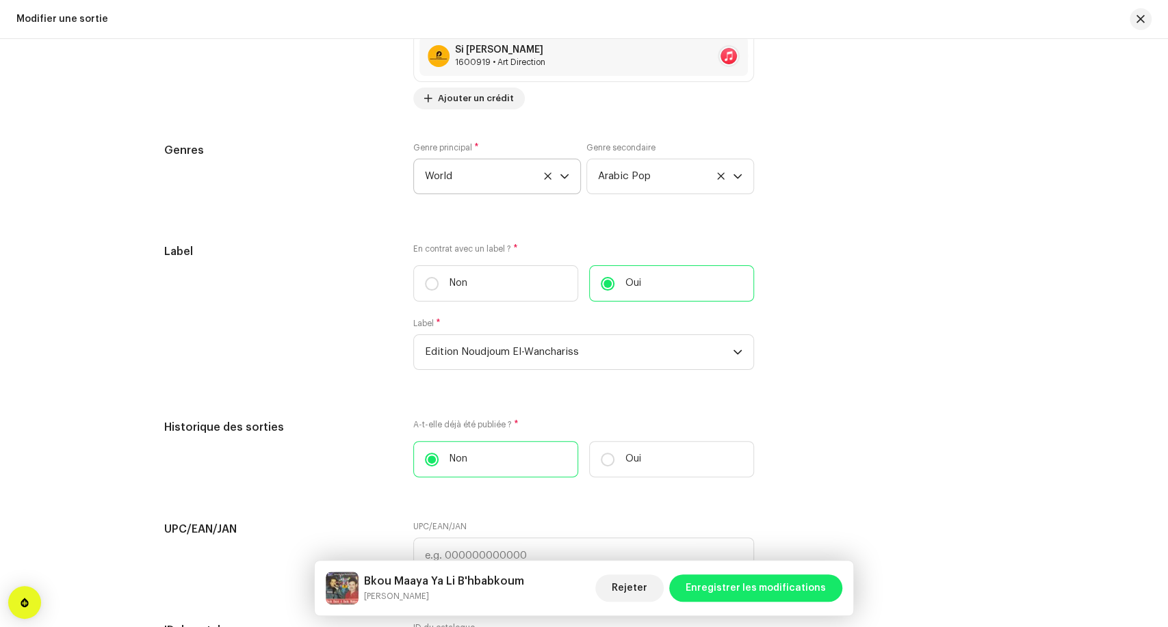
type input "Bkou Maaya Ya Li B'hbabkoum"
click at [477, 174] on span "World" at bounding box center [492, 176] width 135 height 34
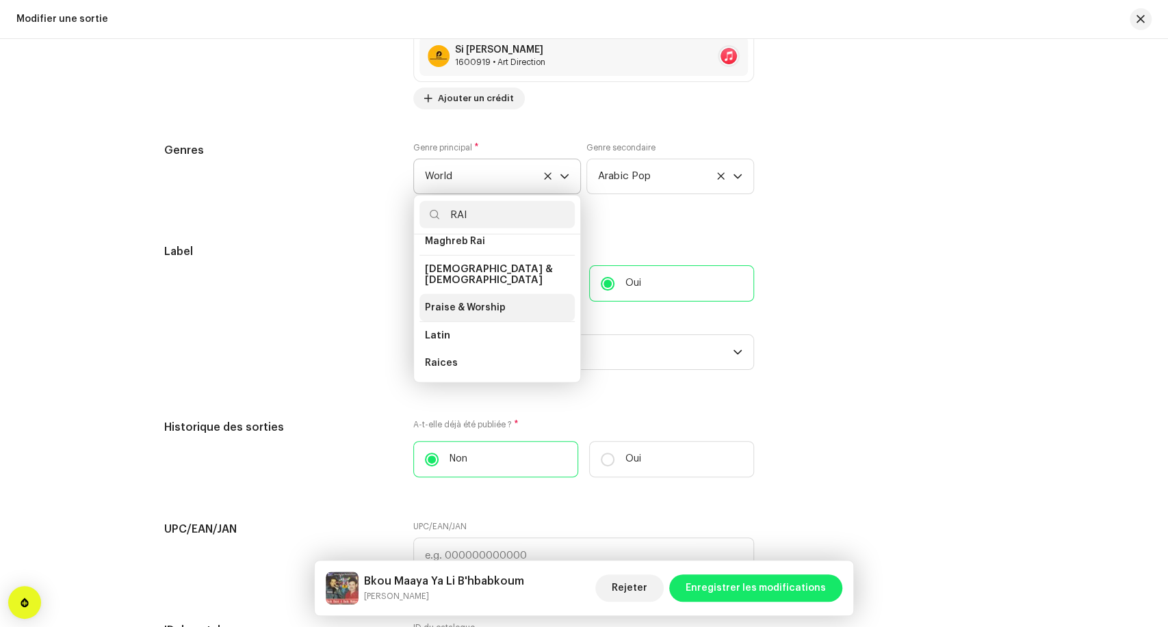
scroll to position [28, 0]
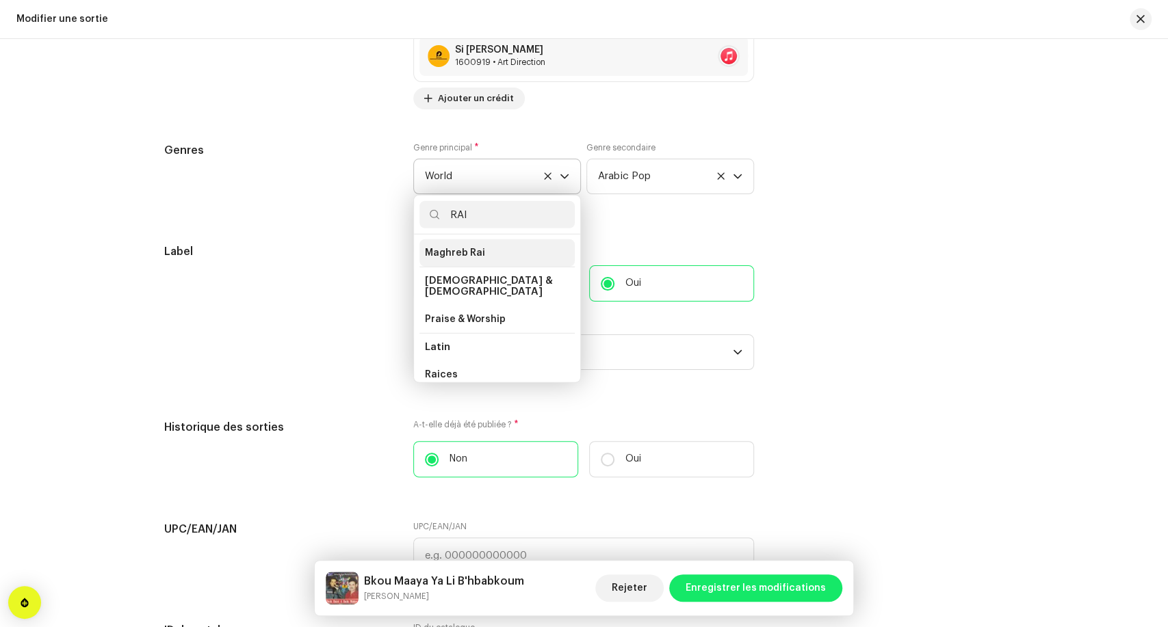
type input "RAI"
click at [492, 250] on li "Maghreb Rai" at bounding box center [496, 252] width 155 height 27
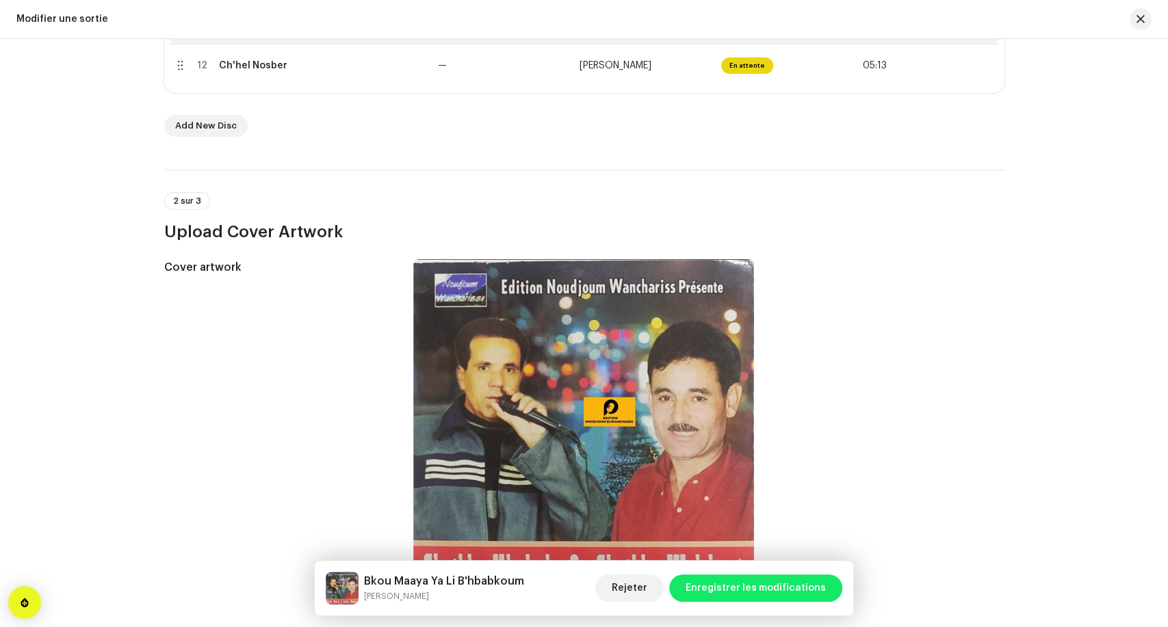
scroll to position [523, 0]
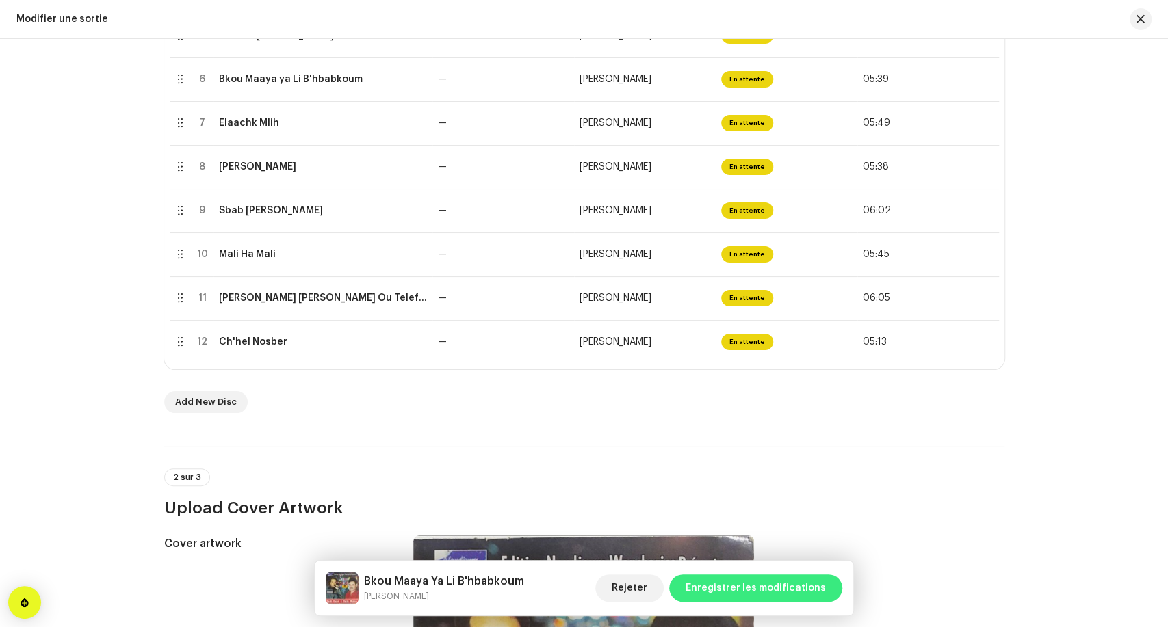
click at [760, 593] on span "Enregistrer les modifications" at bounding box center [756, 588] width 140 height 27
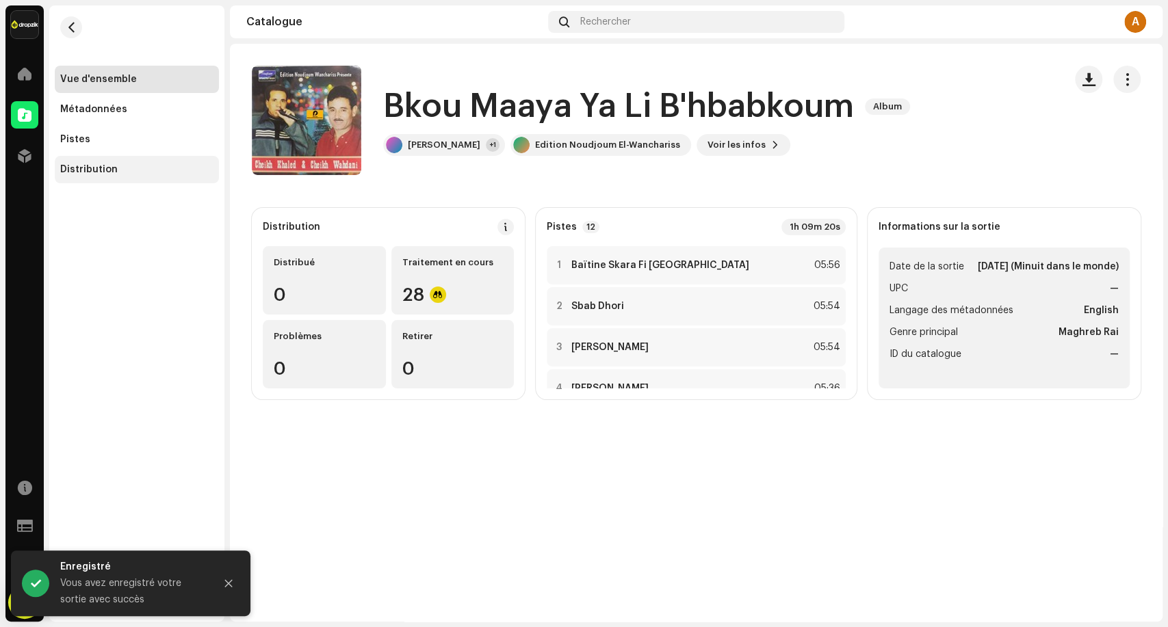
click at [109, 179] on div "Distribution" at bounding box center [137, 169] width 164 height 27
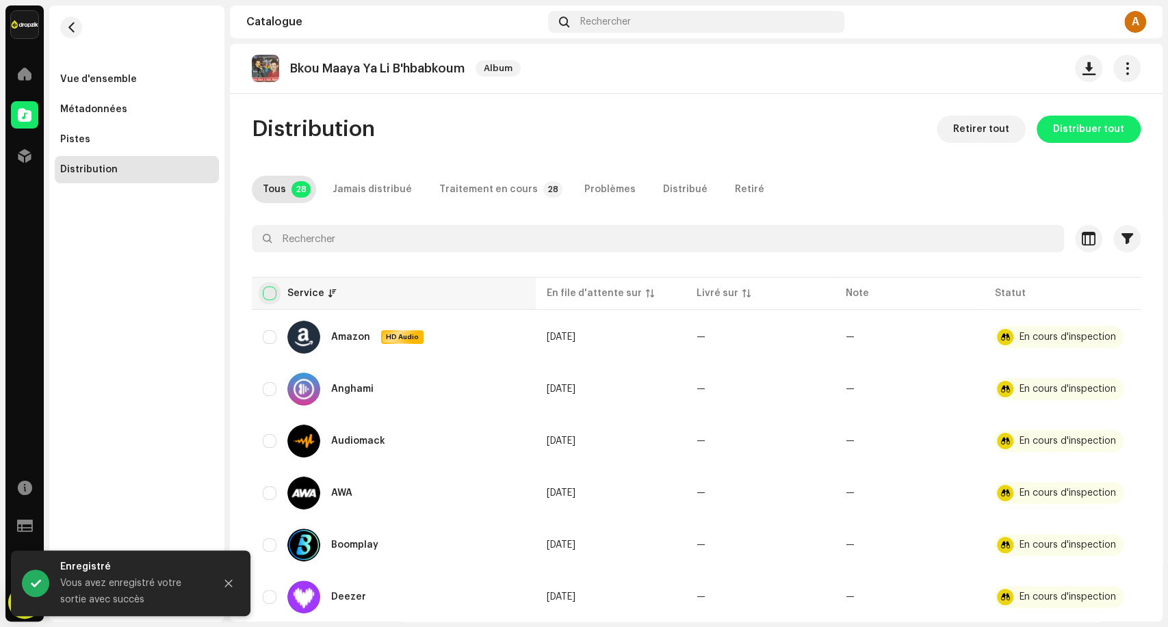
click at [270, 294] on input "checkbox" at bounding box center [270, 294] width 14 height 14
checkbox input "true"
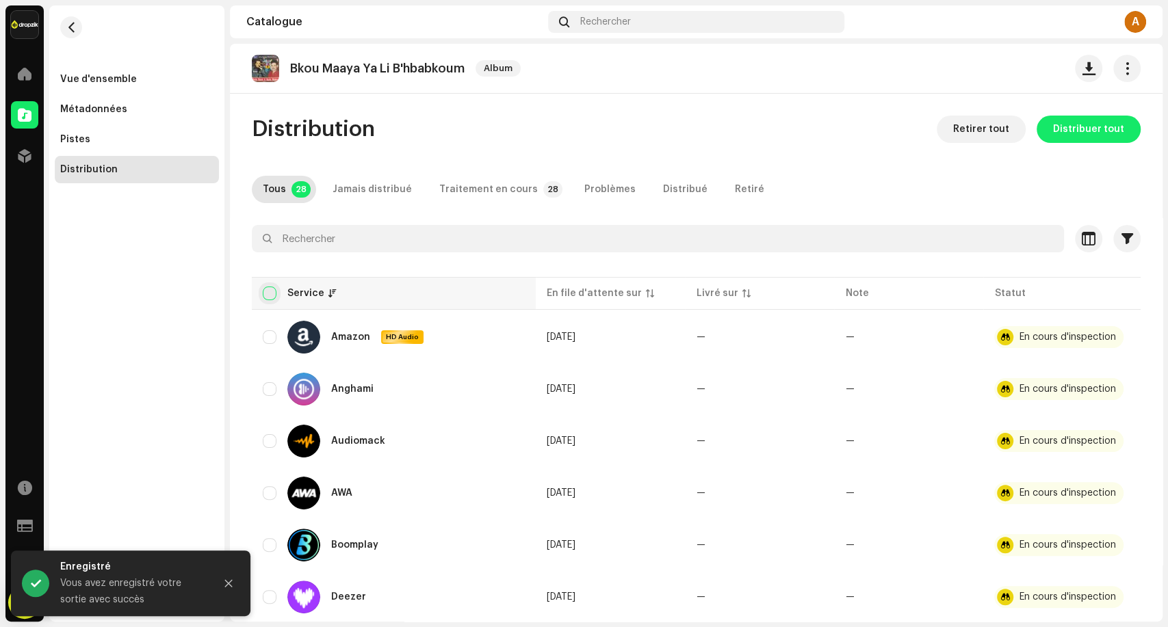
checkbox input "true"
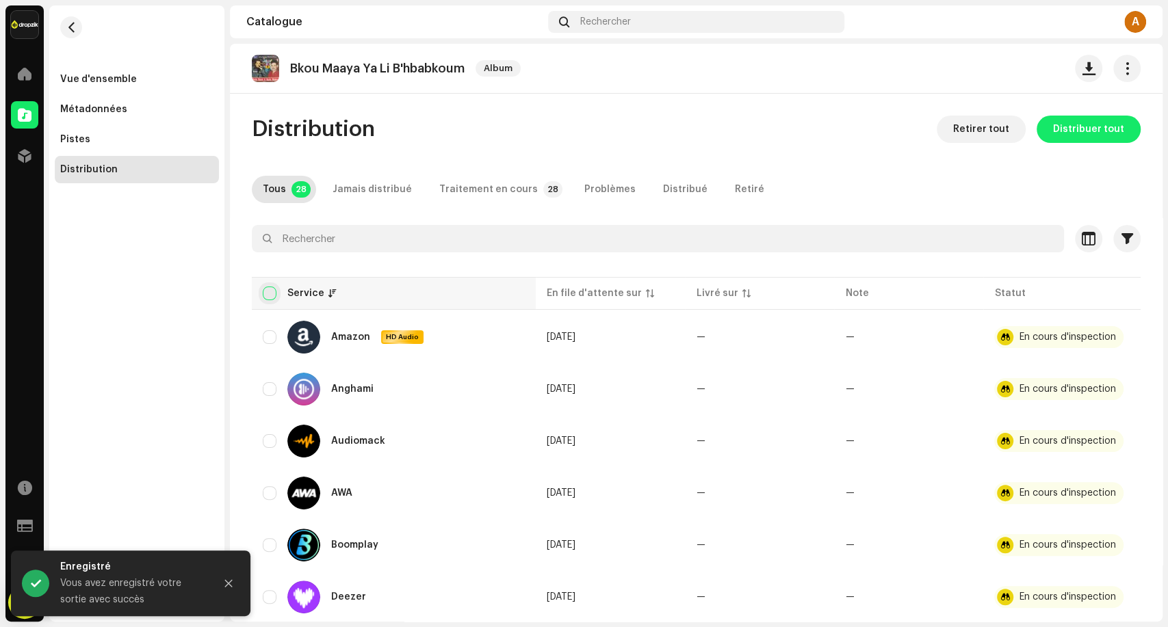
checkbox input "true"
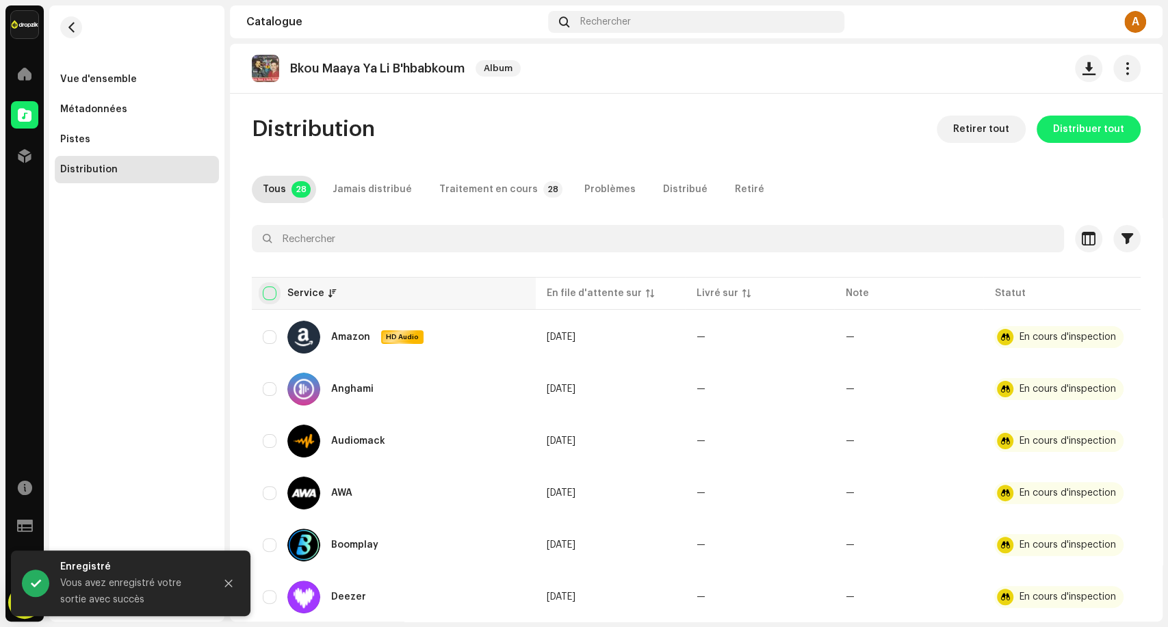
checkbox input "true"
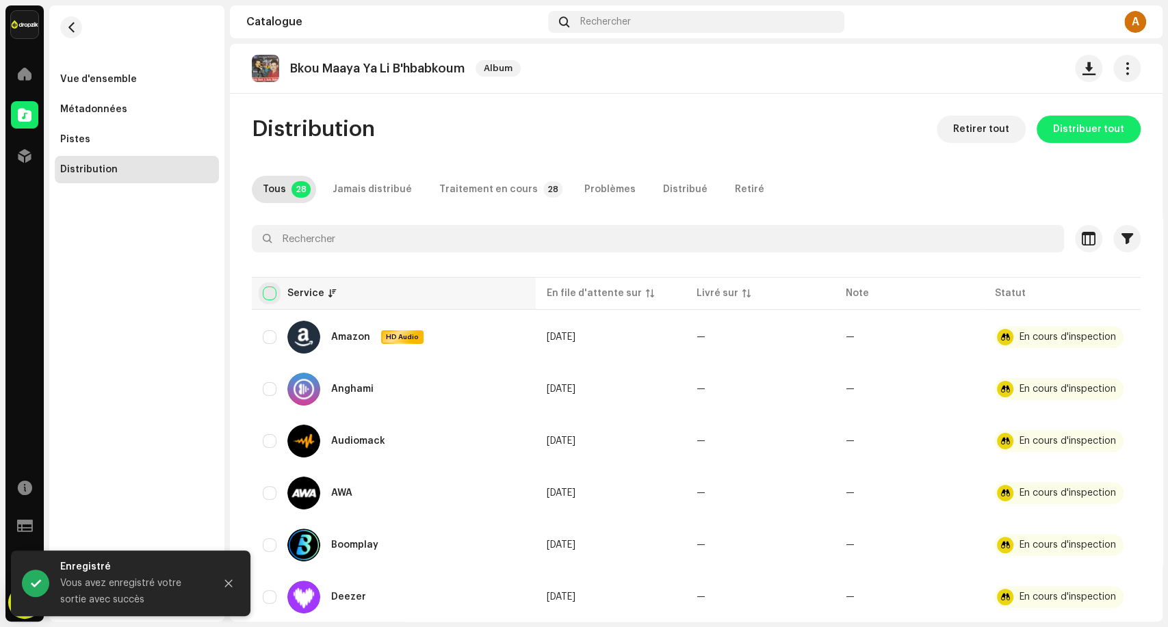
checkbox input "true"
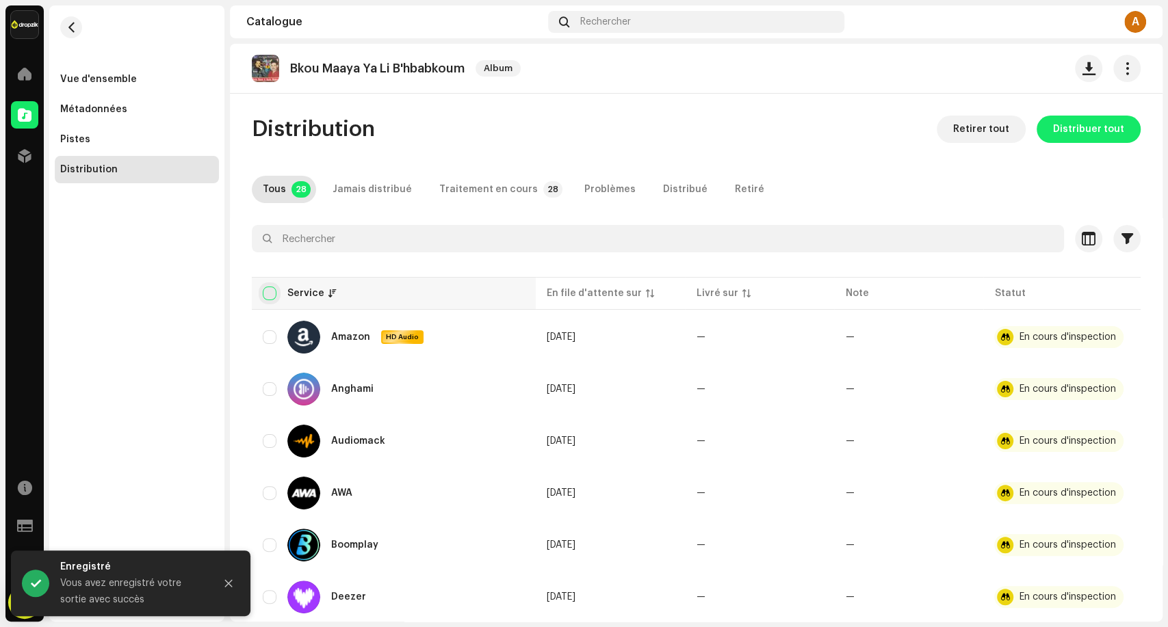
checkbox input "true"
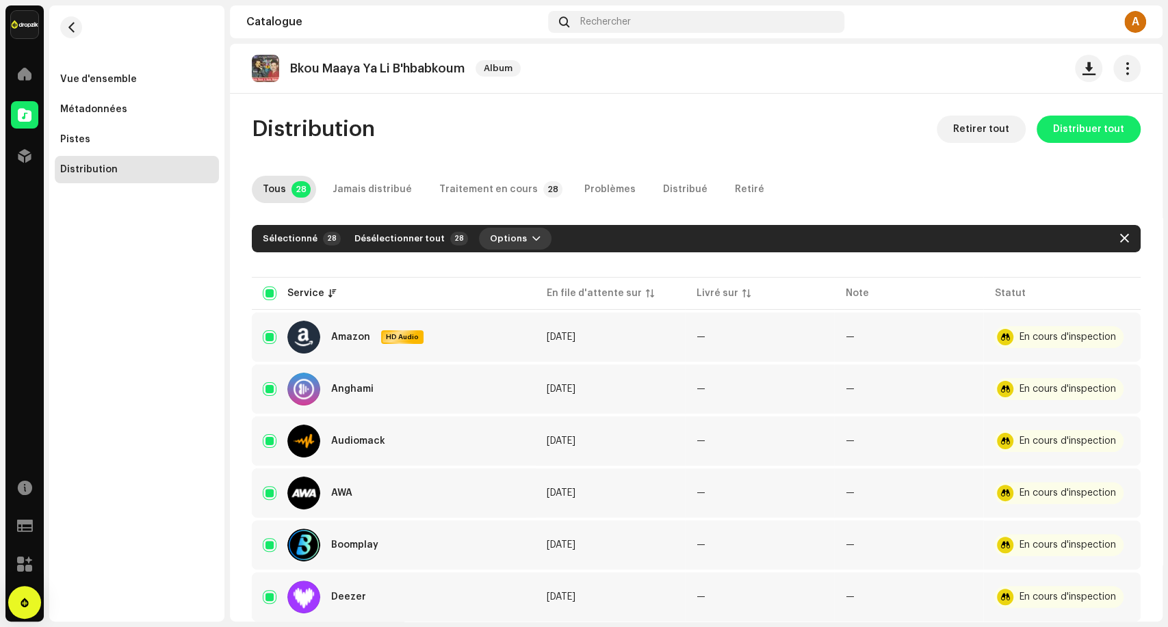
click at [493, 238] on span "Options" at bounding box center [508, 238] width 37 height 27
click at [543, 275] on div "Distribuer" at bounding box center [543, 269] width 138 height 27
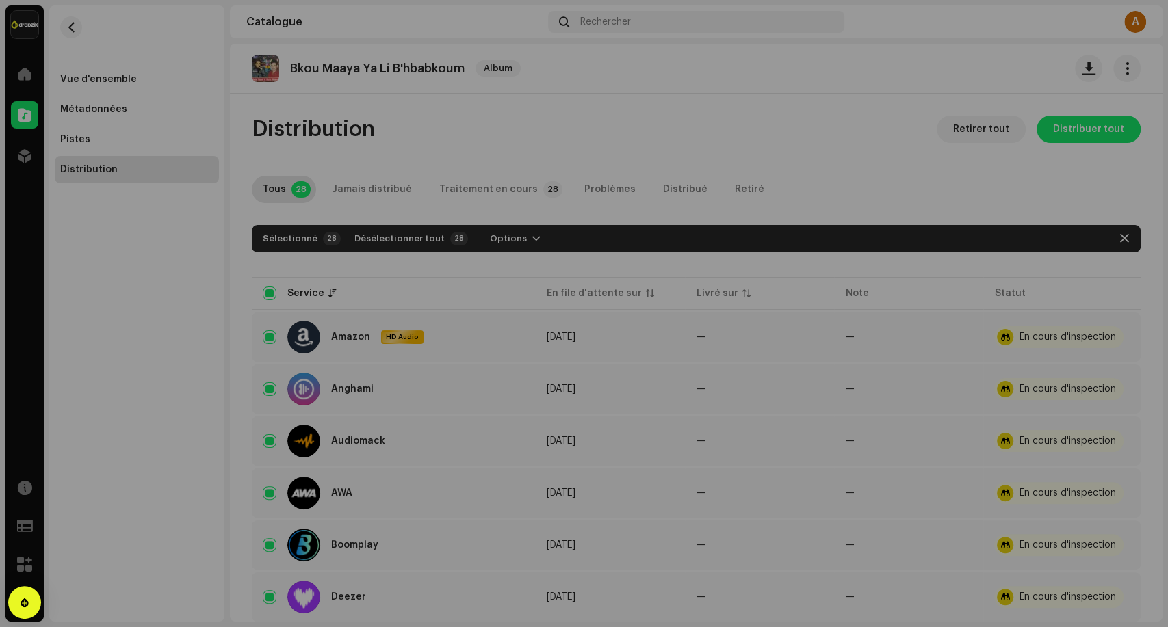
click at [326, 292] on div "Non admissible pour la distribution La sortie ne peut être distribuée sur les s…" at bounding box center [584, 313] width 1168 height 627
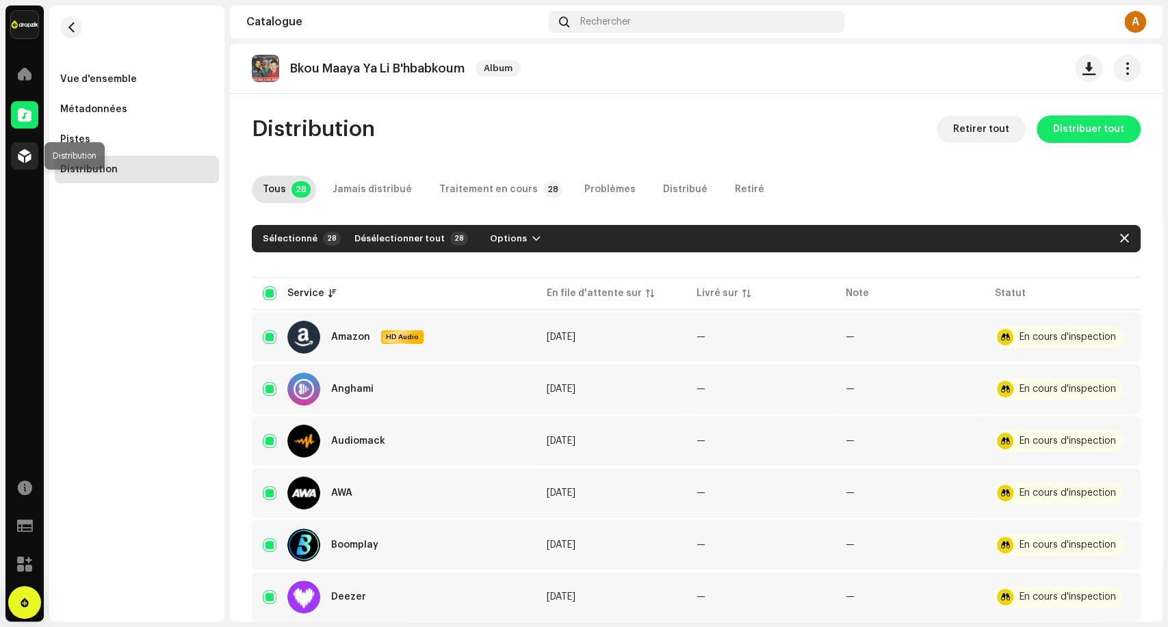
click at [28, 157] on span at bounding box center [25, 156] width 14 height 11
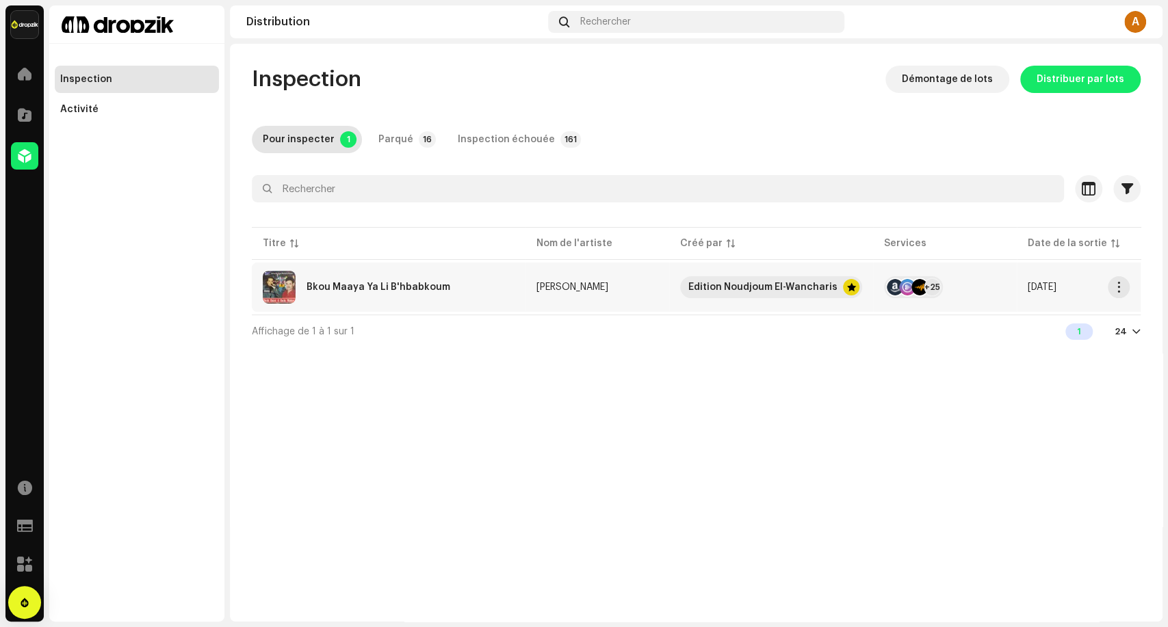
click at [499, 280] on div "Bkou Maaya Ya Li B'hbabkoum" at bounding box center [389, 287] width 252 height 33
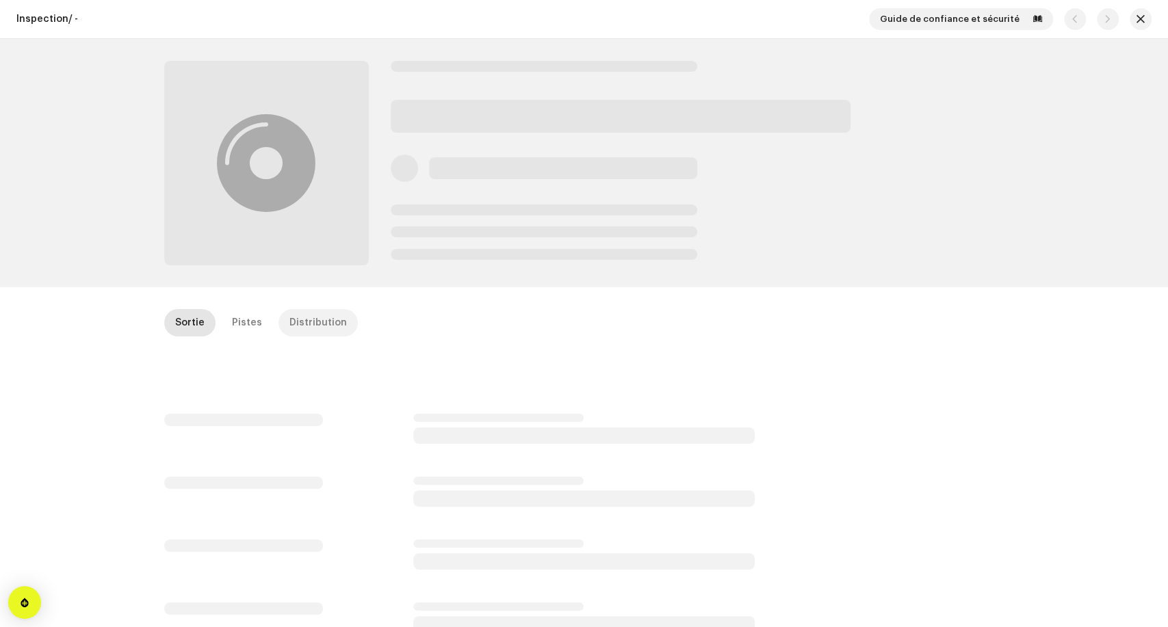
click at [310, 330] on div "Distribution" at bounding box center [317, 322] width 57 height 27
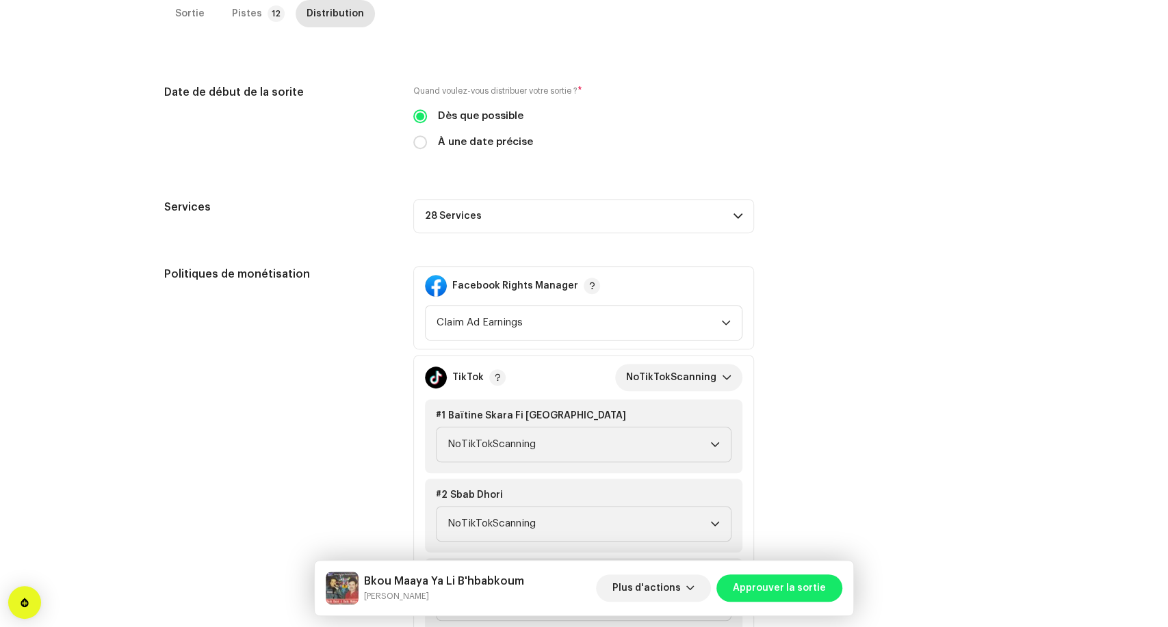
scroll to position [304, 0]
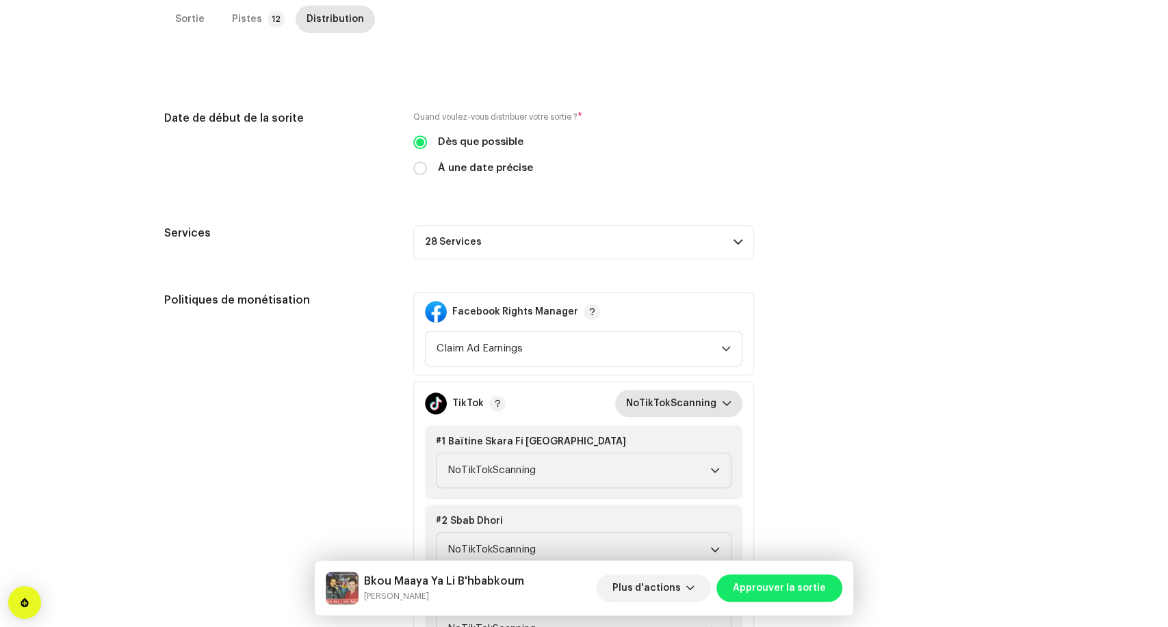
click at [681, 407] on span "NoTikTokScanning" at bounding box center [674, 403] width 96 height 27
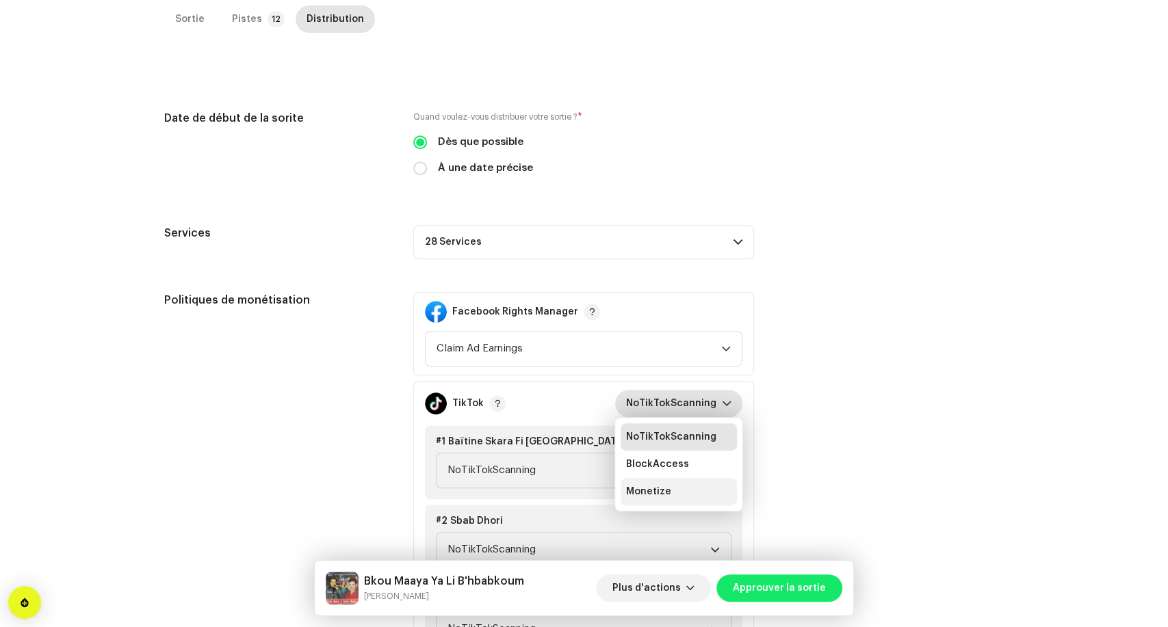
drag, startPoint x: 695, startPoint y: 493, endPoint x: 701, endPoint y: 487, distance: 8.8
click at [695, 493] on li "Monetize" at bounding box center [679, 491] width 116 height 27
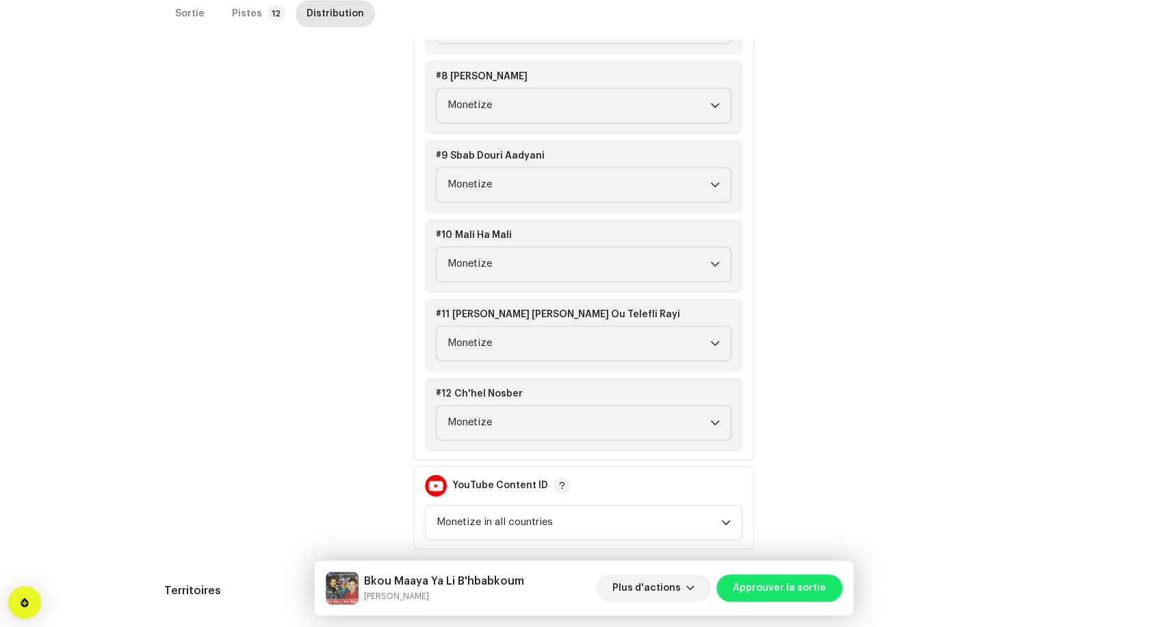
scroll to position [1311, 0]
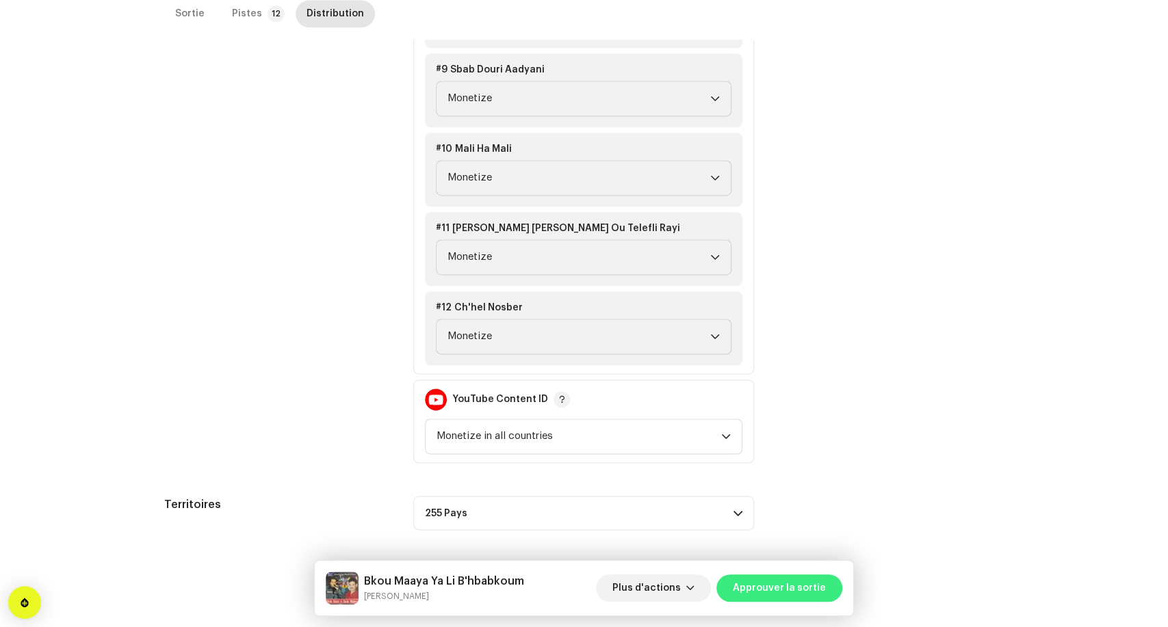
click at [795, 588] on span "Approuver la sortie" at bounding box center [779, 588] width 93 height 27
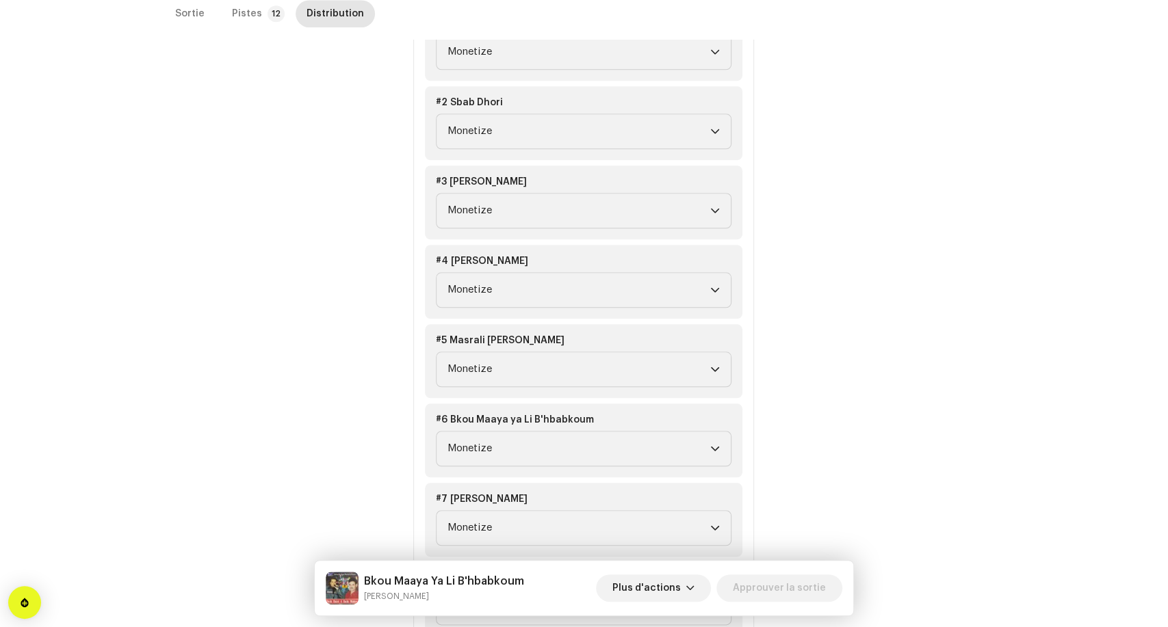
scroll to position [607, 0]
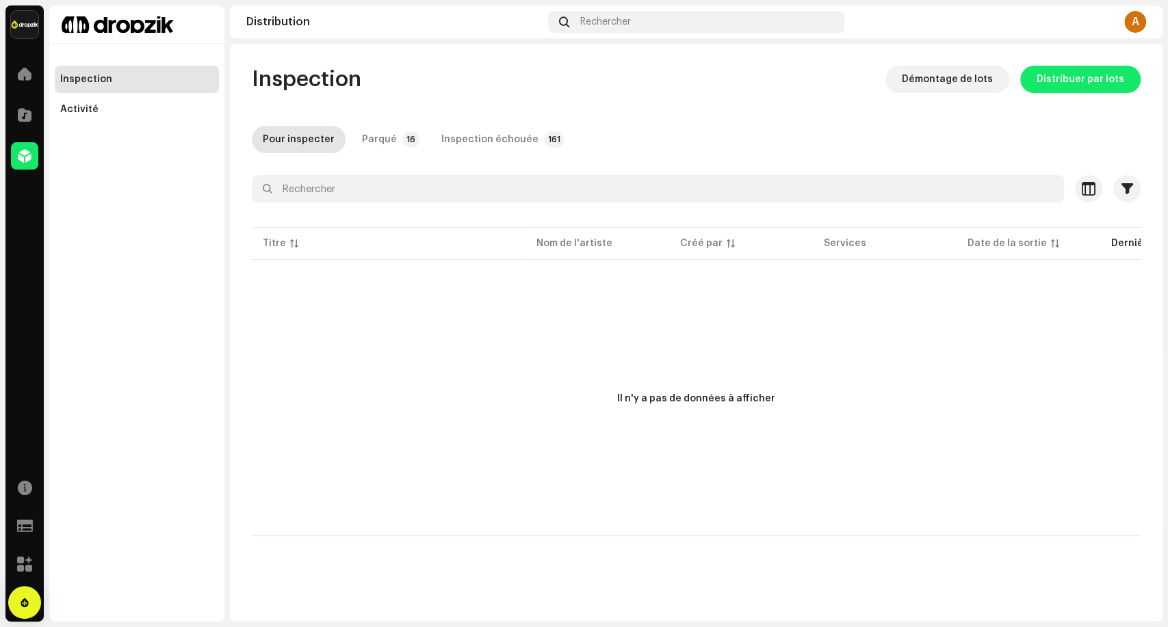
click at [379, 154] on div "Inspection Démontage de lots Distribuer par lots Pour inspecter Parqué 16 Inspe…" at bounding box center [696, 301] width 933 height 471
click at [430, 113] on div "Inspection Démontage de lots Distribuer par lots Pour inspecter Parqué 16 Inspe…" at bounding box center [696, 301] width 933 height 471
click at [382, 141] on div "Parqué" at bounding box center [379, 139] width 35 height 27
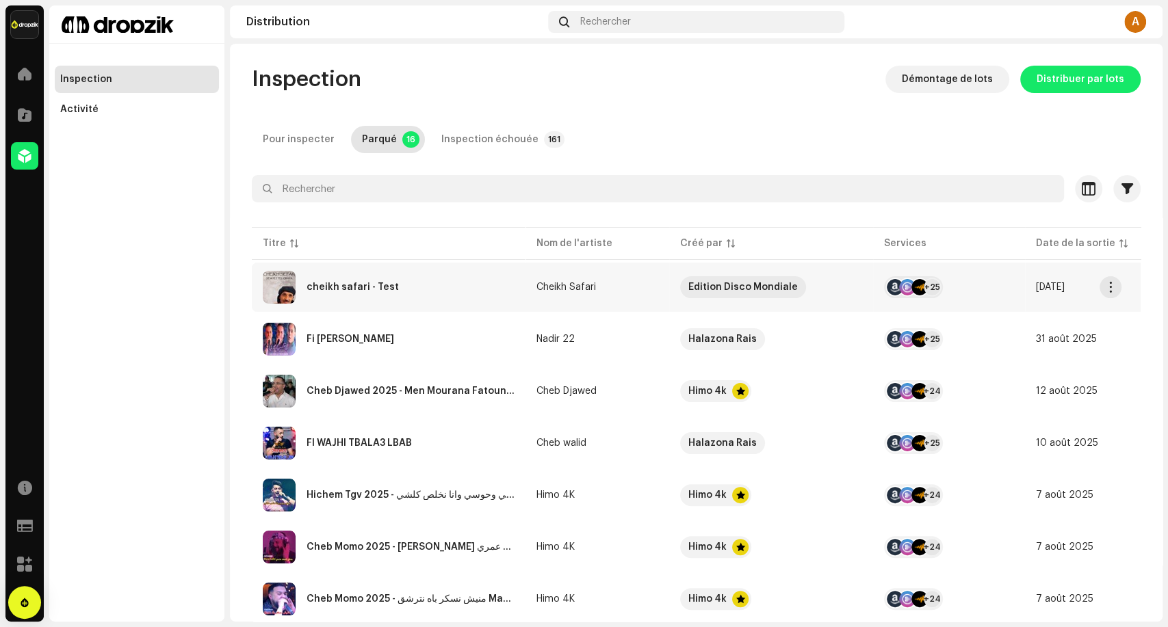
click at [449, 292] on div "cheikh safari - Test" at bounding box center [389, 287] width 252 height 33
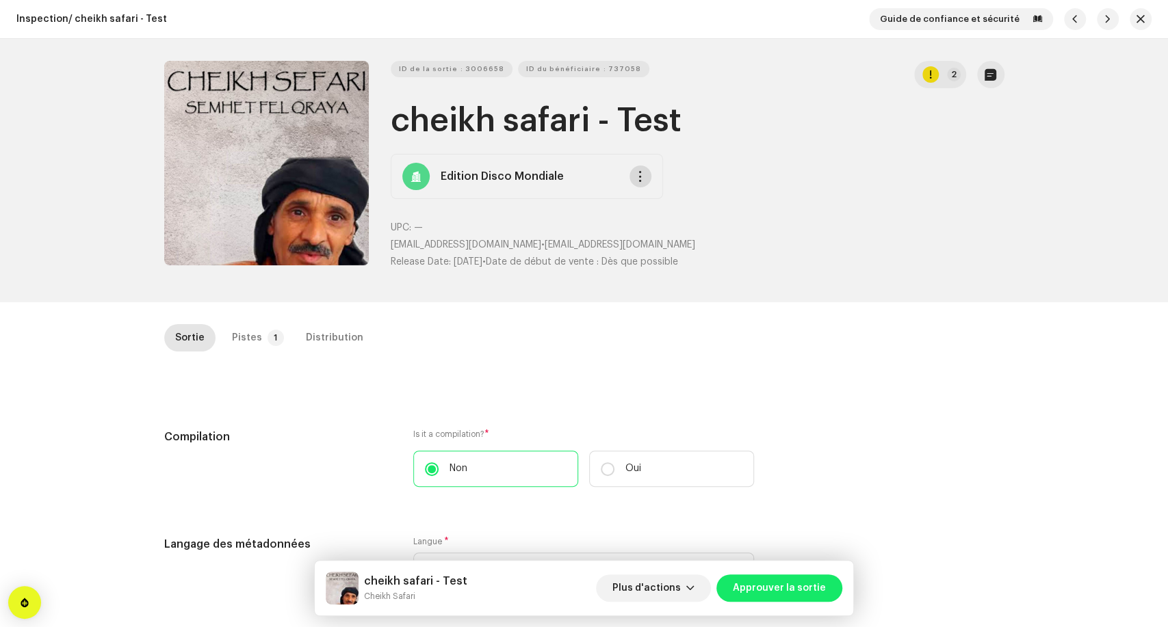
click at [635, 177] on span "button" at bounding box center [640, 176] width 10 height 11
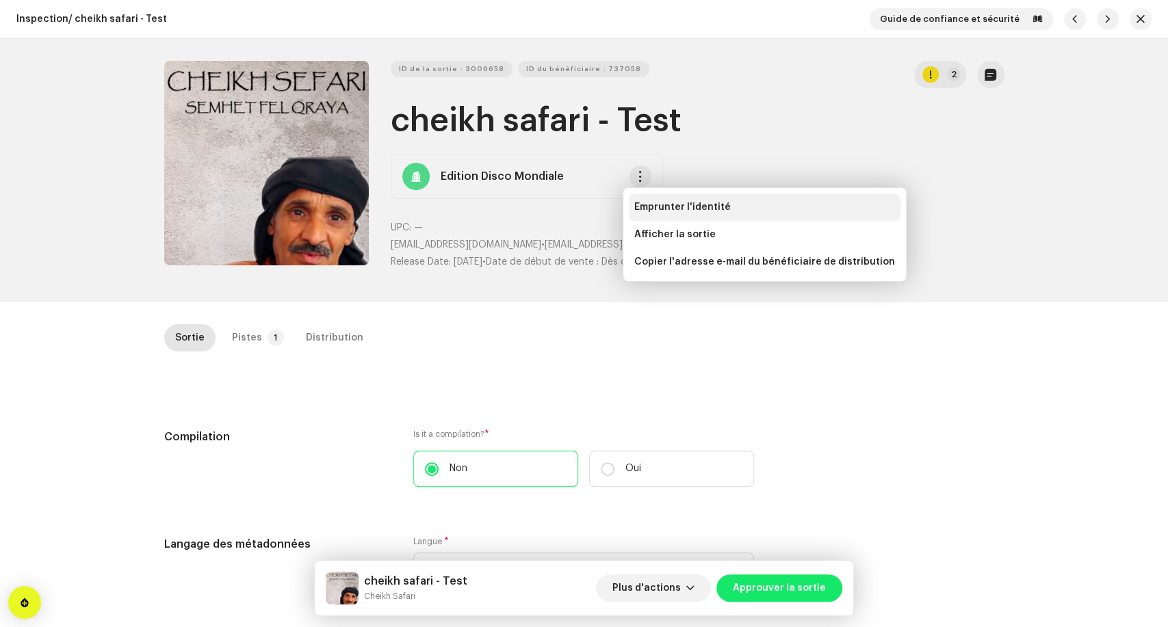
click at [671, 215] on div "Emprunter l'identité" at bounding box center [765, 207] width 272 height 27
